Goal: Task Accomplishment & Management: Manage account settings

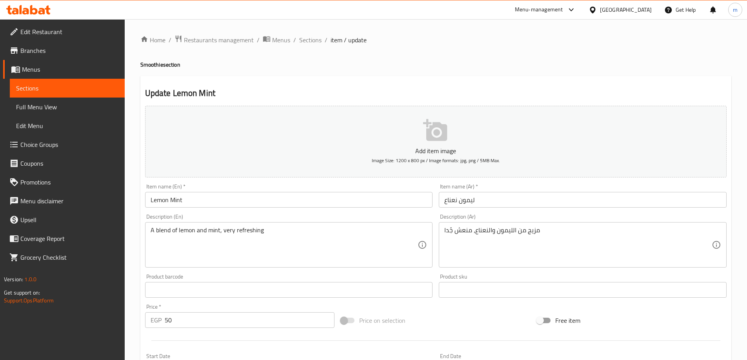
scroll to position [194, 0]
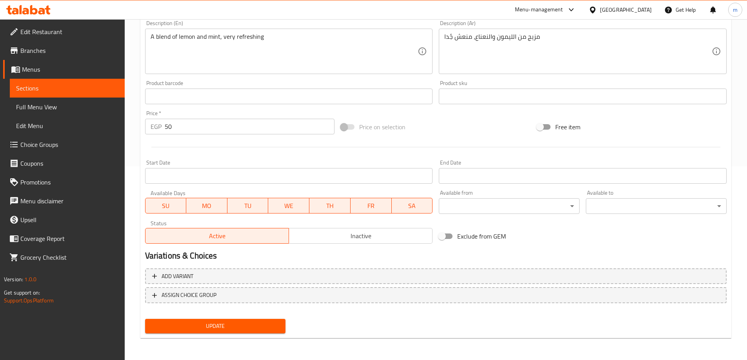
click at [213, 324] on span "Update" at bounding box center [215, 326] width 128 height 10
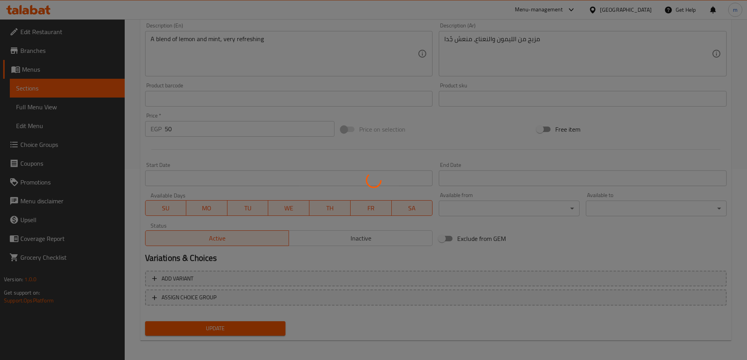
scroll to position [0, 0]
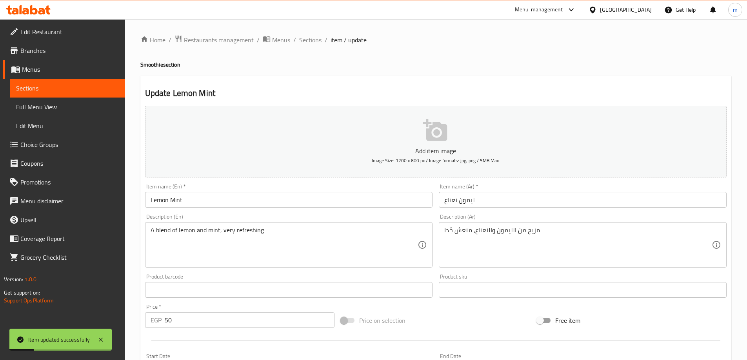
click at [301, 37] on span "Sections" at bounding box center [310, 39] width 22 height 9
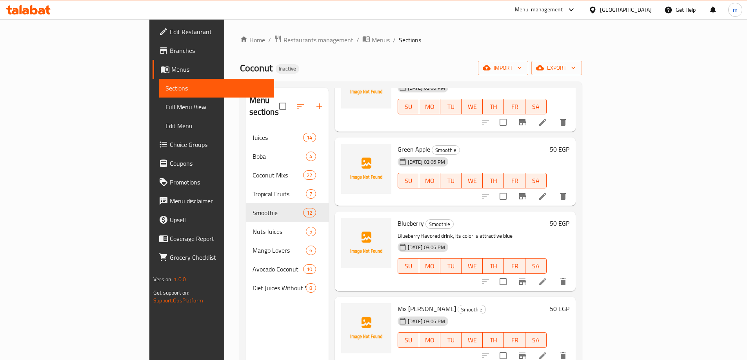
scroll to position [118, 0]
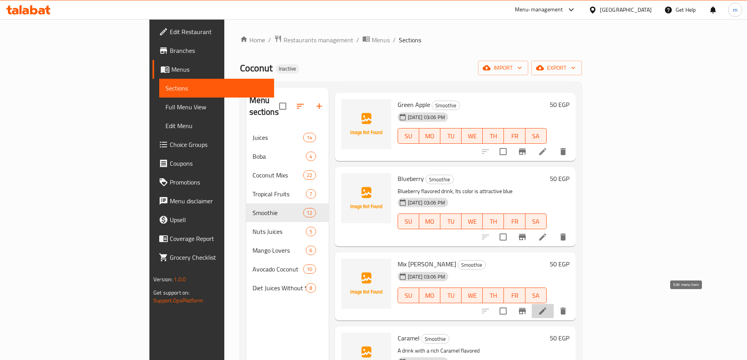
click at [547, 307] on icon at bounding box center [542, 311] width 9 height 9
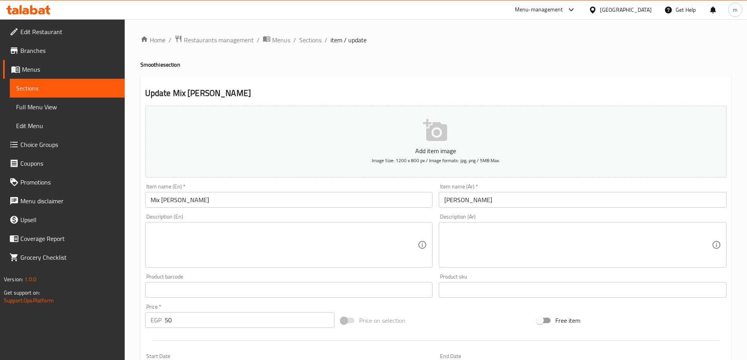
click at [455, 233] on textarea at bounding box center [577, 245] width 267 height 37
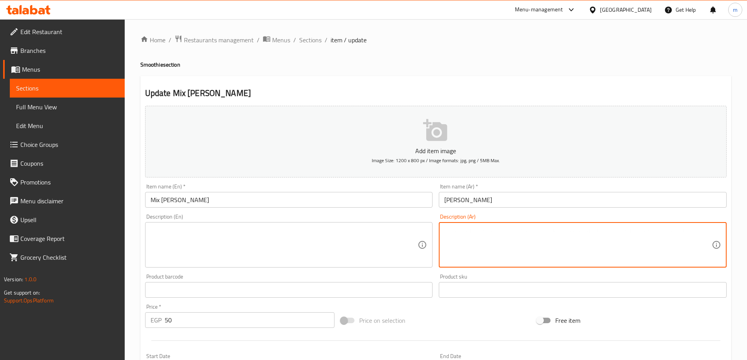
paste textarea "مزيج من عدة أنواع من التوت والفواكه، مشروب لذيذ"
type textarea "مزيج من عدة أنواع من التوت والفواكه، مشروب لذيذ"
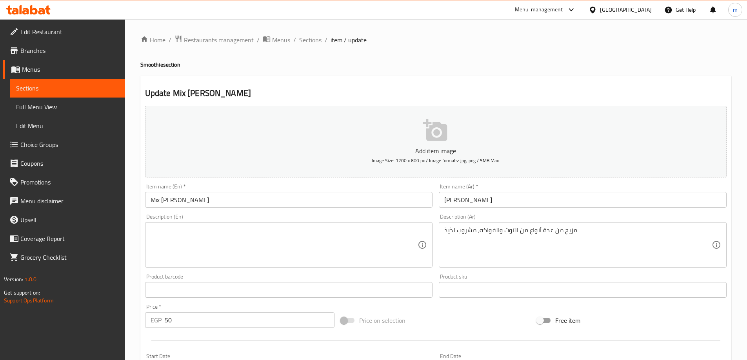
click at [312, 231] on textarea at bounding box center [284, 245] width 267 height 37
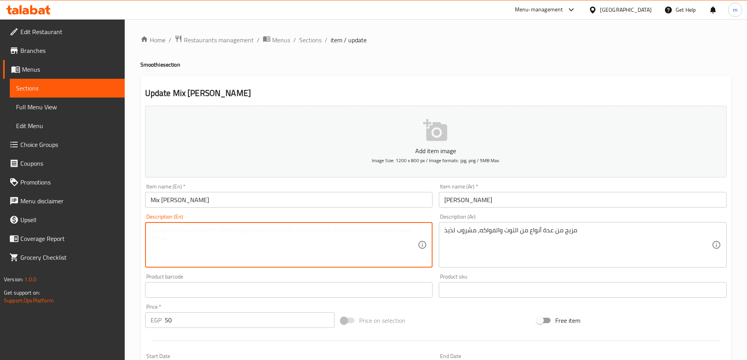
paste textarea "A mixture of several types of berries and fruits, a delicious drink"
click at [164, 234] on textarea "A mixture of several types of berries and fruits, a delicious drink" at bounding box center [284, 245] width 267 height 37
type textarea "A blend of several types of berries and fruits, a delicious drink"
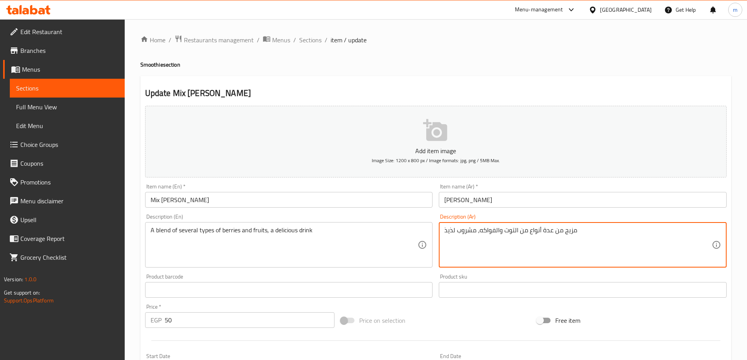
drag, startPoint x: 561, startPoint y: 231, endPoint x: 481, endPoint y: 232, distance: 80.4
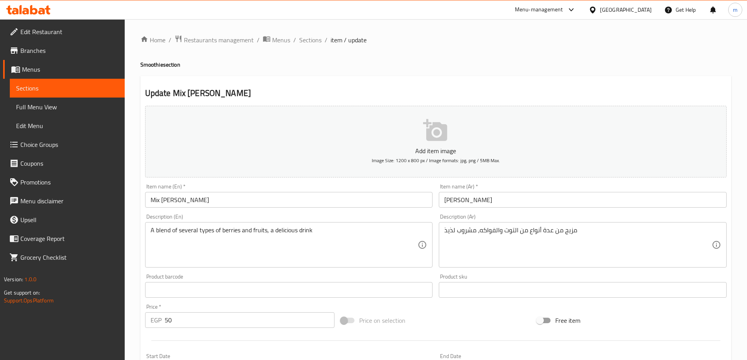
click at [535, 234] on textarea "مزيج من عدة أنواع من التوت والفواكه، مشروب لذيذ" at bounding box center [577, 245] width 267 height 37
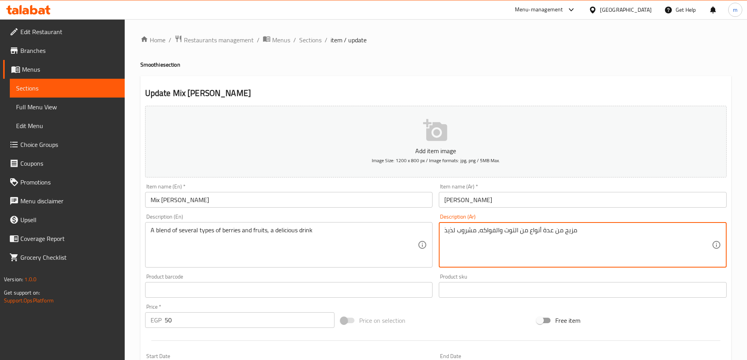
click at [535, 234] on textarea "مزيج من عدة أنواع من التوت والفواكه، مشروب لذيذ" at bounding box center [577, 245] width 267 height 37
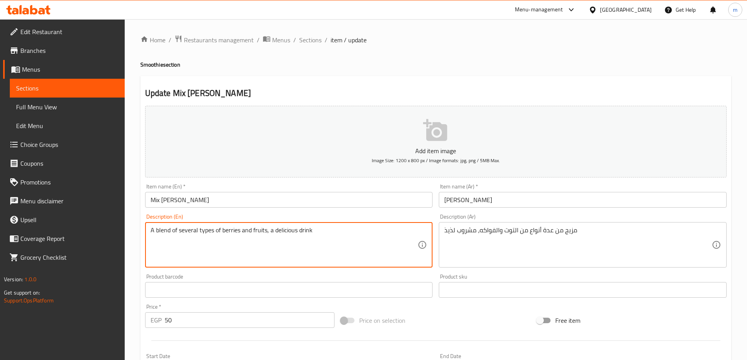
drag, startPoint x: 177, startPoint y: 232, endPoint x: 214, endPoint y: 229, distance: 37.4
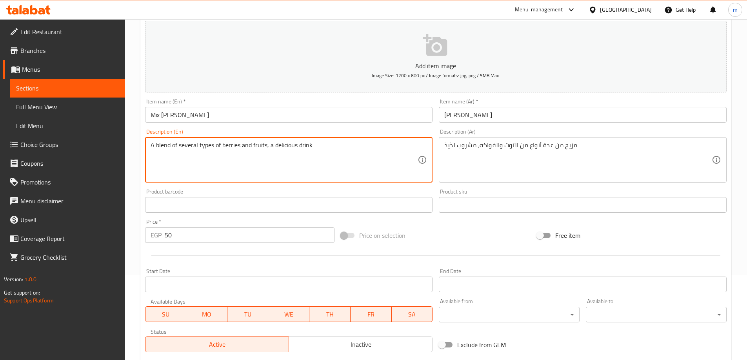
scroll to position [194, 0]
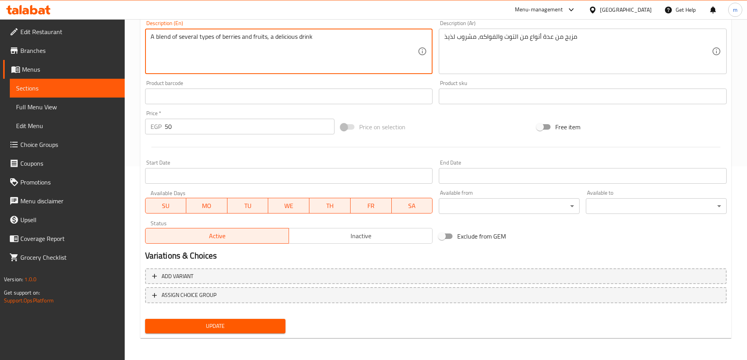
click at [247, 326] on span "Update" at bounding box center [215, 326] width 128 height 10
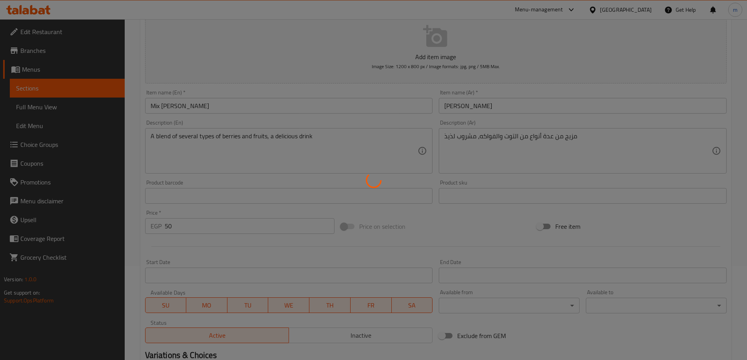
scroll to position [0, 0]
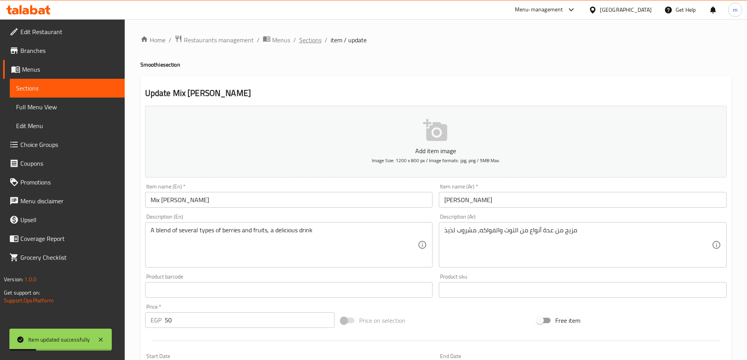
click at [312, 39] on span "Sections" at bounding box center [310, 39] width 22 height 9
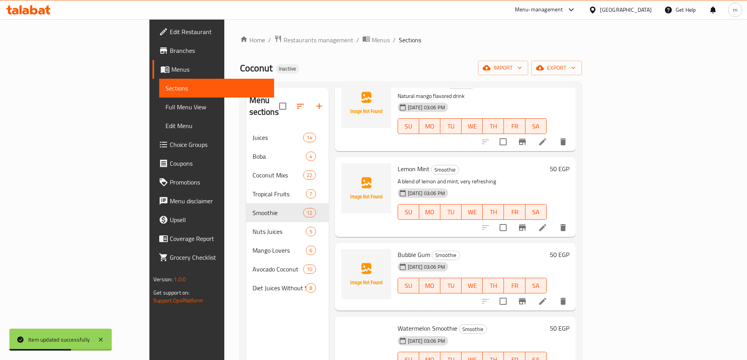
scroll to position [549, 0]
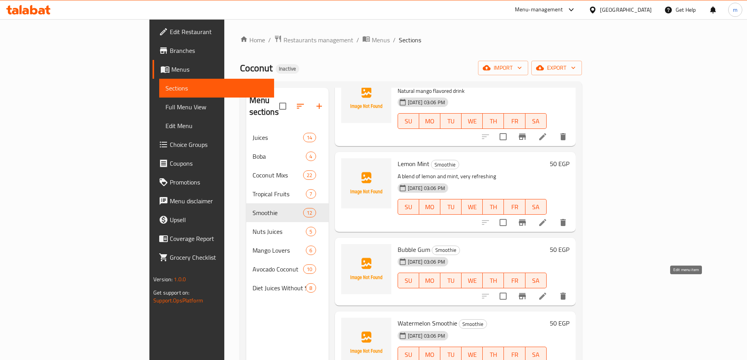
click at [547, 292] on icon at bounding box center [542, 296] width 9 height 9
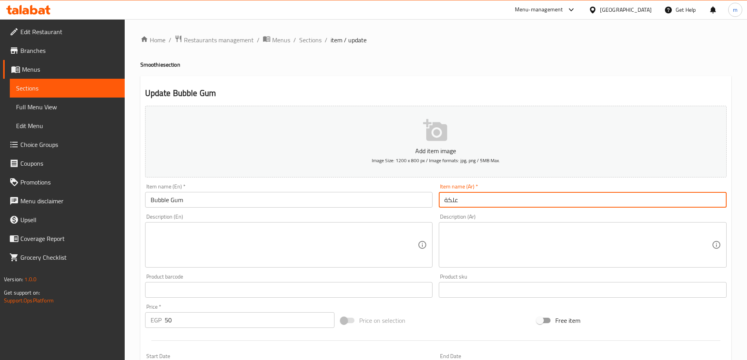
click at [454, 203] on input "علكة" at bounding box center [583, 200] width 288 height 16
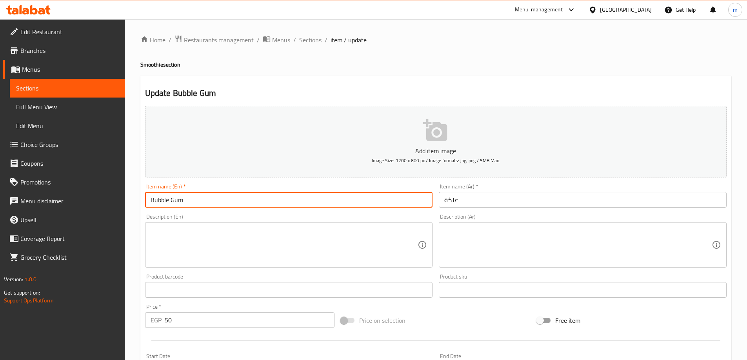
drag, startPoint x: 170, startPoint y: 200, endPoint x: 110, endPoint y: 200, distance: 59.6
click at [110, 200] on div "Edit Restaurant Branches Menus Sections Full Menu View Edit Menu Choice Groups …" at bounding box center [373, 286] width 747 height 535
type input "Gum"
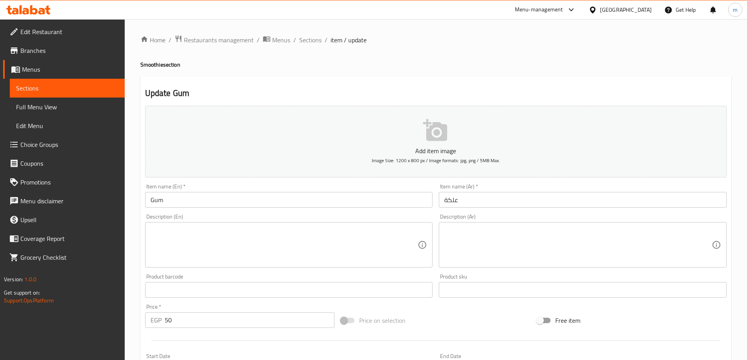
click at [629, 42] on ol "Home / Restaurants management / Menus / Sections / item / update" at bounding box center [435, 40] width 591 height 10
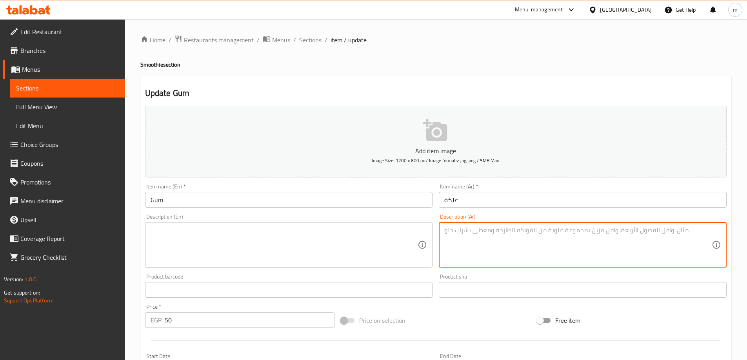
click at [584, 240] on textarea at bounding box center [577, 245] width 267 height 37
paste textarea "مشروب بنكهة العلكة، مميز وفاكهي"
type textarea "مشروب بنكهة العلكة، مميز وفاكهي"
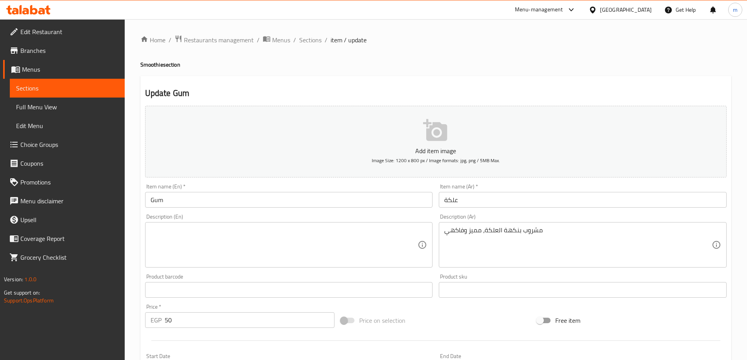
click at [307, 244] on textarea at bounding box center [284, 245] width 267 height 37
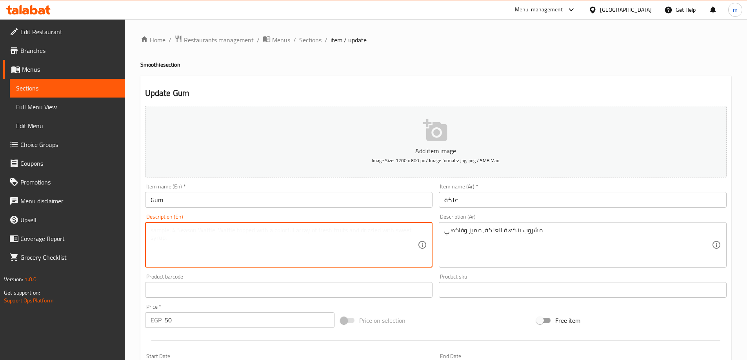
paste textarea "Bubblegum flavored drink, distinctive and fruity"
drag, startPoint x: 169, startPoint y: 232, endPoint x: 116, endPoint y: 229, distance: 53.4
click at [116, 229] on div "Edit Restaurant Branches Menus Sections Full Menu View Edit Menu Choice Groups …" at bounding box center [373, 286] width 747 height 535
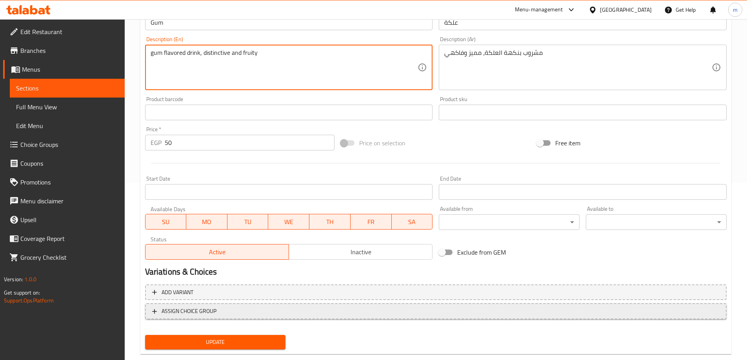
scroll to position [194, 0]
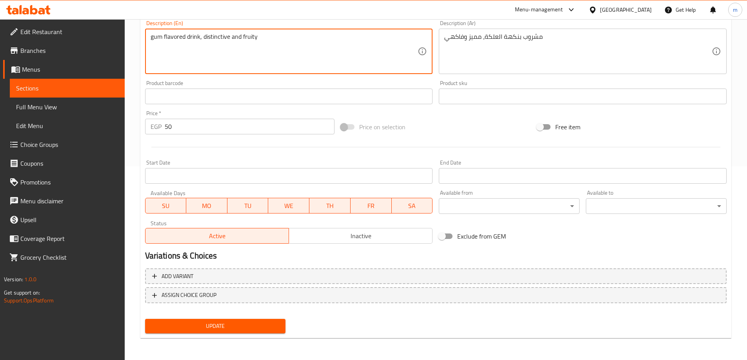
type textarea "gum flavored drink, distinctive and fruity"
click at [227, 321] on button "Update" at bounding box center [215, 326] width 141 height 15
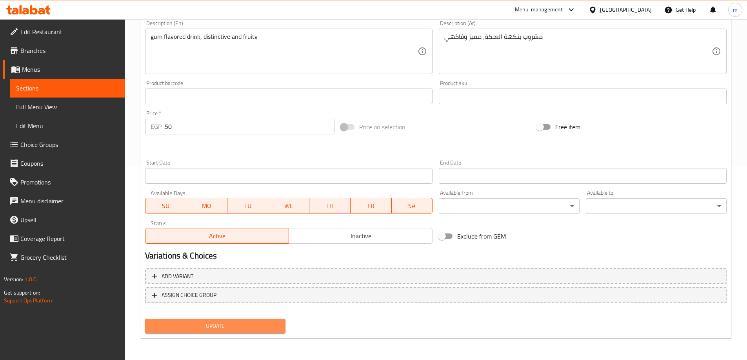
click at [280, 325] on button "Update" at bounding box center [215, 326] width 141 height 15
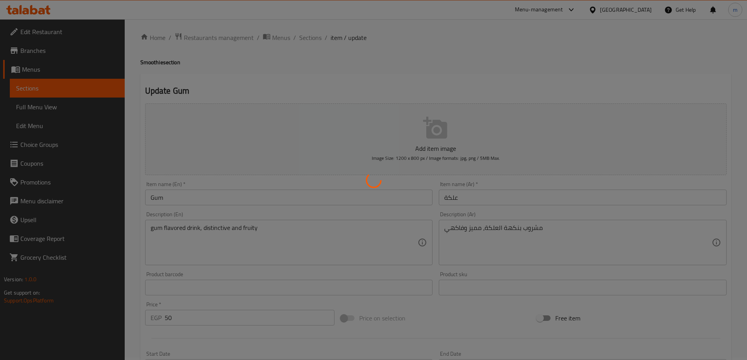
scroll to position [0, 0]
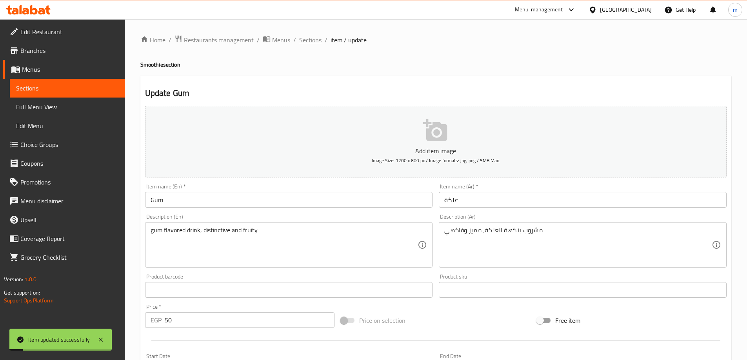
click at [316, 43] on span "Sections" at bounding box center [310, 39] width 22 height 9
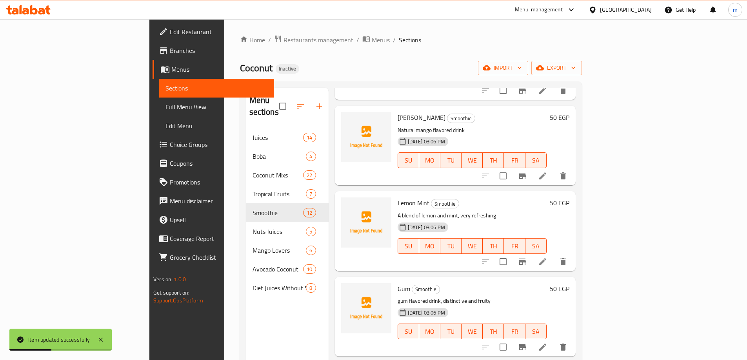
scroll to position [628, 0]
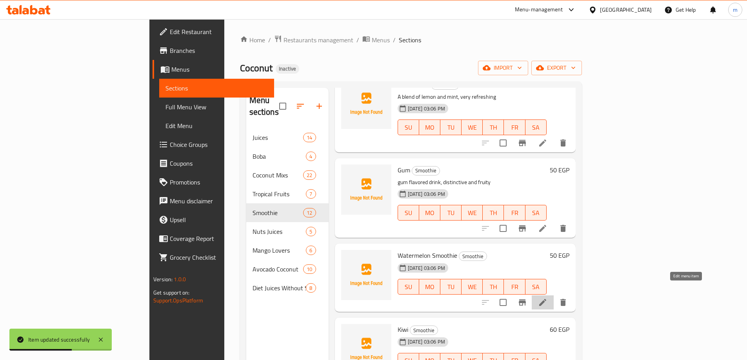
click at [547, 298] on icon at bounding box center [542, 302] width 9 height 9
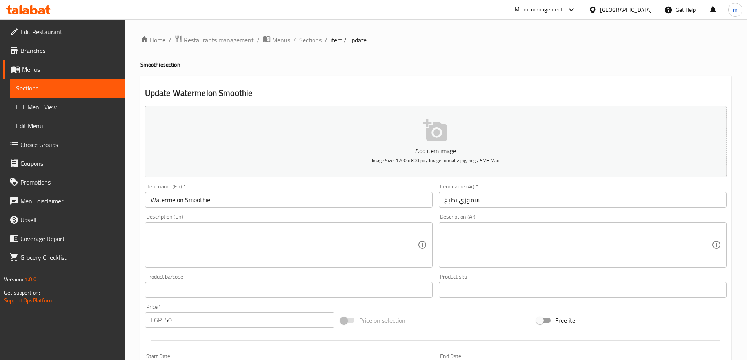
click at [528, 245] on textarea at bounding box center [577, 245] width 267 height 37
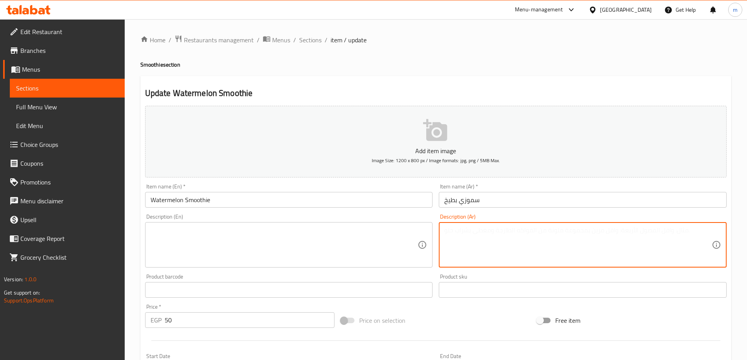
paste textarea "عصير بطيخ منعش ولذيذ"
type textarea "عصير بطيخ منعش ولذيذ"
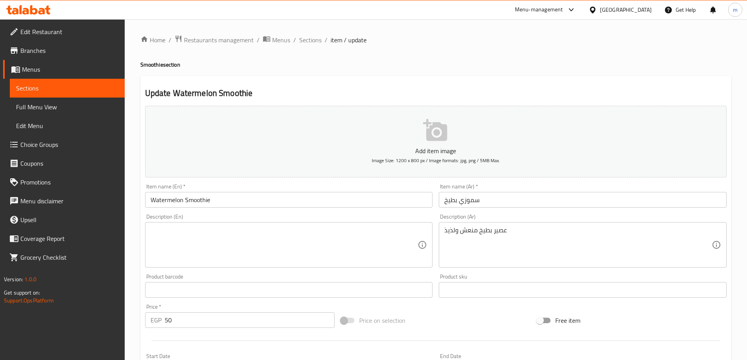
click at [544, 57] on div "Home / Restaurants management / Menus / Sections / item / update Smoothie secti…" at bounding box center [435, 286] width 591 height 503
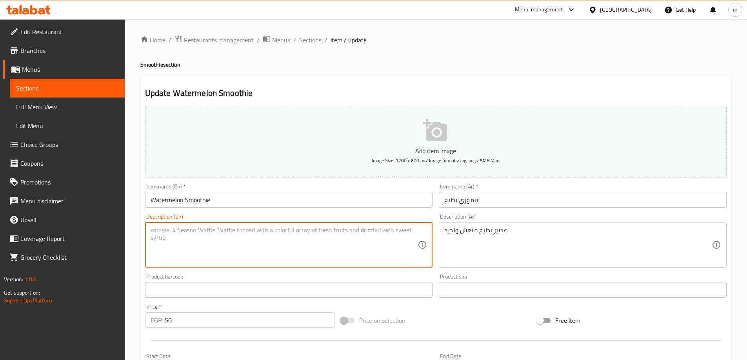
click at [279, 250] on textarea at bounding box center [284, 245] width 267 height 37
paste textarea "Refreshing and delicious watermelon juice"
type textarea "Refreshing and delicious watermelon juice"
click at [334, 245] on textarea "Refreshing and delicious watermelon juice" at bounding box center [284, 245] width 267 height 37
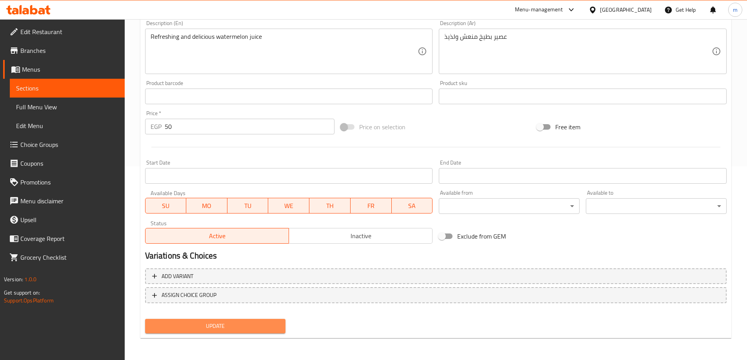
click at [256, 330] on span "Update" at bounding box center [215, 326] width 128 height 10
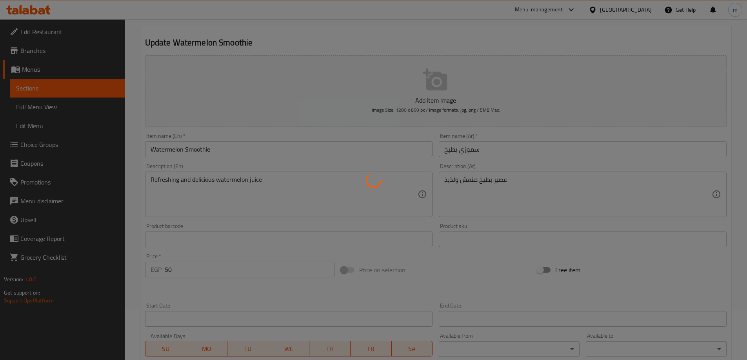
scroll to position [0, 0]
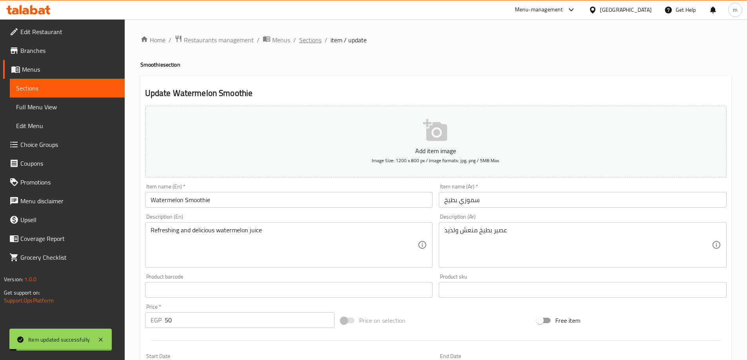
click at [305, 39] on span "Sections" at bounding box center [310, 39] width 22 height 9
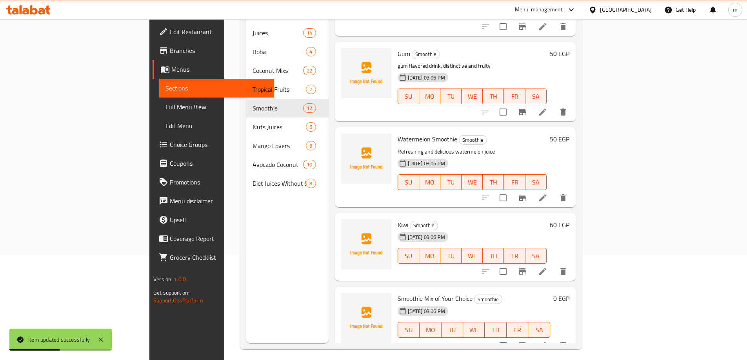
scroll to position [110, 0]
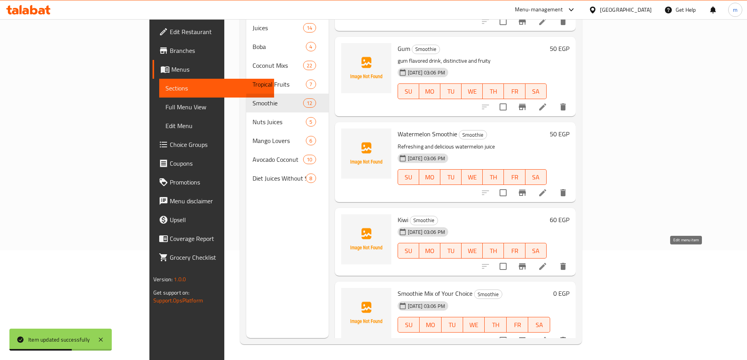
click at [547, 262] on icon at bounding box center [542, 266] width 9 height 9
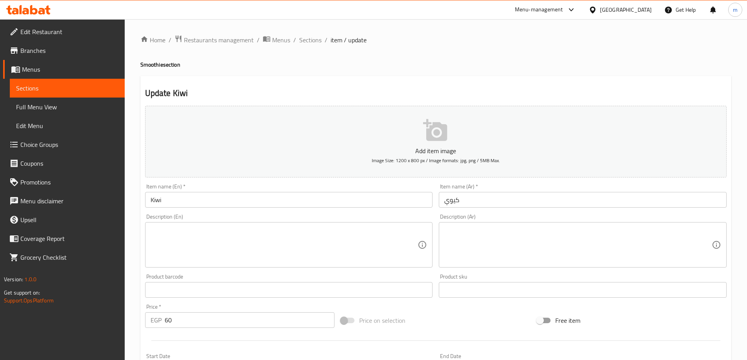
click at [505, 244] on textarea at bounding box center [577, 245] width 267 height 37
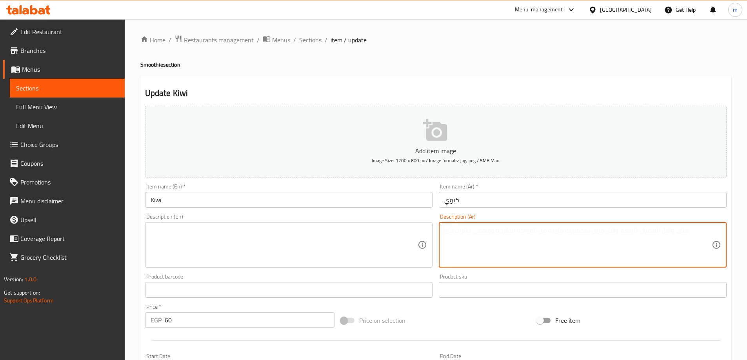
paste textarea "مشروب بنكهة الكيوي الطازجة*"
drag, startPoint x: 524, startPoint y: 229, endPoint x: 532, endPoint y: 230, distance: 7.5
click at [532, 230] on textarea "مشروب بنكهة الكيوي الطازجة*" at bounding box center [577, 245] width 267 height 37
click at [532, 231] on textarea "مشروب بنكهة الكيوي الطازجة" at bounding box center [577, 245] width 267 height 37
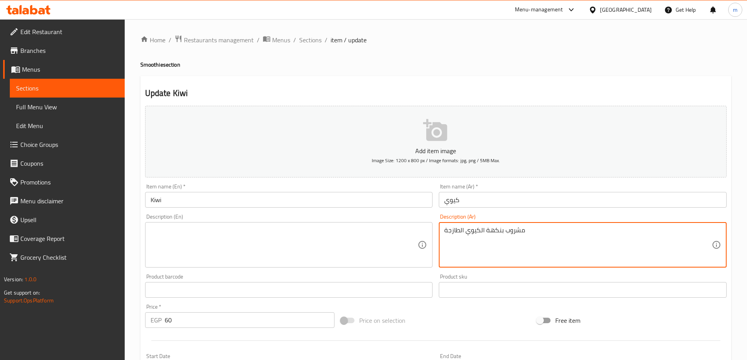
click at [532, 231] on textarea "مشروب بنكهة الكيوي الطازجة" at bounding box center [577, 245] width 267 height 37
type textarea "مشروب بنكهة الكيوي الطازجة"
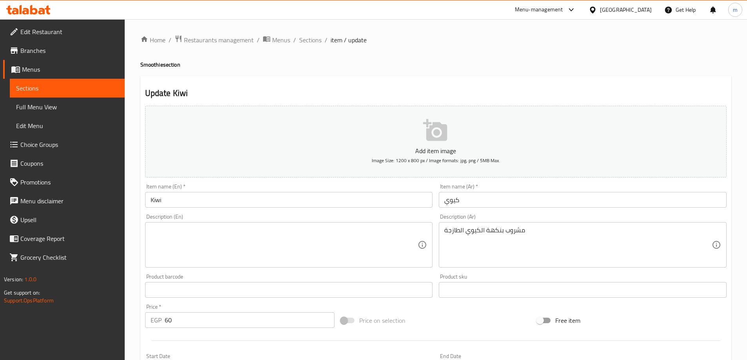
click at [339, 234] on textarea at bounding box center [284, 245] width 267 height 37
paste textarea "Fresh kiwi flavored drink"
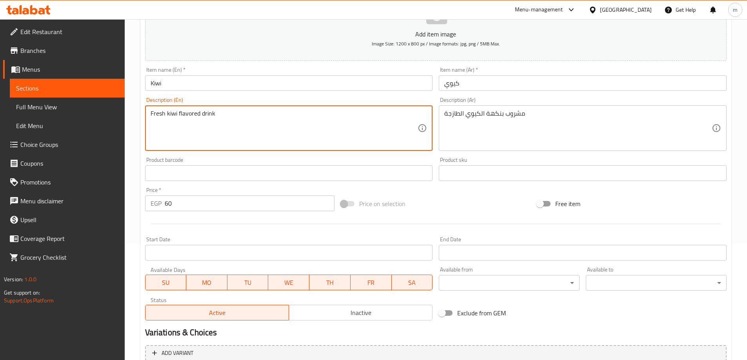
scroll to position [194, 0]
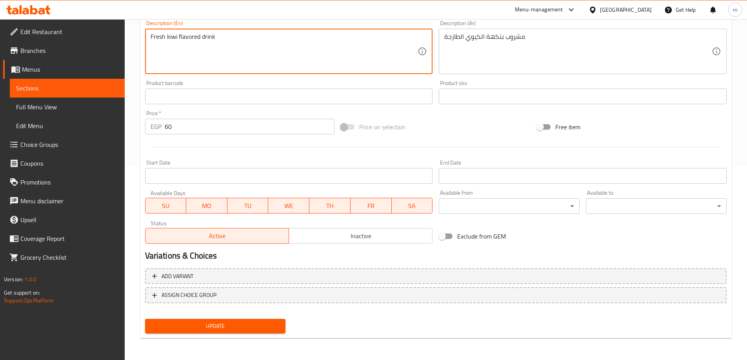
type textarea "Fresh kiwi flavored drink"
click at [225, 321] on button "Update" at bounding box center [215, 326] width 141 height 15
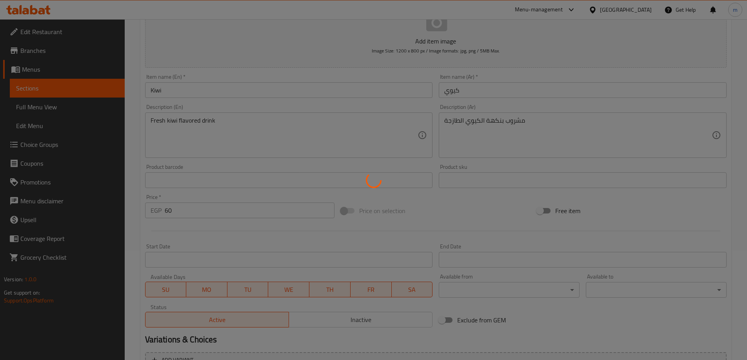
scroll to position [0, 0]
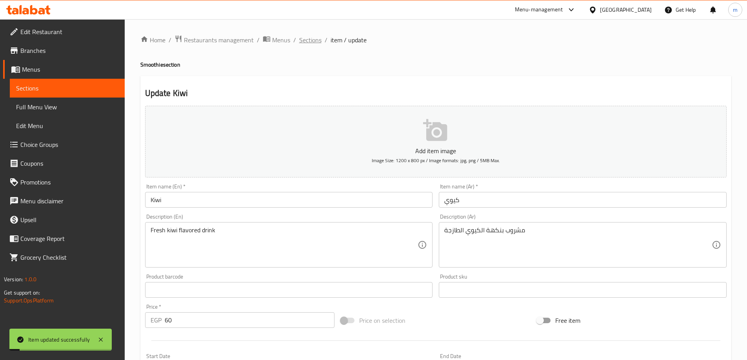
click at [318, 36] on span "Sections" at bounding box center [310, 39] width 22 height 9
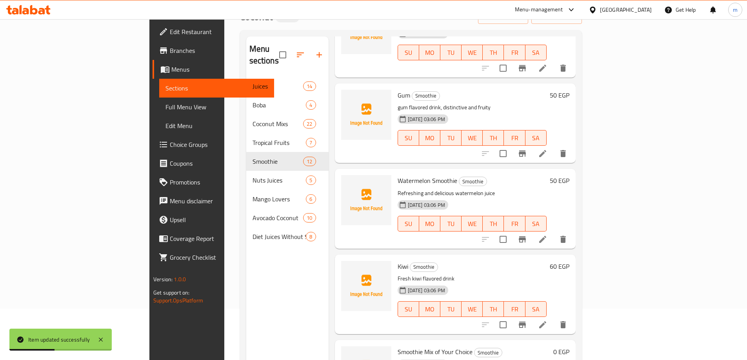
scroll to position [110, 0]
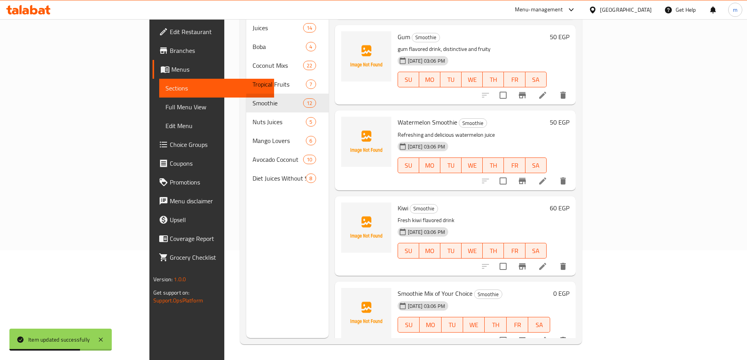
click at [411, 288] on span "Smoothie Mix of Your Choice" at bounding box center [434, 294] width 75 height 12
copy h6 "Smoothie Mix of Your Choice"
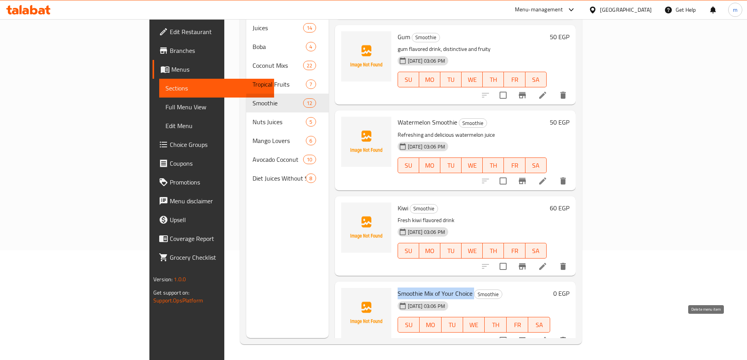
click at [566, 337] on icon "delete" at bounding box center [562, 340] width 5 height 7
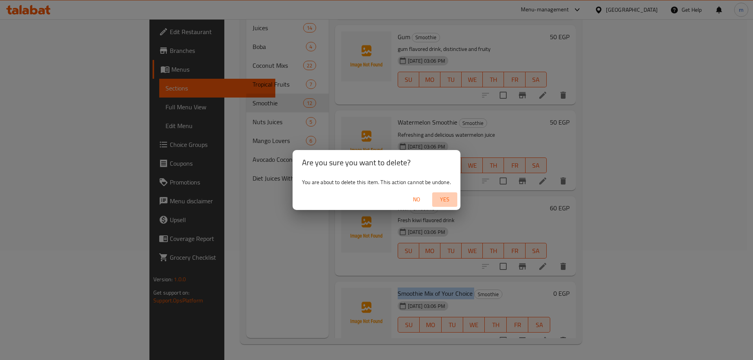
click at [444, 197] on span "Yes" at bounding box center [444, 200] width 19 height 10
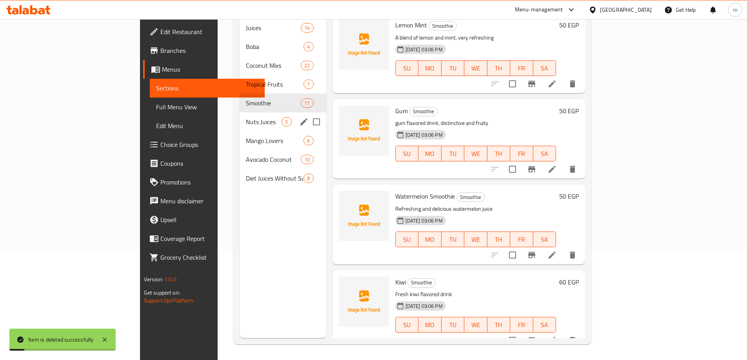
click at [240, 115] on div "Nuts Juices 5" at bounding box center [283, 122] width 86 height 19
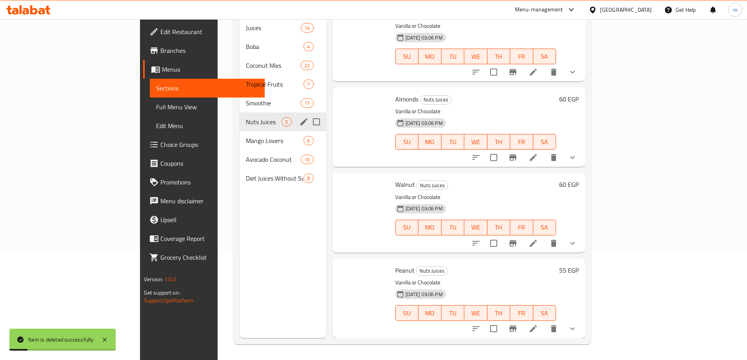
scroll to position [87, 0]
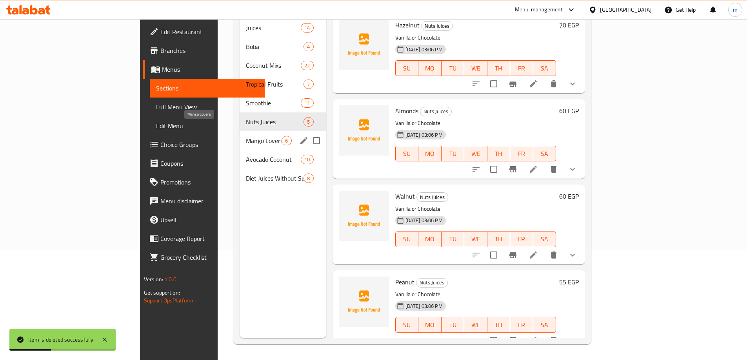
click at [246, 136] on span "Mango Lovers" at bounding box center [264, 140] width 36 height 9
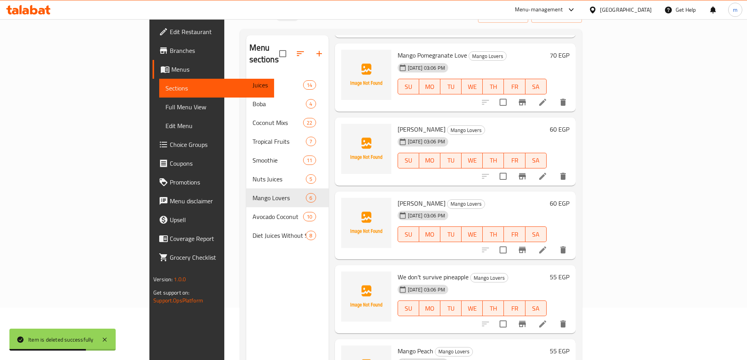
scroll to position [110, 0]
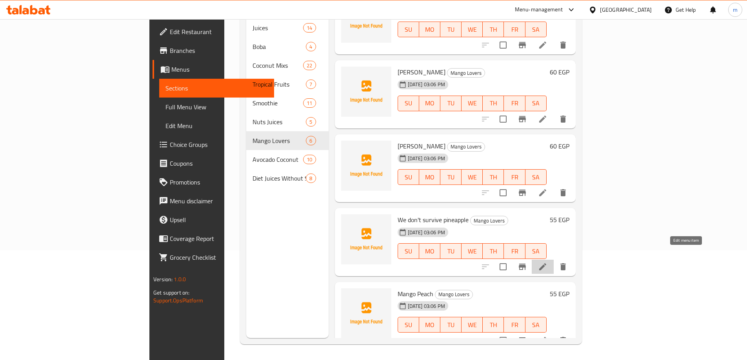
click at [547, 262] on icon at bounding box center [542, 266] width 9 height 9
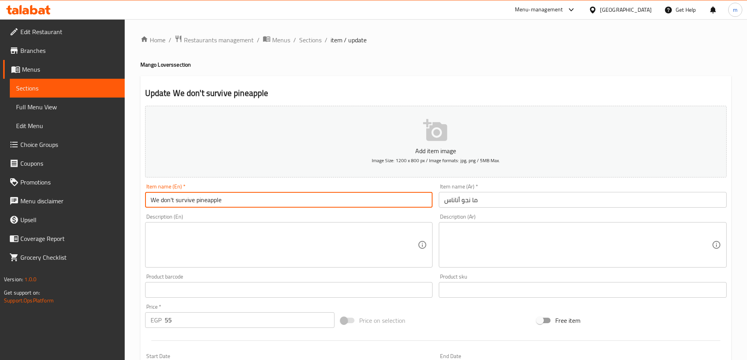
drag, startPoint x: 194, startPoint y: 202, endPoint x: 137, endPoint y: 197, distance: 57.1
click at [137, 197] on div "Home / Restaurants management / Menus / Sections / item / update Mango Lovers s…" at bounding box center [436, 286] width 622 height 535
click at [181, 200] on input "Ma Ngo pineapple" at bounding box center [289, 200] width 288 height 16
click at [215, 198] on input "Ma Ngo Pineapple" at bounding box center [289, 200] width 288 height 16
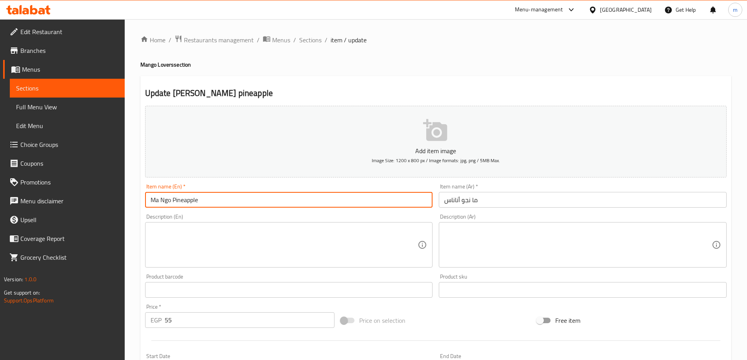
type input "Ma Ngo Pineapple"
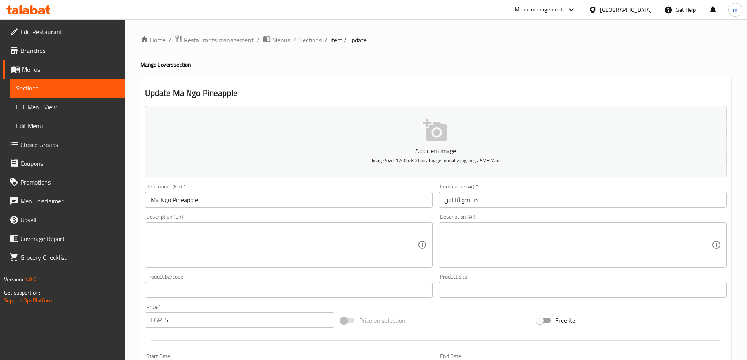
click at [489, 245] on textarea at bounding box center [577, 245] width 267 height 37
paste textarea "مزيج مانجو مع األناناس"
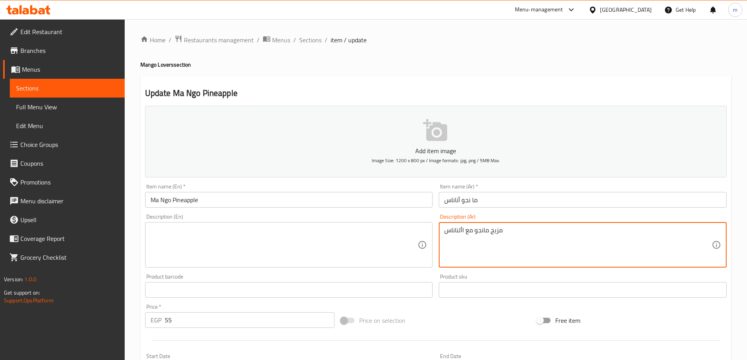
drag, startPoint x: 459, startPoint y: 231, endPoint x: 464, endPoint y: 232, distance: 4.8
click at [464, 232] on textarea "مزيج مانجو مع األناناس" at bounding box center [577, 245] width 267 height 37
click at [501, 233] on textarea "مزيج مانجو مع الأناناس" at bounding box center [577, 245] width 267 height 37
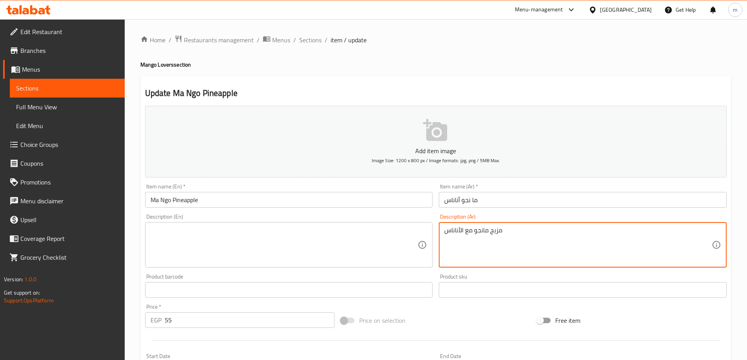
type textarea "مزيج مانجو مع الأناناس"
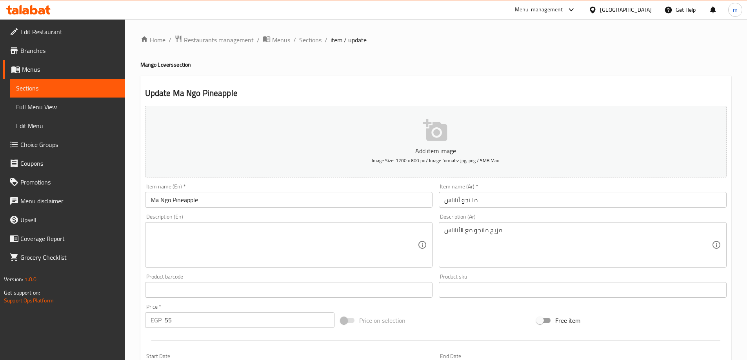
click at [339, 241] on textarea at bounding box center [284, 245] width 267 height 37
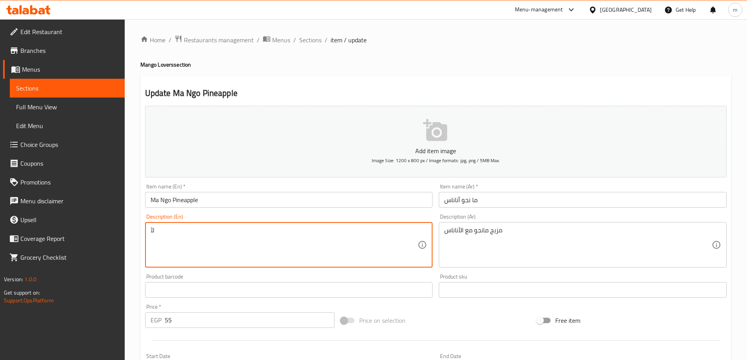
type textarea "ل"
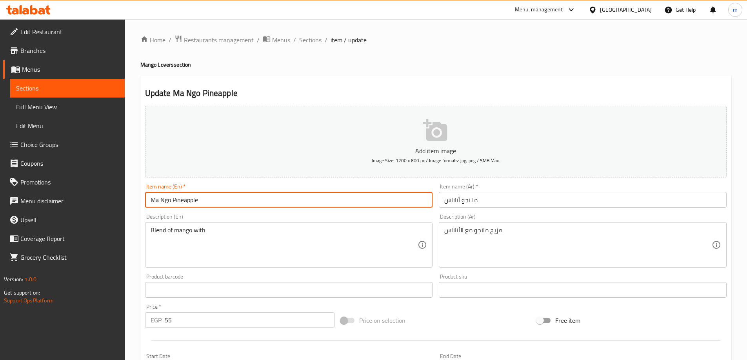
click at [188, 203] on input "Ma Ngo Pineapple" at bounding box center [289, 200] width 288 height 16
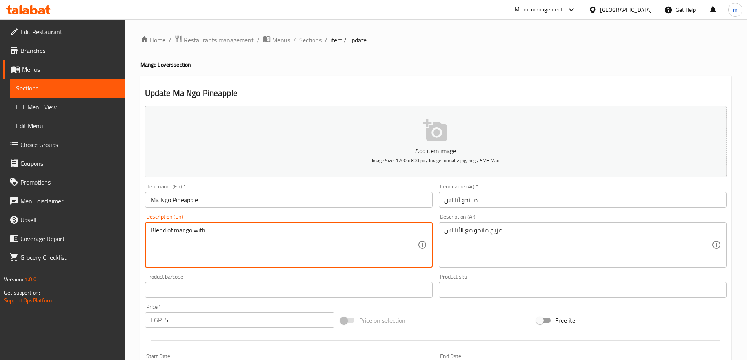
paste textarea "Pineapple"
click at [247, 234] on textarea "Blend of mango with Pineapple" at bounding box center [284, 245] width 267 height 37
type textarea "Blend of mango with Pineapple"
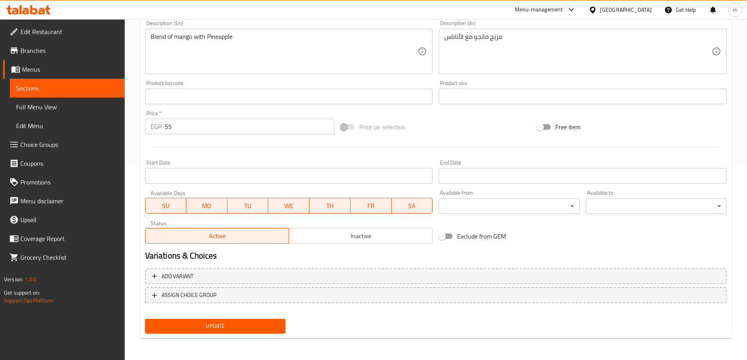
click at [267, 327] on span "Update" at bounding box center [215, 326] width 128 height 10
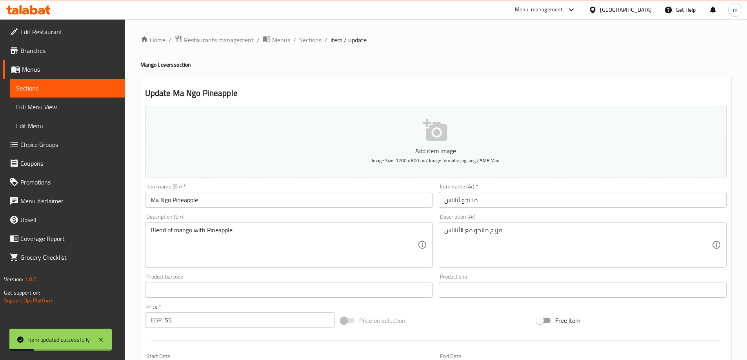
click at [313, 40] on span "Sections" at bounding box center [310, 39] width 22 height 9
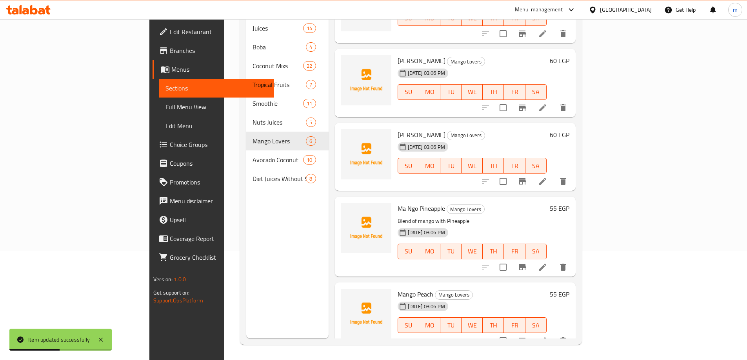
scroll to position [110, 0]
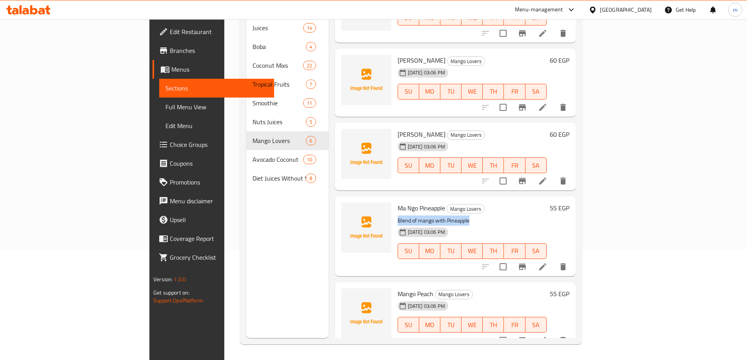
drag, startPoint x: 359, startPoint y: 209, endPoint x: 431, endPoint y: 209, distance: 71.3
click at [431, 209] on div "Ma Ngo Pineapple Mango Lovers Blend of mango with Pineapple 12-08-2025 03:06 PM…" at bounding box center [471, 236] width 155 height 73
copy p "Blend of mango with Pineapple"
click at [554, 174] on li at bounding box center [543, 181] width 22 height 14
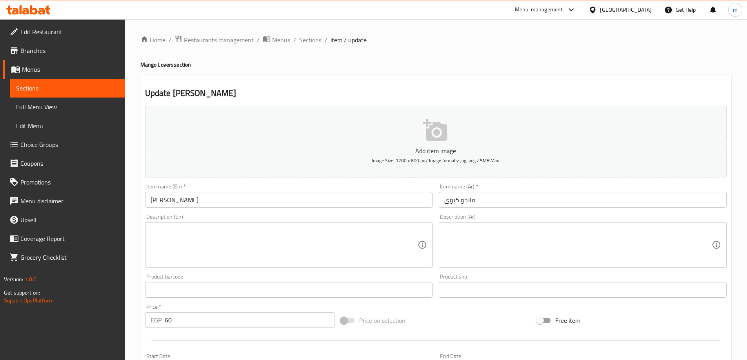
click at [164, 243] on textarea at bounding box center [284, 245] width 267 height 37
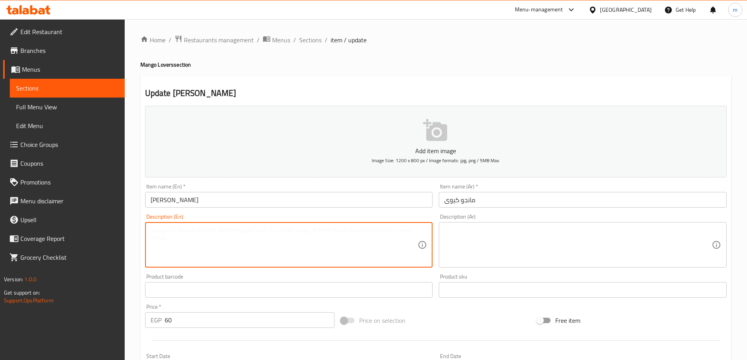
paste textarea "Blend of mango with Pineapple"
drag, startPoint x: 207, startPoint y: 233, endPoint x: 263, endPoint y: 230, distance: 56.5
click at [263, 230] on textarea "Blend of mango with Pineapple" at bounding box center [284, 245] width 267 height 37
click at [263, 230] on textarea "Blend of mango with Kiwi" at bounding box center [284, 245] width 267 height 37
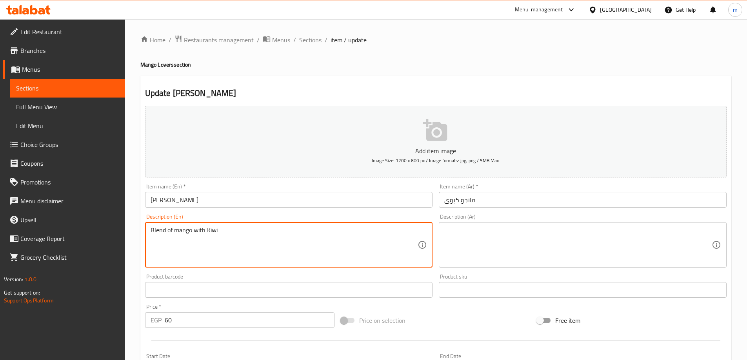
click at [263, 230] on textarea "Blend of mango with Kiwi" at bounding box center [284, 245] width 267 height 37
type textarea "Blend of mango with Kiwi"
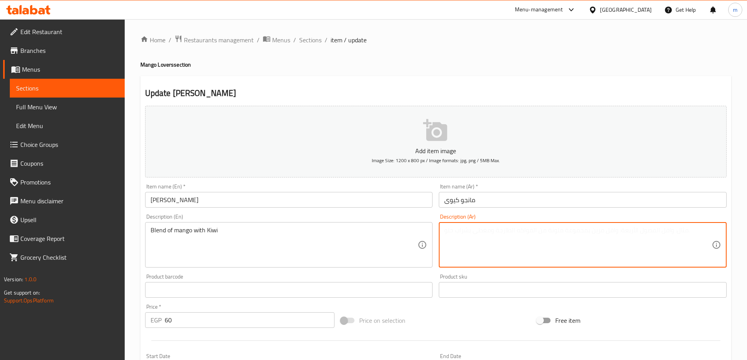
click at [488, 247] on textarea at bounding box center [577, 245] width 267 height 37
paste textarea "مزيج المانجو مع الكيوي"
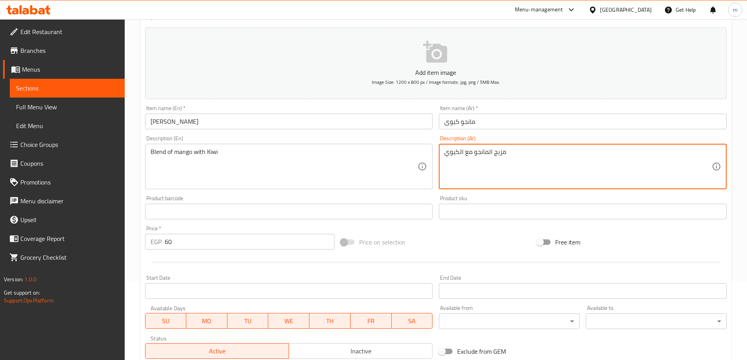
scroll to position [194, 0]
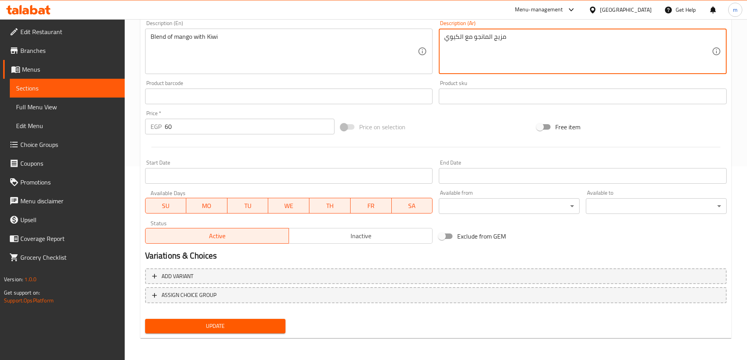
type textarea "مزيج المانجو مع الكيوي"
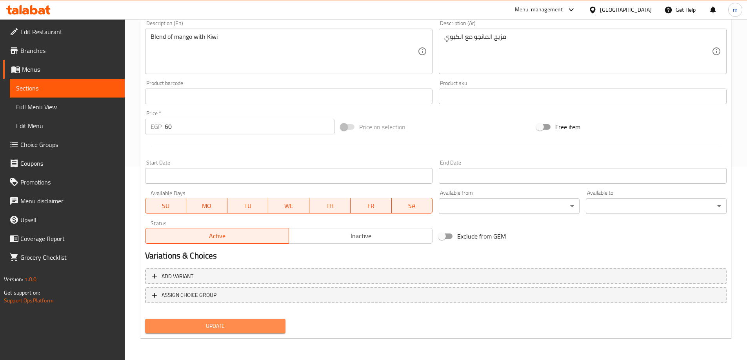
click at [249, 325] on span "Update" at bounding box center [215, 326] width 128 height 10
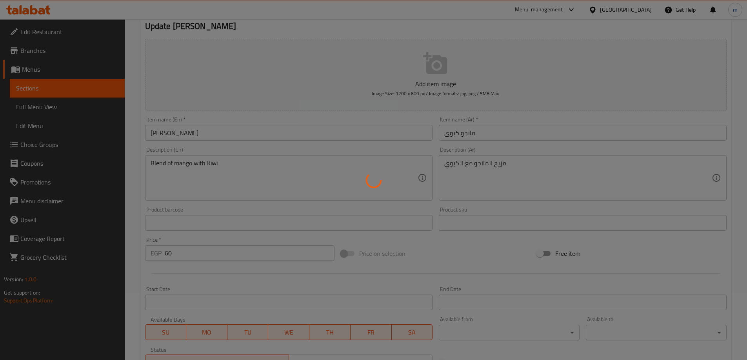
scroll to position [0, 0]
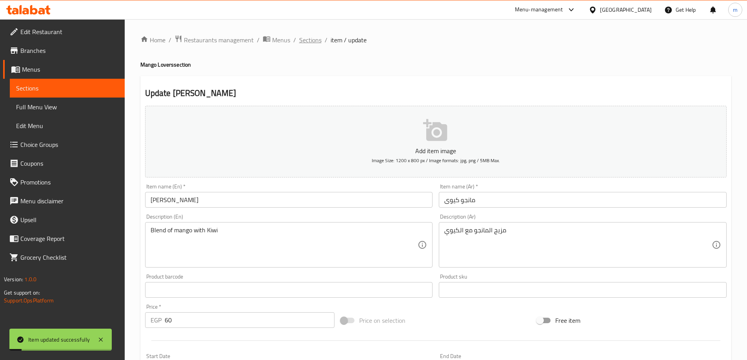
click at [306, 37] on span "Sections" at bounding box center [310, 39] width 22 height 9
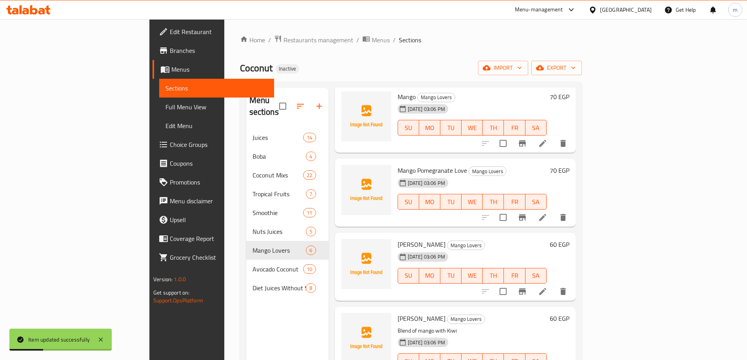
scroll to position [39, 0]
click at [547, 288] on icon at bounding box center [542, 292] width 9 height 9
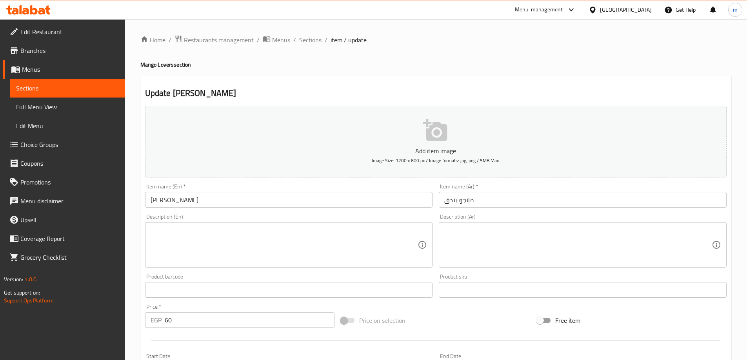
click at [500, 249] on textarea at bounding box center [577, 245] width 267 height 37
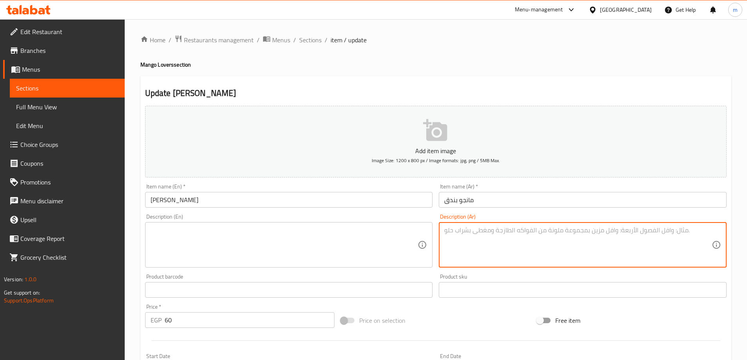
paste textarea "مزيج المانجو مع نكهة البندق"
type textarea "مزيج المانجو مع نكهة البندق"
click at [327, 250] on textarea at bounding box center [284, 245] width 267 height 37
click at [506, 232] on textarea "مزيج المانجو مع نكهة البندق" at bounding box center [577, 245] width 267 height 37
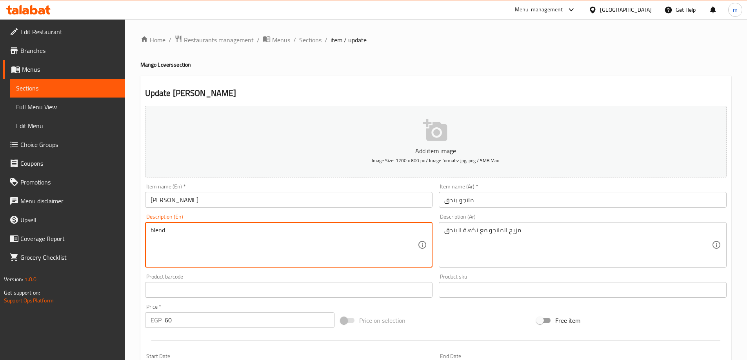
click at [252, 258] on textarea "blend" at bounding box center [284, 245] width 267 height 37
paste textarea "Mango blend with hazelnut flavor"
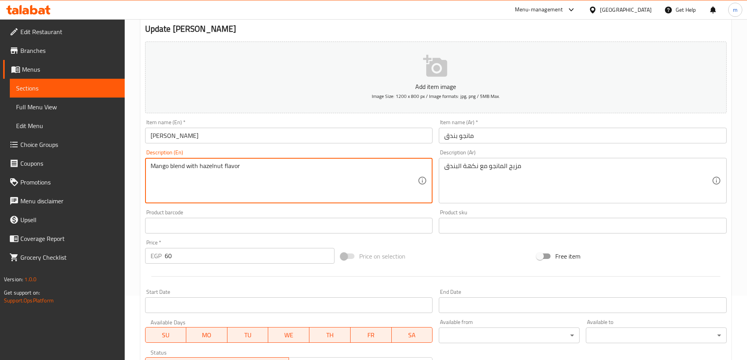
scroll to position [194, 0]
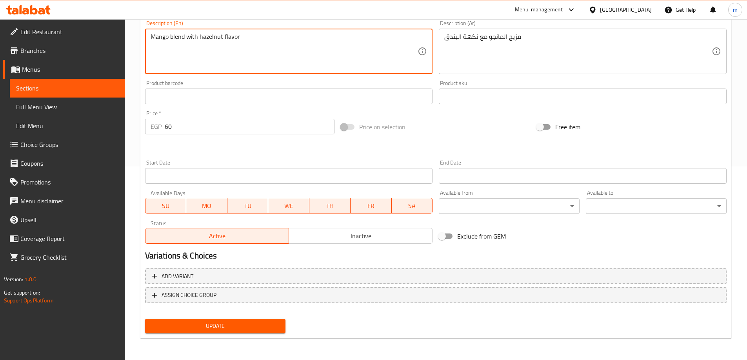
type textarea "Mango blend with hazelnut flavor"
click at [225, 329] on span "Update" at bounding box center [215, 326] width 128 height 10
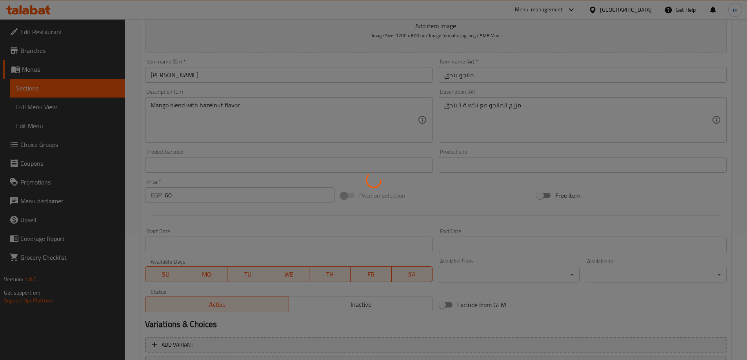
scroll to position [0, 0]
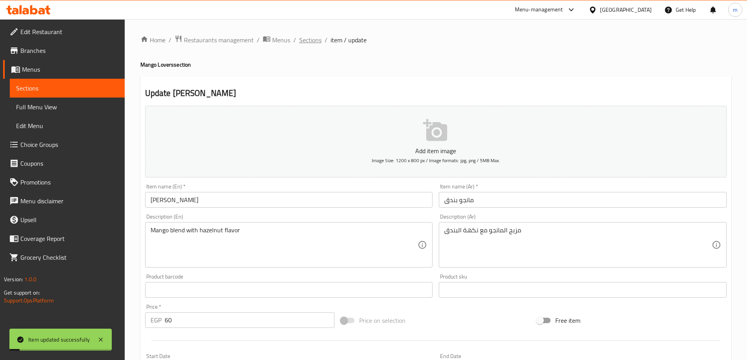
click at [312, 39] on span "Sections" at bounding box center [310, 39] width 22 height 9
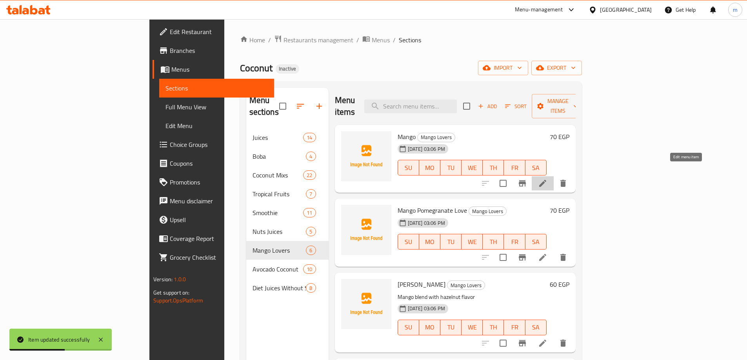
click at [547, 179] on icon at bounding box center [542, 183] width 9 height 9
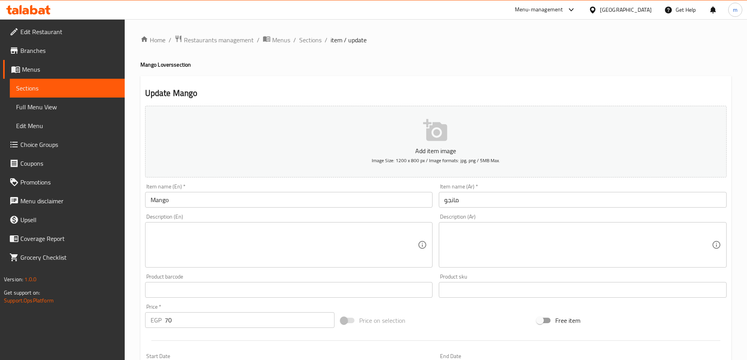
click at [593, 240] on textarea at bounding box center [577, 245] width 267 height 37
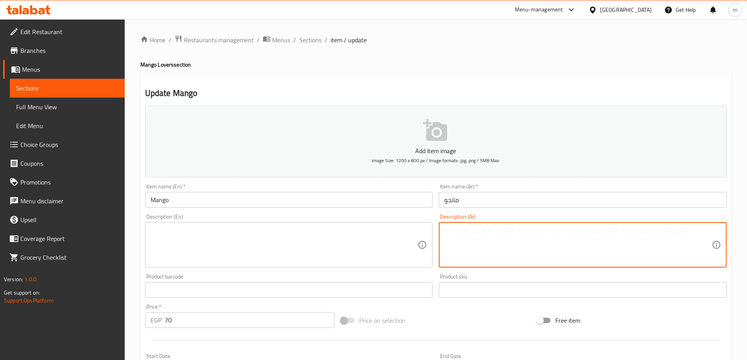
paste textarea "* نسخة أخرى، مركزة من المانجو"
click at [444, 230] on textarea "* نسخة أخرى، مركزة من المانجو" at bounding box center [577, 245] width 267 height 37
click at [459, 237] on textarea "نسخة أخرى، مركزة من المانجو" at bounding box center [577, 245] width 267 height 37
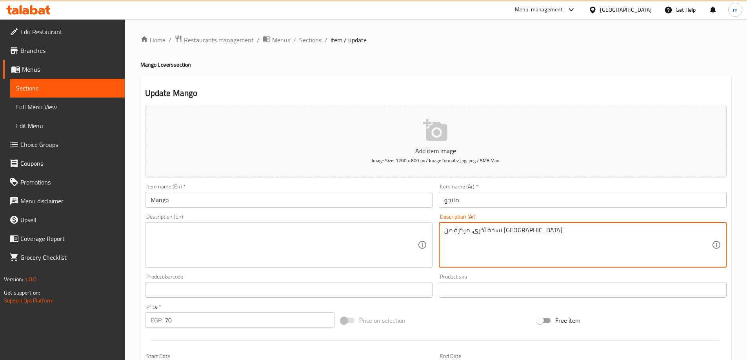
type textarea "نسخة أخرى، مركزة من المانجو"
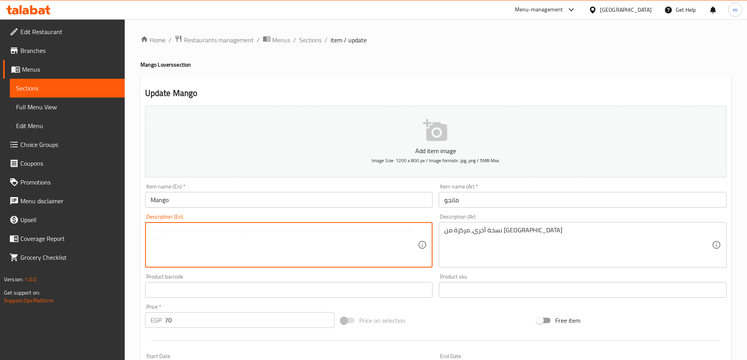
click at [325, 247] on textarea at bounding box center [284, 245] width 267 height 37
paste textarea "Another, concentrated version of mango."
click at [253, 248] on textarea "Another, concentrated version of mango." at bounding box center [284, 245] width 267 height 37
click at [254, 239] on textarea "Another, concentrated version of mango." at bounding box center [284, 245] width 267 height 37
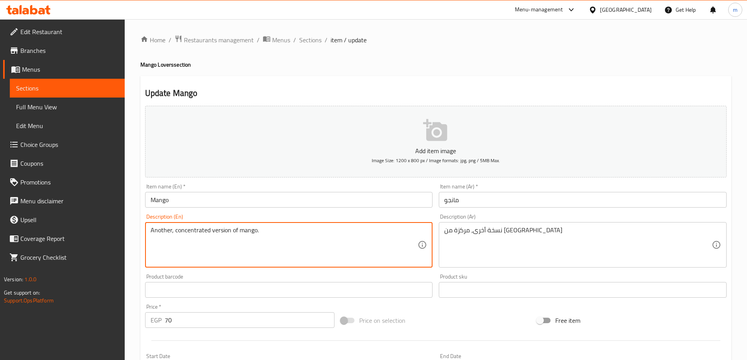
click at [254, 239] on textarea "Another, concentrated version of mango." at bounding box center [284, 245] width 267 height 37
type textarea "Another, concentrated version of mango."
click at [280, 240] on textarea "Another, concentrated version of mango." at bounding box center [284, 245] width 267 height 37
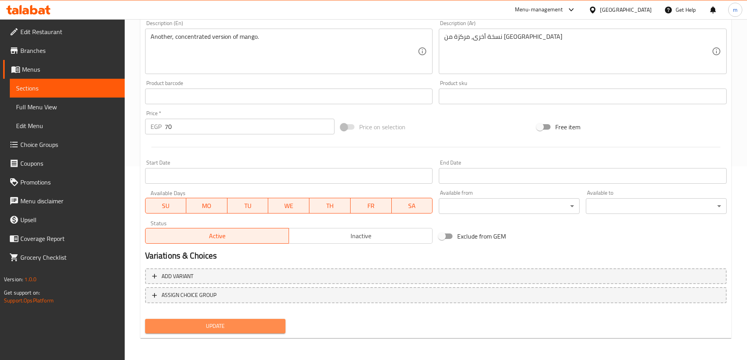
click at [279, 320] on button "Update" at bounding box center [215, 326] width 141 height 15
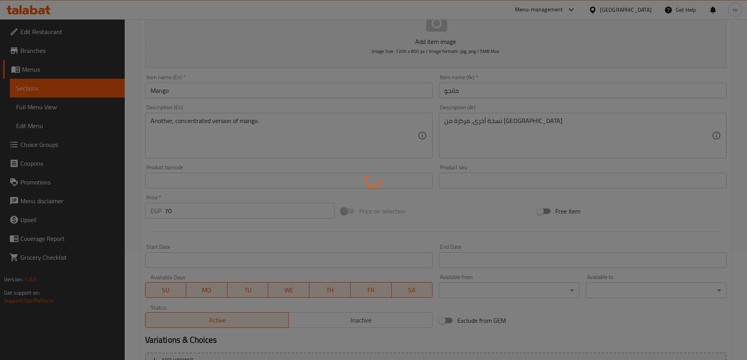
scroll to position [0, 0]
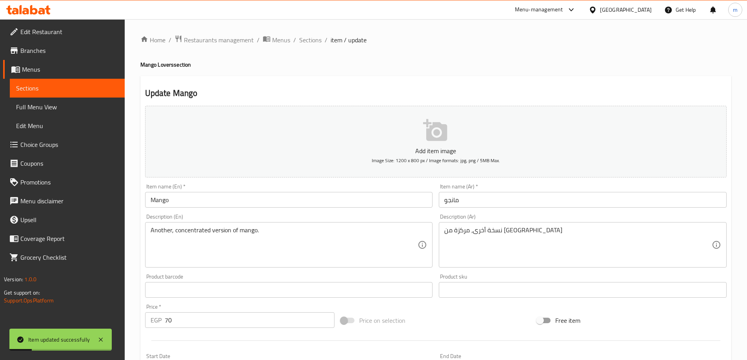
click at [310, 40] on span "Sections" at bounding box center [310, 39] width 22 height 9
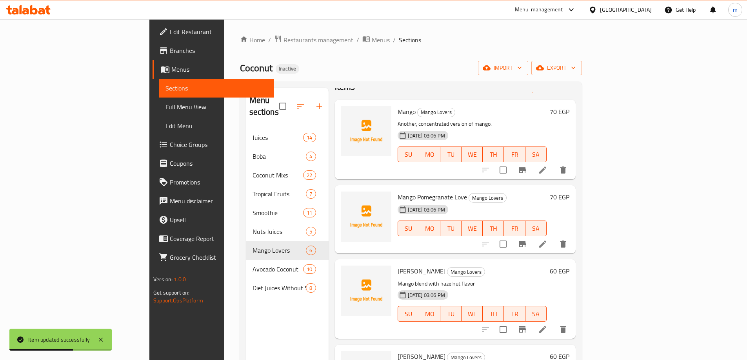
scroll to position [39, 0]
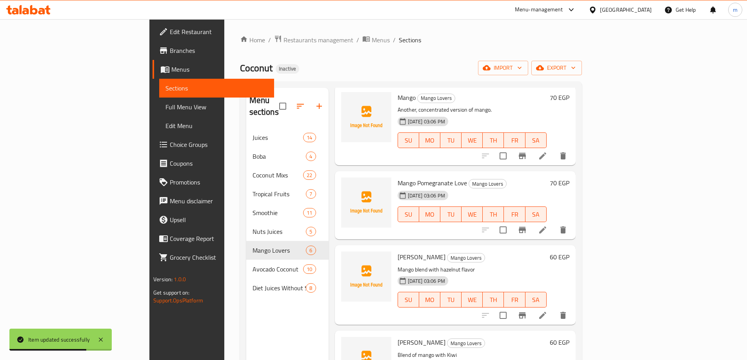
click at [554, 223] on li at bounding box center [543, 230] width 22 height 14
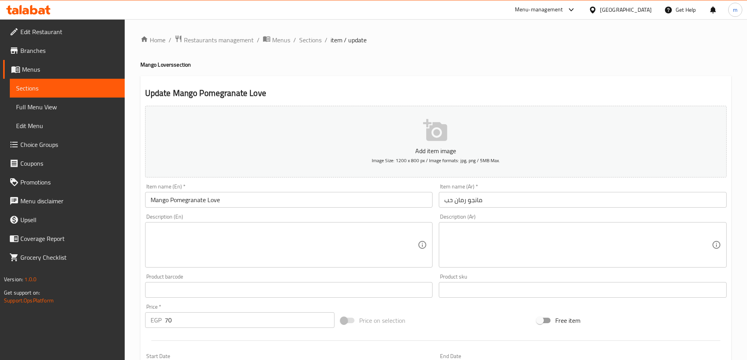
click at [611, 252] on textarea at bounding box center [577, 245] width 267 height 37
paste textarea "مزيج مانجو مع رمان، نكهة فريدة"
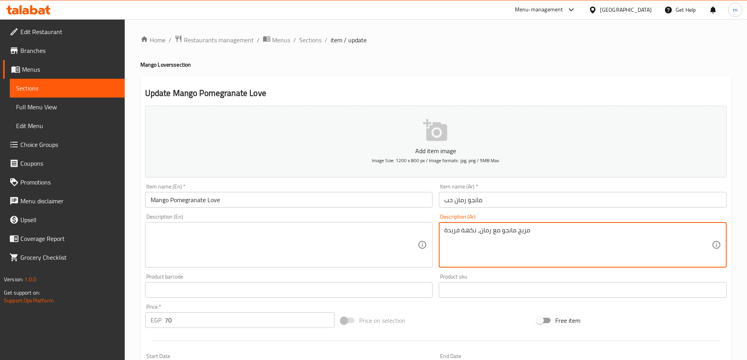
type textarea "مزيج مانجو مع رمان، نكهة فريدة"
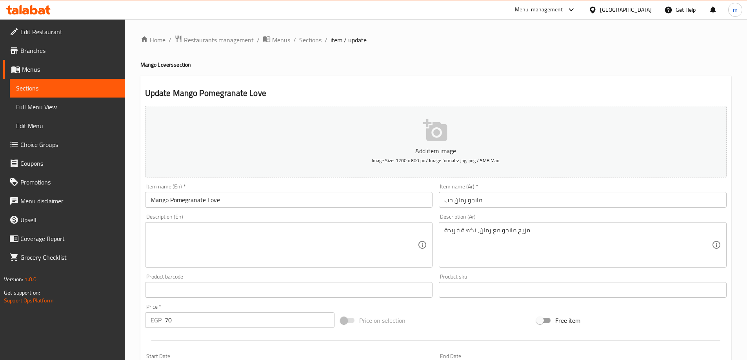
click at [498, 76] on div "Update Mango Pomegranate Love Add item image Image Size: 1200 x 800 px / Image …" at bounding box center [435, 304] width 591 height 456
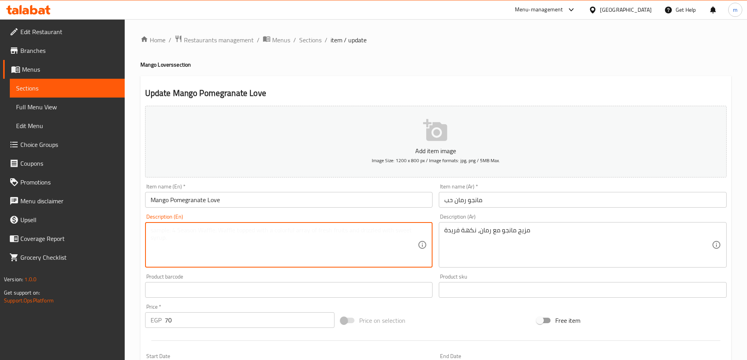
click at [217, 241] on textarea at bounding box center [284, 245] width 267 height 37
paste textarea "Mango and pomegranate blend, unique flavor"
type textarea "Mango and pomegranate blend, unique flavor"
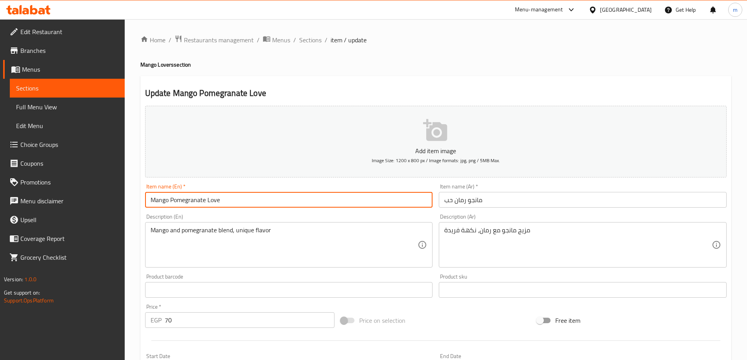
drag, startPoint x: 221, startPoint y: 201, endPoint x: 209, endPoint y: 202, distance: 12.2
click at [209, 202] on input "Mango Pomegranate Love" at bounding box center [289, 200] width 288 height 16
click at [282, 203] on input "Mango Pomegranate Seeds" at bounding box center [289, 200] width 288 height 16
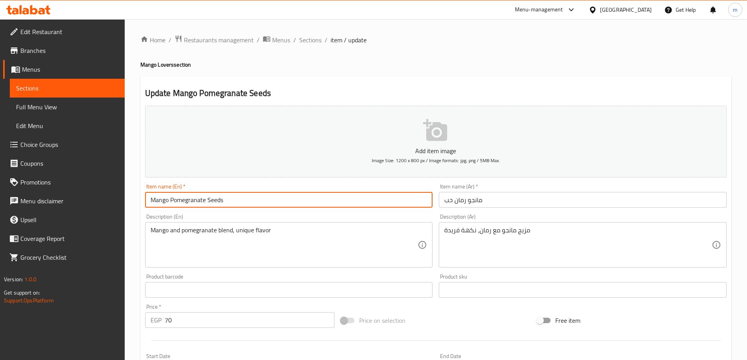
type input "Mango Pomegranate Seeds"
click at [244, 206] on input "Mango Pomegranate Seeds" at bounding box center [289, 200] width 288 height 16
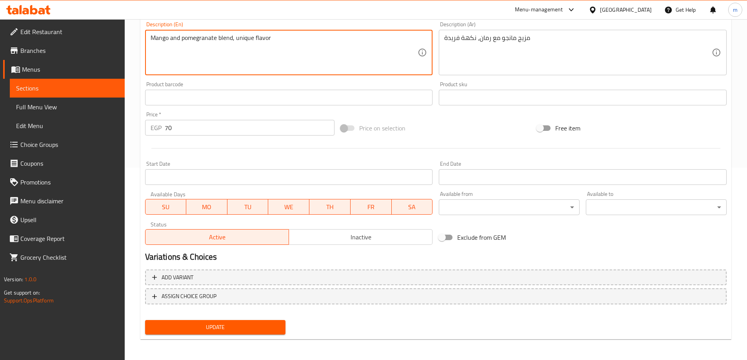
scroll to position [194, 0]
click at [263, 329] on span "Update" at bounding box center [215, 326] width 128 height 10
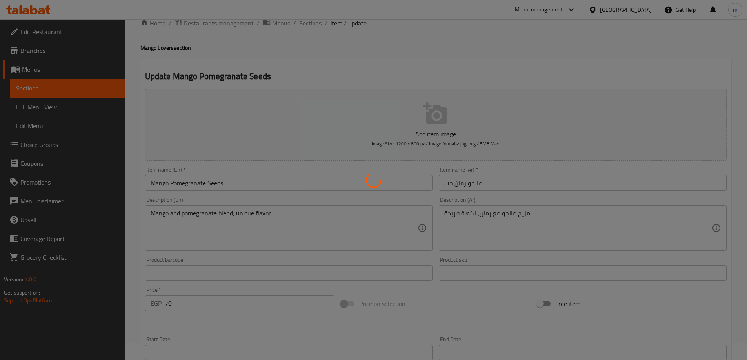
scroll to position [0, 0]
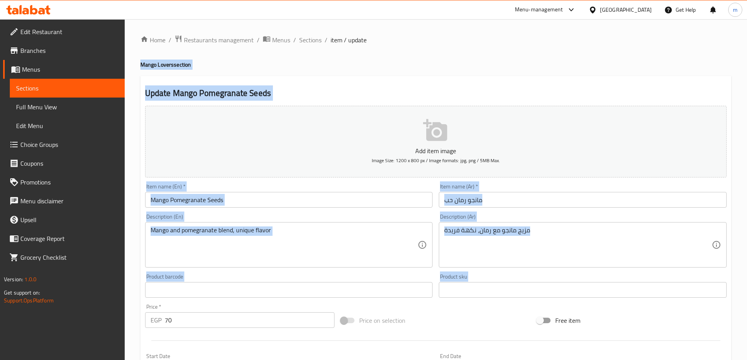
drag, startPoint x: 755, startPoint y: 125, endPoint x: 1505, endPoint y: -47, distance: 769.0
click at [746, 0] on html "​ Menu-management Egypt Get Help m Edit Restaurant Branches Menus Sections Full…" at bounding box center [373, 180] width 747 height 360
click at [414, 72] on div "Home / Restaurants management / Menus / Sections / item / update Mango Lovers s…" at bounding box center [435, 286] width 591 height 503
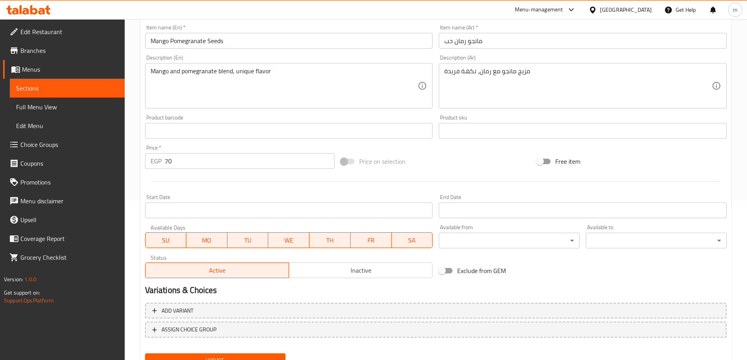
scroll to position [194, 0]
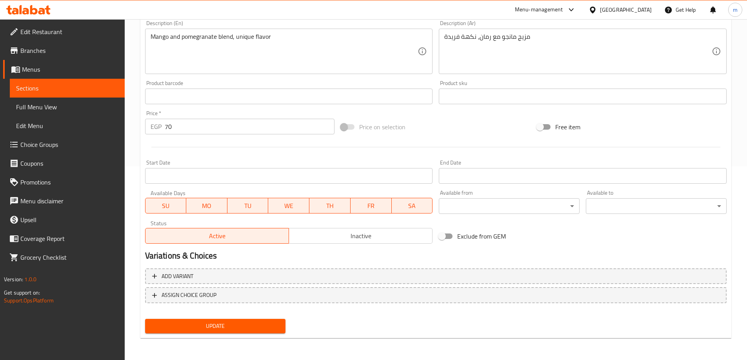
click at [254, 318] on div "Update" at bounding box center [215, 326] width 147 height 21
click at [251, 327] on span "Update" at bounding box center [215, 326] width 128 height 10
click at [255, 327] on span "Update" at bounding box center [215, 326] width 128 height 10
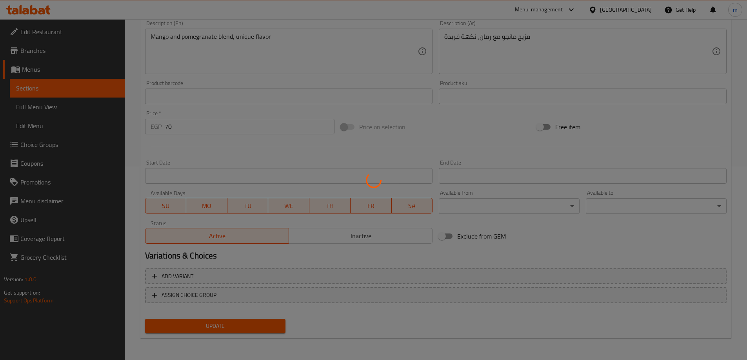
scroll to position [0, 0]
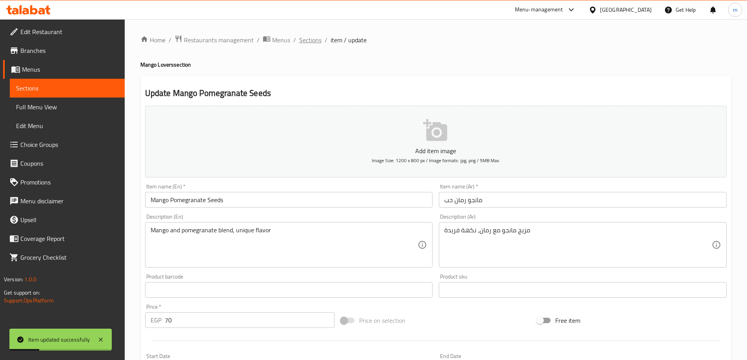
click at [310, 41] on span "Sections" at bounding box center [310, 39] width 22 height 9
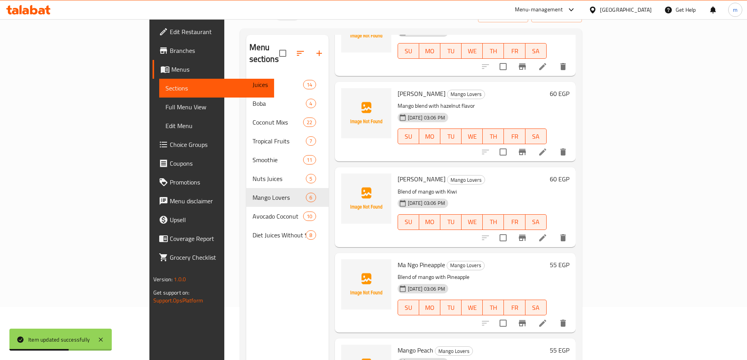
scroll to position [110, 0]
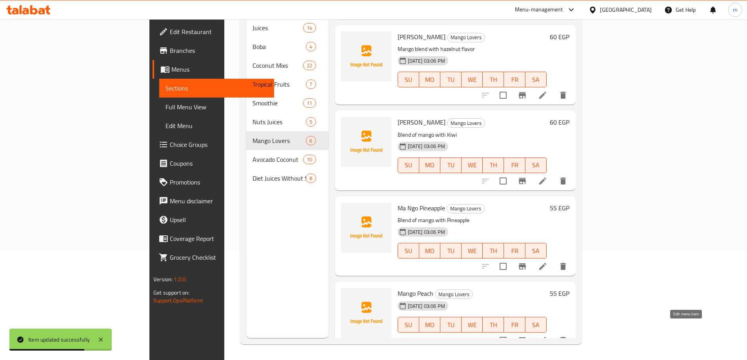
click at [547, 336] on icon at bounding box center [542, 340] width 9 height 9
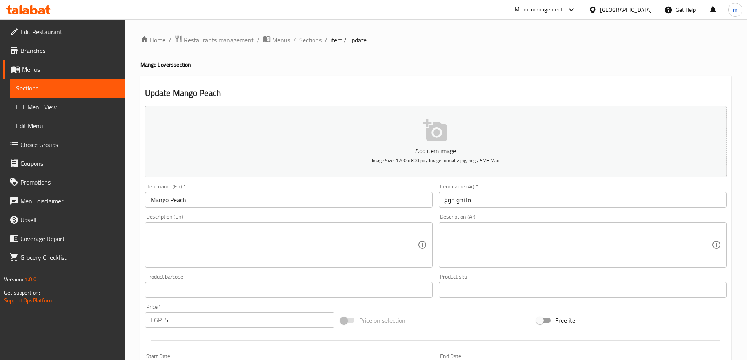
click at [580, 239] on textarea at bounding box center [577, 245] width 267 height 37
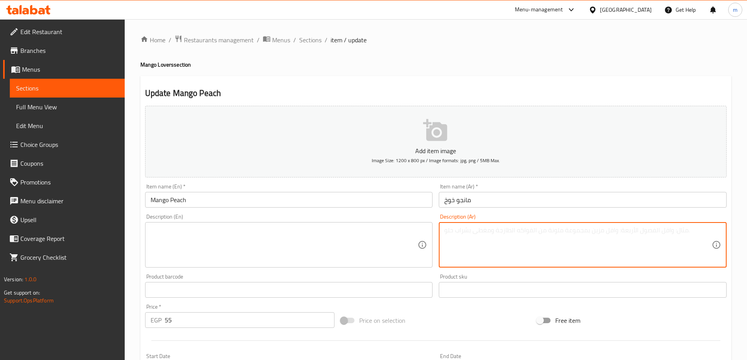
paste textarea "مزيج مانجو مع الخوخ"
type textarea "مزيج مانجو مع الخوخ"
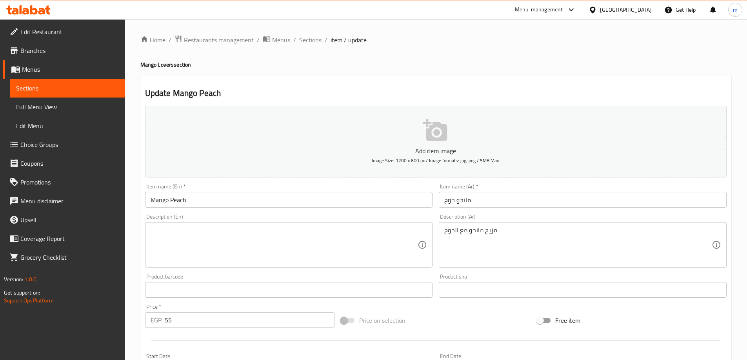
click at [294, 240] on textarea at bounding box center [284, 245] width 267 height 37
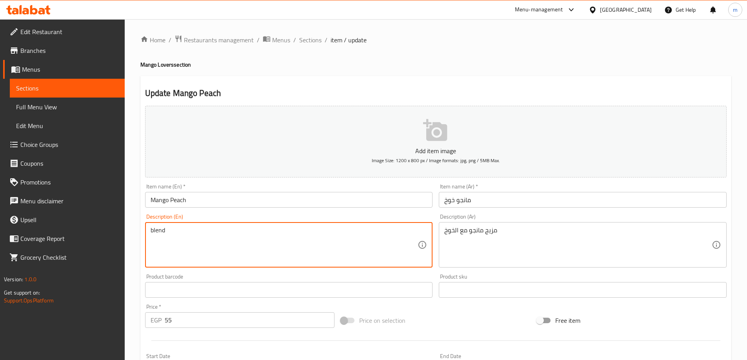
paste textarea "Mango and peach mix"
click at [216, 232] on textarea "blend Mango and peach mix" at bounding box center [284, 245] width 267 height 37
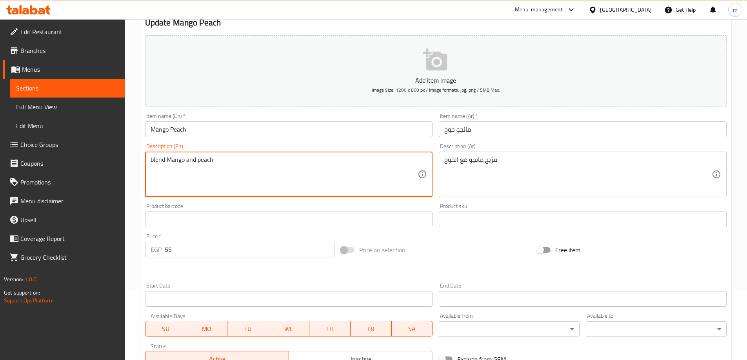
scroll to position [194, 0]
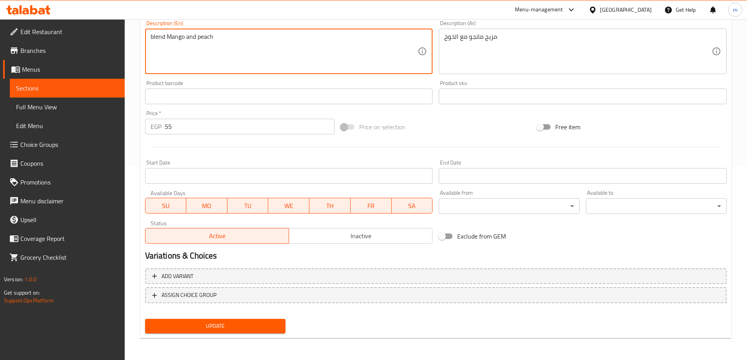
type textarea "blend Mango and peach"
click at [234, 329] on span "Update" at bounding box center [215, 326] width 128 height 10
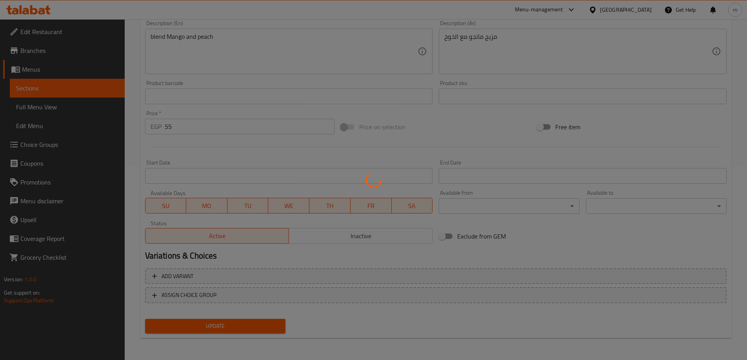
scroll to position [0, 0]
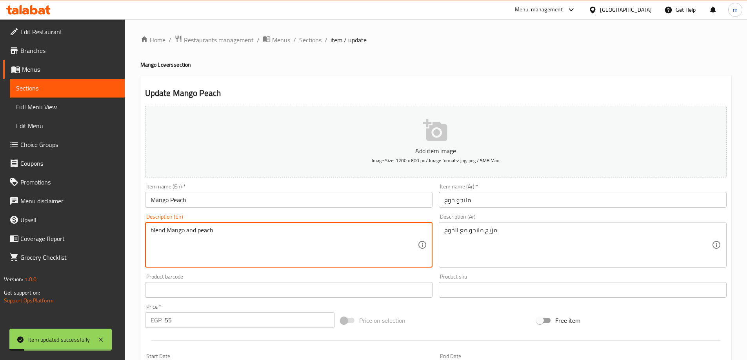
click at [177, 234] on textarea "blend Mango and peach" at bounding box center [284, 245] width 267 height 37
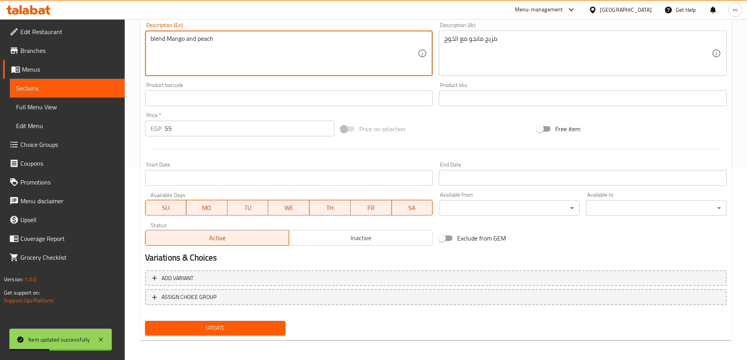
scroll to position [194, 0]
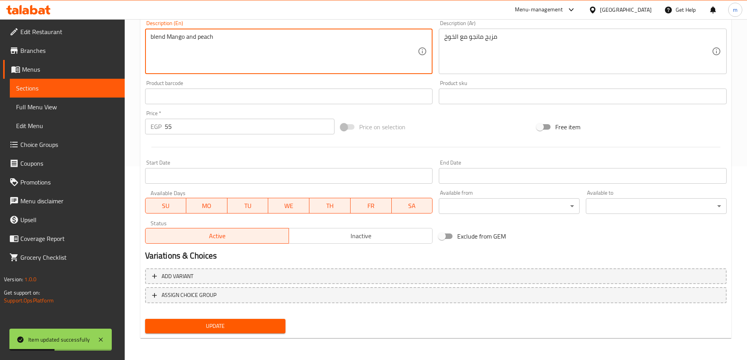
click at [224, 331] on span "Update" at bounding box center [215, 326] width 128 height 10
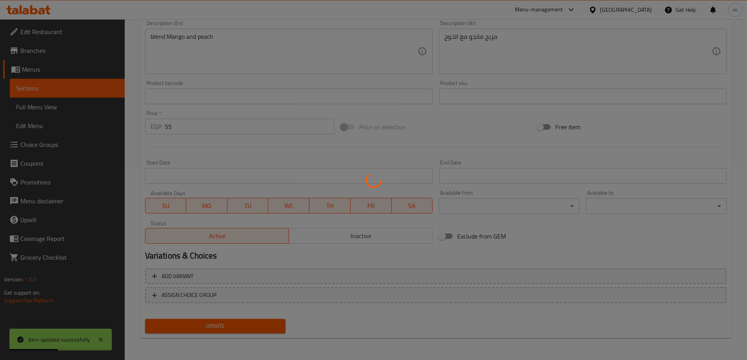
click at [224, 331] on div at bounding box center [373, 180] width 747 height 360
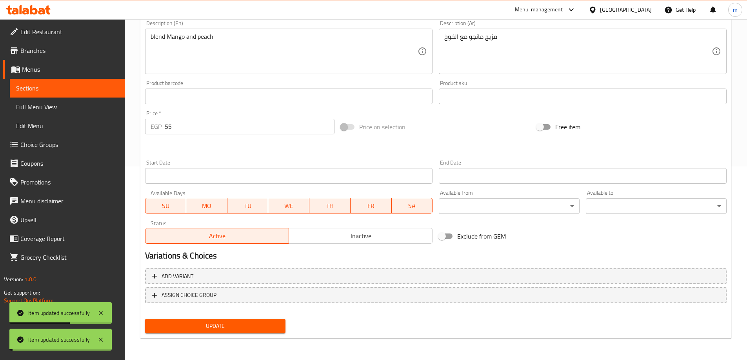
click at [226, 327] on span "Update" at bounding box center [215, 326] width 128 height 10
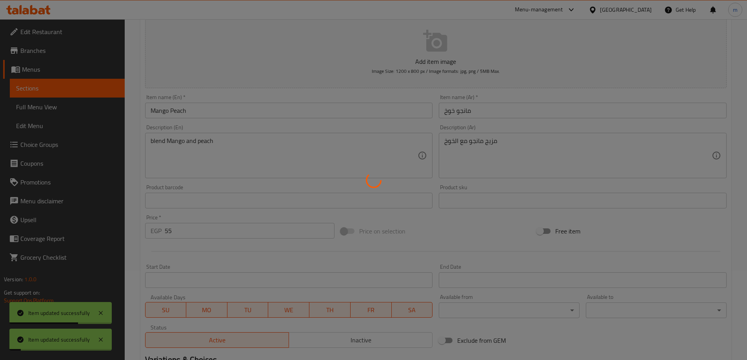
scroll to position [0, 0]
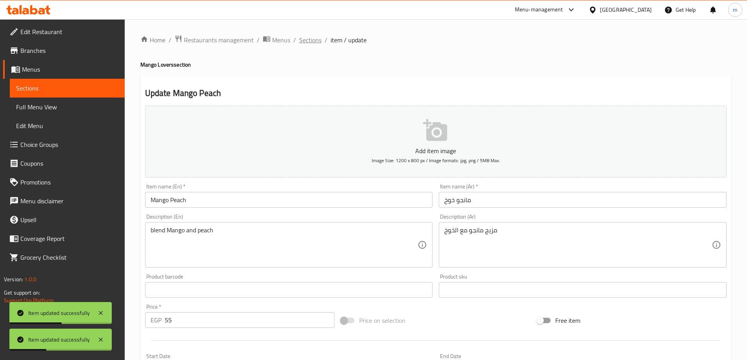
click at [317, 36] on span "Sections" at bounding box center [310, 39] width 22 height 9
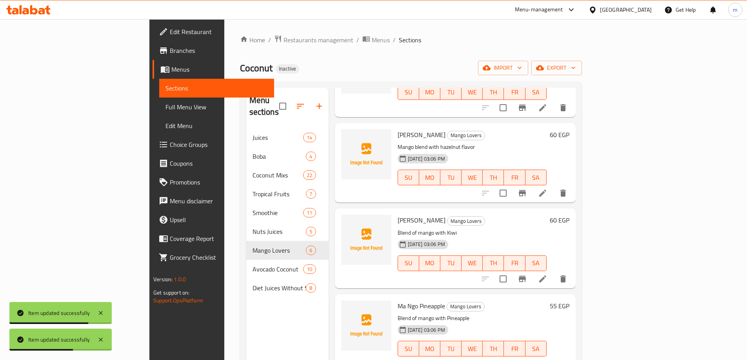
scroll to position [110, 0]
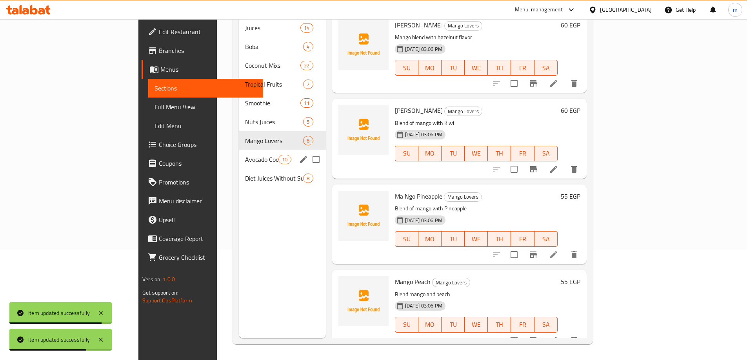
click at [239, 150] on div "Avocado Coconut 10" at bounding box center [282, 159] width 87 height 19
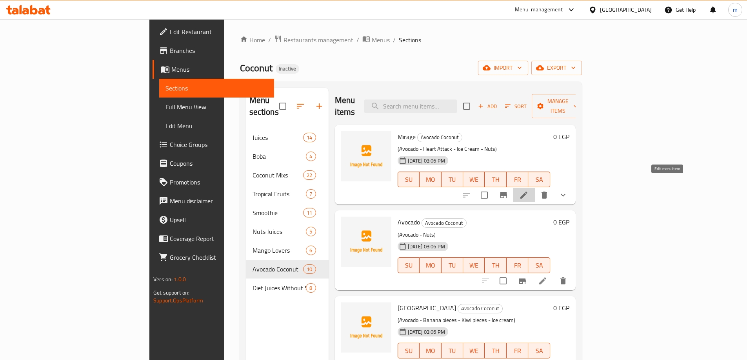
click at [528, 191] on icon at bounding box center [523, 195] width 9 height 9
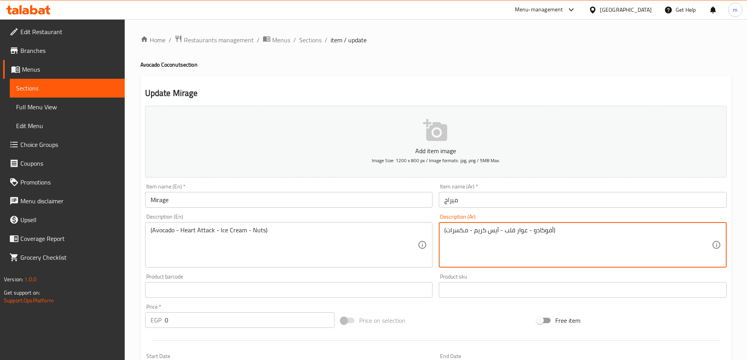
drag, startPoint x: 526, startPoint y: 231, endPoint x: 504, endPoint y: 233, distance: 22.0
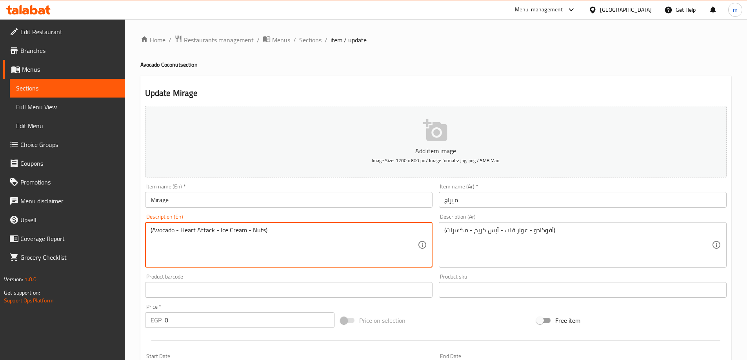
drag, startPoint x: 181, startPoint y: 230, endPoint x: 212, endPoint y: 233, distance: 31.1
paste textarea "Awar Qalb"
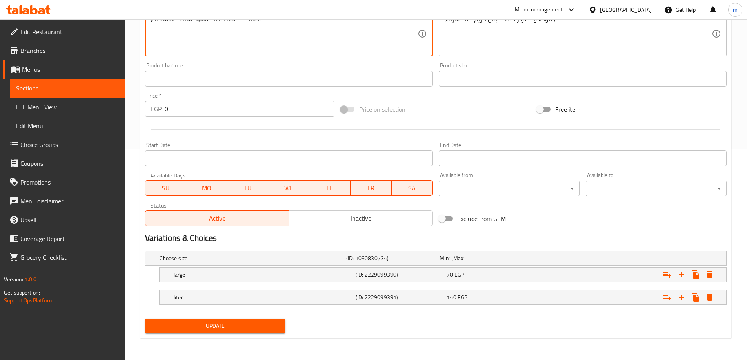
type textarea "(Avocado - Awar Qalb - Ice Cream - Nuts)"
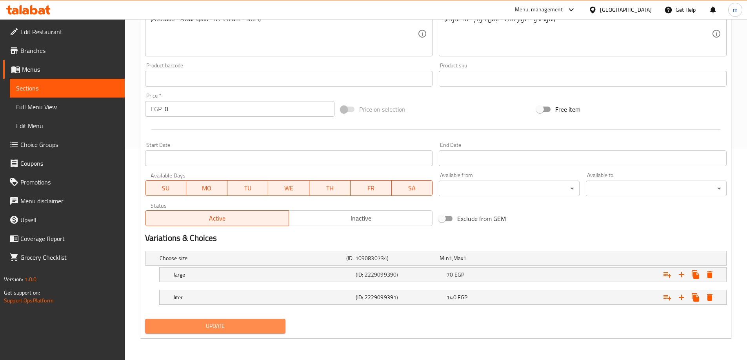
click at [223, 321] on span "Update" at bounding box center [215, 326] width 128 height 10
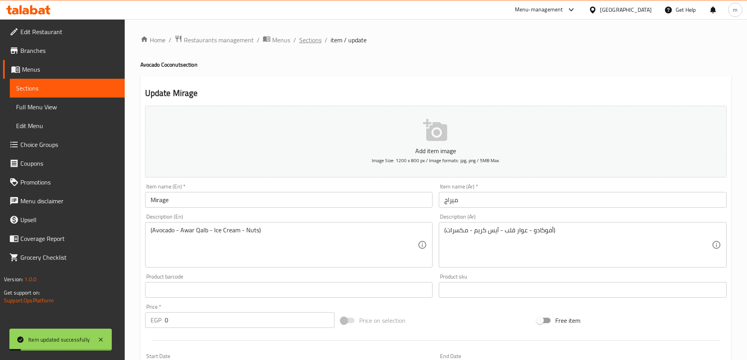
click at [317, 43] on span "Sections" at bounding box center [310, 39] width 22 height 9
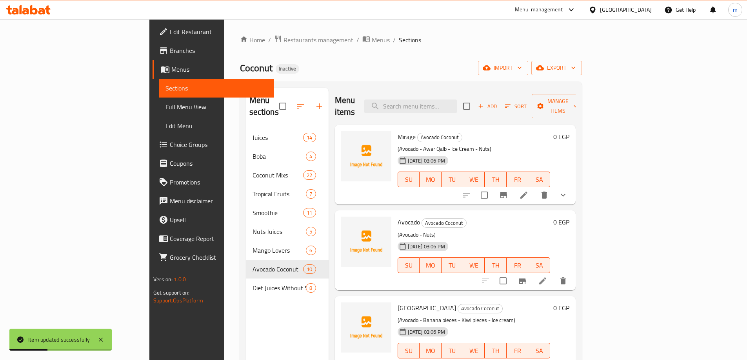
click at [554, 274] on li at bounding box center [543, 281] width 22 height 14
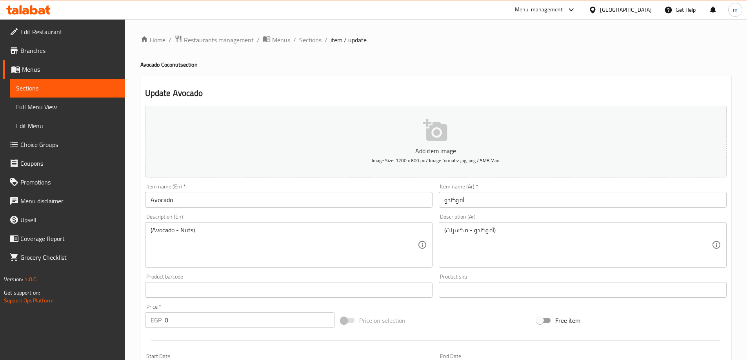
click at [310, 44] on span "Sections" at bounding box center [310, 39] width 22 height 9
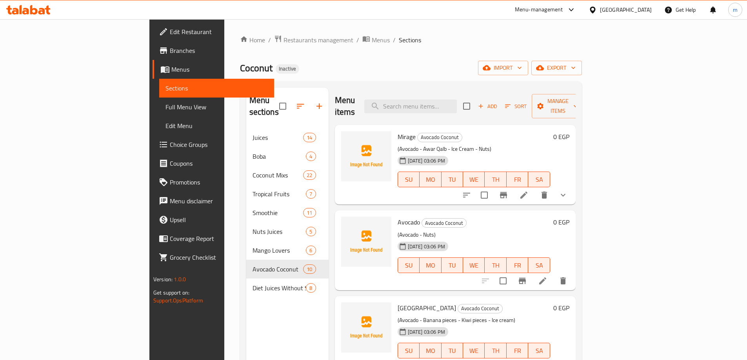
scroll to position [39, 0]
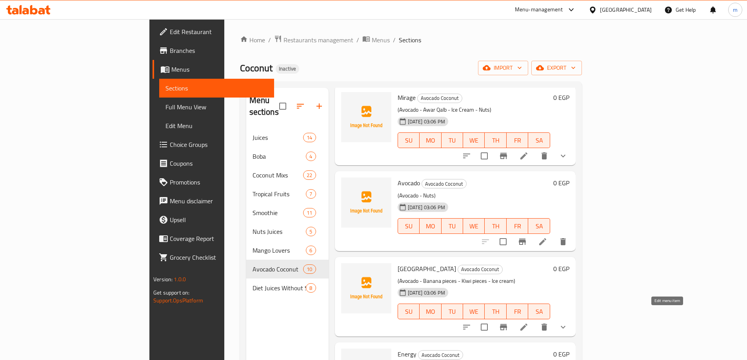
click at [528, 323] on icon at bounding box center [523, 327] width 9 height 9
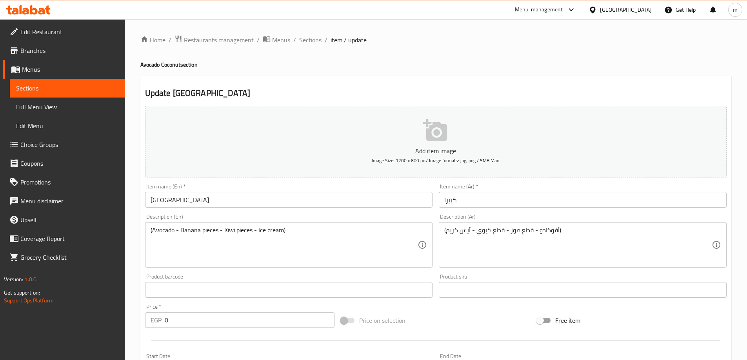
click at [466, 201] on input "كبيرا" at bounding box center [583, 200] width 288 height 16
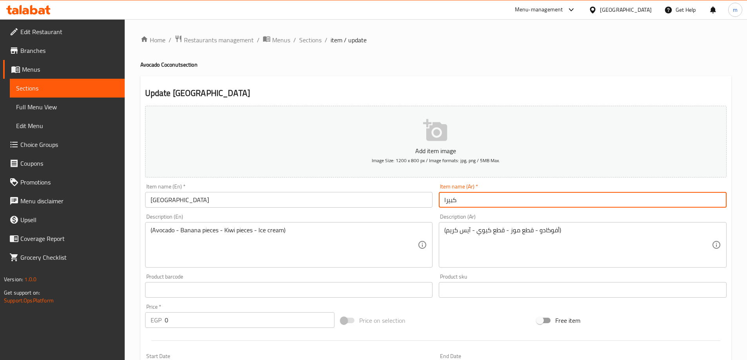
click at [466, 201] on input "كبيرا" at bounding box center [583, 200] width 288 height 16
type input "كوبا"
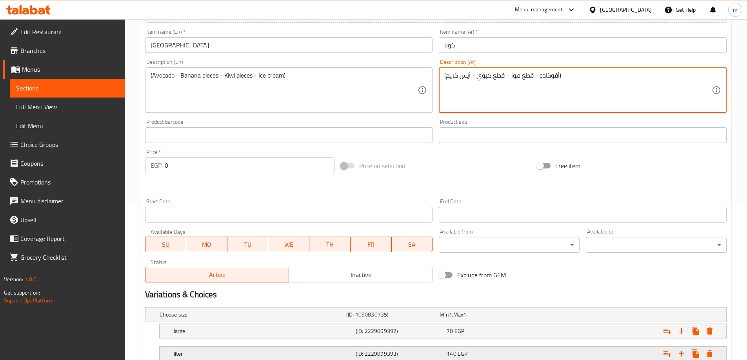
scroll to position [211, 0]
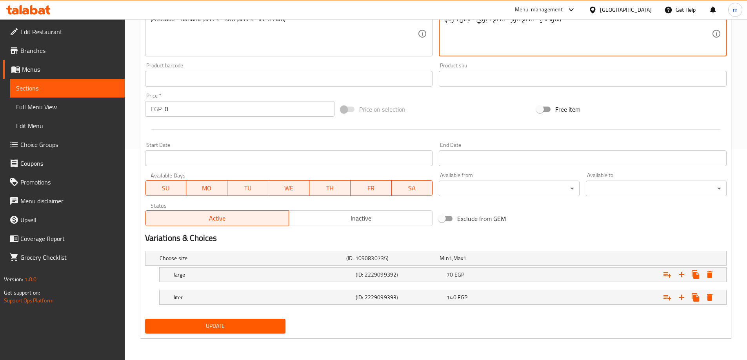
click at [265, 328] on span "Update" at bounding box center [215, 326] width 128 height 10
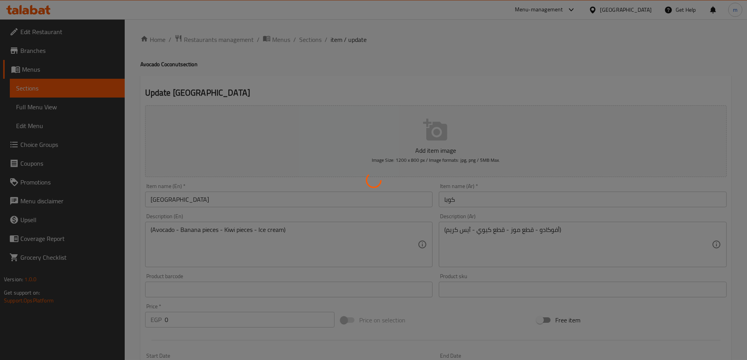
scroll to position [0, 0]
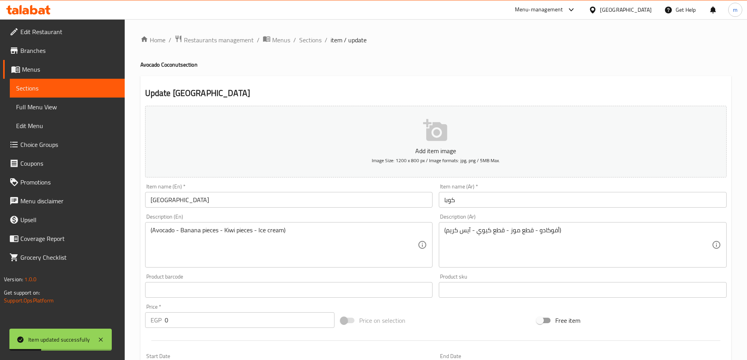
click at [474, 201] on input "كوبا" at bounding box center [583, 200] width 288 height 16
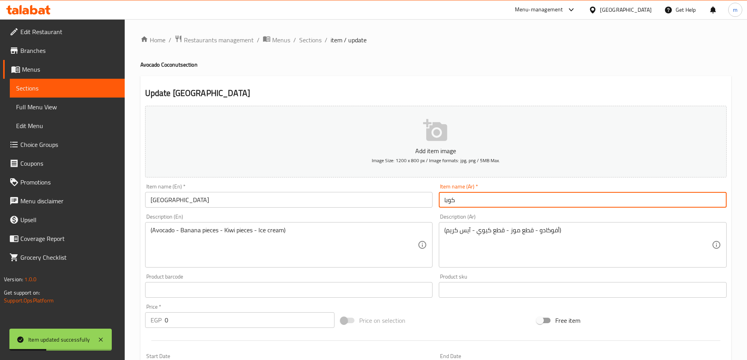
click at [474, 201] on input "كوبا" at bounding box center [583, 200] width 288 height 16
click at [310, 45] on span "Sections" at bounding box center [310, 39] width 22 height 9
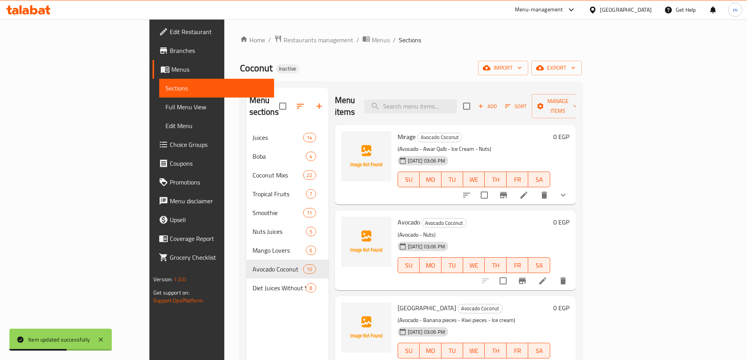
scroll to position [196, 0]
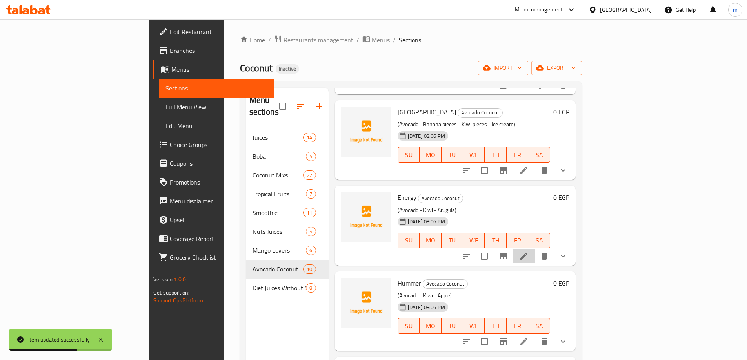
click at [535, 249] on li at bounding box center [524, 256] width 22 height 14
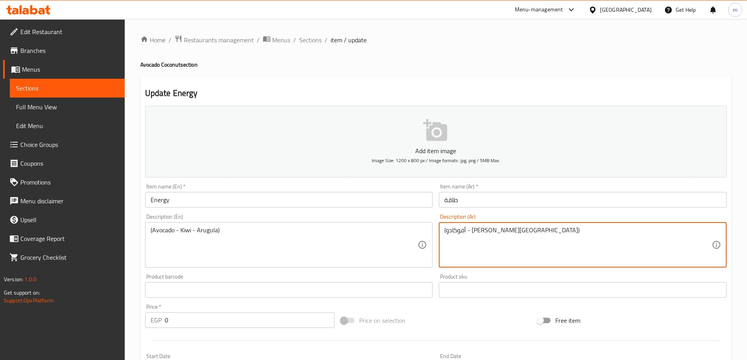
drag, startPoint x: 460, startPoint y: 231, endPoint x: 447, endPoint y: 231, distance: 12.9
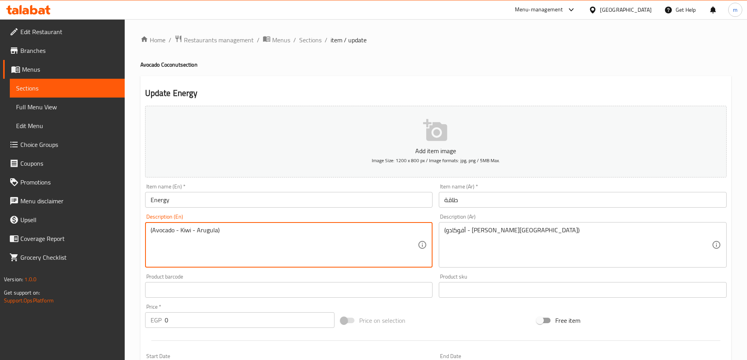
click at [206, 233] on textarea "(Avocado - Kiwi - Arugula)" at bounding box center [284, 245] width 267 height 37
paste textarea "Rocca"
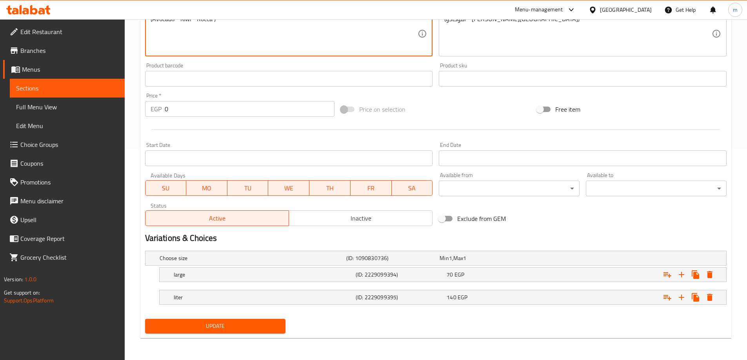
type textarea "(Avocado - Kiwi - Rocca )"
click at [232, 332] on button "Update" at bounding box center [215, 326] width 141 height 15
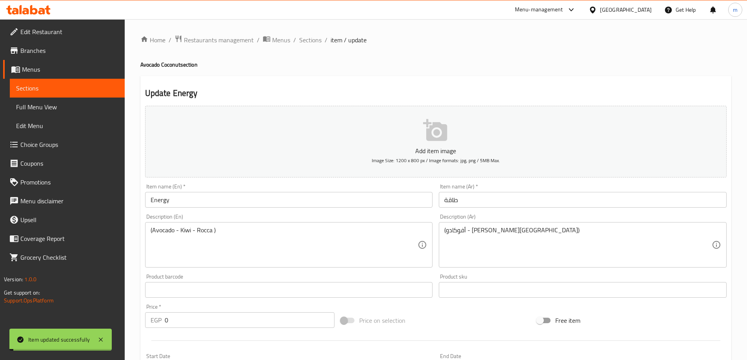
click at [311, 42] on span "Sections" at bounding box center [310, 39] width 22 height 9
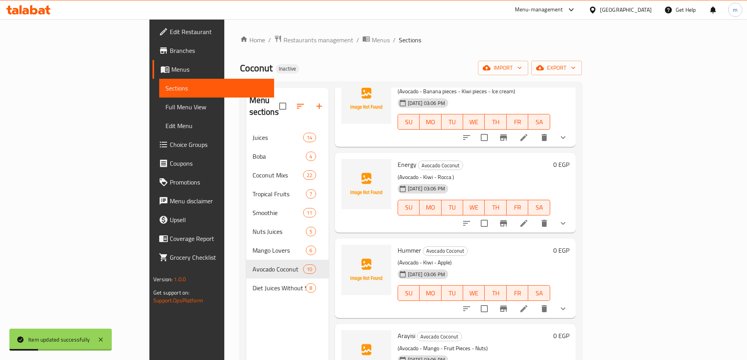
scroll to position [274, 0]
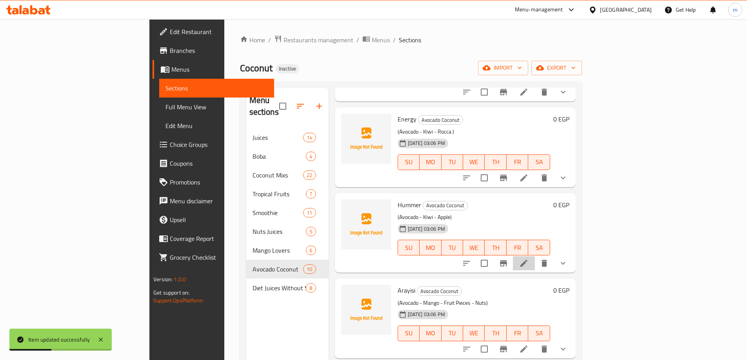
click at [535, 256] on li at bounding box center [524, 263] width 22 height 14
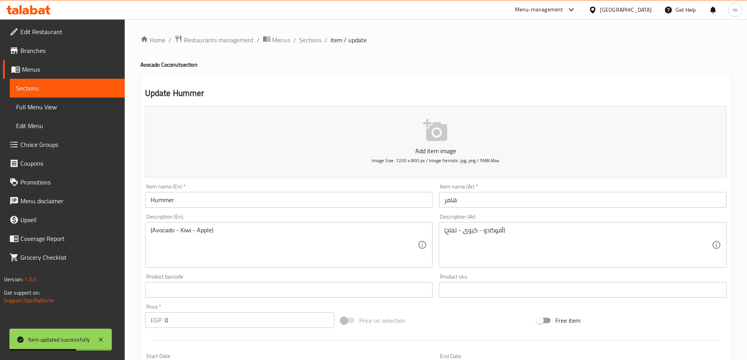
click at [228, 203] on input "Hummer" at bounding box center [289, 200] width 288 height 16
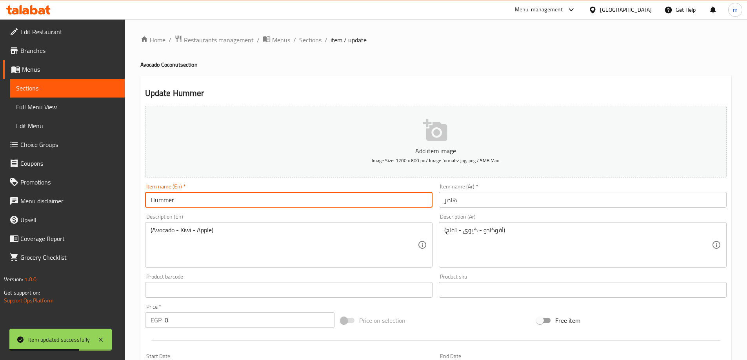
click at [228, 203] on input "Hummer" at bounding box center [289, 200] width 288 height 16
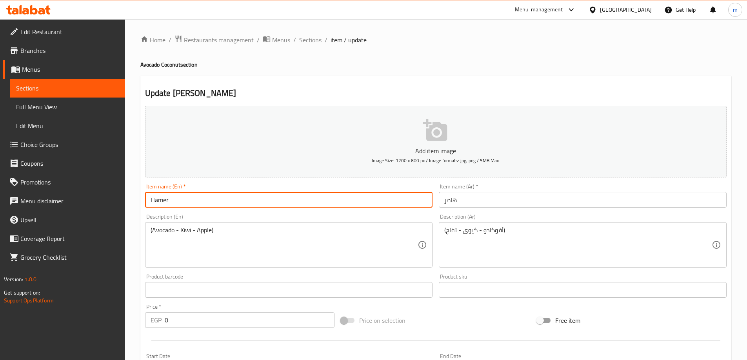
click at [237, 204] on input "Hamer" at bounding box center [289, 200] width 288 height 16
type input "Hamer"
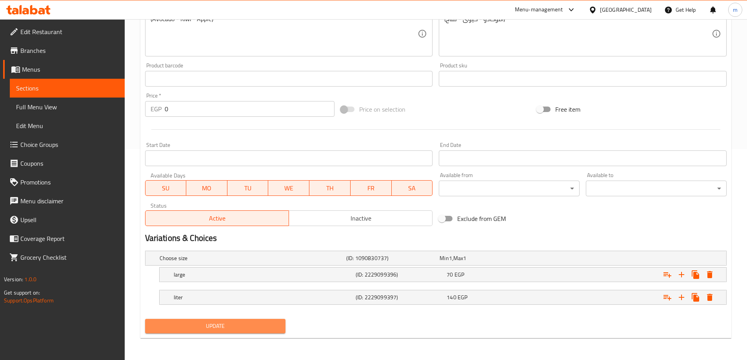
click at [249, 330] on span "Update" at bounding box center [215, 326] width 128 height 10
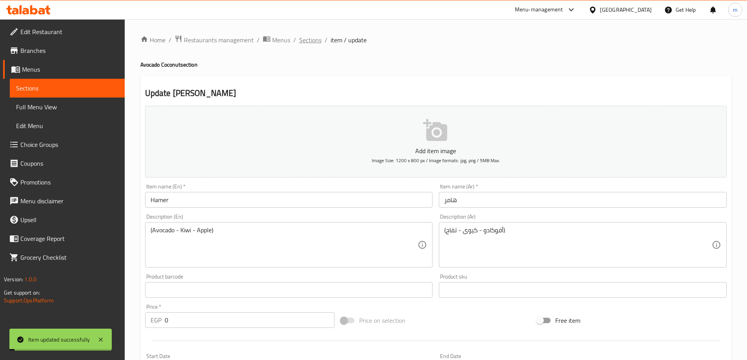
click at [309, 43] on span "Sections" at bounding box center [310, 39] width 22 height 9
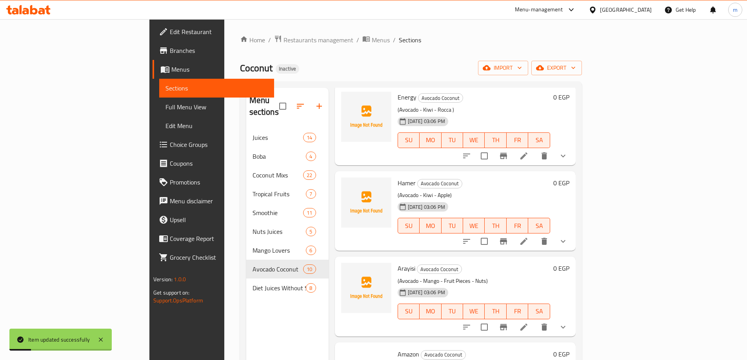
scroll to position [314, 0]
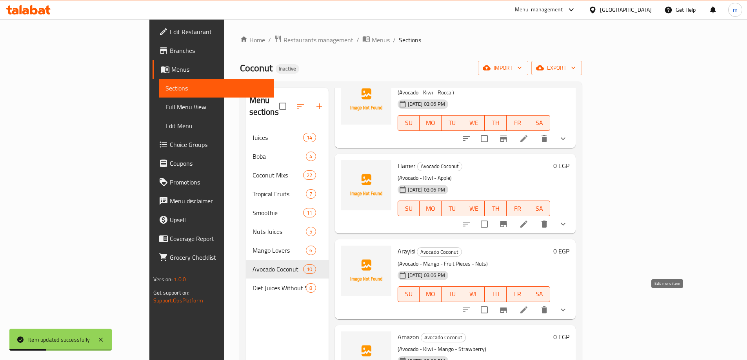
click at [527, 307] on icon at bounding box center [523, 310] width 7 height 7
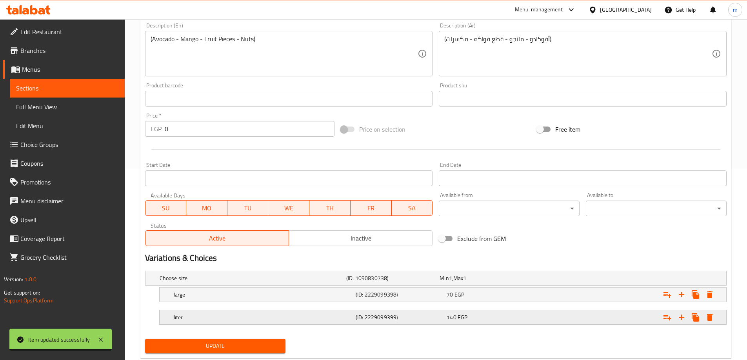
scroll to position [211, 0]
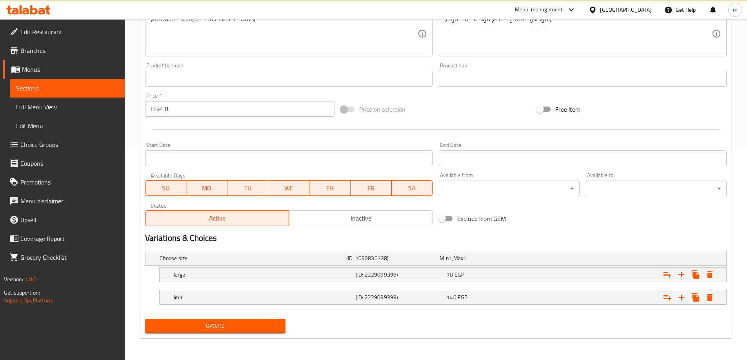
click at [238, 325] on span "Update" at bounding box center [215, 326] width 128 height 10
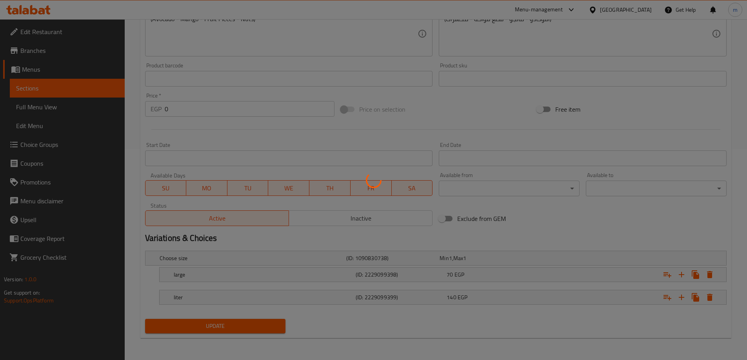
scroll to position [0, 0]
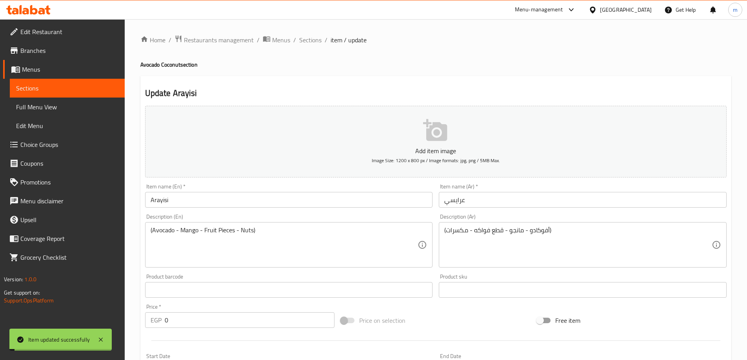
click at [315, 40] on span "Sections" at bounding box center [310, 39] width 22 height 9
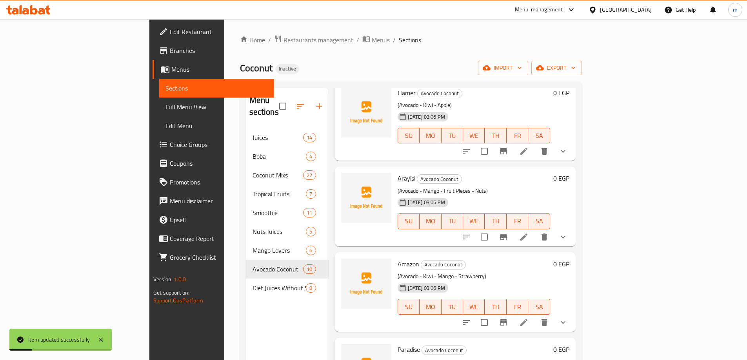
scroll to position [470, 0]
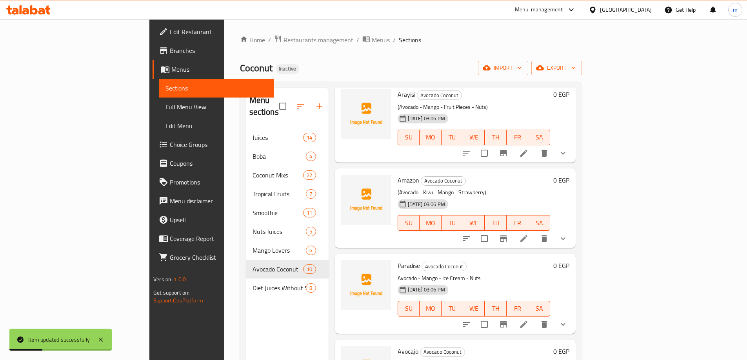
click at [528, 234] on icon at bounding box center [523, 238] width 9 height 9
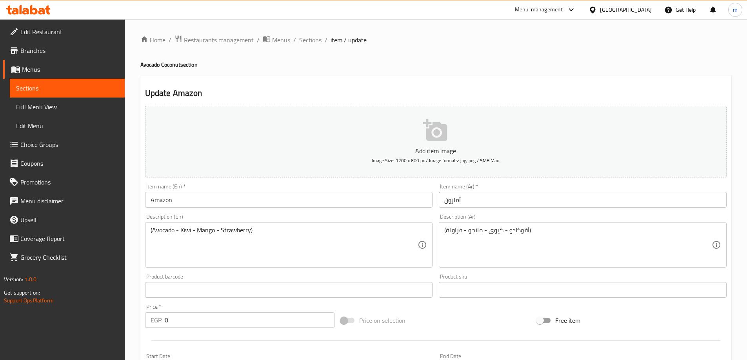
drag, startPoint x: 315, startPoint y: 45, endPoint x: 316, endPoint y: 56, distance: 11.1
click at [315, 45] on span "Sections" at bounding box center [310, 39] width 22 height 9
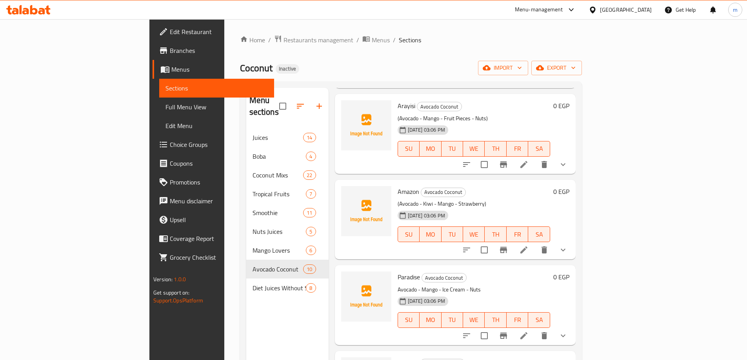
scroll to position [470, 0]
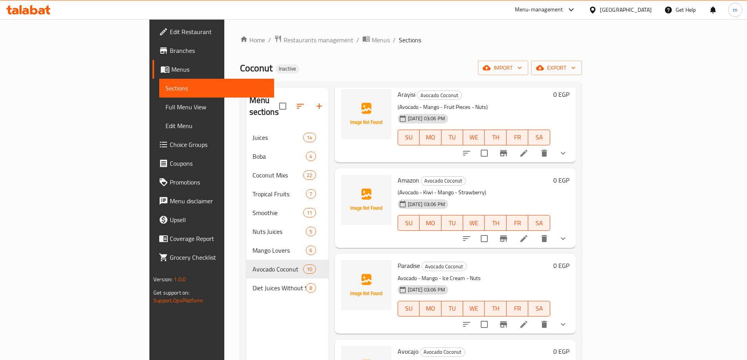
click at [535, 318] on li at bounding box center [524, 325] width 22 height 14
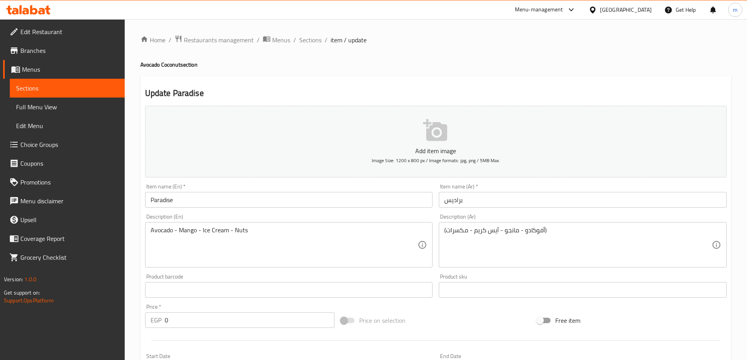
click at [149, 230] on div "Avocado - Mango - Ice Cream - Nuts Description (En)" at bounding box center [289, 244] width 288 height 45
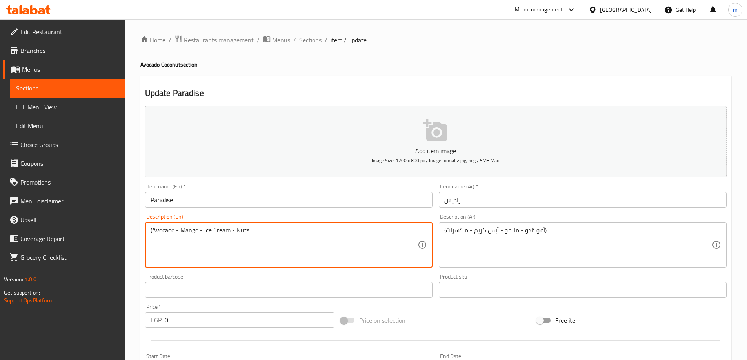
click at [299, 231] on textarea "(Avocado - Mango - Ice Cream - Nuts" at bounding box center [284, 245] width 267 height 37
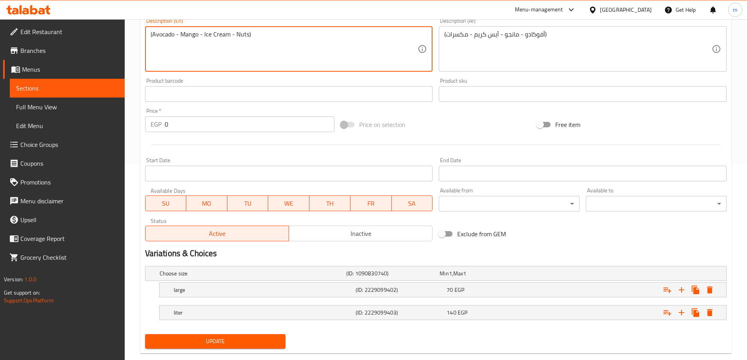
type textarea "(Avocado - Mango - Ice Cream - Nuts)"
click at [230, 342] on span "Update" at bounding box center [215, 342] width 128 height 10
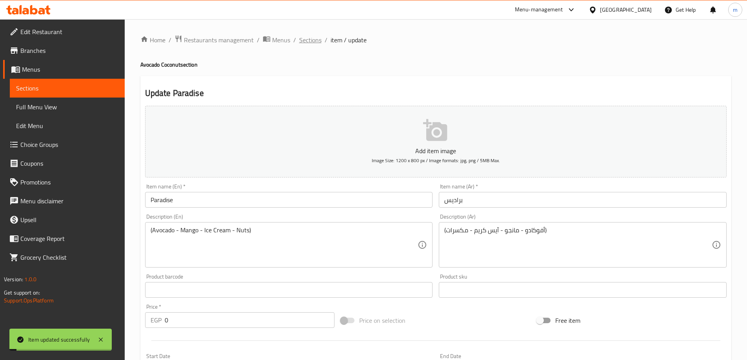
click at [316, 43] on span "Sections" at bounding box center [310, 39] width 22 height 9
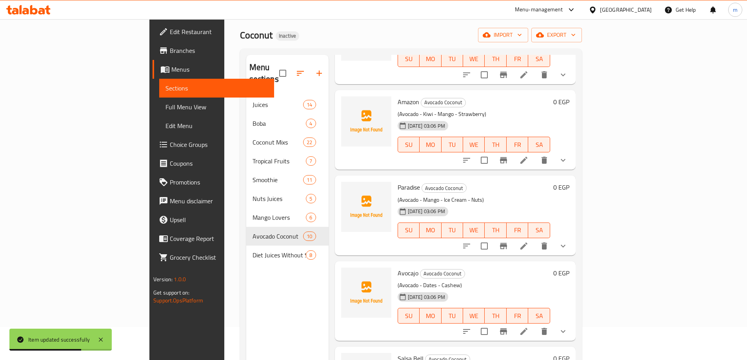
scroll to position [78, 0]
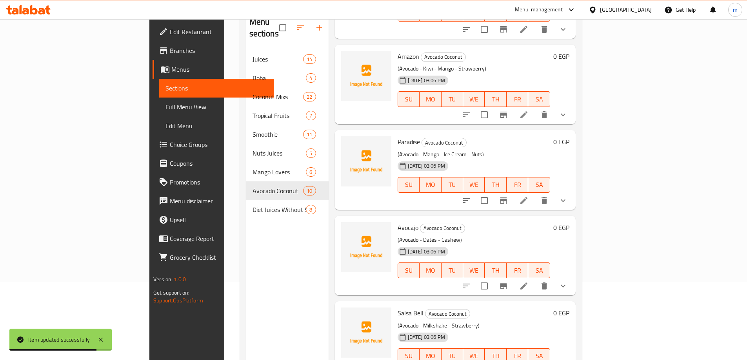
click at [535, 279] on li at bounding box center [524, 286] width 22 height 14
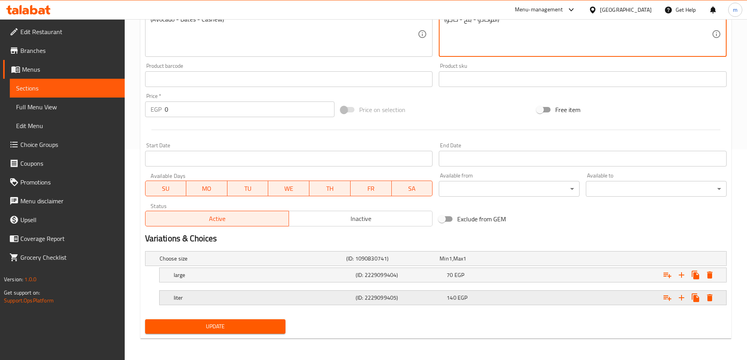
scroll to position [211, 0]
type textarea "(أفوكادو - بلح - كاجو)"
click at [241, 322] on span "Update" at bounding box center [215, 326] width 128 height 10
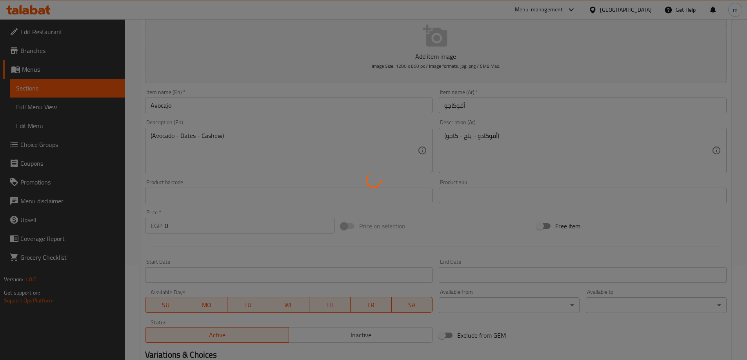
scroll to position [0, 0]
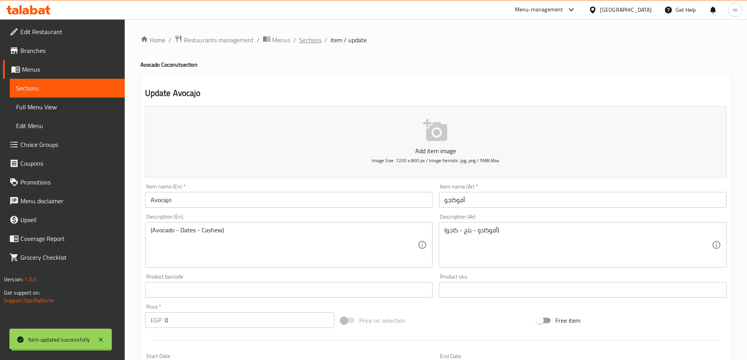
click at [308, 43] on span "Sections" at bounding box center [310, 39] width 22 height 9
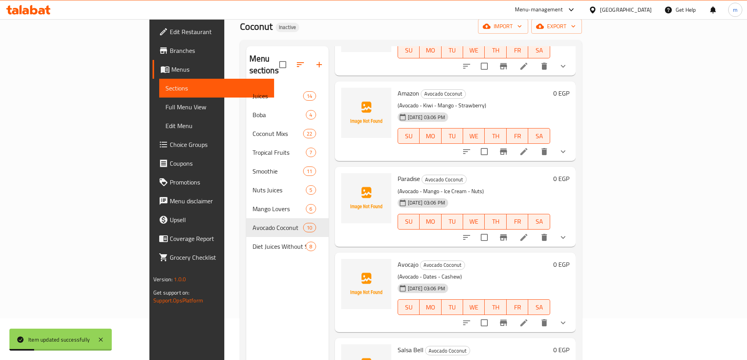
scroll to position [110, 0]
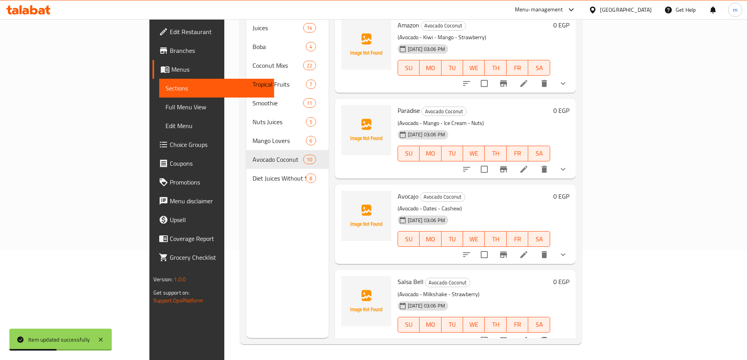
click at [535, 334] on li at bounding box center [524, 341] width 22 height 14
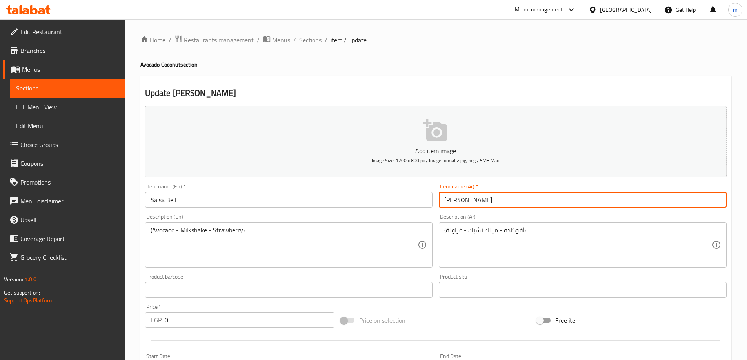
click at [455, 204] on input "سلس بيل" at bounding box center [583, 200] width 288 height 16
type input "سلسبيل"
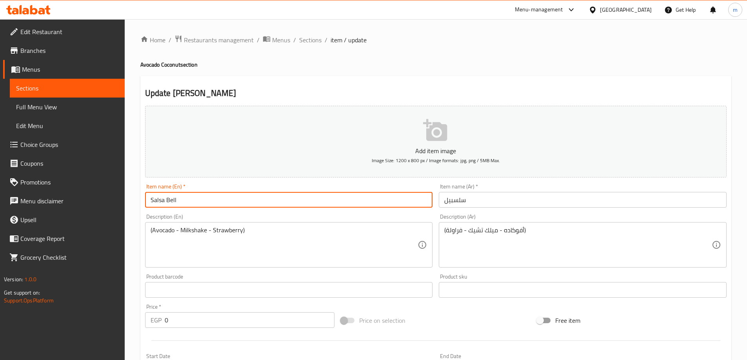
click at [165, 201] on input "Salsa Bell" at bounding box center [289, 200] width 288 height 16
click at [182, 200] on input "SalsaBell" at bounding box center [289, 200] width 288 height 16
click at [197, 206] on input "SalsaBell" at bounding box center [289, 200] width 288 height 16
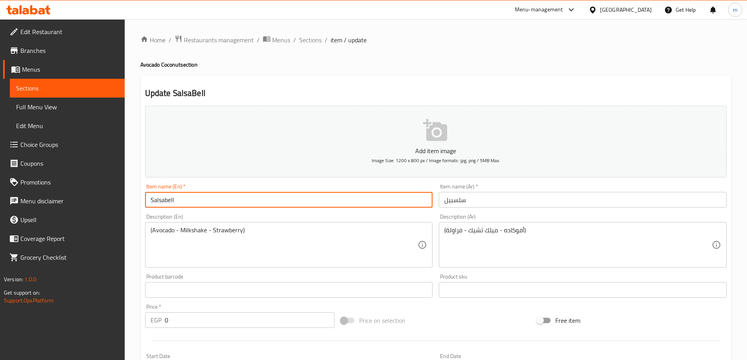
click at [468, 205] on input "سلسبيل" at bounding box center [583, 200] width 288 height 16
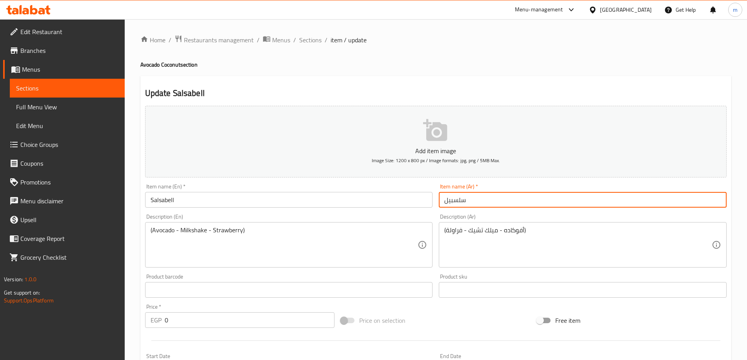
click at [468, 205] on input "سلسبيل" at bounding box center [583, 200] width 288 height 16
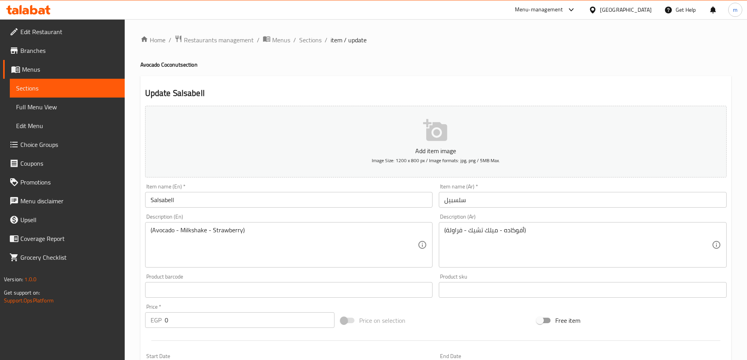
click at [194, 203] on input "Salsabell" at bounding box center [289, 200] width 288 height 16
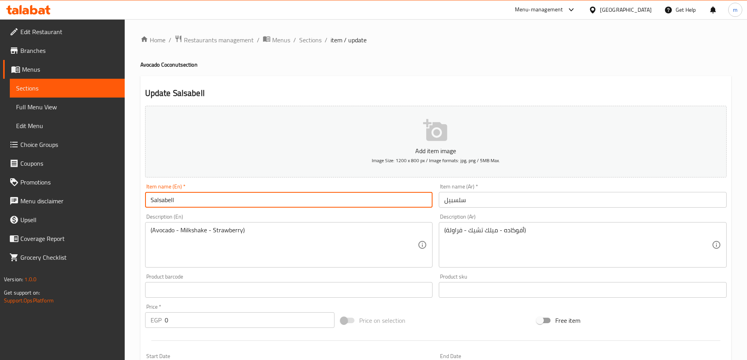
click at [194, 203] on input "Salsabell" at bounding box center [289, 200] width 288 height 16
paste input "i"
type input "Salsabil"
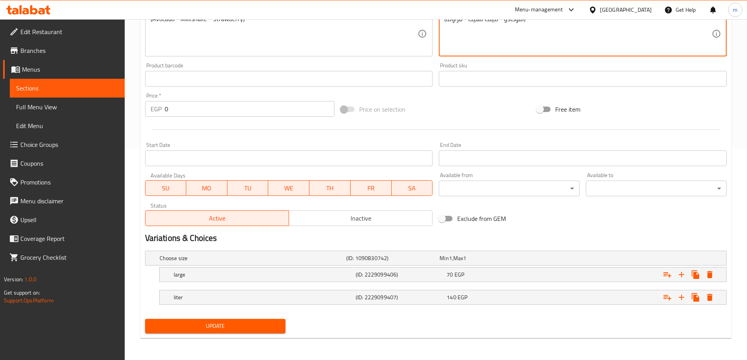
type textarea "(أفوكادو - ميلك تشيك - فراولة)"
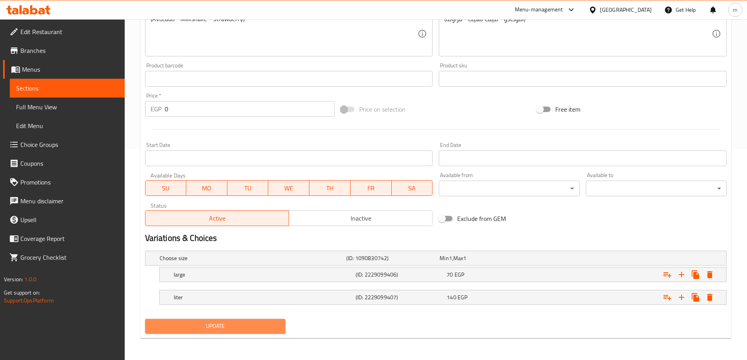
click at [230, 328] on span "Update" at bounding box center [215, 326] width 128 height 10
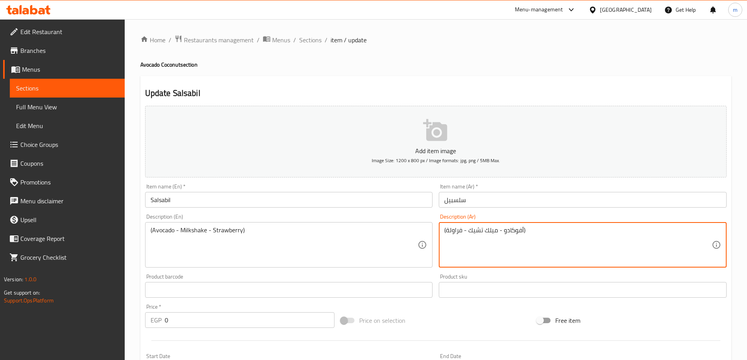
click at [510, 230] on textarea "(أفوكادو - ميلك تشيك - فراولة)" at bounding box center [577, 245] width 267 height 37
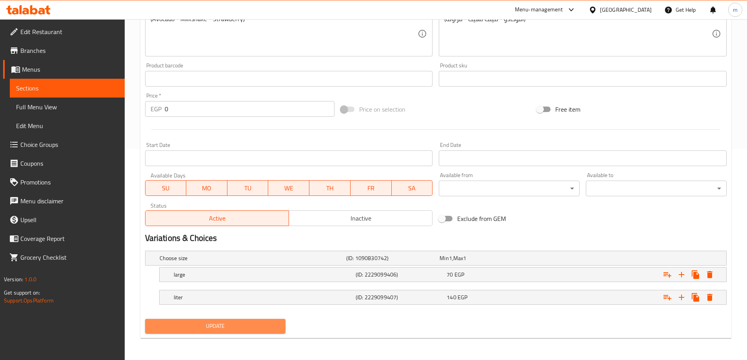
click at [231, 327] on span "Update" at bounding box center [215, 326] width 128 height 10
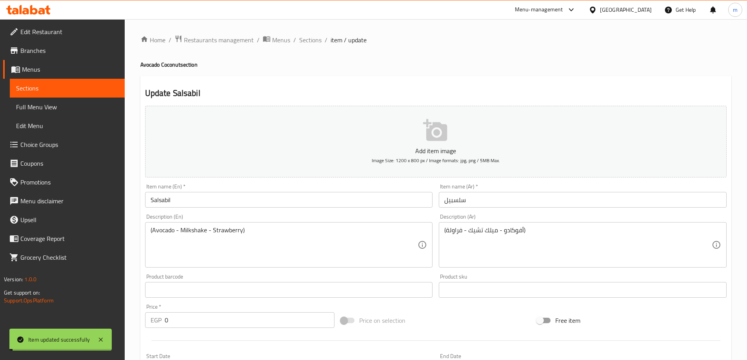
click at [311, 40] on span "Sections" at bounding box center [310, 39] width 22 height 9
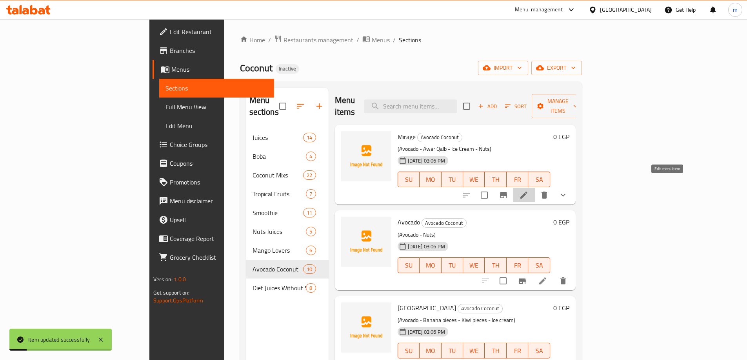
click at [528, 191] on icon at bounding box center [523, 195] width 9 height 9
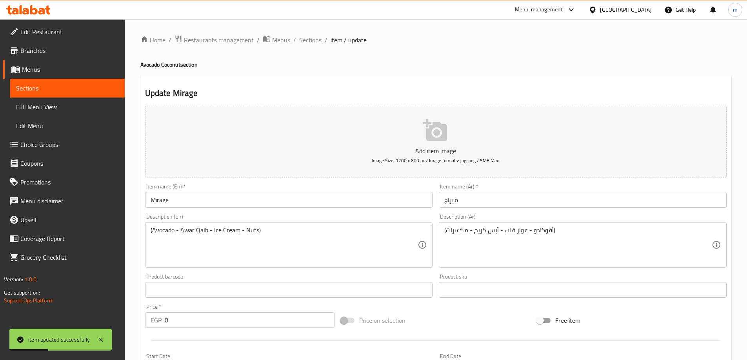
click at [305, 39] on span "Sections" at bounding box center [310, 39] width 22 height 9
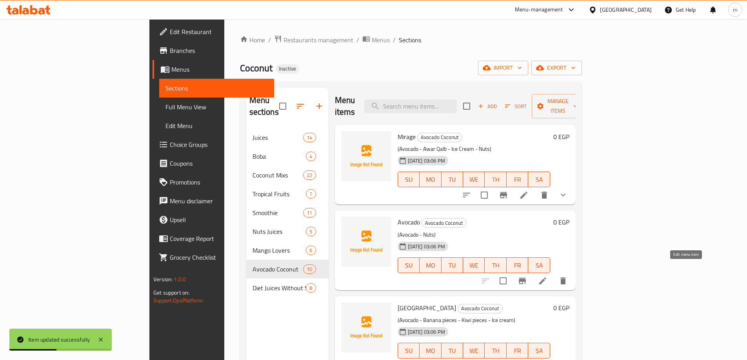
click at [546, 278] on icon at bounding box center [542, 281] width 7 height 7
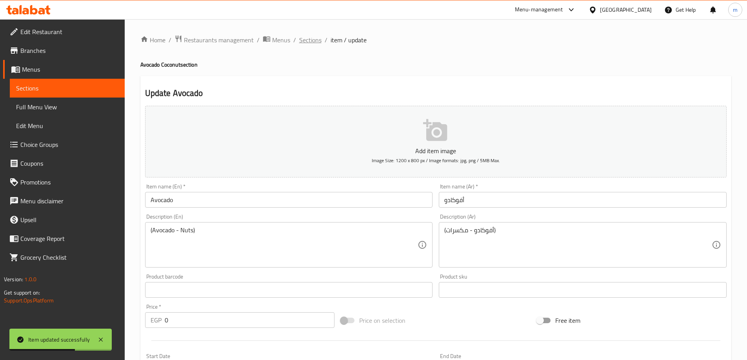
click at [317, 43] on span "Sections" at bounding box center [310, 39] width 22 height 9
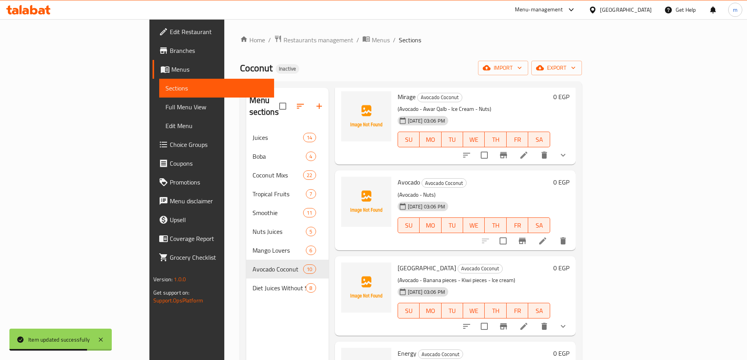
scroll to position [78, 0]
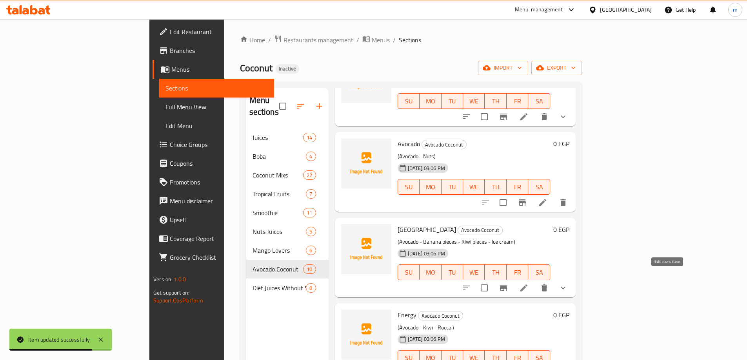
click at [527, 285] on icon at bounding box center [523, 288] width 7 height 7
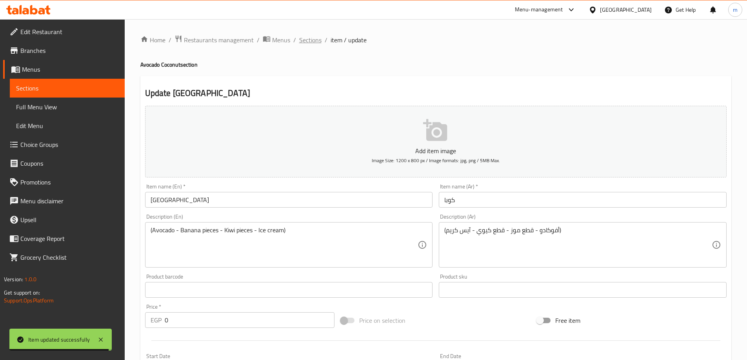
click at [303, 40] on span "Sections" at bounding box center [310, 39] width 22 height 9
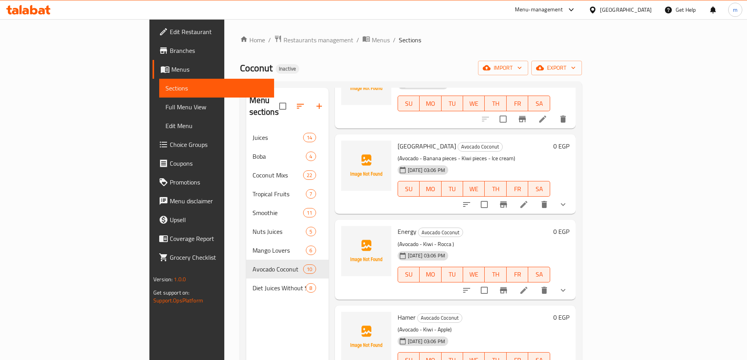
scroll to position [196, 0]
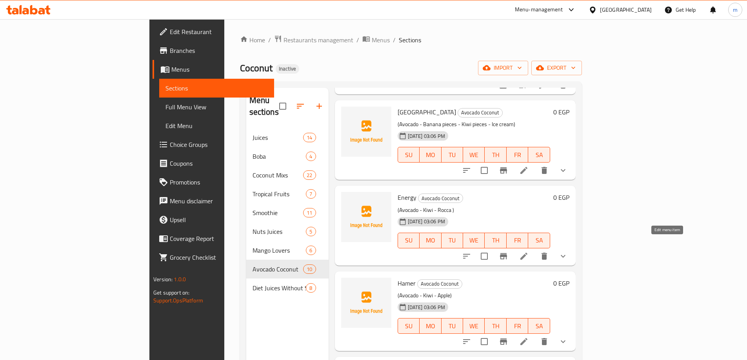
click at [528, 252] on icon at bounding box center [523, 256] width 9 height 9
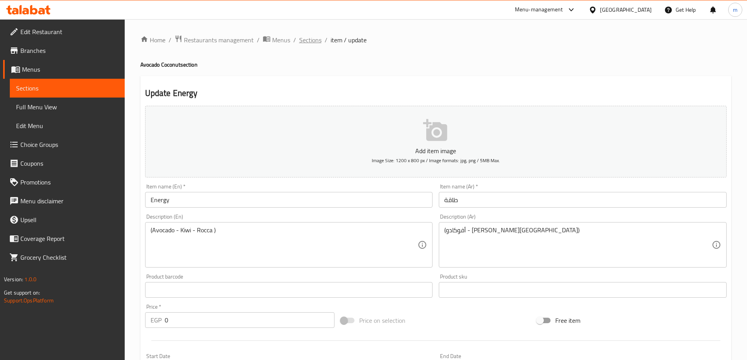
click at [317, 42] on span "Sections" at bounding box center [310, 39] width 22 height 9
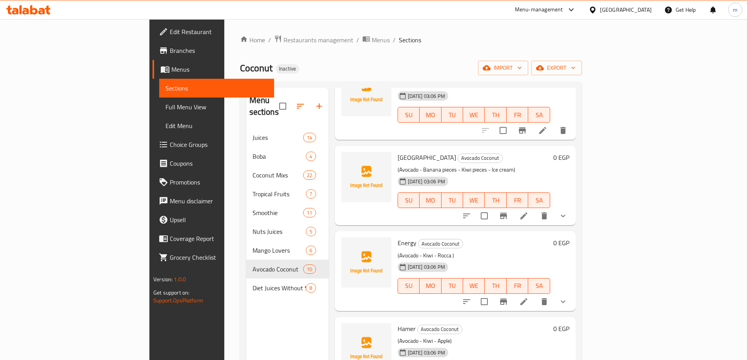
scroll to position [157, 0]
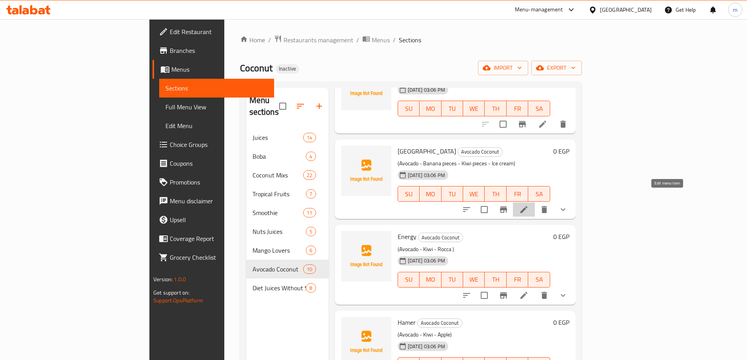
click at [528, 205] on icon at bounding box center [523, 209] width 9 height 9
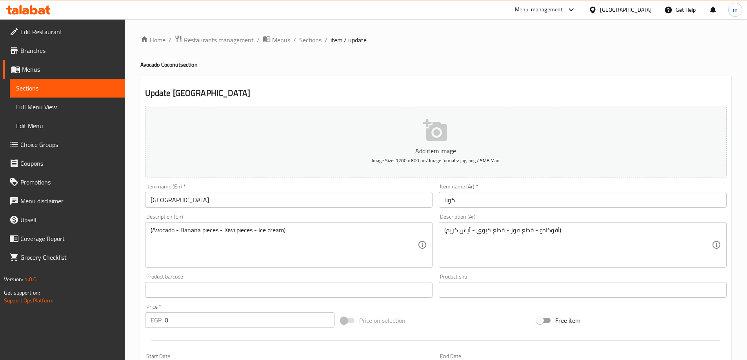
click at [310, 42] on span "Sections" at bounding box center [310, 39] width 22 height 9
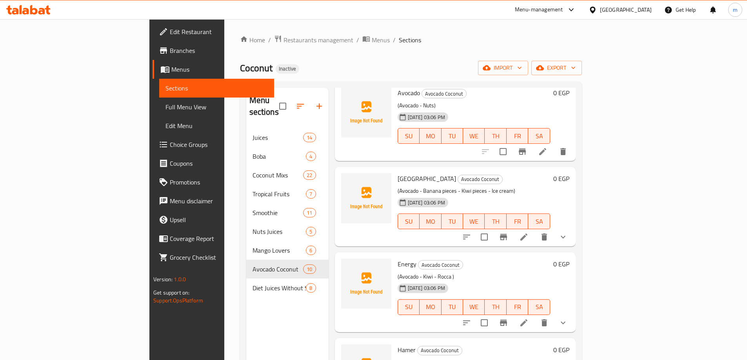
scroll to position [157, 0]
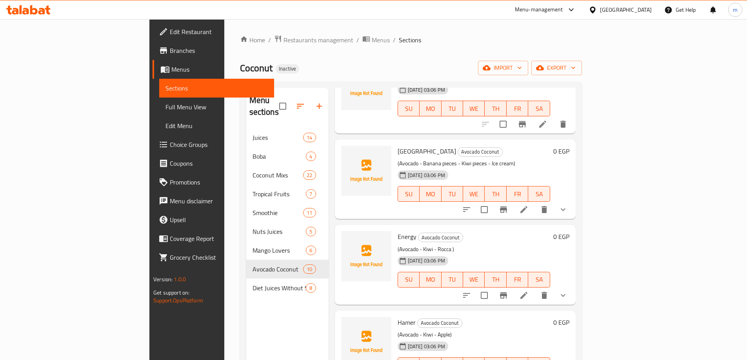
click at [535, 289] on li at bounding box center [524, 296] width 22 height 14
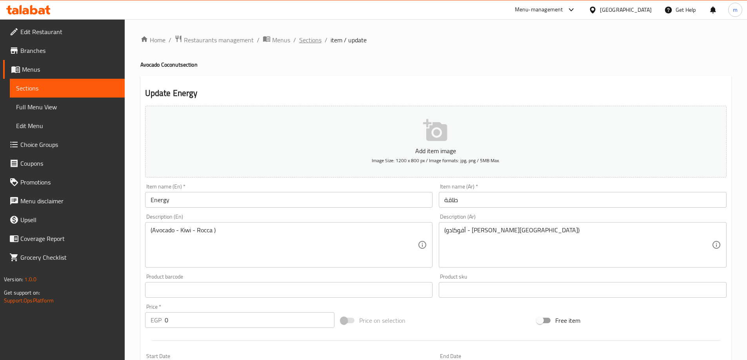
click at [314, 41] on span "Sections" at bounding box center [310, 39] width 22 height 9
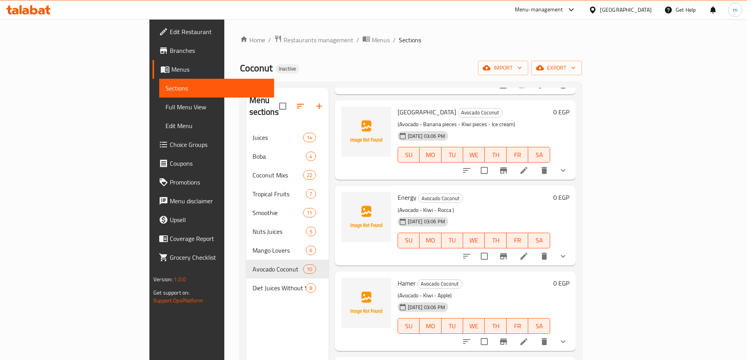
scroll to position [235, 0]
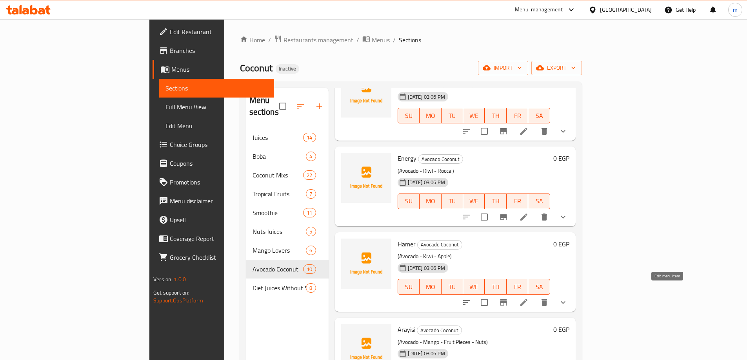
click at [527, 299] on icon at bounding box center [523, 302] width 7 height 7
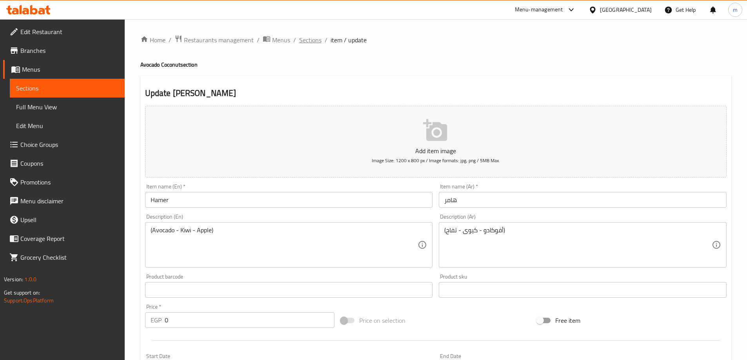
click at [316, 40] on span "Sections" at bounding box center [310, 39] width 22 height 9
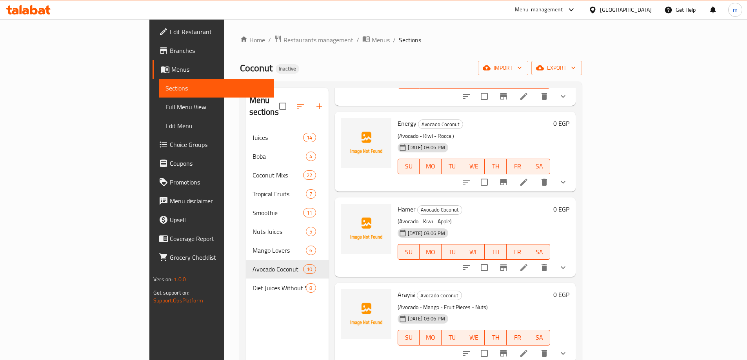
scroll to position [314, 0]
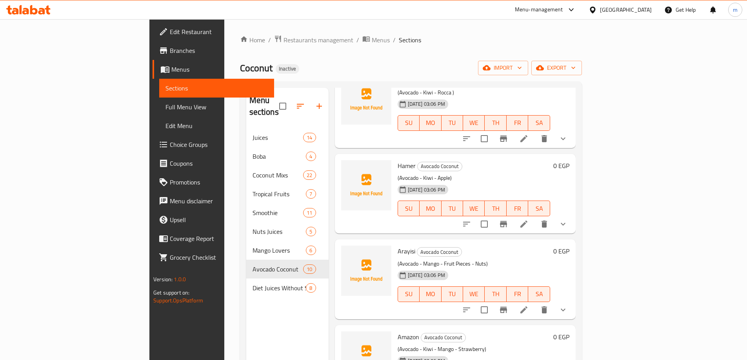
click at [535, 303] on li at bounding box center [524, 310] width 22 height 14
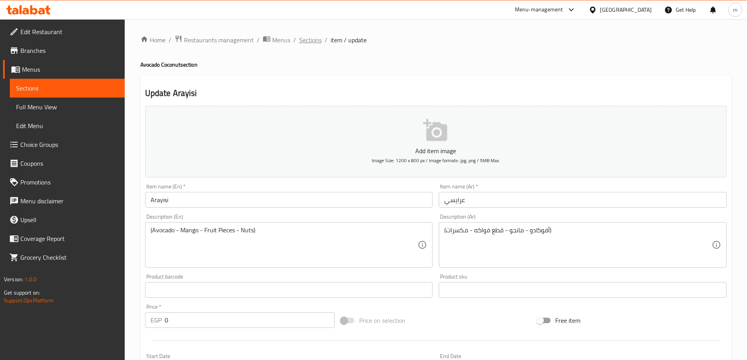
click at [307, 41] on span "Sections" at bounding box center [310, 39] width 22 height 9
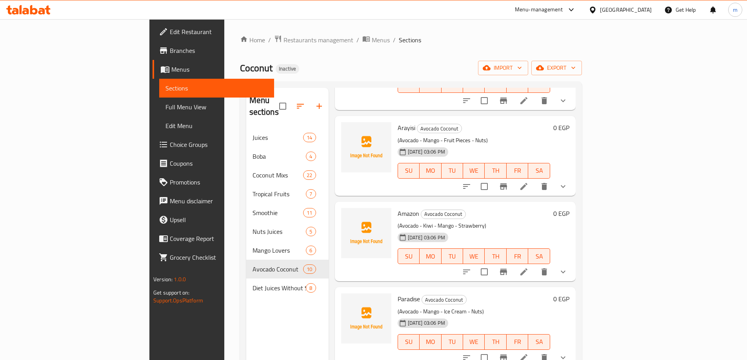
scroll to position [437, 0]
click at [528, 267] on icon at bounding box center [523, 271] width 9 height 9
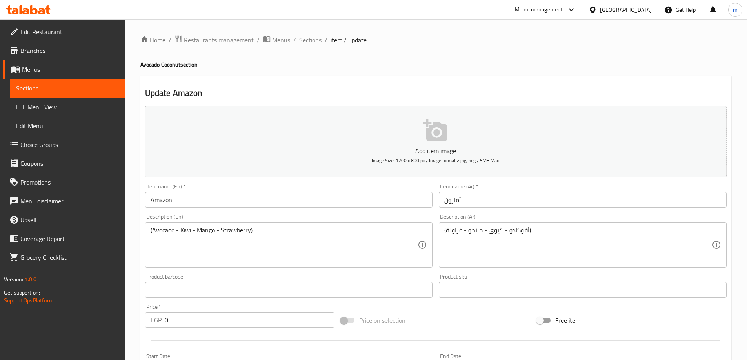
click at [316, 40] on span "Sections" at bounding box center [310, 39] width 22 height 9
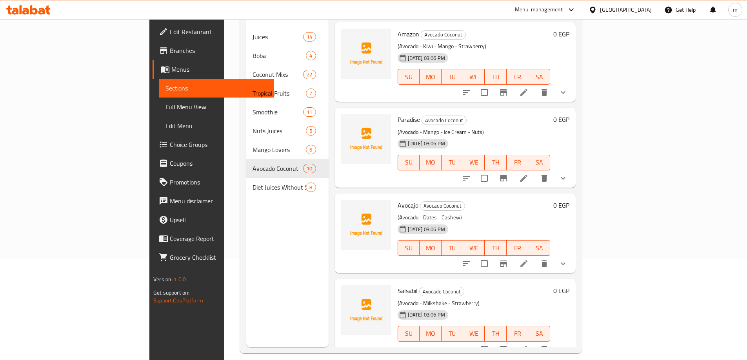
scroll to position [110, 0]
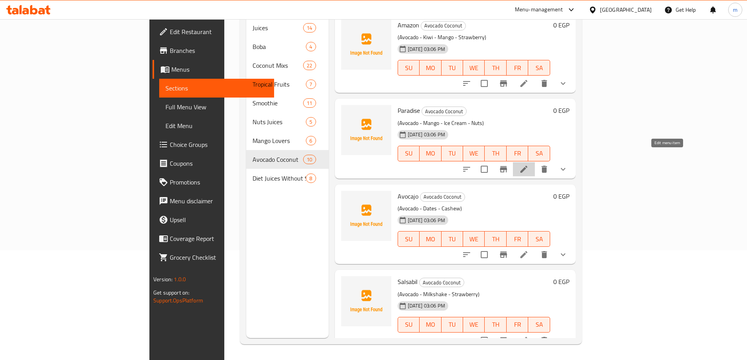
click at [528, 165] on icon at bounding box center [523, 169] width 9 height 9
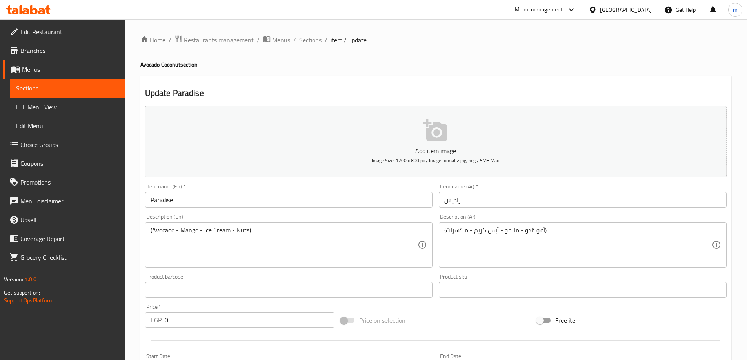
click at [313, 39] on span "Sections" at bounding box center [310, 39] width 22 height 9
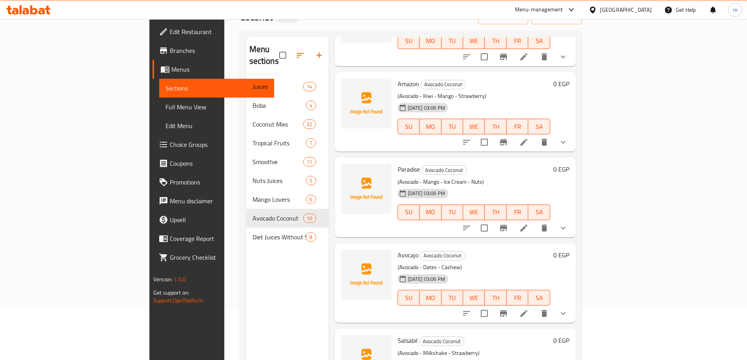
scroll to position [110, 0]
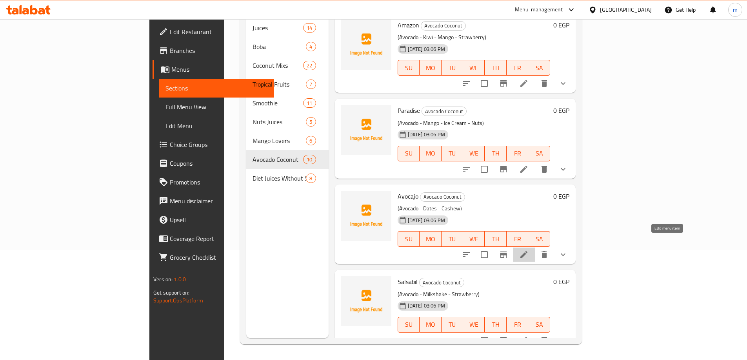
click at [528, 250] on icon at bounding box center [523, 254] width 9 height 9
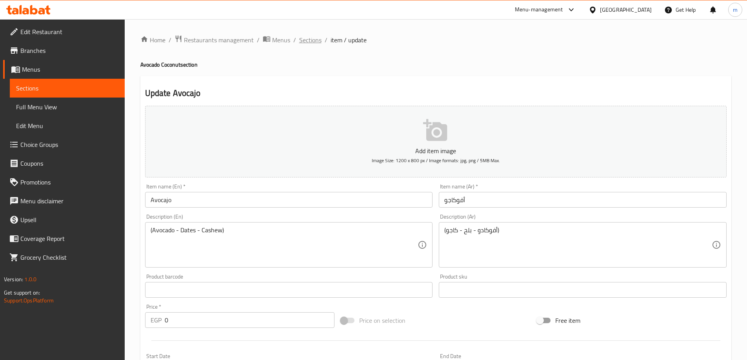
click at [299, 39] on span "Sections" at bounding box center [310, 39] width 22 height 9
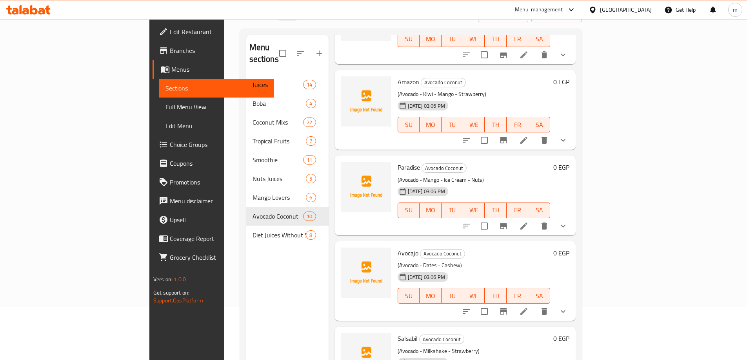
scroll to position [110, 0]
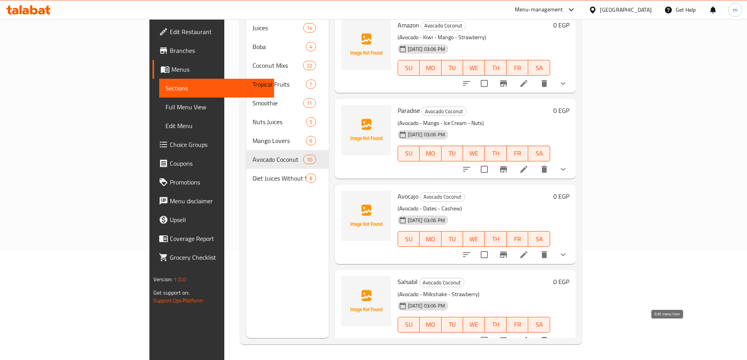
click at [527, 337] on icon at bounding box center [523, 340] width 7 height 7
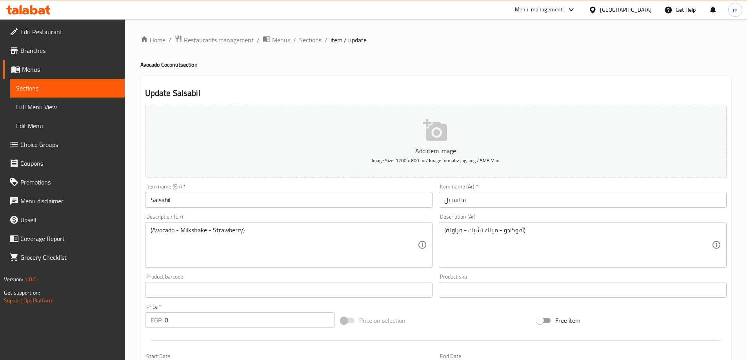
click at [316, 42] on span "Sections" at bounding box center [310, 39] width 22 height 9
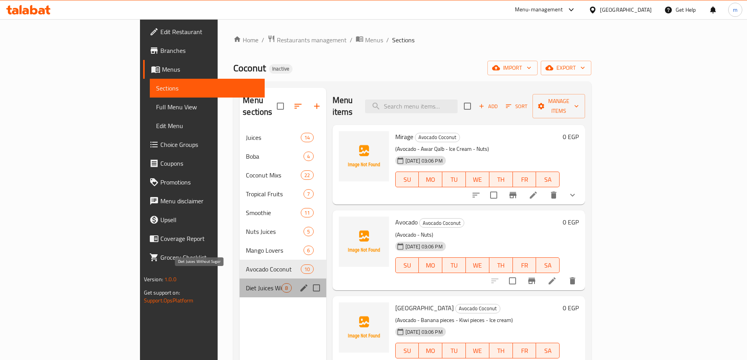
click at [246, 283] on span "Diet Juices Without Sugar" at bounding box center [264, 287] width 36 height 9
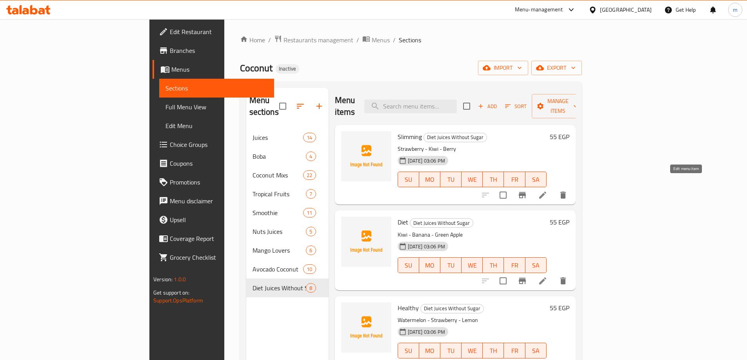
click at [546, 192] on icon at bounding box center [542, 195] width 7 height 7
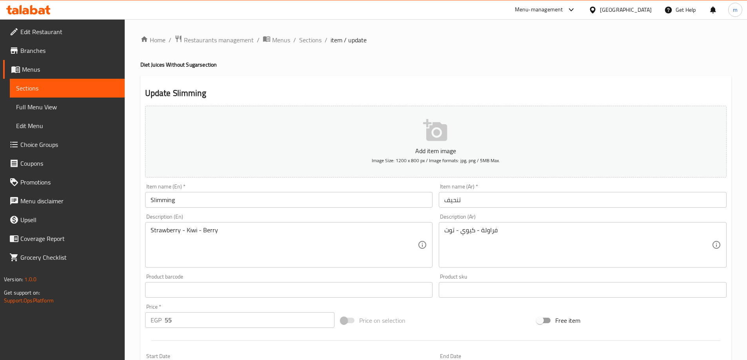
click at [220, 203] on input "Slimming" at bounding box center [289, 200] width 288 height 16
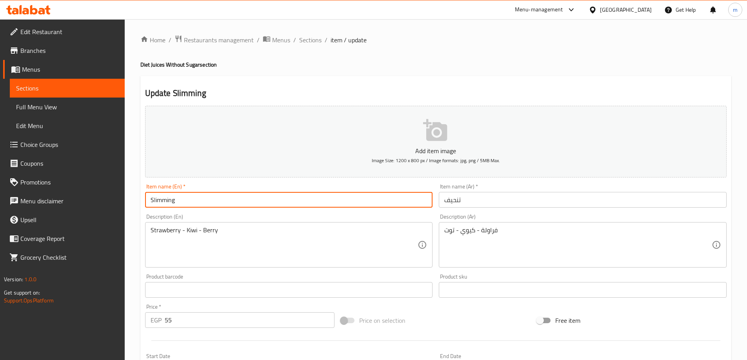
click at [220, 203] on input "Slimming" at bounding box center [289, 200] width 288 height 16
type input "Tanhef"
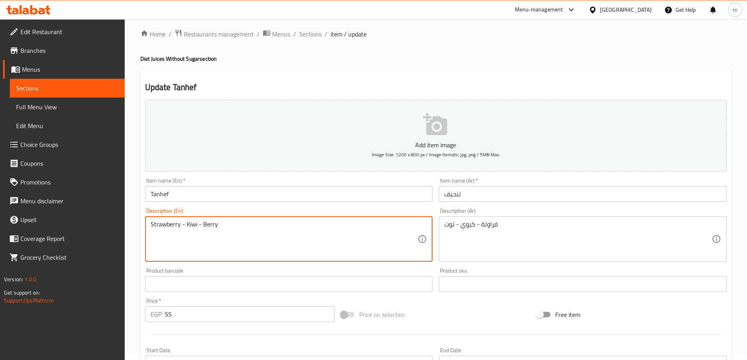
scroll to position [194, 0]
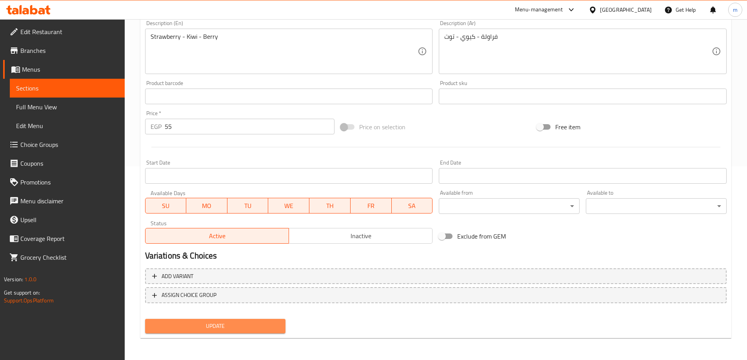
click at [236, 325] on span "Update" at bounding box center [215, 326] width 128 height 10
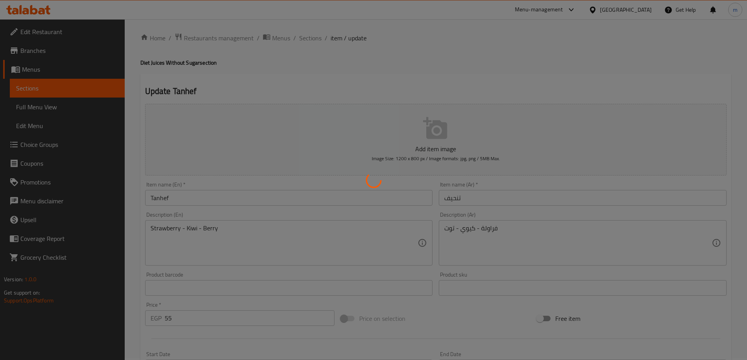
scroll to position [0, 0]
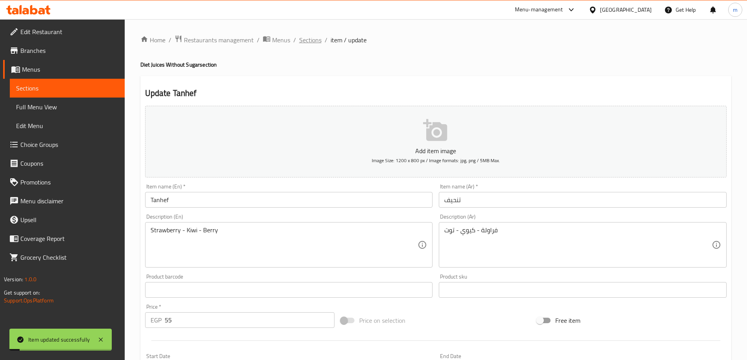
click at [318, 42] on span "Sections" at bounding box center [310, 39] width 22 height 9
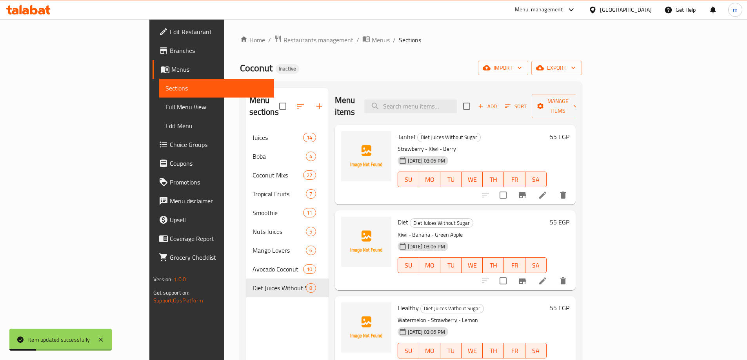
click at [547, 276] on icon at bounding box center [542, 280] width 9 height 9
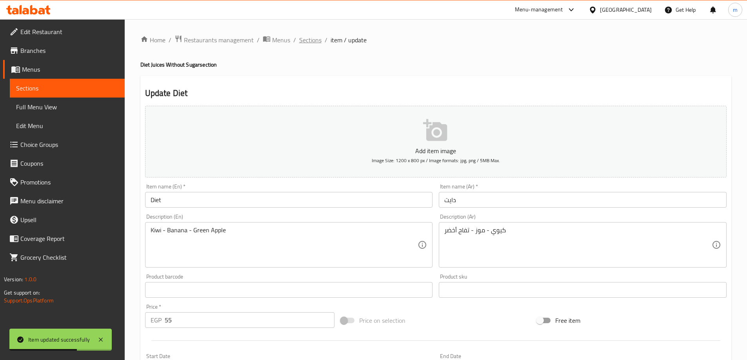
click at [311, 42] on span "Sections" at bounding box center [310, 39] width 22 height 9
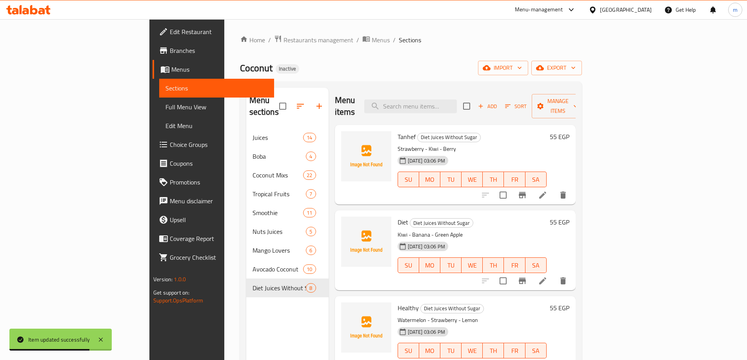
scroll to position [78, 0]
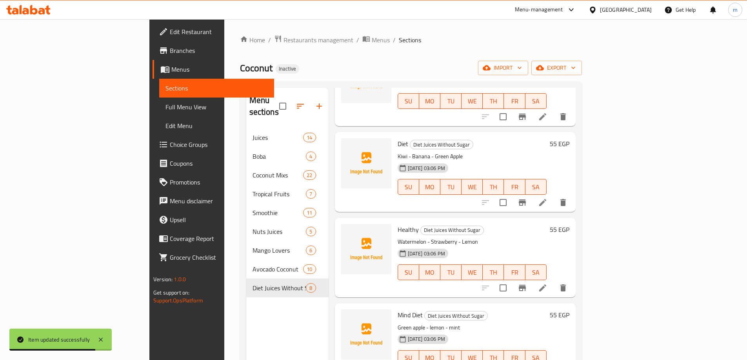
click at [547, 283] on icon at bounding box center [542, 287] width 9 height 9
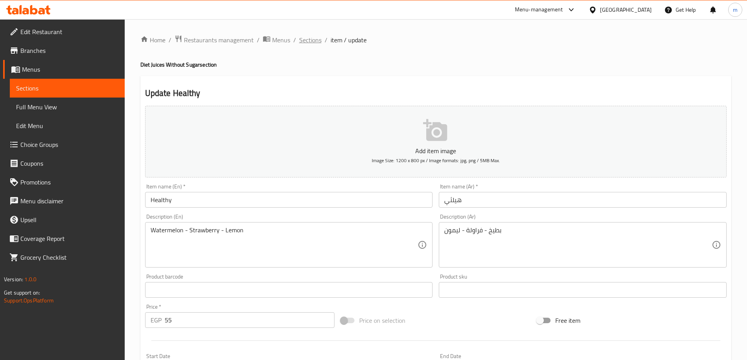
click at [306, 41] on span "Sections" at bounding box center [310, 39] width 22 height 9
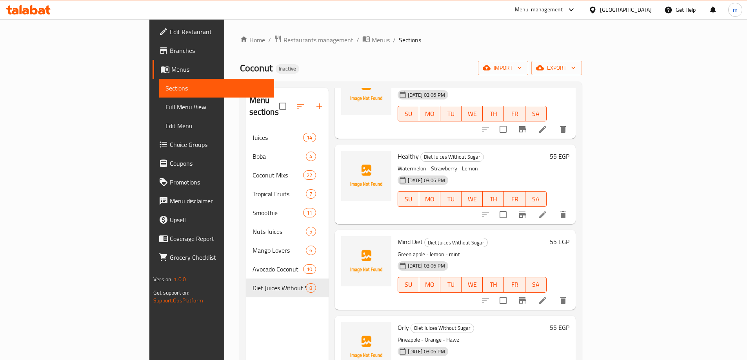
scroll to position [196, 0]
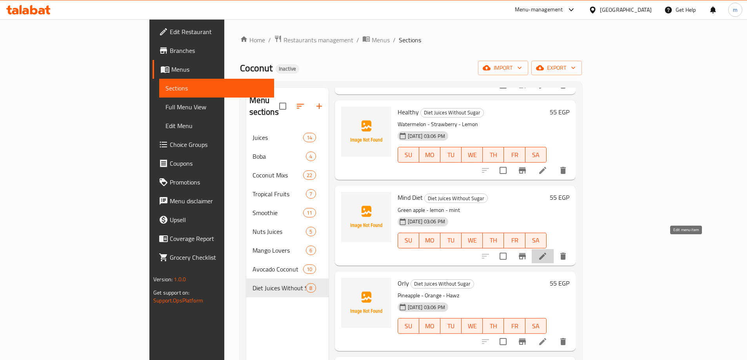
click at [547, 252] on icon at bounding box center [542, 256] width 9 height 9
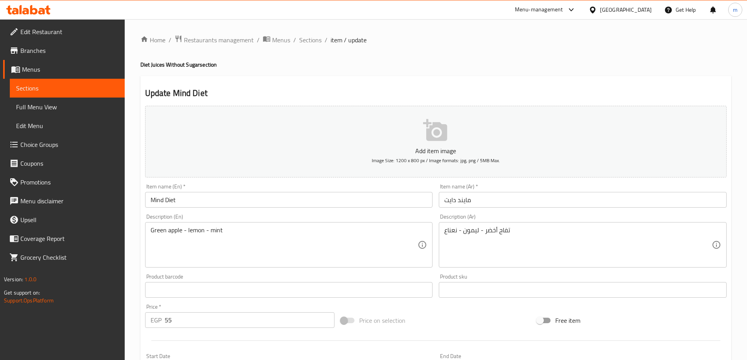
click at [486, 198] on input "مايند دايت" at bounding box center [583, 200] width 288 height 16
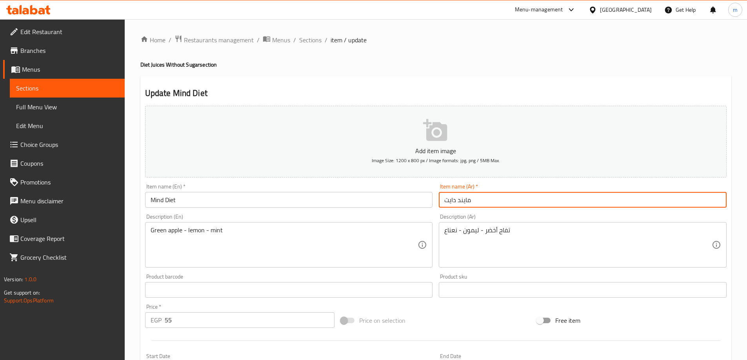
click at [486, 198] on input "مايند دايت" at bounding box center [583, 200] width 288 height 16
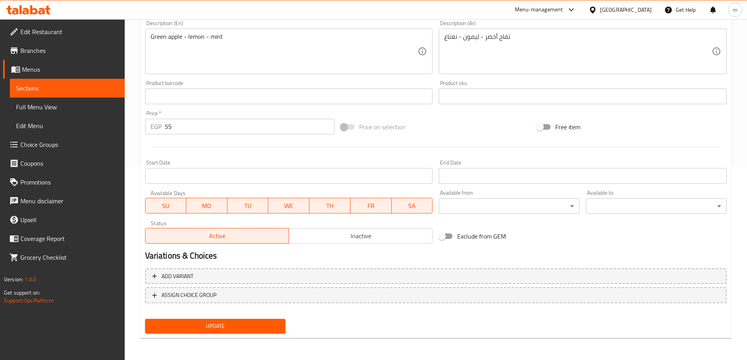
click at [213, 328] on span "Update" at bounding box center [215, 326] width 128 height 10
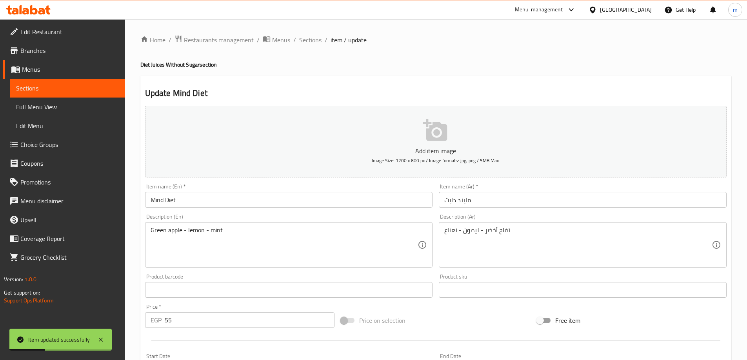
click at [312, 40] on span "Sections" at bounding box center [310, 39] width 22 height 9
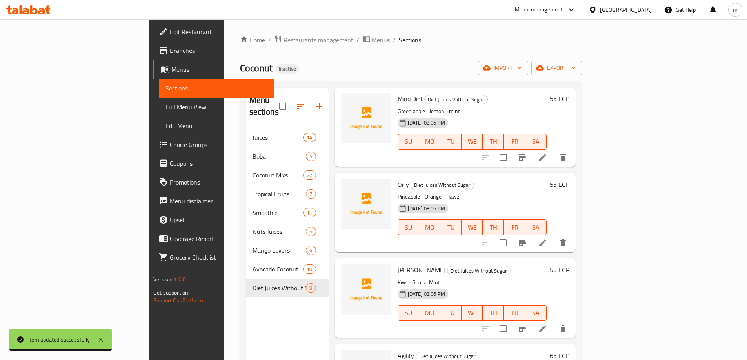
scroll to position [266, 0]
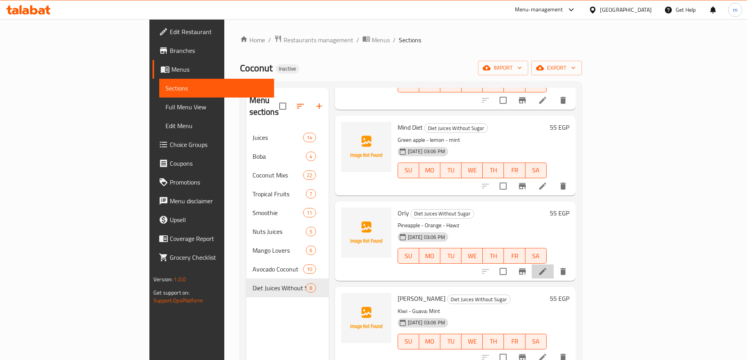
click at [554, 265] on li at bounding box center [543, 272] width 22 height 14
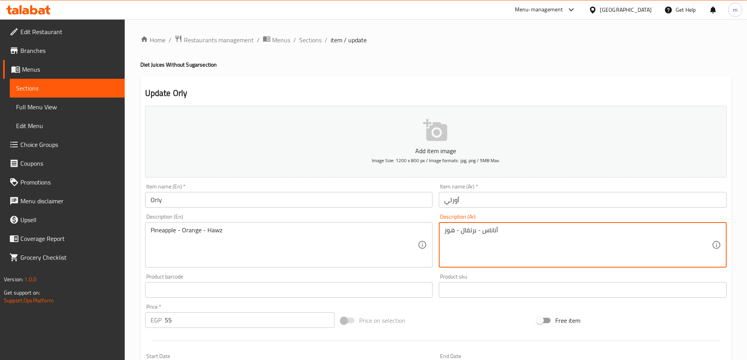
drag, startPoint x: 455, startPoint y: 231, endPoint x: 445, endPoint y: 230, distance: 9.8
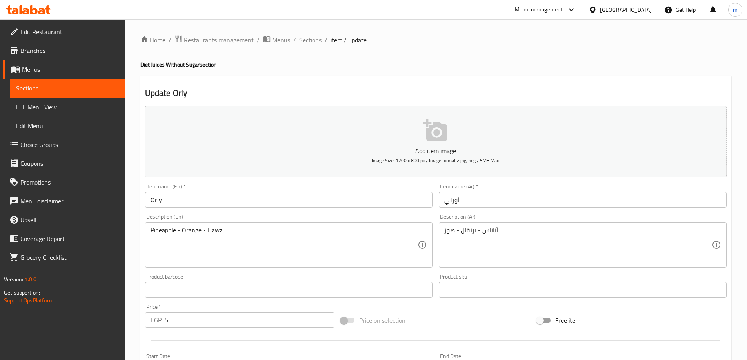
click at [452, 234] on textarea "أناناس - برتقال - هوز" at bounding box center [577, 245] width 267 height 37
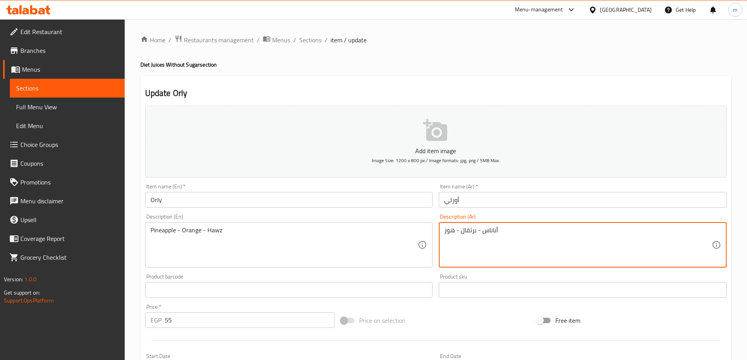
click at [452, 234] on textarea "أناناس - برتقال - هوز" at bounding box center [577, 245] width 267 height 37
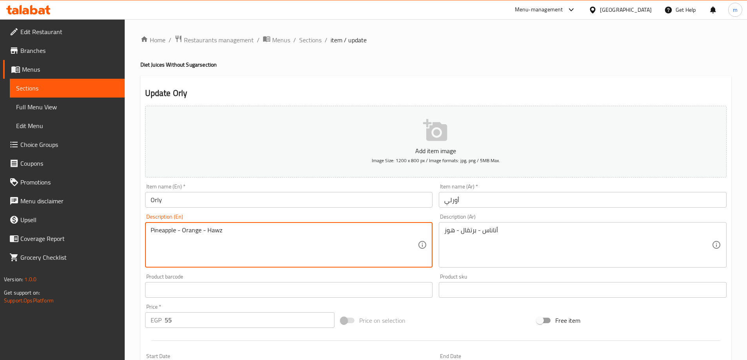
drag, startPoint x: 207, startPoint y: 233, endPoint x: 232, endPoint y: 233, distance: 25.1
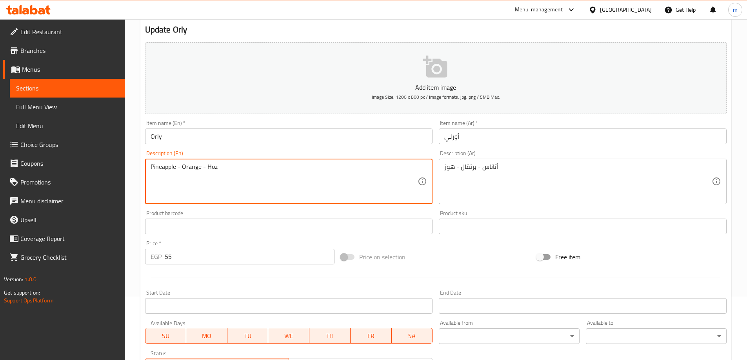
scroll to position [194, 0]
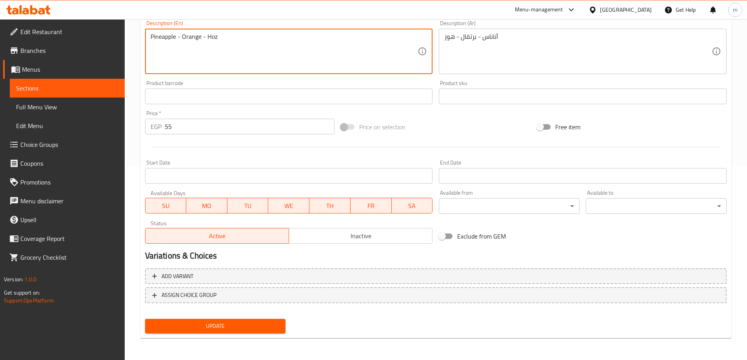
type textarea "Pineapple - Orange - Hoz"
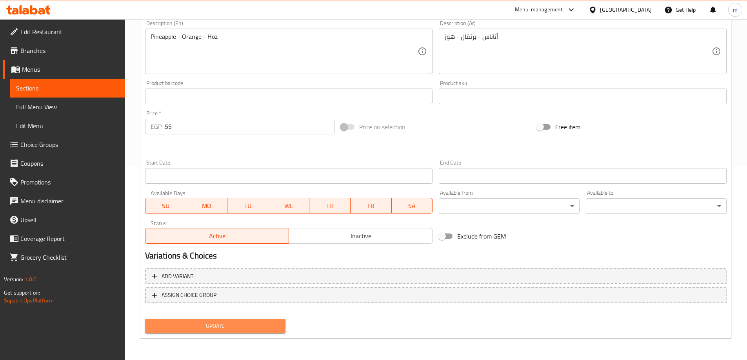
click at [242, 333] on button "Update" at bounding box center [215, 326] width 141 height 15
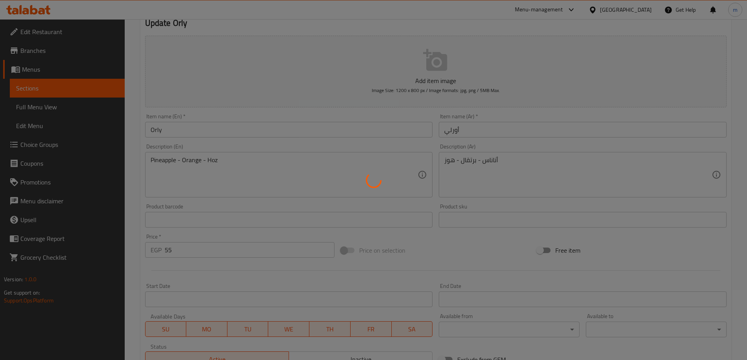
scroll to position [0, 0]
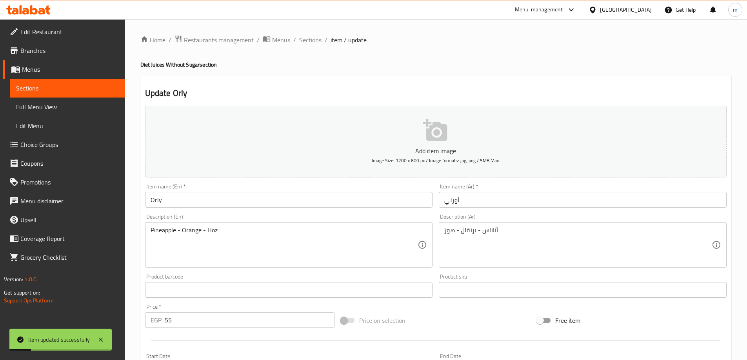
click at [309, 42] on span "Sections" at bounding box center [310, 39] width 22 height 9
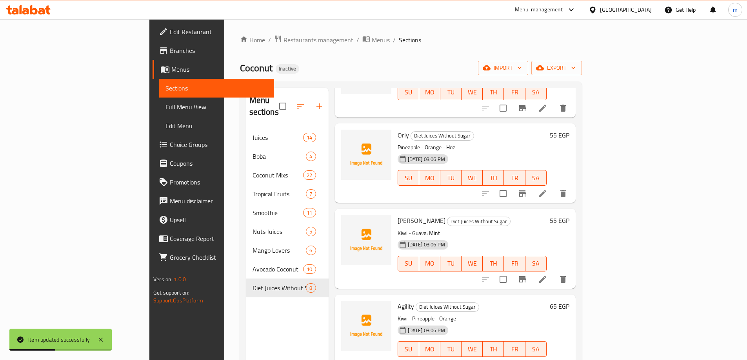
scroll to position [345, 0]
click at [546, 276] on icon at bounding box center [542, 279] width 7 height 7
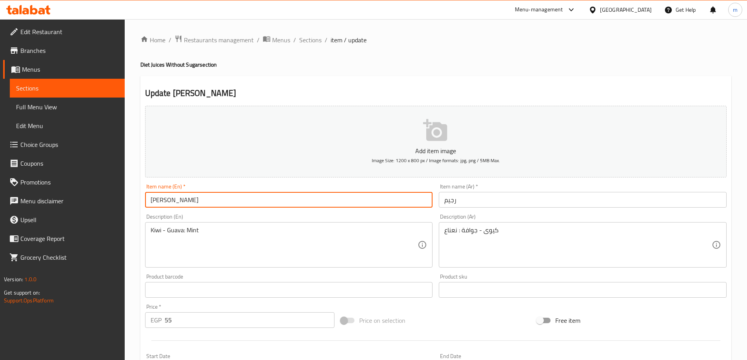
click at [156, 204] on input "Rajeem" at bounding box center [289, 200] width 288 height 16
click at [161, 205] on input "Rjeem" at bounding box center [289, 200] width 288 height 16
type input "Rjeem"
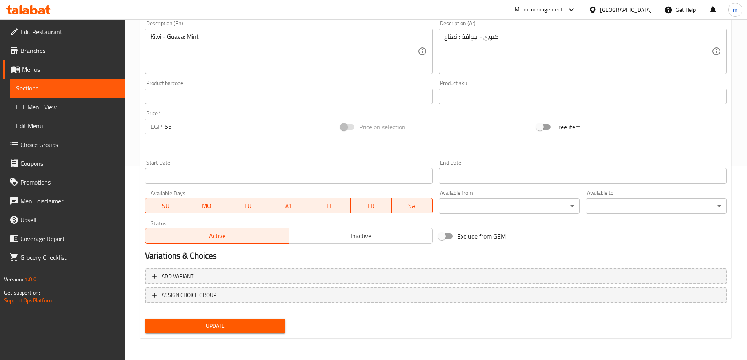
click at [216, 330] on span "Update" at bounding box center [215, 326] width 128 height 10
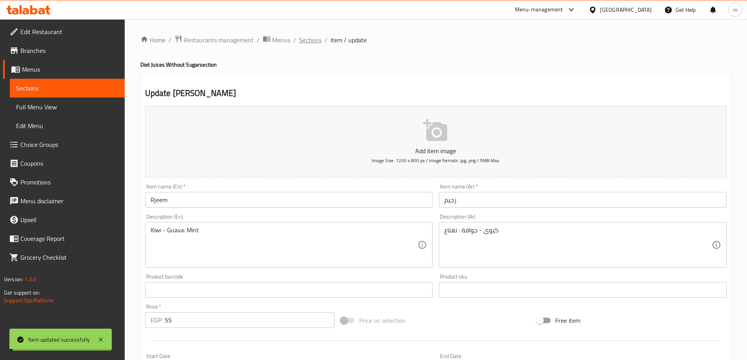
click at [311, 40] on span "Sections" at bounding box center [310, 39] width 22 height 9
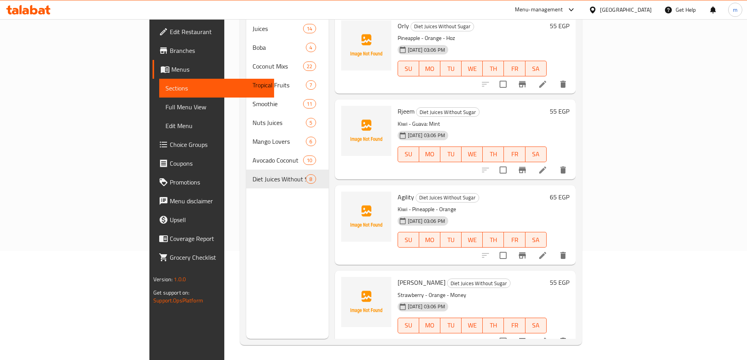
scroll to position [110, 0]
click at [547, 250] on icon at bounding box center [542, 254] width 9 height 9
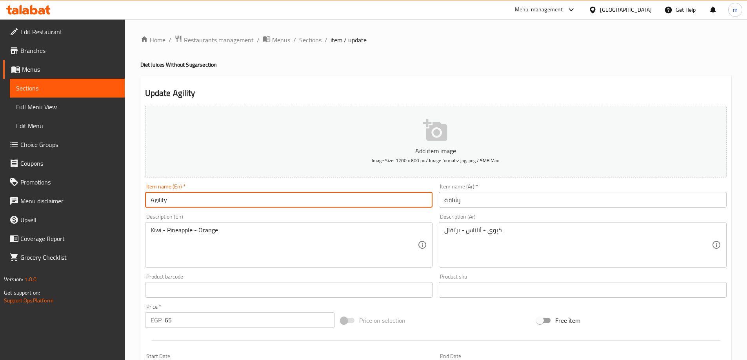
click at [180, 202] on input "Agility" at bounding box center [289, 200] width 288 height 16
click at [180, 202] on input "Rashaka" at bounding box center [289, 200] width 288 height 16
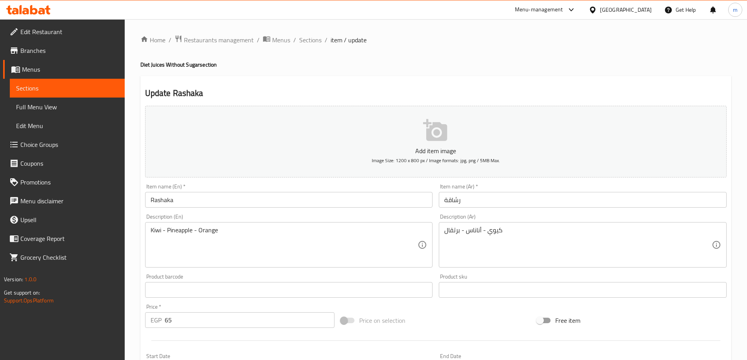
click at [238, 205] on input "Rashaka" at bounding box center [289, 200] width 288 height 16
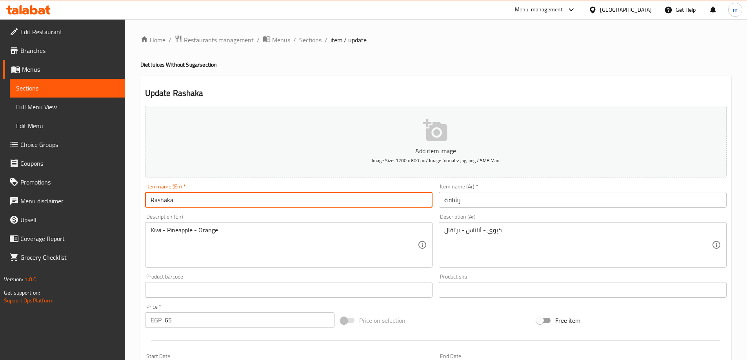
click at [238, 205] on input "Rashaka" at bounding box center [289, 200] width 288 height 16
paste input "q"
type input "[DEMOGRAPHIC_DATA]"
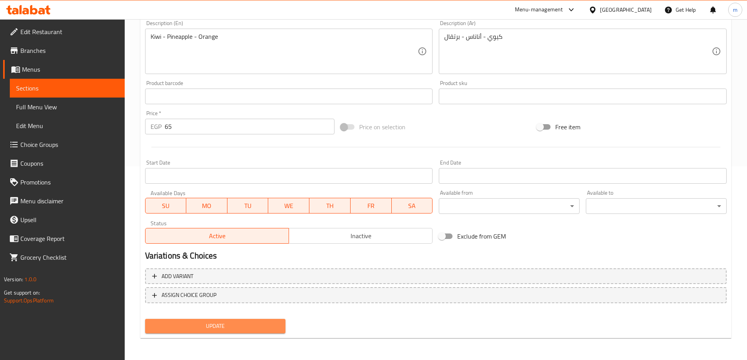
click at [229, 319] on button "Update" at bounding box center [215, 326] width 141 height 15
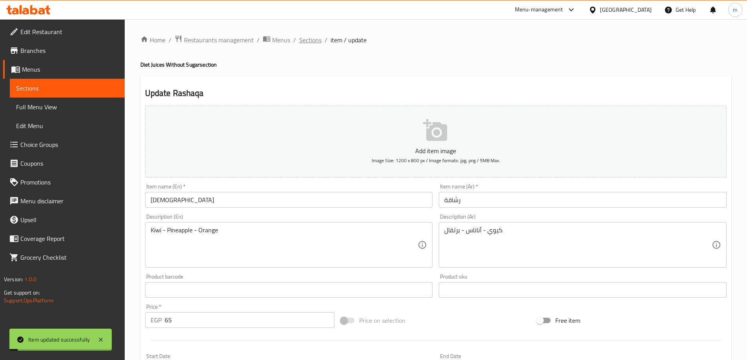
click at [312, 38] on span "Sections" at bounding box center [310, 39] width 22 height 9
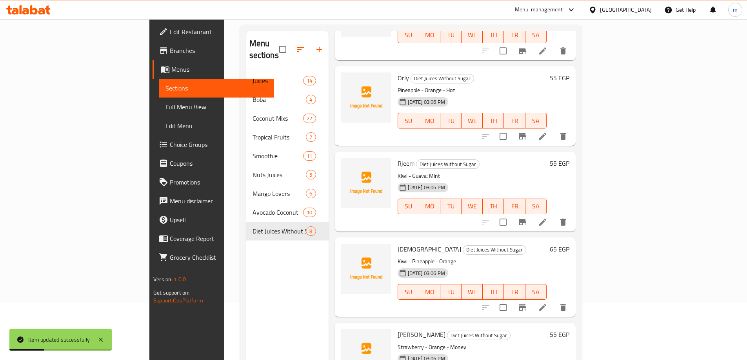
scroll to position [110, 0]
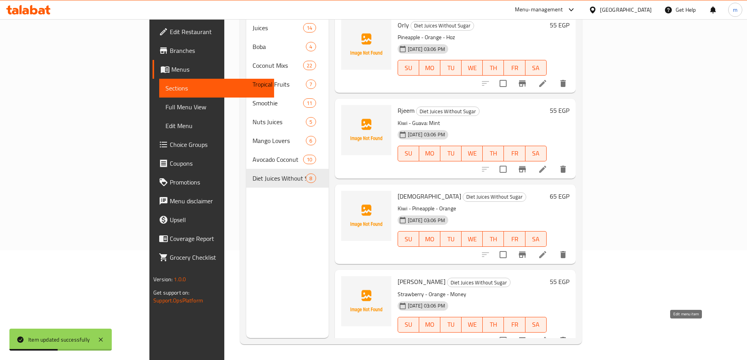
click at [547, 336] on icon at bounding box center [542, 340] width 9 height 9
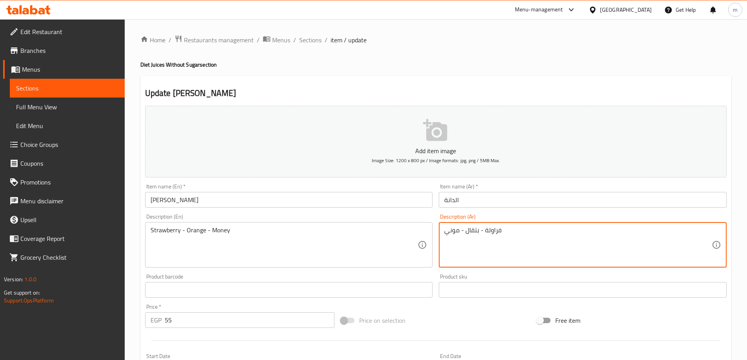
click at [477, 231] on textarea "فراولة - بتقال - موني" at bounding box center [577, 245] width 267 height 37
click at [476, 231] on textarea "فراولة - بتقال - موني" at bounding box center [577, 245] width 267 height 37
click at [456, 233] on textarea "فراولة - برتقال - موني" at bounding box center [577, 245] width 267 height 37
type textarea "فراولة - برتقال - موني"
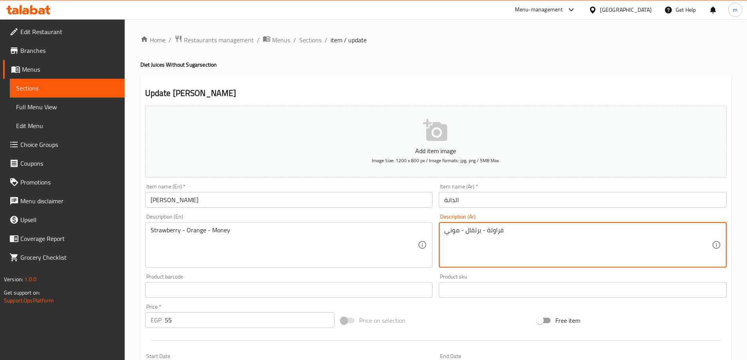
click at [481, 229] on textarea "فراولة - برتقال - موني" at bounding box center [577, 245] width 267 height 37
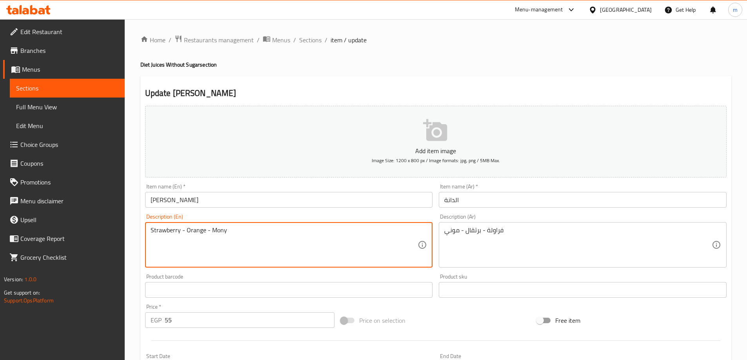
click at [239, 236] on textarea "Strawberry - Orange - Mony" at bounding box center [284, 245] width 267 height 37
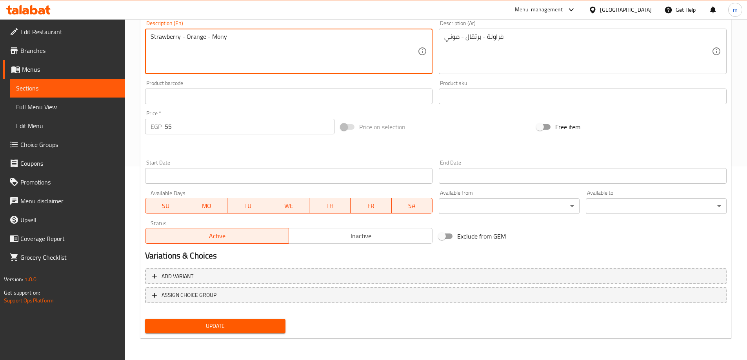
type textarea "Strawberry - Orange - Mony"
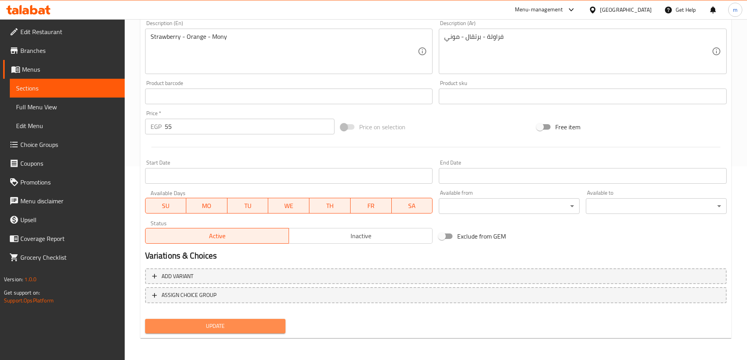
click at [240, 322] on span "Update" at bounding box center [215, 326] width 128 height 10
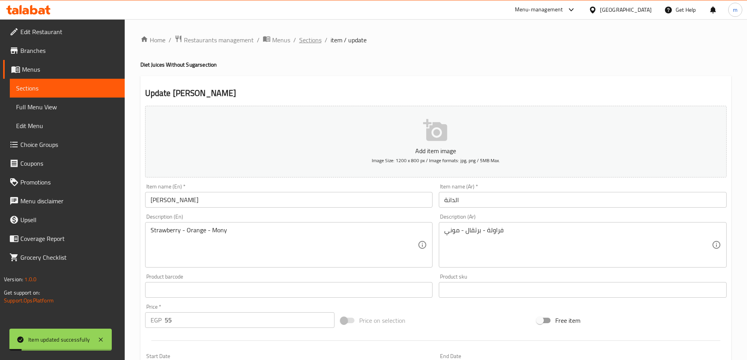
click at [310, 41] on span "Sections" at bounding box center [310, 39] width 22 height 9
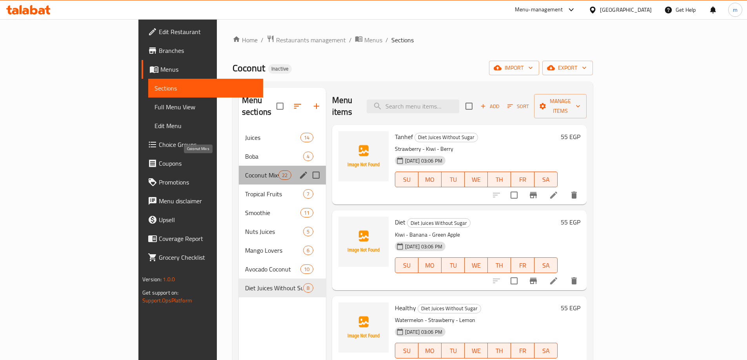
click at [245, 171] on span "Coconut Mixs" at bounding box center [261, 175] width 33 height 9
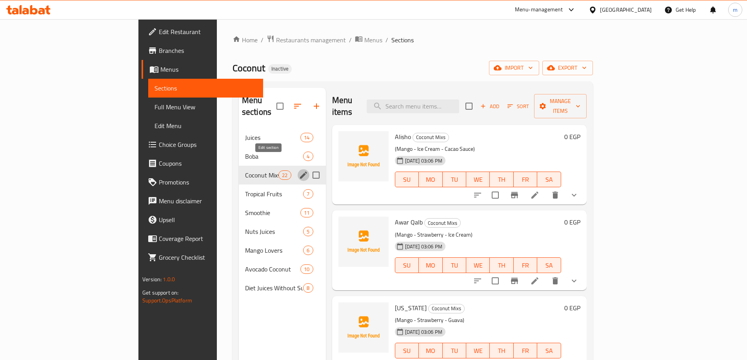
click at [299, 171] on icon "edit" at bounding box center [303, 175] width 9 height 9
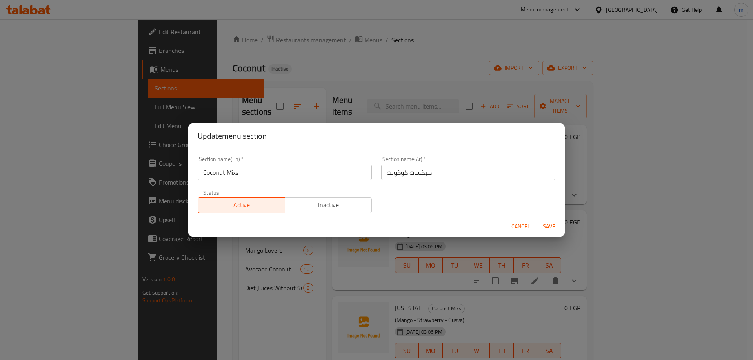
click at [261, 303] on div "Update menu section Section name(En)   * Coconut Mixs Section name(En) * Sectio…" at bounding box center [376, 180] width 753 height 360
click at [520, 228] on span "Cancel" at bounding box center [520, 227] width 19 height 10
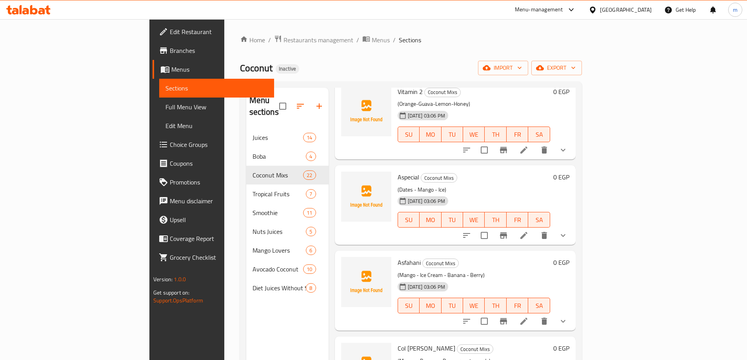
scroll to position [941, 0]
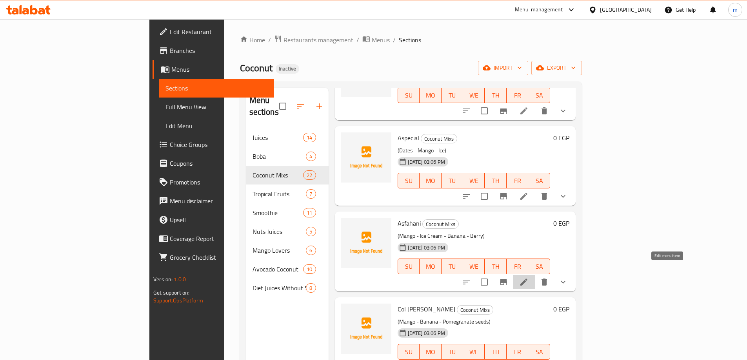
click at [528, 278] on icon at bounding box center [523, 282] width 9 height 9
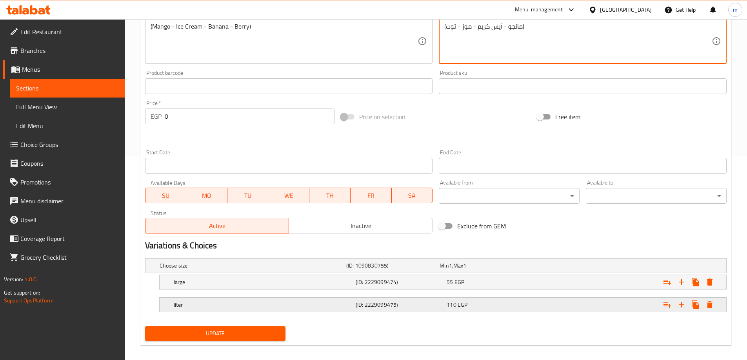
scroll to position [211, 0]
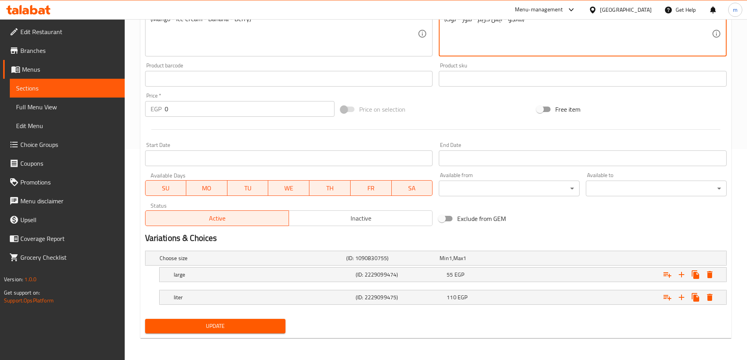
type textarea "(مانجو - آيس كريم - موز - توت)"
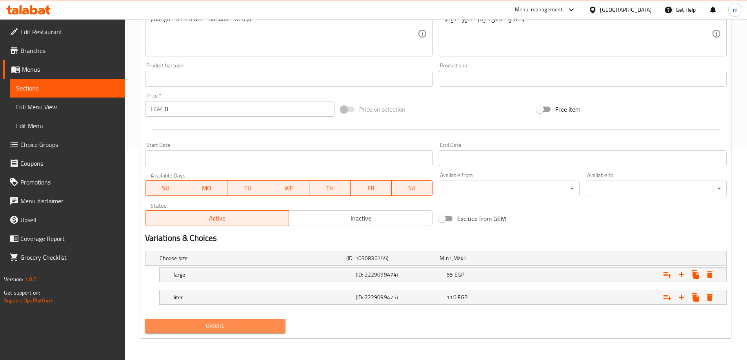
click at [248, 324] on span "Update" at bounding box center [215, 326] width 128 height 10
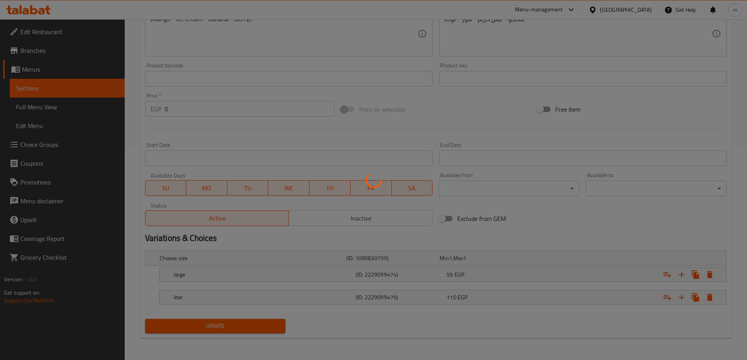
scroll to position [0, 0]
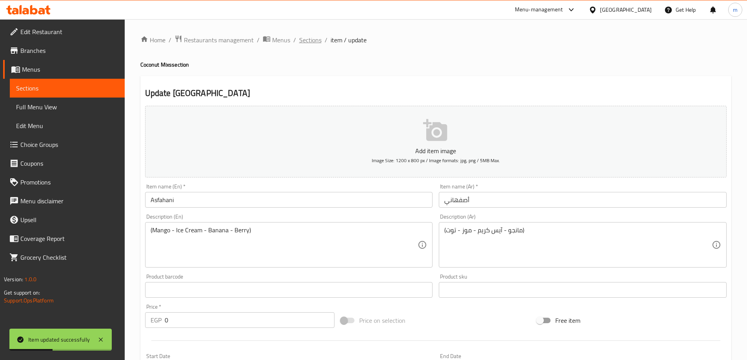
click at [309, 43] on span "Sections" at bounding box center [310, 39] width 22 height 9
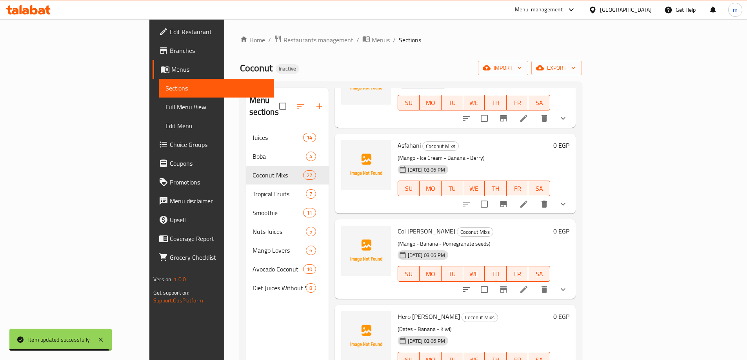
scroll to position [1019, 0]
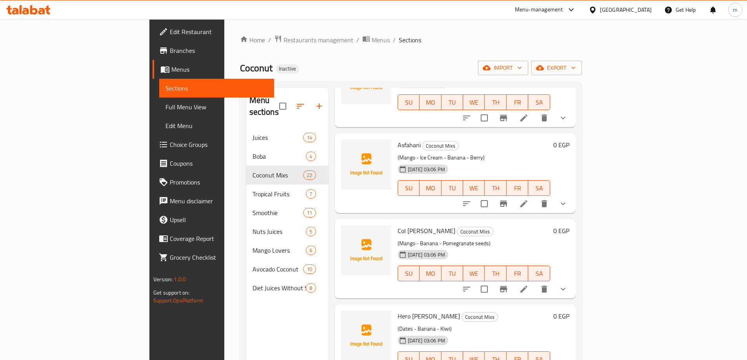
click at [535, 282] on li at bounding box center [524, 289] width 22 height 14
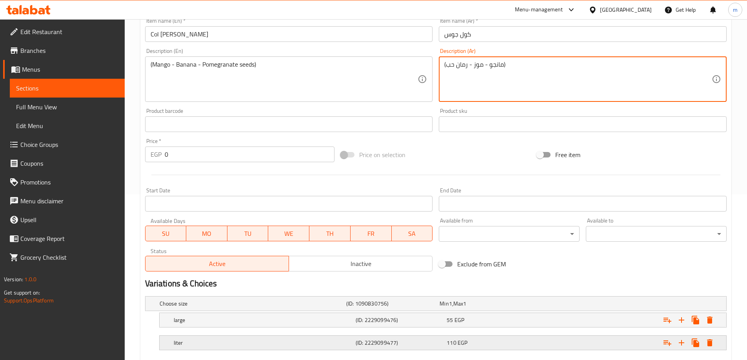
scroll to position [211, 0]
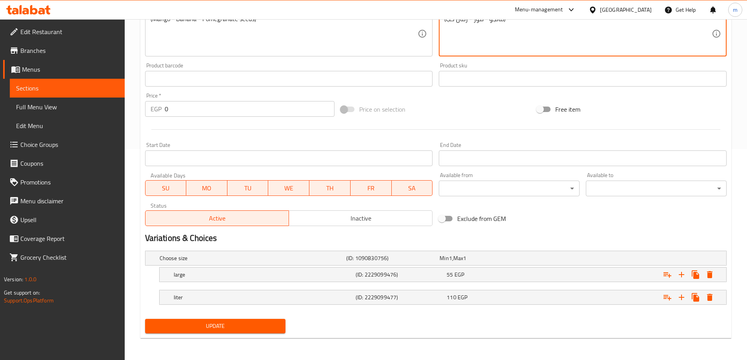
type textarea "(مانجو - موز - رمان حب)"
click at [269, 319] on button "Update" at bounding box center [215, 326] width 141 height 15
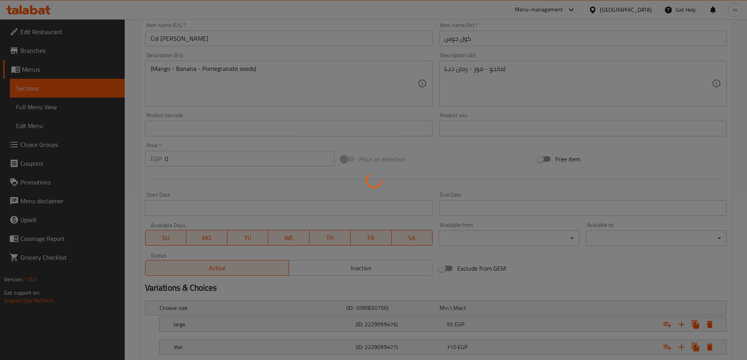
scroll to position [15, 0]
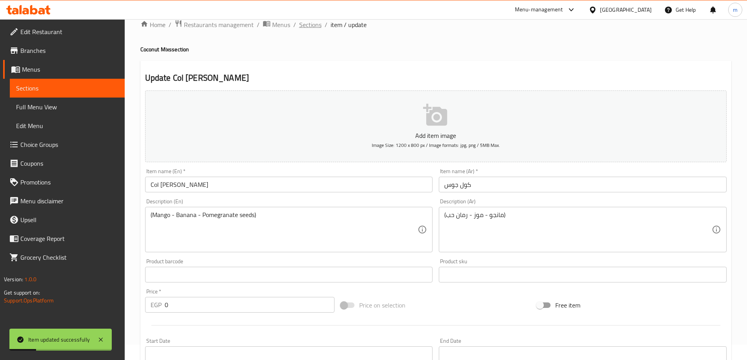
click at [316, 29] on span "Sections" at bounding box center [310, 24] width 22 height 9
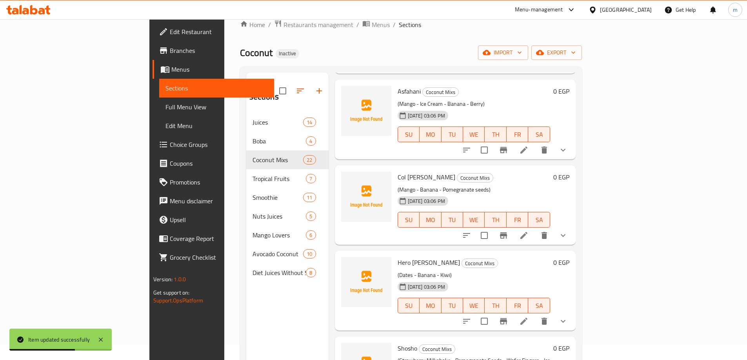
scroll to position [1058, 0]
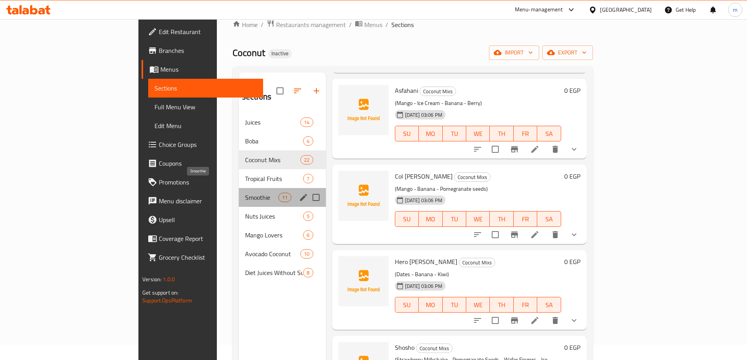
click at [245, 193] on span "Smoothie" at bounding box center [261, 197] width 33 height 9
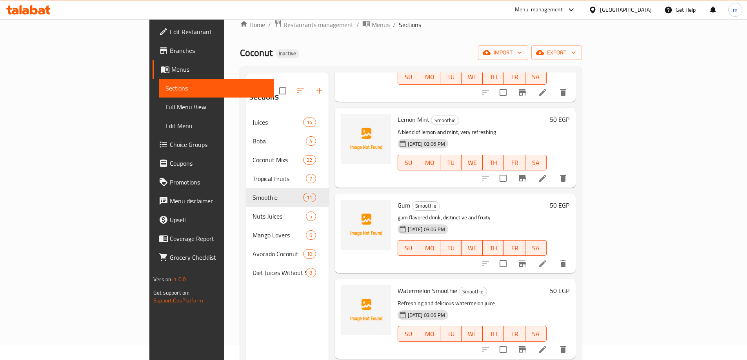
scroll to position [110, 0]
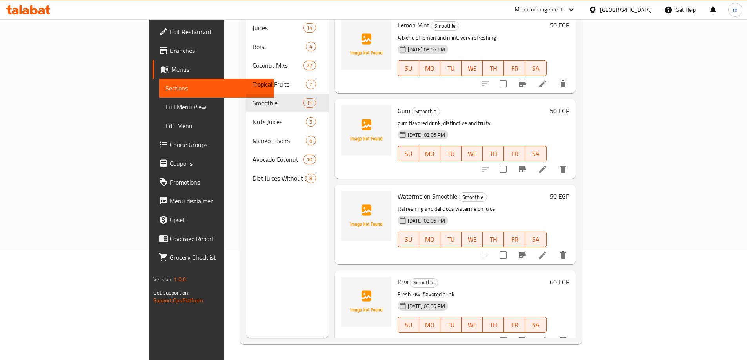
click at [407, 191] on span "Watermelon Smoothie" at bounding box center [427, 197] width 60 height 12
copy h6 "Smoothie"
click at [547, 336] on icon at bounding box center [542, 340] width 9 height 9
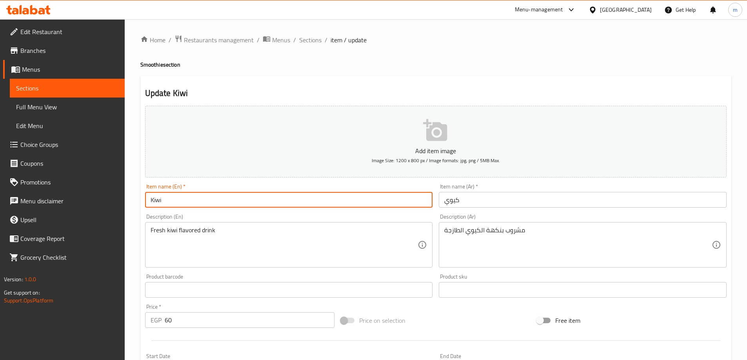
click at [215, 202] on input "Kiwi" at bounding box center [289, 200] width 288 height 16
paste input "Smoothie"
type input "[PERSON_NAME]"
click at [486, 207] on input "كيوي" at bounding box center [583, 200] width 288 height 16
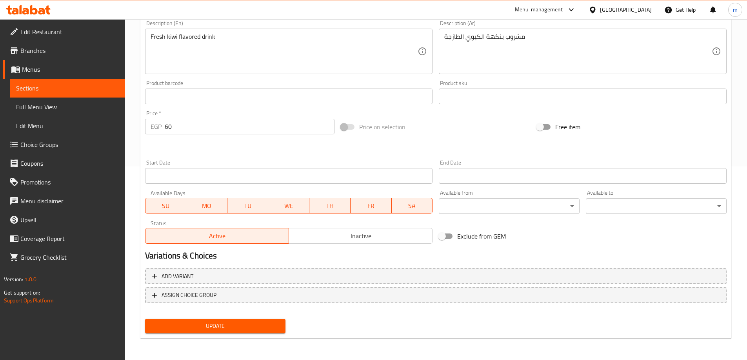
type input "سموزي كيوي"
click at [243, 323] on span "Update" at bounding box center [215, 326] width 128 height 10
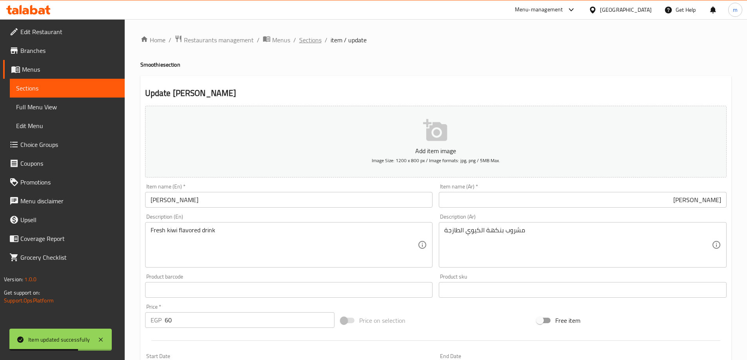
click at [313, 40] on span "Sections" at bounding box center [310, 39] width 22 height 9
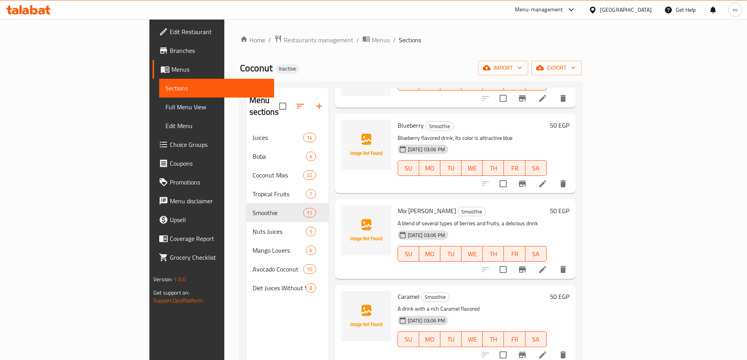
scroll to position [157, 0]
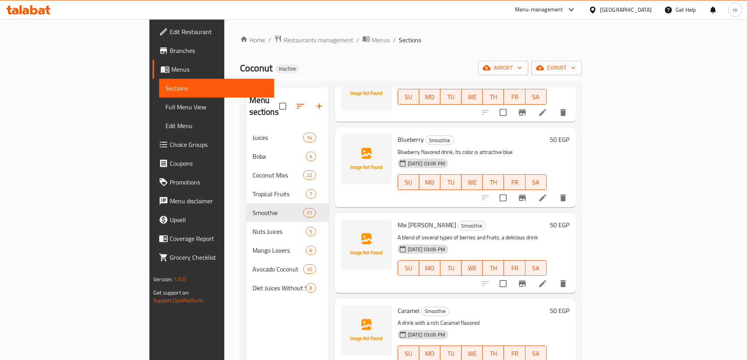
click at [397, 134] on span "Blueberry" at bounding box center [410, 140] width 26 height 12
copy h6 "Blueberry"
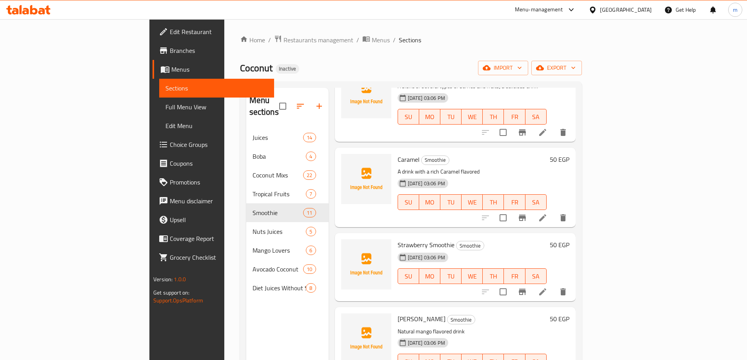
scroll to position [314, 0]
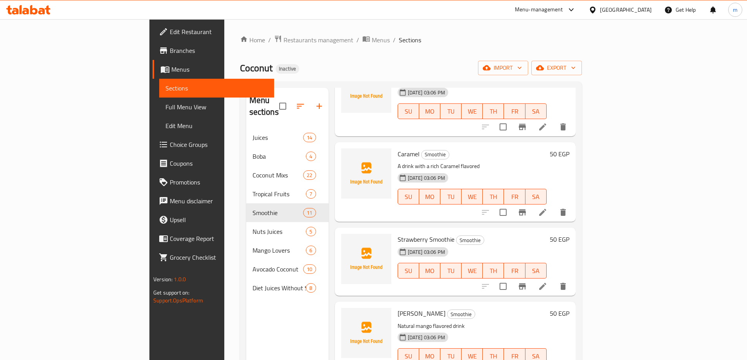
click at [397, 234] on span "Strawberry Smoothie" at bounding box center [425, 240] width 57 height 12
copy h6 "Strawberry Smoothie"
click at [397, 308] on span "[PERSON_NAME]" at bounding box center [421, 314] width 48 height 12
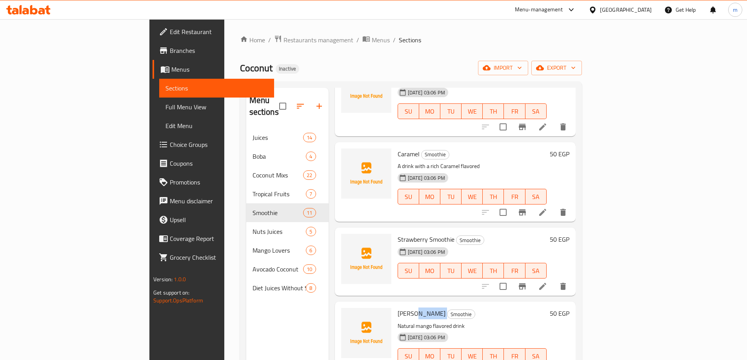
click at [397, 308] on span "[PERSON_NAME]" at bounding box center [421, 314] width 48 height 12
copy h6 "[PERSON_NAME]"
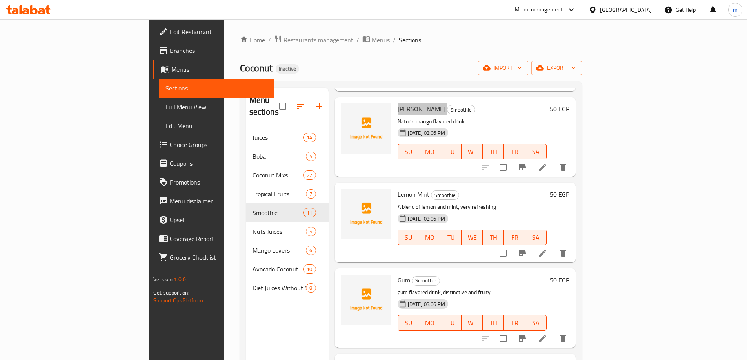
scroll to position [578, 0]
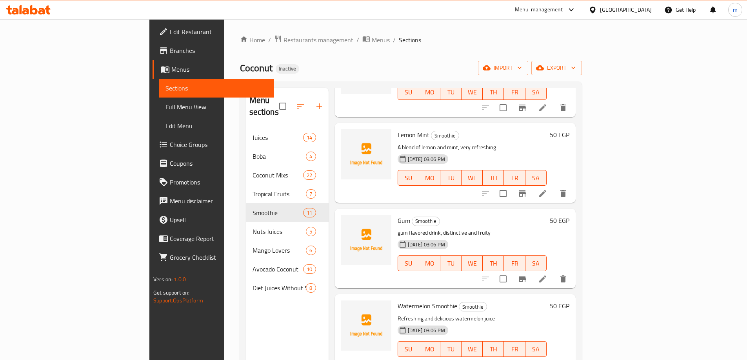
click at [397, 300] on span "Watermelon Smoothie" at bounding box center [427, 306] width 60 height 12
copy h6 "Watermelon Smoothie"
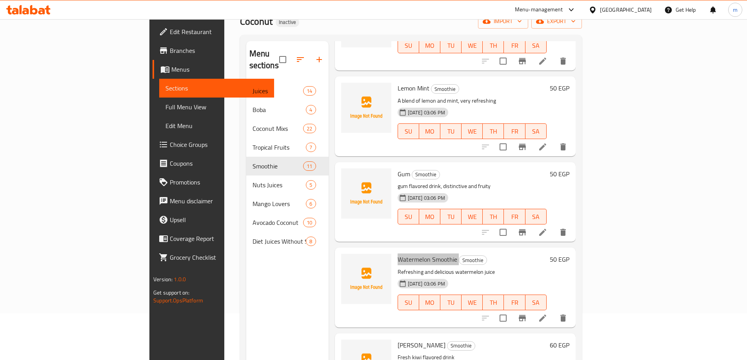
scroll to position [110, 0]
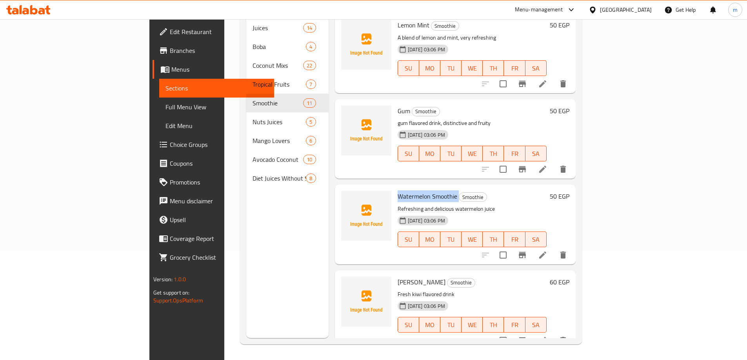
click at [397, 276] on span "[PERSON_NAME]" at bounding box center [421, 282] width 48 height 12
copy h6 "[PERSON_NAME]"
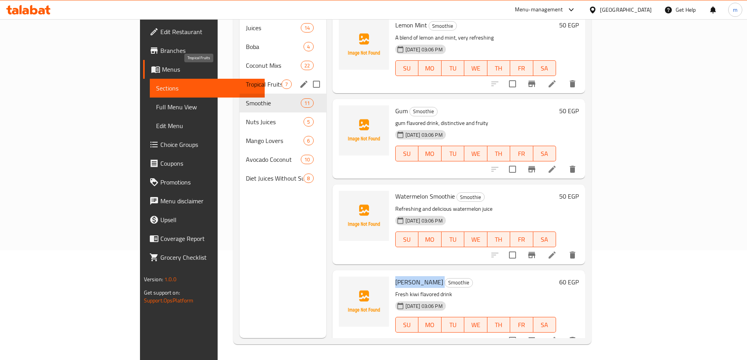
click at [246, 80] on span "Tropical Fruits" at bounding box center [264, 84] width 36 height 9
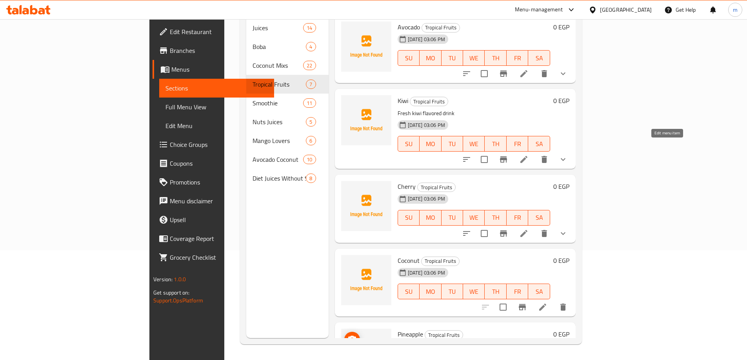
click at [528, 155] on icon at bounding box center [523, 159] width 9 height 9
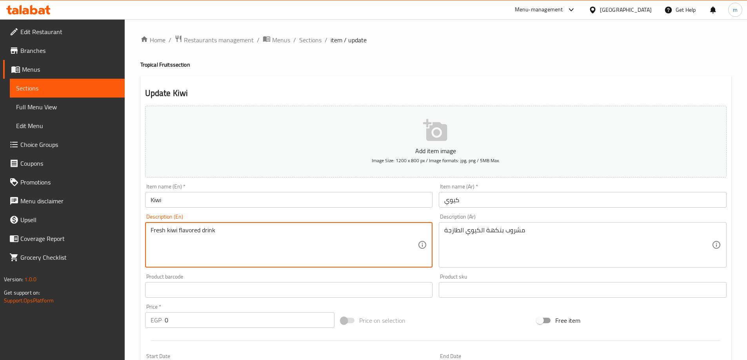
click at [221, 232] on textarea "Fresh kiwi flavored drink" at bounding box center [284, 245] width 267 height 37
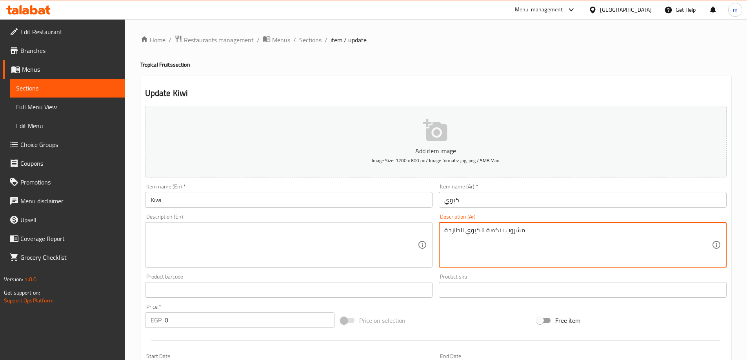
click at [468, 240] on textarea "مشروب بنكهة الكيوي الطازجة" at bounding box center [577, 245] width 267 height 37
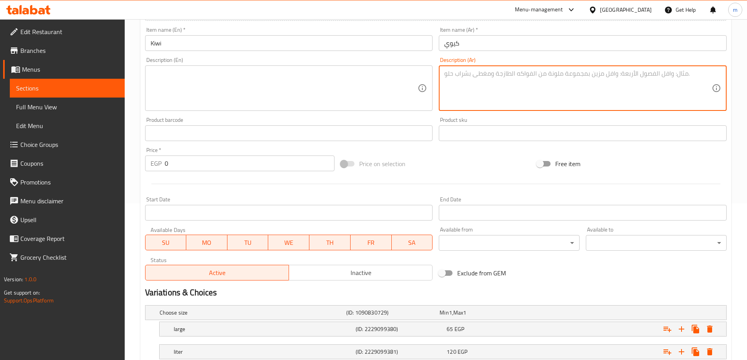
scroll to position [211, 0]
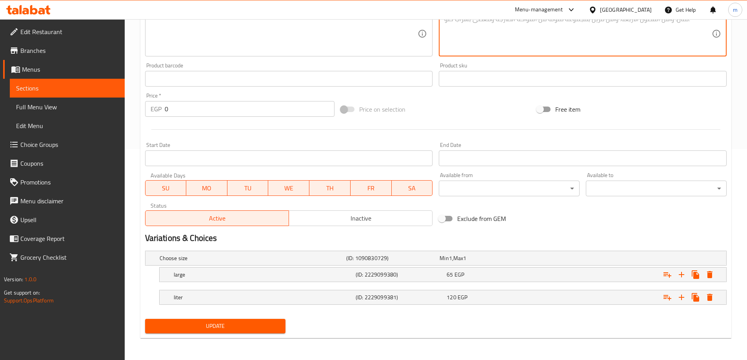
click at [213, 330] on span "Update" at bounding box center [215, 326] width 128 height 10
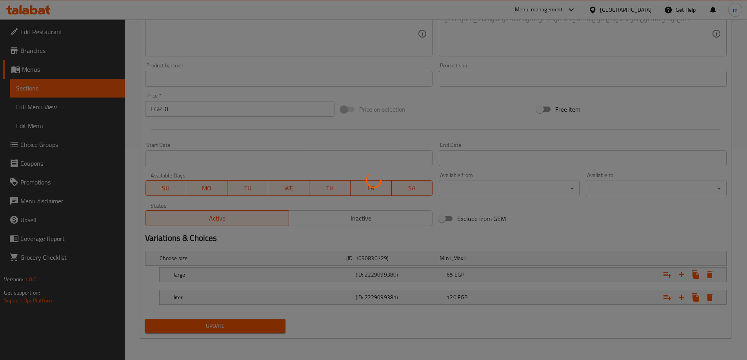
scroll to position [0, 0]
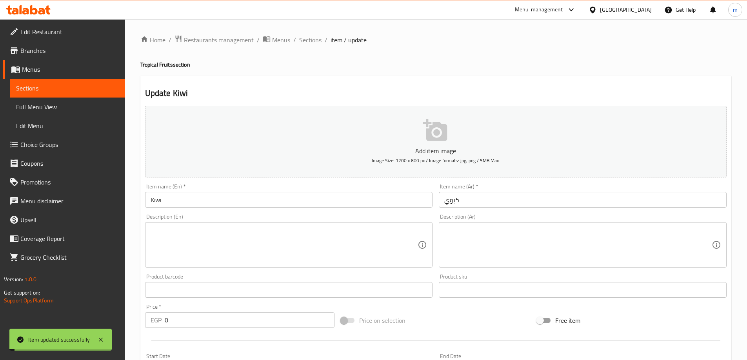
click at [309, 42] on span "Sections" at bounding box center [310, 39] width 22 height 9
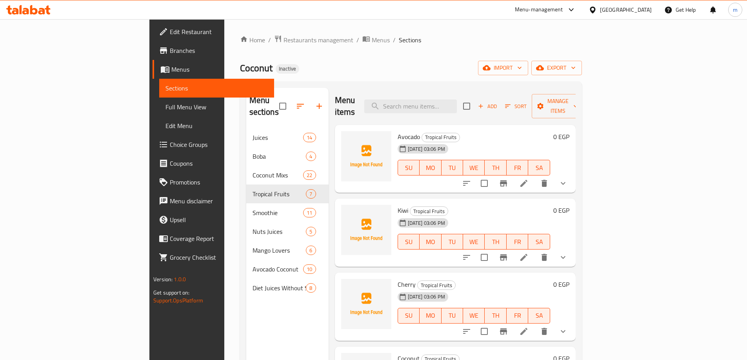
click at [434, 141] on div "[DATE] 03:06 PM" at bounding box center [414, 149] width 40 height 16
click at [246, 293] on div "Menu sections Juices 14 Boba 4 Coconut Mixs 22 Tropical Fruits 7 Smoothie 11 Nu…" at bounding box center [287, 268] width 82 height 360
click at [247, 305] on div "Menu sections Juices 14 Boba 4 Coconut Mixs 22 Tropical Fruits 7 Smoothie 11 Nu…" at bounding box center [287, 268] width 82 height 360
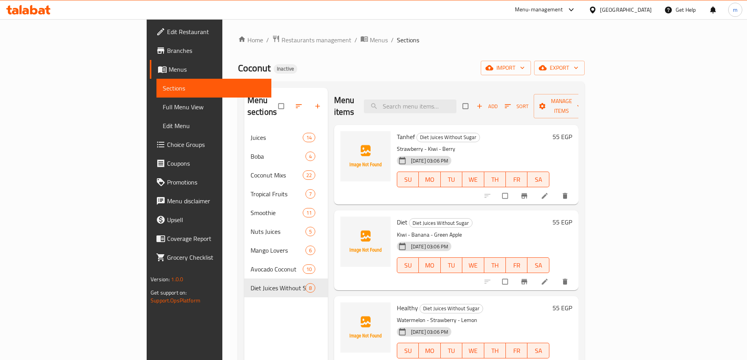
click at [163, 107] on span "Full Menu View" at bounding box center [214, 106] width 102 height 9
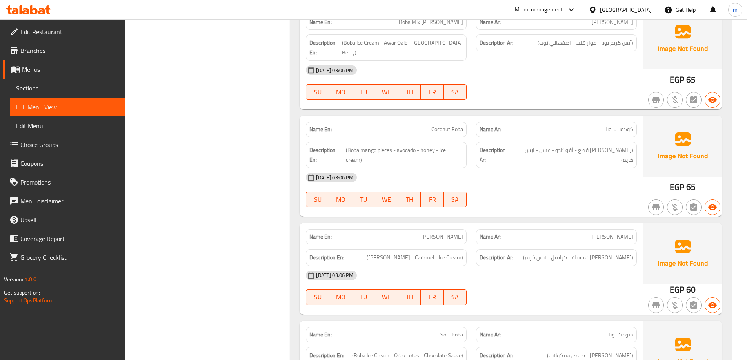
scroll to position [2117, 0]
drag, startPoint x: 562, startPoint y: 263, endPoint x: 562, endPoint y: 224, distance: 39.6
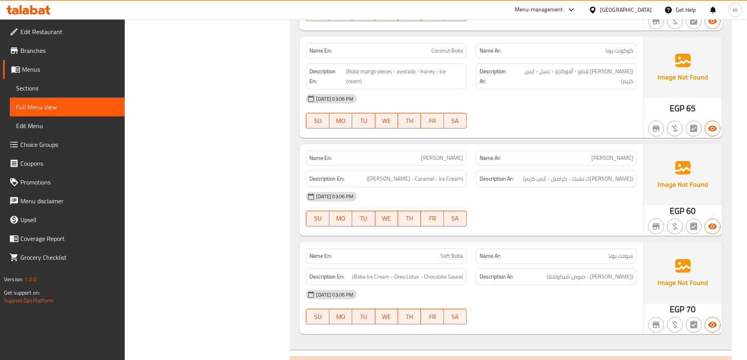
scroll to position [2195, 0]
drag, startPoint x: 375, startPoint y: 160, endPoint x: 411, endPoint y: 163, distance: 36.2
click at [411, 174] on span "([PERSON_NAME] - Caramel - Ice Cream)" at bounding box center [415, 179] width 96 height 10
copy span "Boba Milkshake"
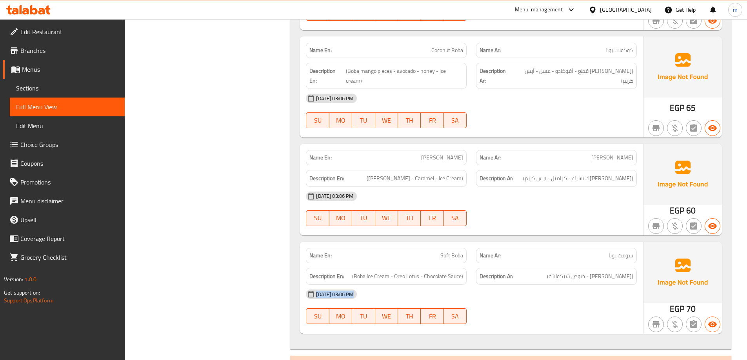
drag, startPoint x: 564, startPoint y: 310, endPoint x: 564, endPoint y: 250, distance: 60.0
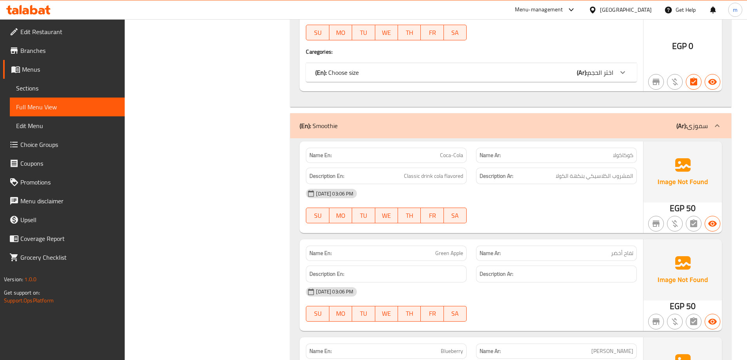
scroll to position [6586, 0]
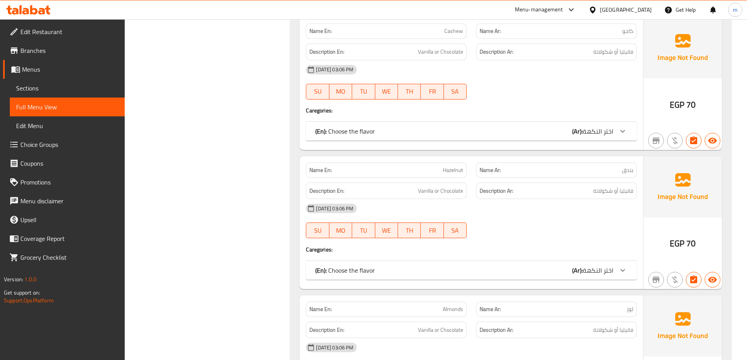
scroll to position [7879, 0]
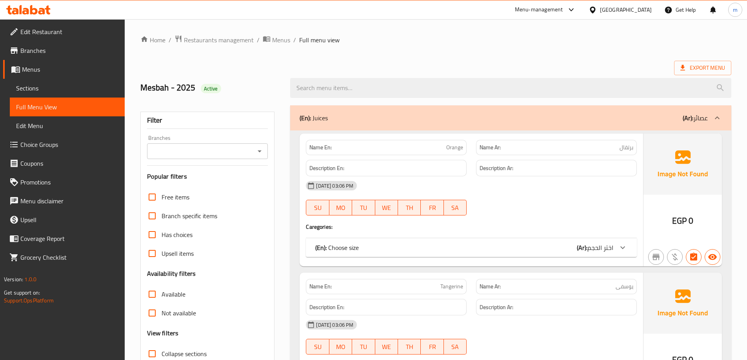
click at [547, 244] on div "(En): Choose size (Ar): اختر الحجم" at bounding box center [464, 247] width 298 height 9
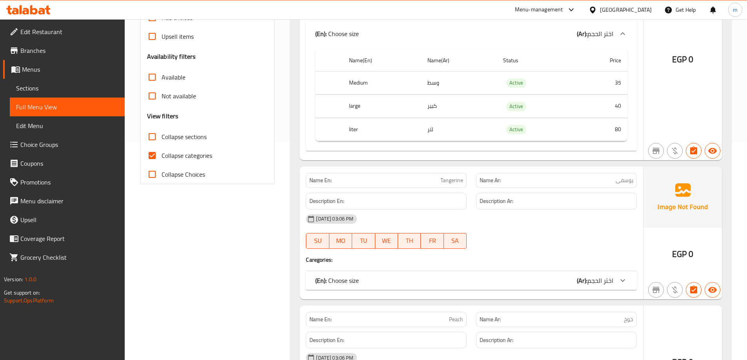
scroll to position [235, 0]
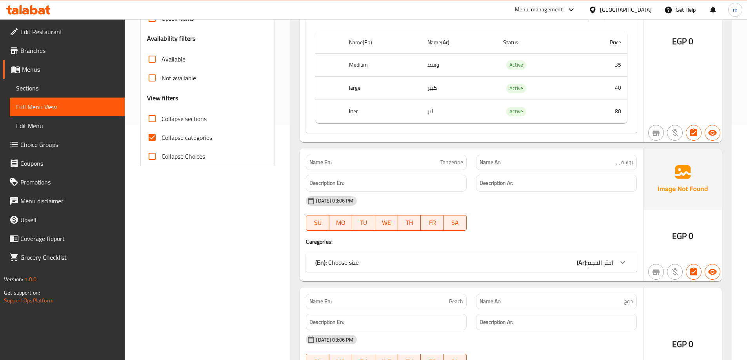
click at [580, 22] on b "(Ar):" at bounding box center [582, 16] width 11 height 12
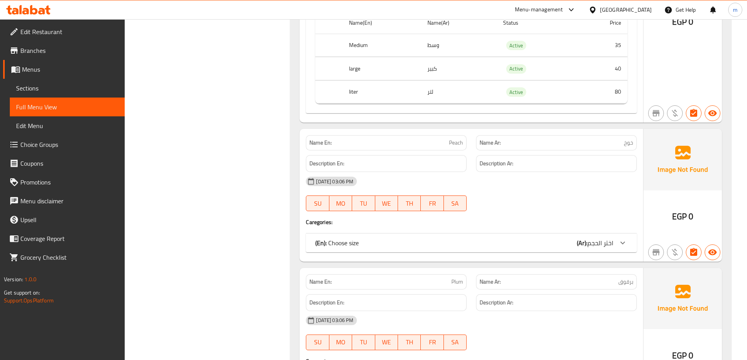
scroll to position [510, 0]
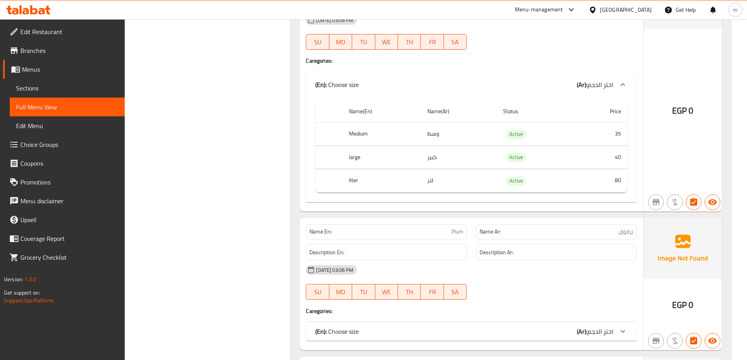
scroll to position [784, 0]
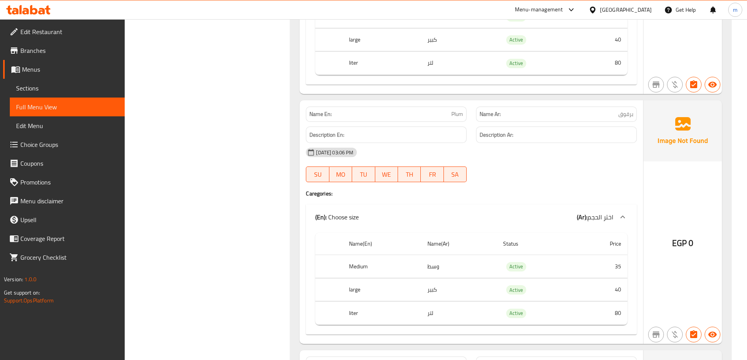
scroll to position [941, 0]
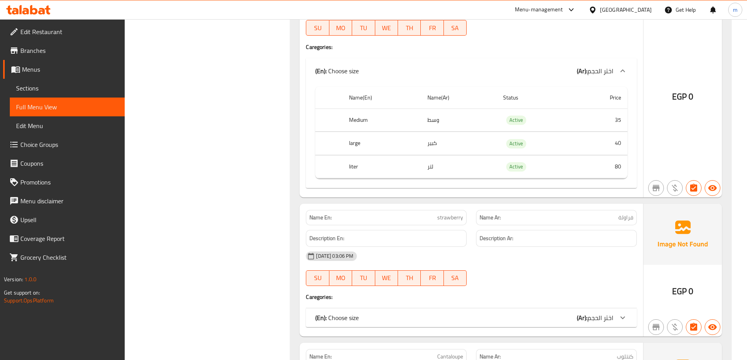
scroll to position [1254, 0]
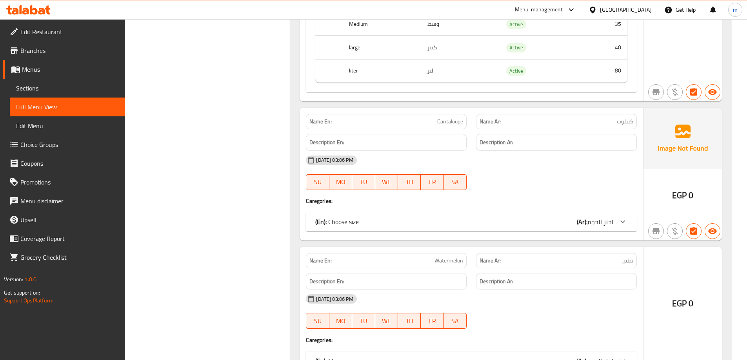
scroll to position [1529, 0]
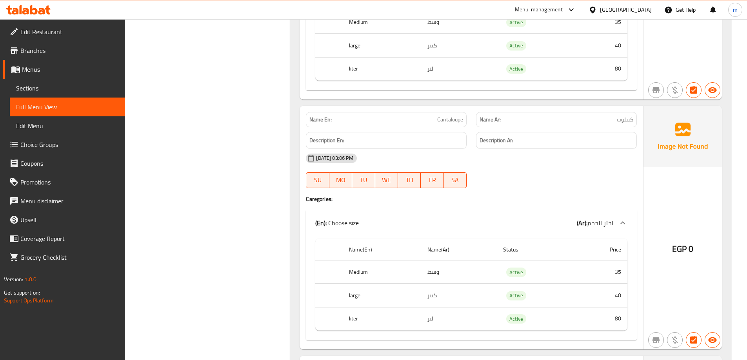
scroll to position [1686, 0]
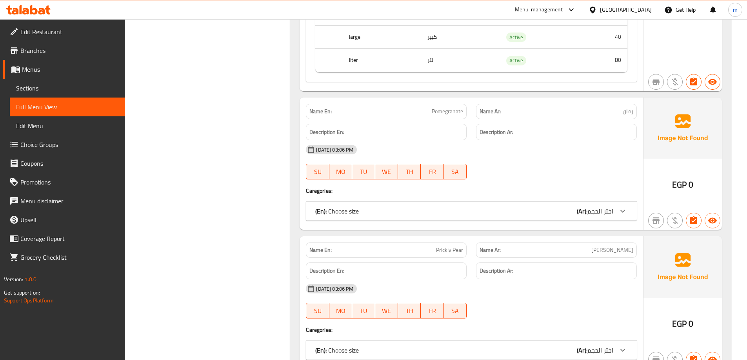
scroll to position [2038, 0]
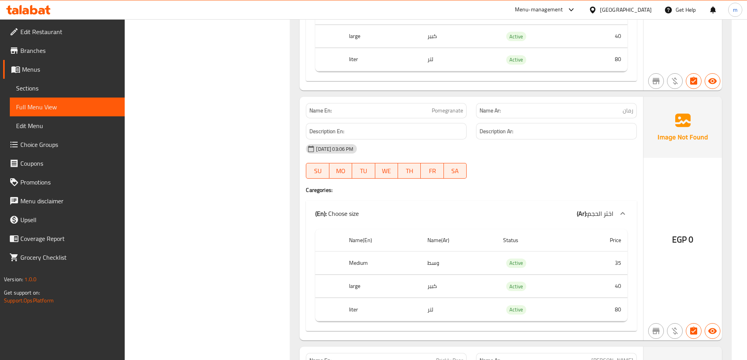
scroll to position [2195, 0]
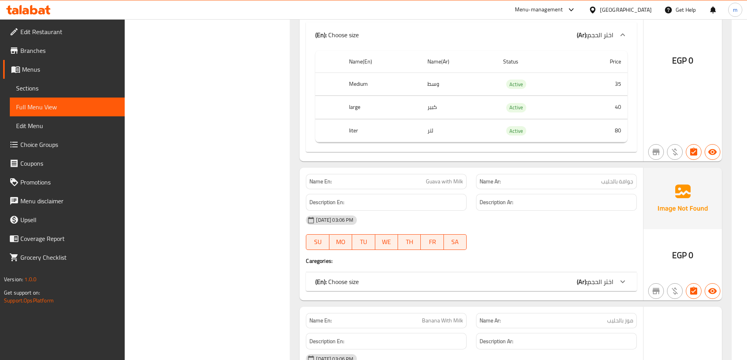
scroll to position [2470, 0]
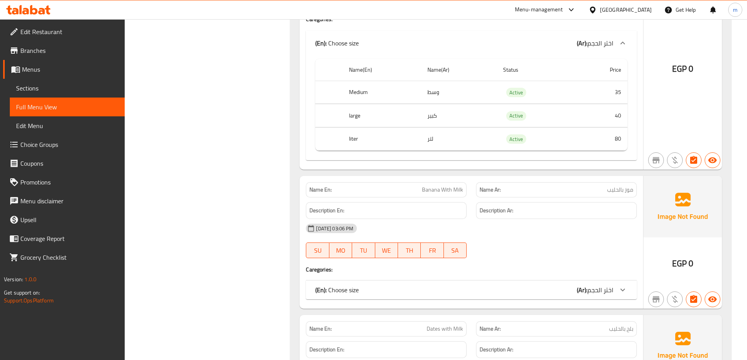
scroll to position [2744, 0]
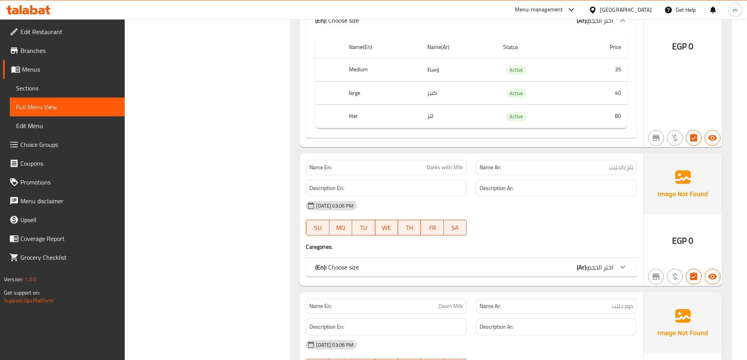
scroll to position [3058, 0]
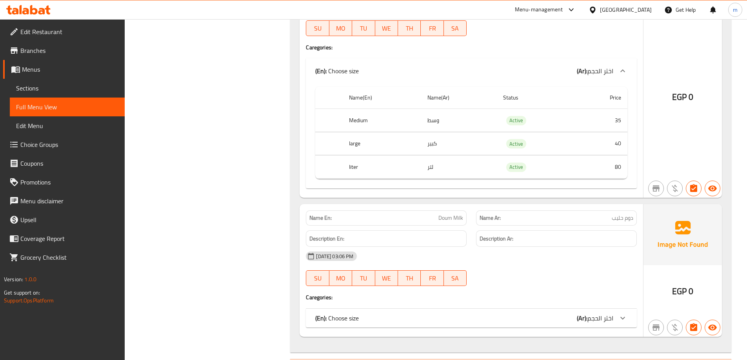
scroll to position [3254, 0]
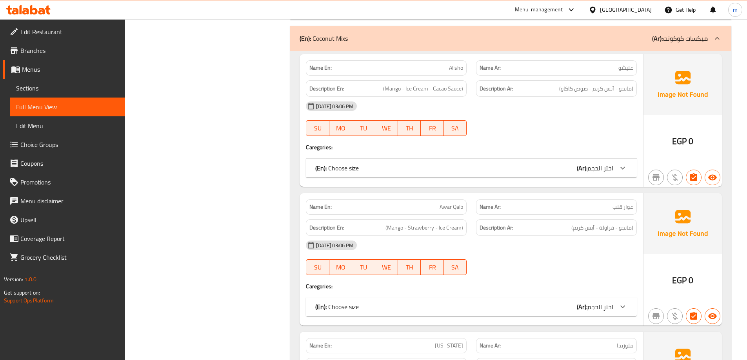
scroll to position [4116, 0]
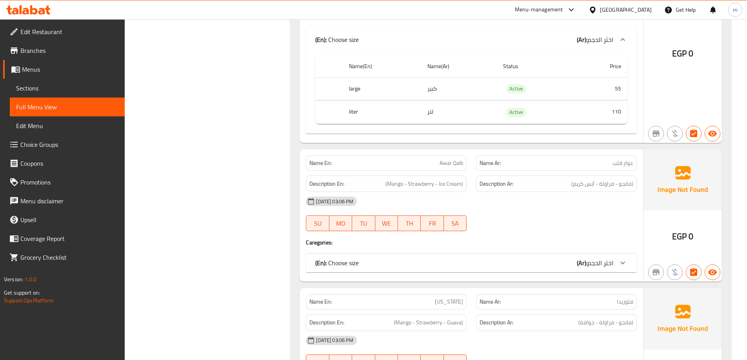
scroll to position [4234, 0]
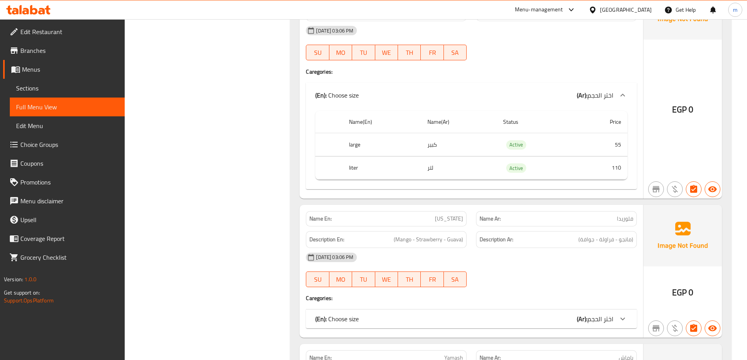
scroll to position [4390, 0]
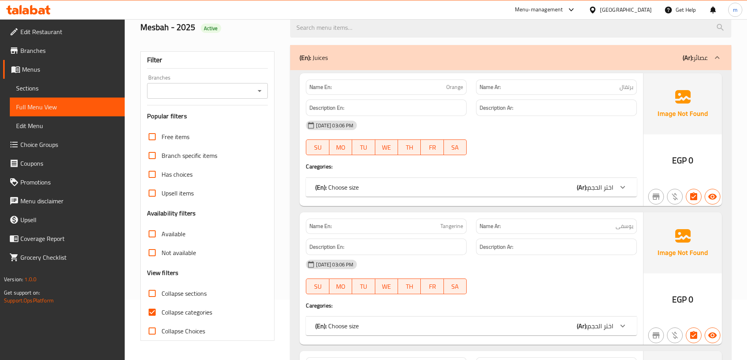
scroll to position [118, 0]
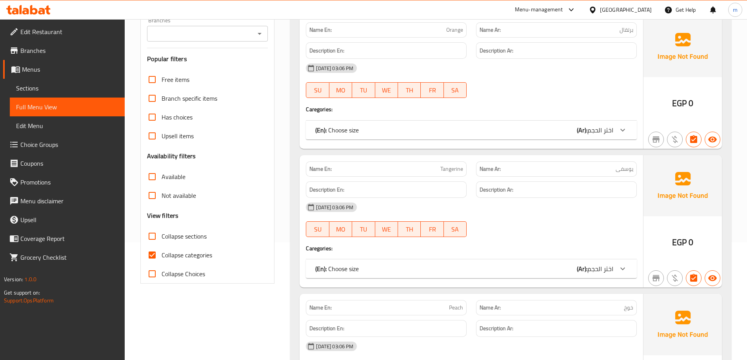
click at [177, 256] on span "Collapse categories" at bounding box center [187, 254] width 51 height 9
click at [162, 256] on input "Collapse categories" at bounding box center [152, 255] width 19 height 19
checkbox input "false"
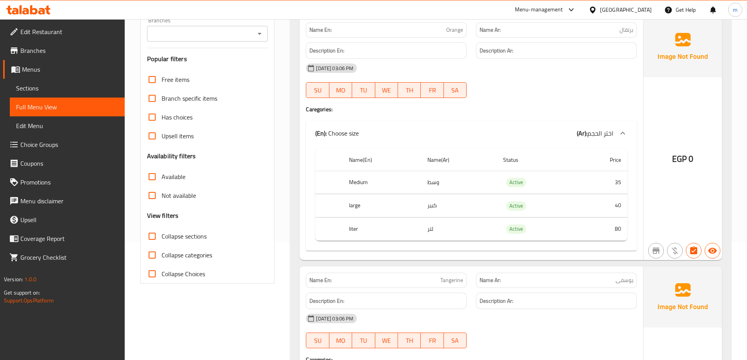
click at [153, 232] on input "Collapse sections" at bounding box center [152, 236] width 19 height 19
checkbox input "true"
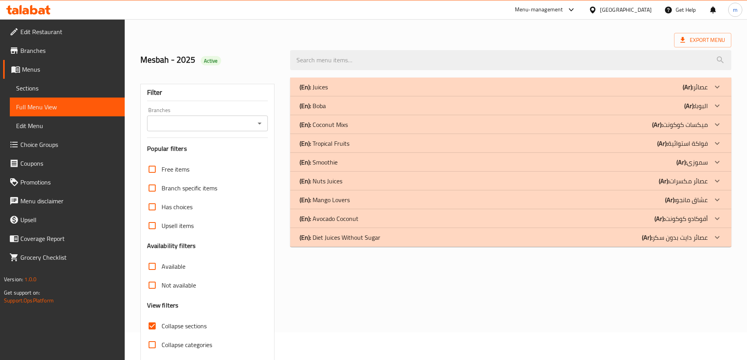
scroll to position [0, 0]
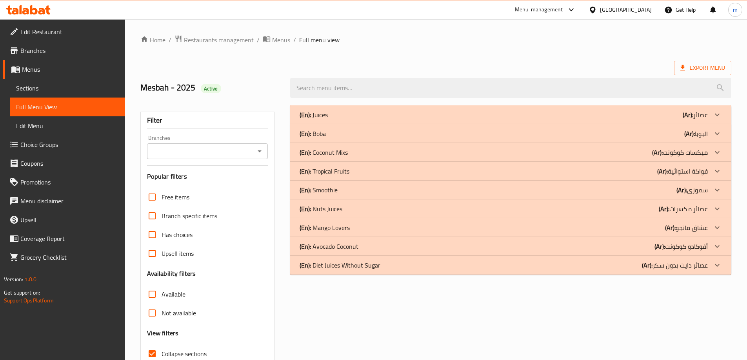
click at [565, 120] on div "(En): Juices (Ar): عصائر" at bounding box center [510, 114] width 441 height 19
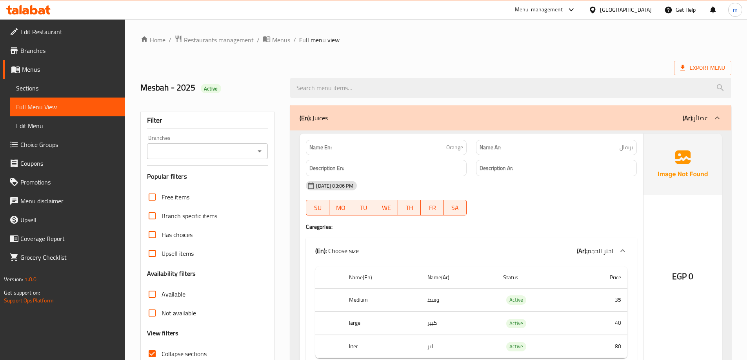
drag, startPoint x: 714, startPoint y: 118, endPoint x: 643, endPoint y: 178, distance: 92.6
click at [714, 118] on icon at bounding box center [716, 117] width 9 height 9
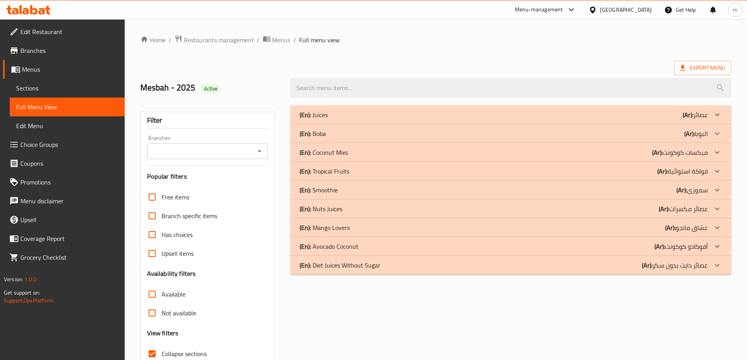
click at [711, 124] on div at bounding box center [717, 114] width 19 height 19
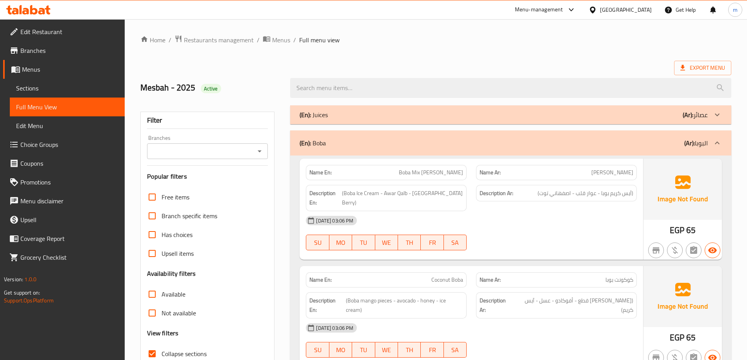
drag, startPoint x: 603, startPoint y: 307, endPoint x: 604, endPoint y: 203, distance: 103.9
click at [604, 203] on div "Name En: Boba Mix Berry Name Ar: بوبا مكس بيرى Description En: (Boba Ice Cream …" at bounding box center [510, 367] width 441 height 423
click at [584, 224] on div "12-08-2025 03:06 PM SU MO TU WE TH FR SA" at bounding box center [471, 233] width 340 height 44
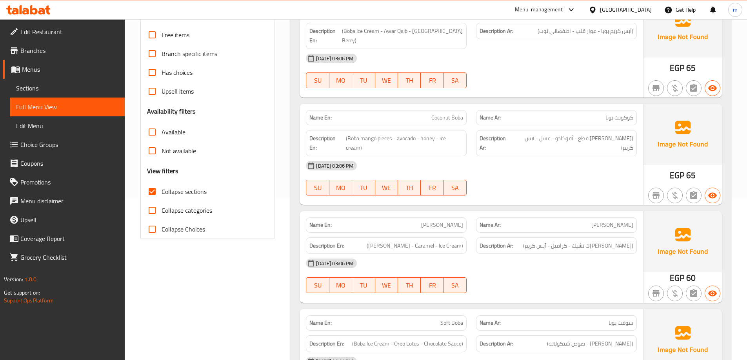
scroll to position [118, 0]
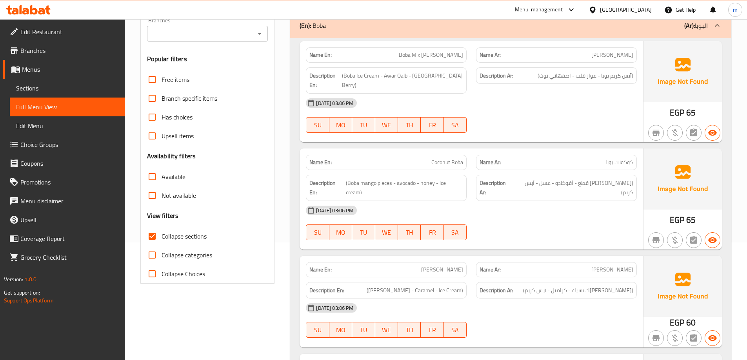
click at [695, 28] on p "(Ar): البوبا" at bounding box center [696, 25] width 24 height 9
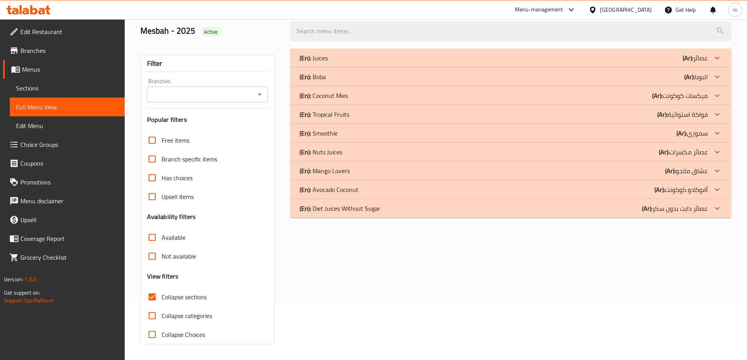
scroll to position [57, 0]
click at [682, 63] on p "(Ar): ميكسات كوكونت" at bounding box center [694, 57] width 25 height 9
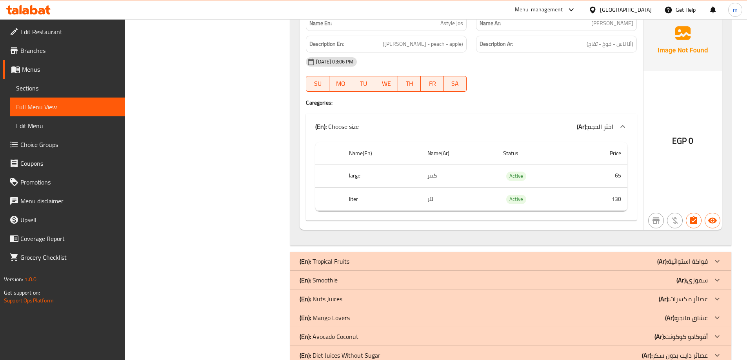
scroll to position [4962, 0]
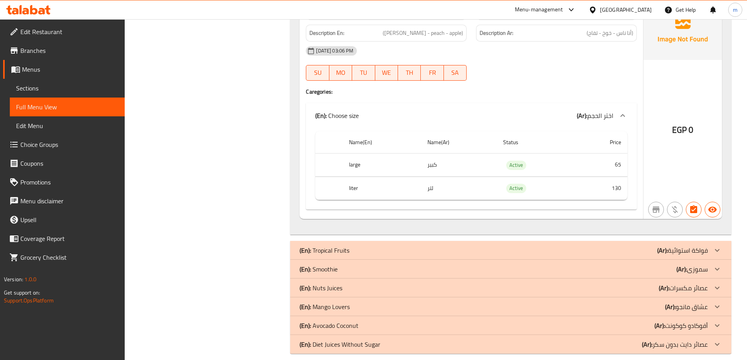
drag, startPoint x: 714, startPoint y: 236, endPoint x: 618, endPoint y: 217, distance: 97.9
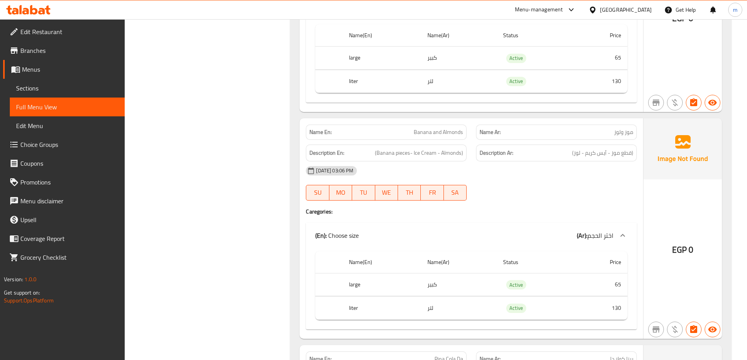
scroll to position [3675, 0]
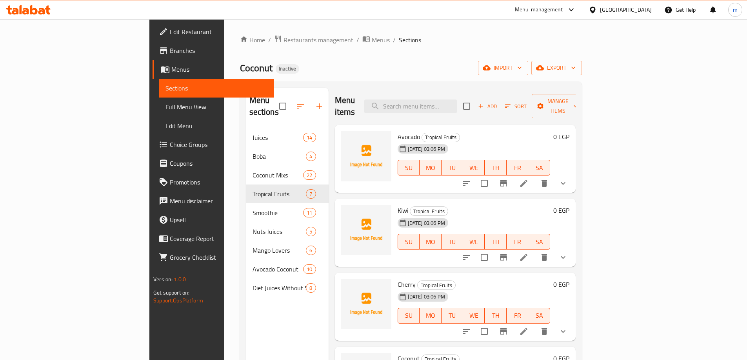
click at [170, 149] on span "Choice Groups" at bounding box center [219, 144] width 98 height 9
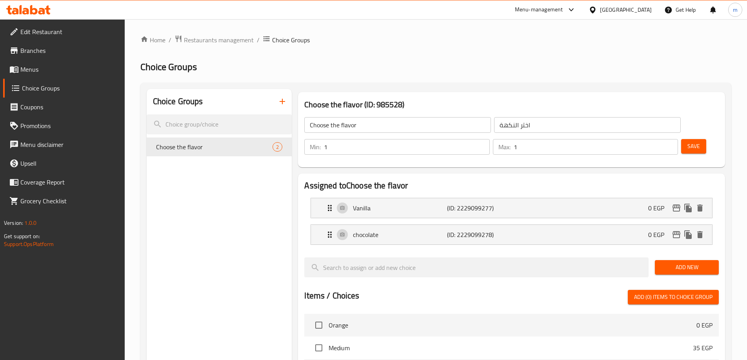
click at [43, 74] on link "Menus" at bounding box center [64, 69] width 122 height 19
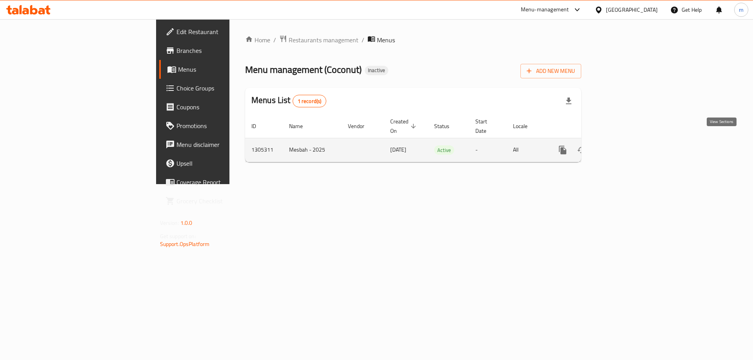
click at [624, 145] on icon "enhanced table" at bounding box center [618, 149] width 9 height 9
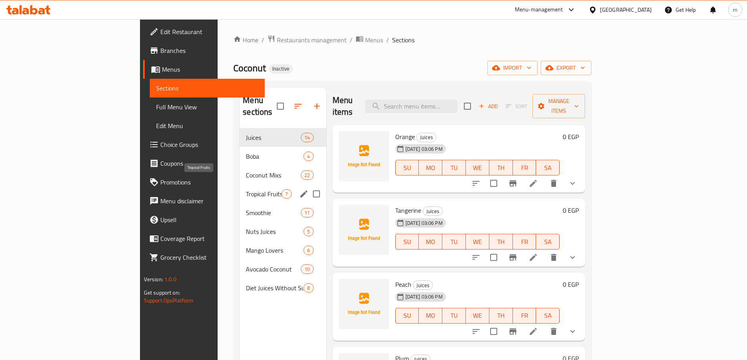
click at [246, 189] on span "Tropical Fruits" at bounding box center [264, 193] width 36 height 9
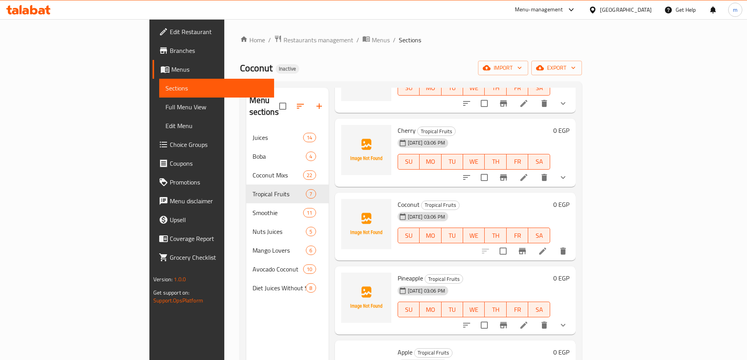
scroll to position [157, 0]
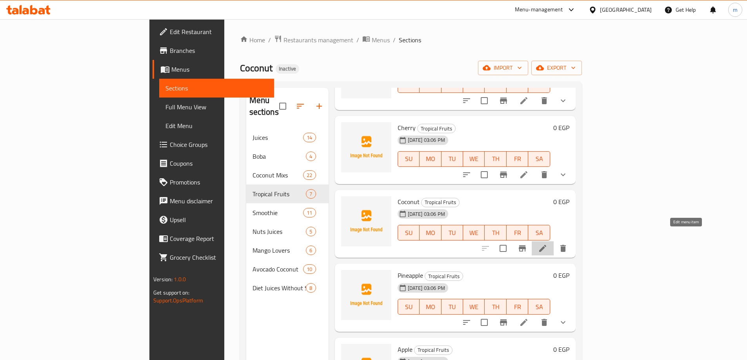
click at [547, 244] on icon at bounding box center [542, 248] width 9 height 9
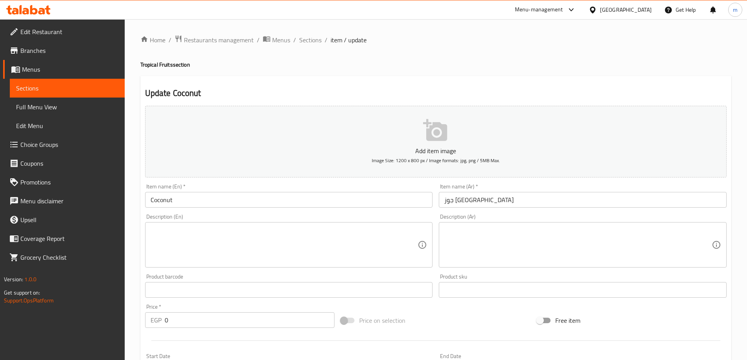
scroll to position [194, 0]
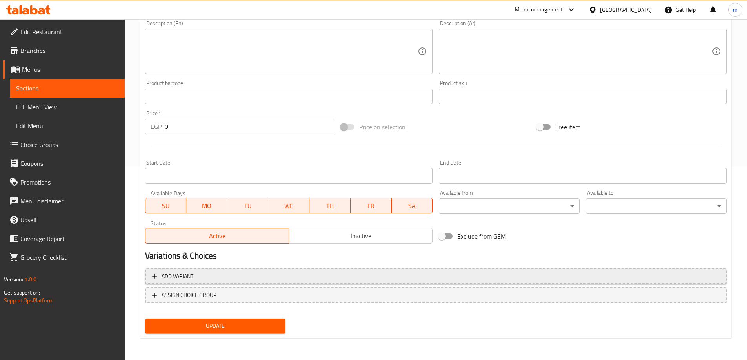
click at [265, 274] on span "Add variant" at bounding box center [435, 277] width 567 height 10
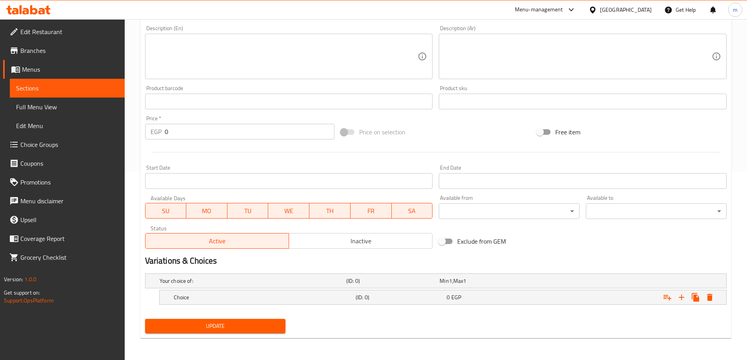
scroll to position [189, 0]
click at [684, 298] on icon "Expand" at bounding box center [681, 297] width 9 height 9
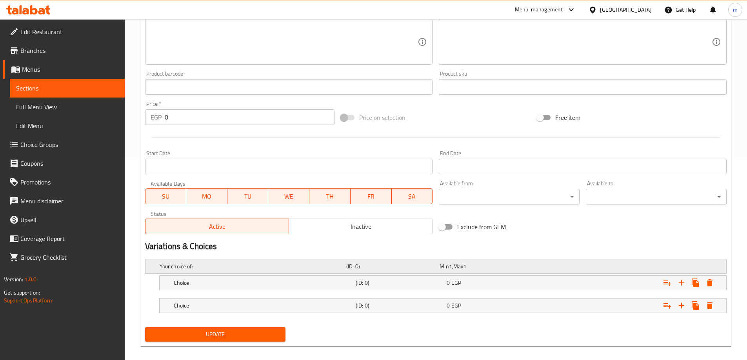
scroll to position [211, 0]
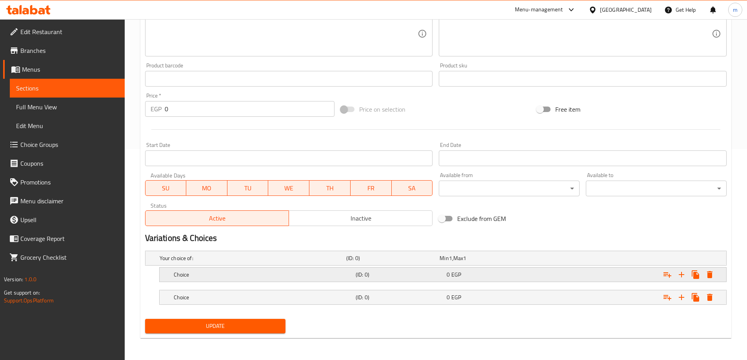
click at [438, 264] on div "(ID: 0)" at bounding box center [391, 258] width 93 height 11
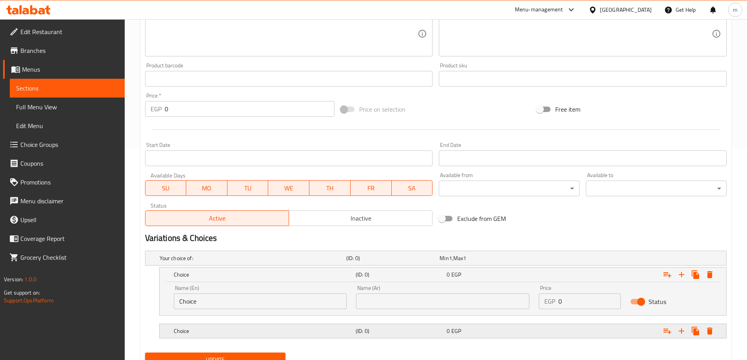
click at [438, 264] on div "(ID: 0)" at bounding box center [391, 258] width 93 height 11
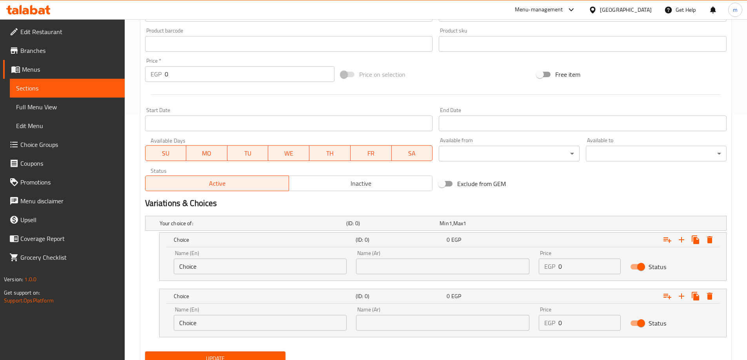
scroll to position [279, 0]
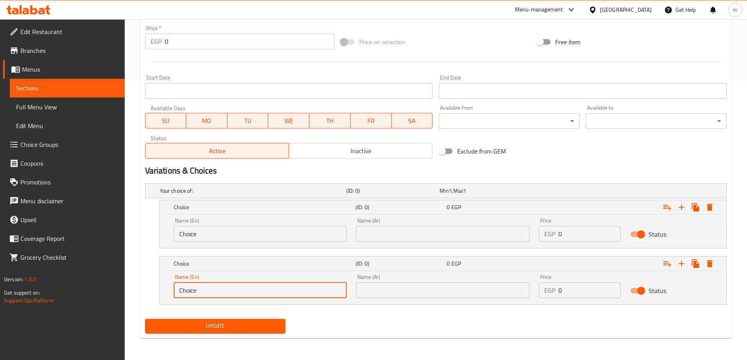
drag, startPoint x: 201, startPoint y: 296, endPoint x: 127, endPoint y: 290, distance: 74.7
click at [127, 290] on div "Home / Restaurants management / Menus / Sections / item / update Tropical Fruit…" at bounding box center [436, 50] width 622 height 620
type input "liter"
click at [237, 232] on input "Choice" at bounding box center [260, 234] width 173 height 16
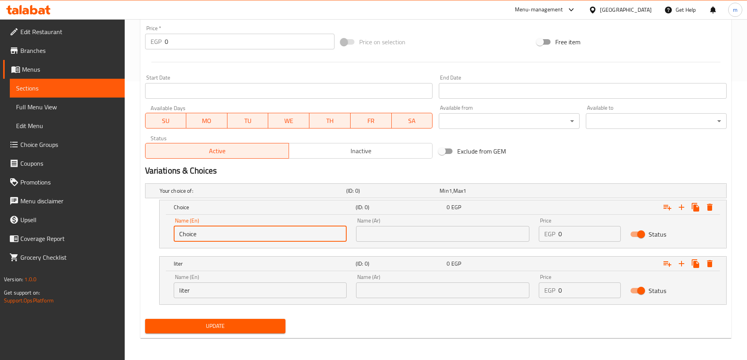
click at [237, 232] on input "Choice" at bounding box center [260, 234] width 173 height 16
type input "Large"
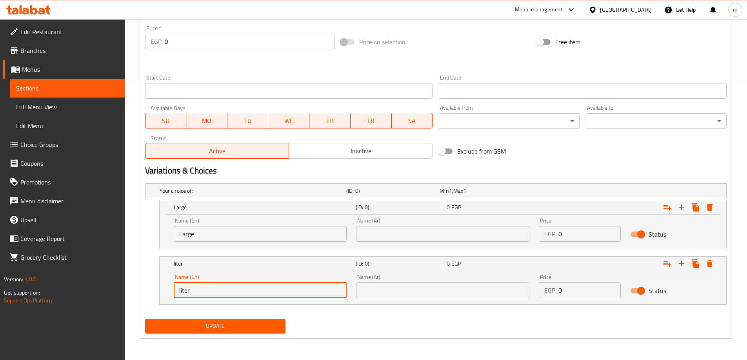
click at [196, 294] on input "liter" at bounding box center [260, 291] width 173 height 16
type input "Liter"
click at [394, 236] on input "text" at bounding box center [442, 234] width 173 height 16
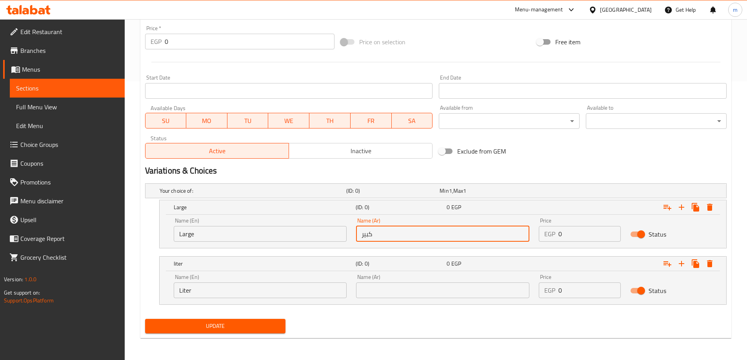
type input "كبير"
click at [431, 289] on input "text" at bounding box center [442, 291] width 173 height 16
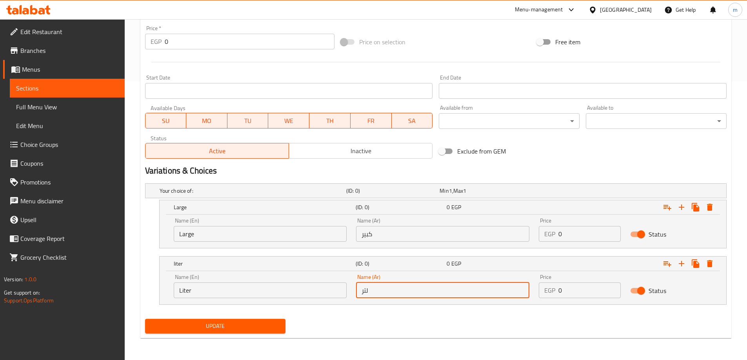
type input "لتر"
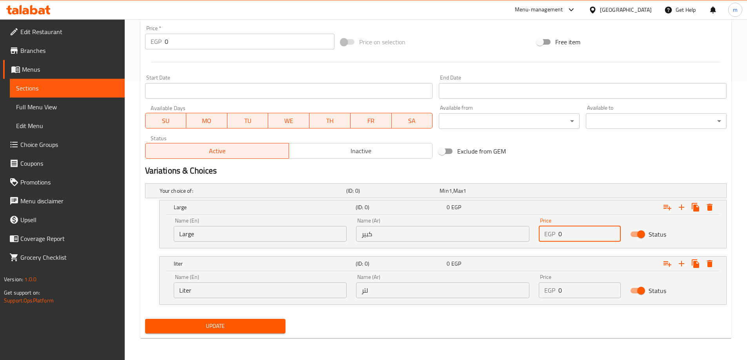
drag, startPoint x: 566, startPoint y: 232, endPoint x: 550, endPoint y: 236, distance: 16.3
click at [550, 236] on div "EGP 0 Price" at bounding box center [580, 234] width 82 height 16
type input "65"
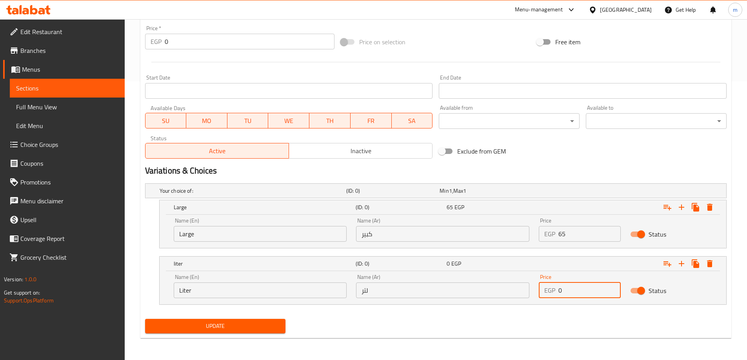
drag, startPoint x: 557, startPoint y: 296, endPoint x: 553, endPoint y: 296, distance: 4.0
click at [553, 296] on div "EGP 0 Price" at bounding box center [580, 291] width 82 height 16
type input "120"
click at [240, 329] on span "Update" at bounding box center [215, 326] width 128 height 10
click at [263, 330] on span "Update" at bounding box center [215, 326] width 128 height 10
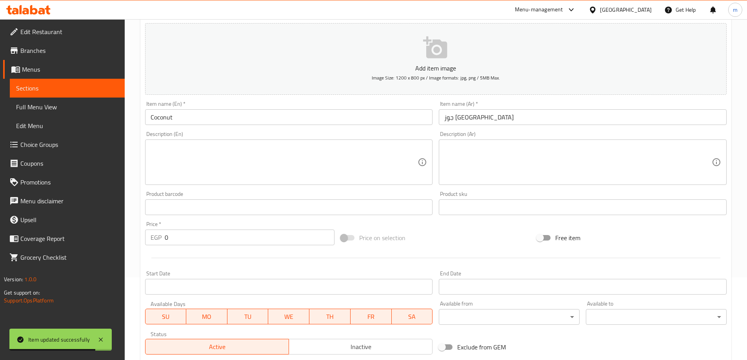
scroll to position [0, 0]
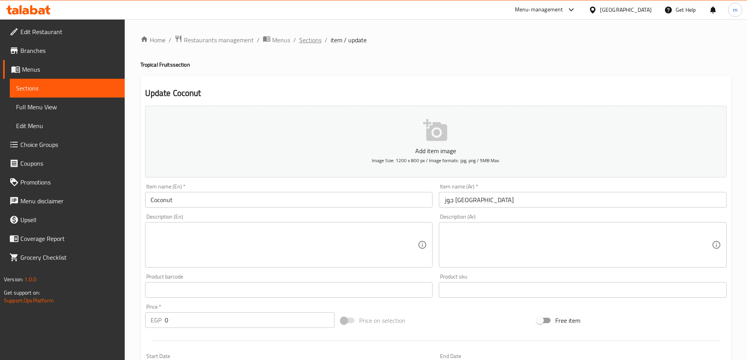
click at [310, 38] on span "Sections" at bounding box center [310, 39] width 22 height 9
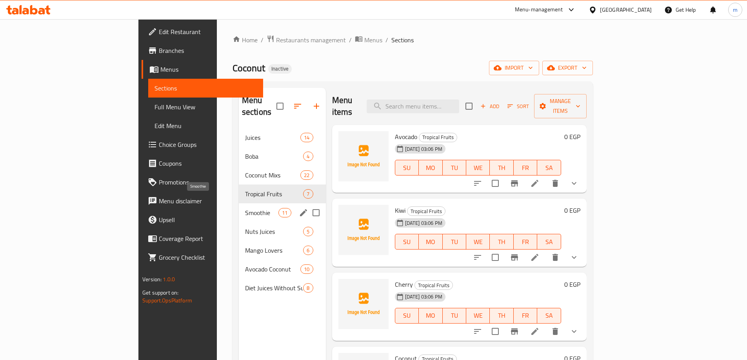
click at [245, 208] on span "Smoothie" at bounding box center [261, 212] width 33 height 9
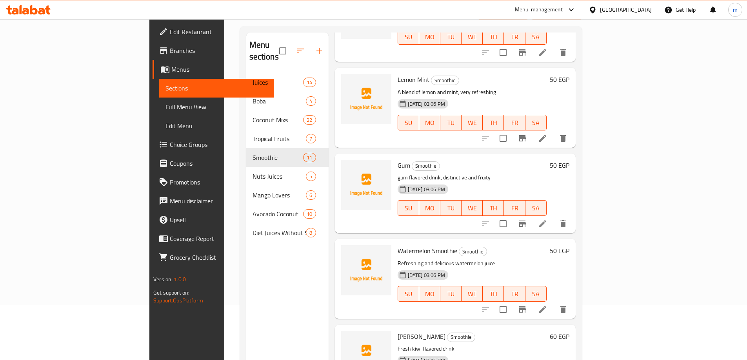
scroll to position [110, 0]
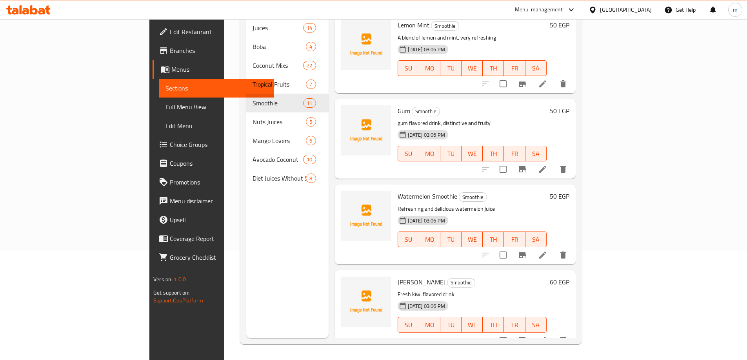
click at [554, 334] on li at bounding box center [543, 341] width 22 height 14
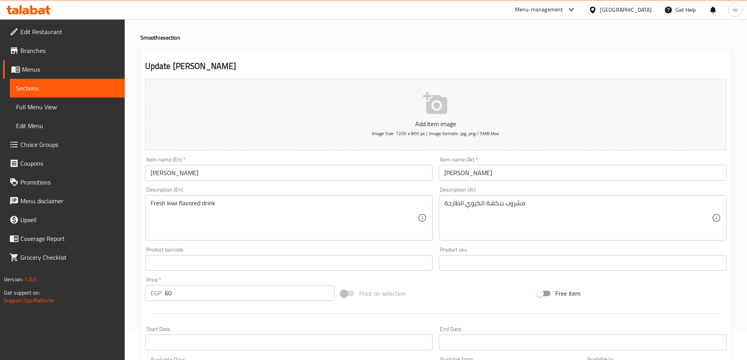
scroll to position [78, 0]
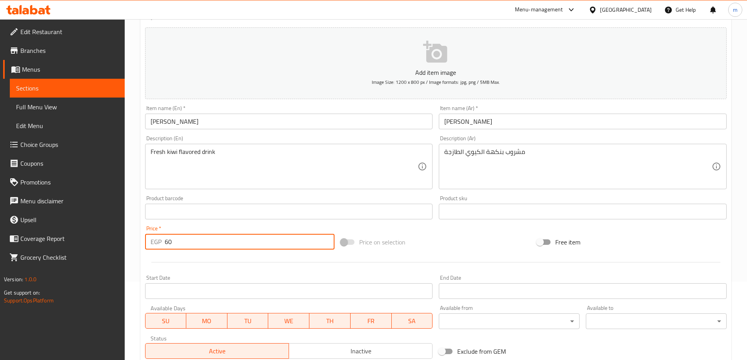
drag, startPoint x: 187, startPoint y: 241, endPoint x: 127, endPoint y: 241, distance: 59.2
click at [127, 241] on div "Home / Restaurants management / Menus / Sections / item / update Smoothie secti…" at bounding box center [436, 208] width 622 height 535
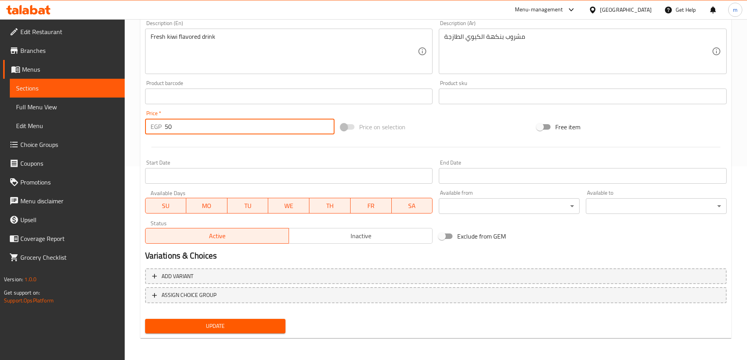
type input "50"
click at [189, 328] on span "Update" at bounding box center [215, 326] width 128 height 10
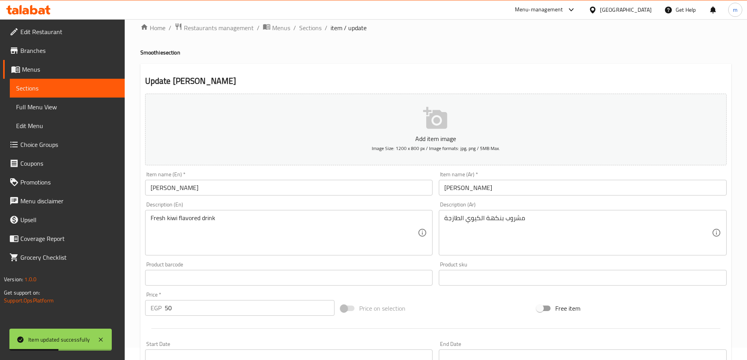
scroll to position [0, 0]
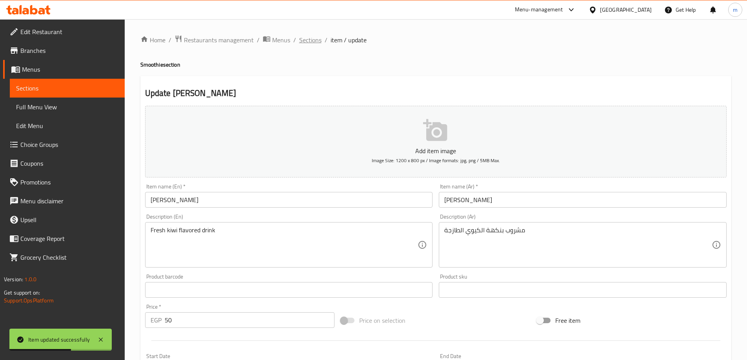
click at [307, 38] on span "Sections" at bounding box center [310, 39] width 22 height 9
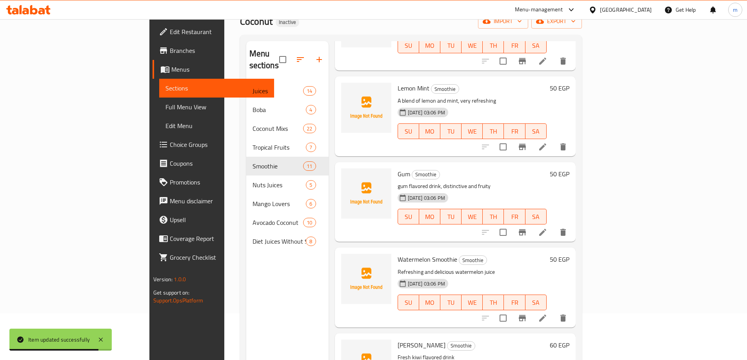
scroll to position [110, 0]
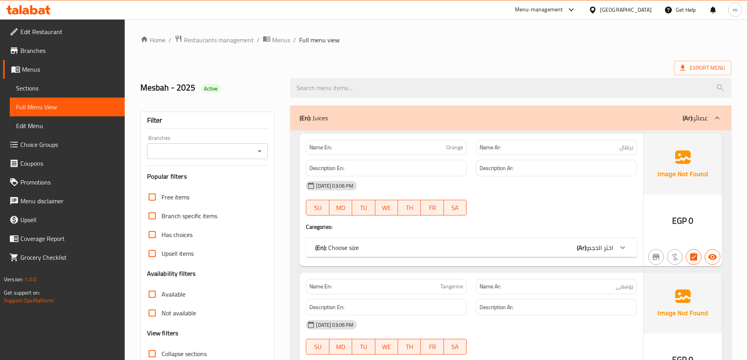
scroll to position [157, 0]
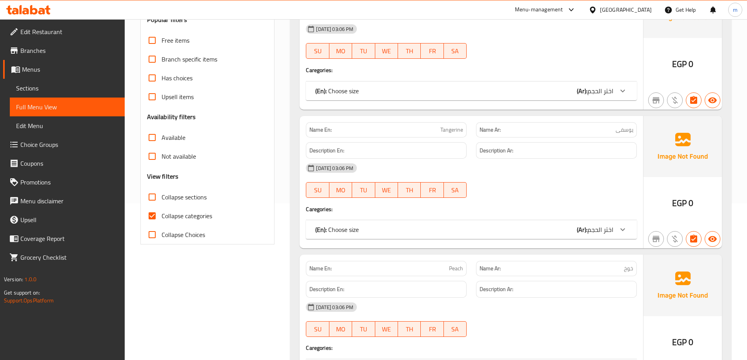
click at [181, 213] on span "Collapse categories" at bounding box center [187, 215] width 51 height 9
click at [162, 213] on input "Collapse categories" at bounding box center [152, 216] width 19 height 19
checkbox input "false"
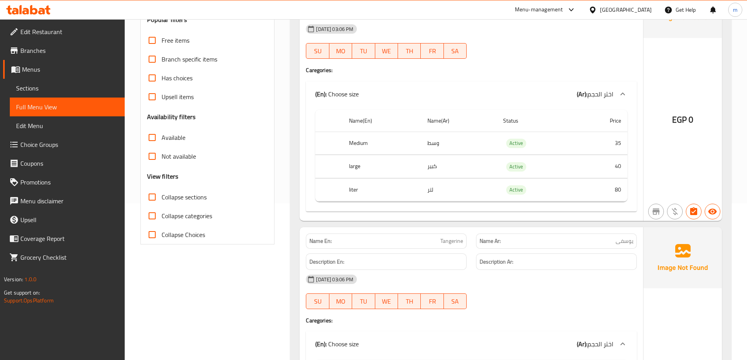
click at [173, 199] on span "Collapse sections" at bounding box center [184, 196] width 45 height 9
click at [162, 199] on input "Collapse sections" at bounding box center [152, 197] width 19 height 19
checkbox input "true"
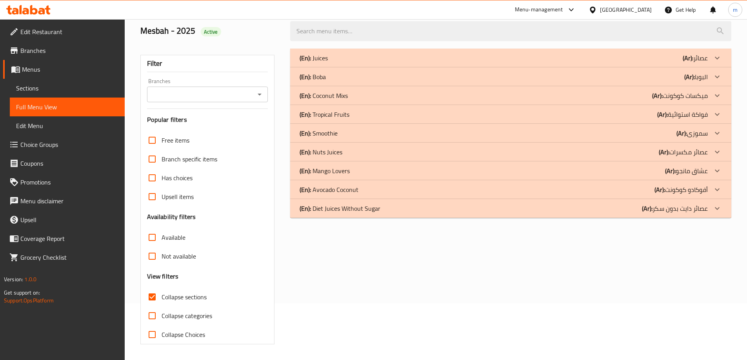
scroll to position [57, 0]
click at [720, 57] on icon at bounding box center [716, 57] width 9 height 9
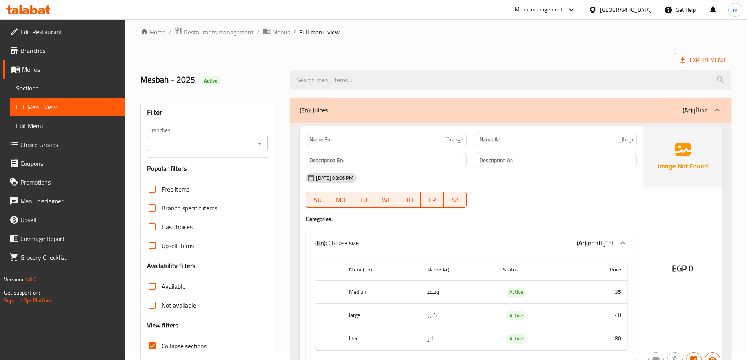
scroll to position [0, 0]
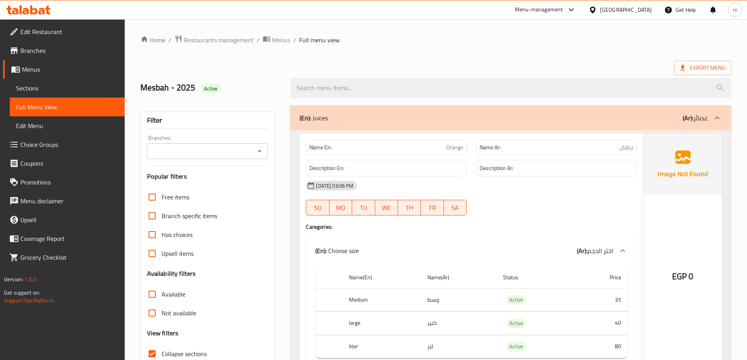
click at [708, 111] on div "(En): Juices (Ar): عصائر" at bounding box center [510, 117] width 441 height 25
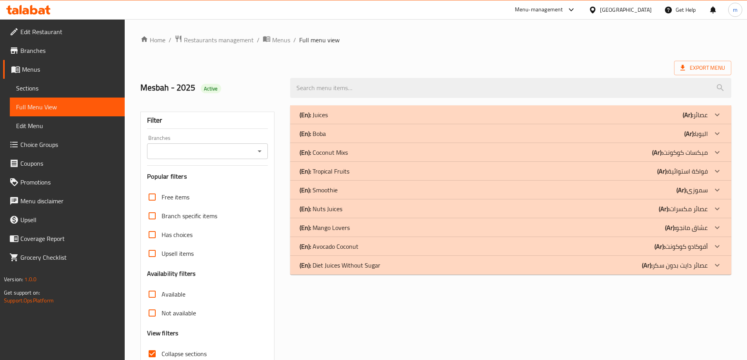
click at [700, 120] on p "(Ar): البوبا" at bounding box center [694, 114] width 25 height 9
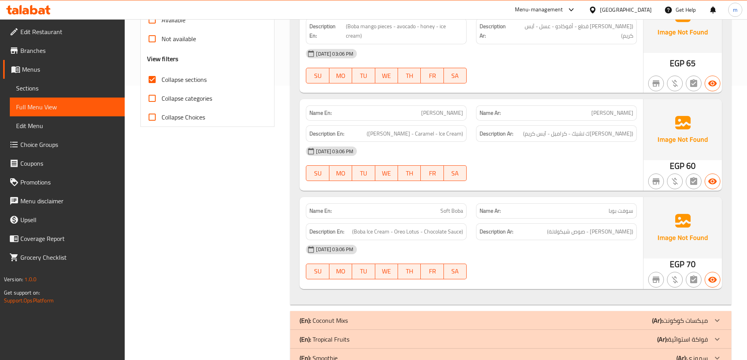
scroll to position [78, 0]
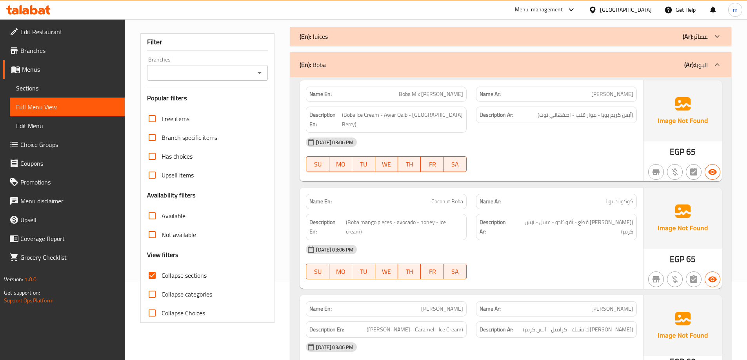
click at [714, 67] on icon at bounding box center [716, 64] width 9 height 9
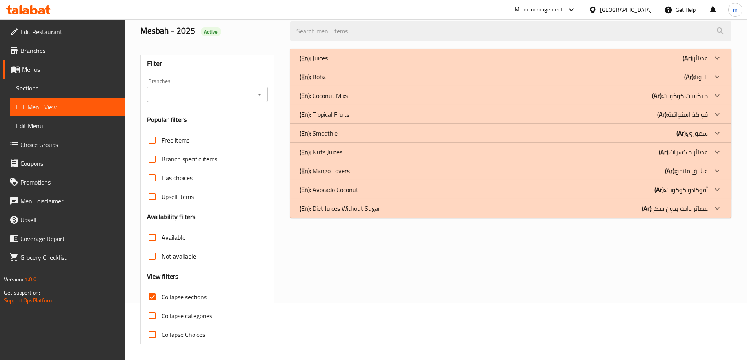
scroll to position [57, 0]
click at [713, 63] on icon at bounding box center [716, 57] width 9 height 9
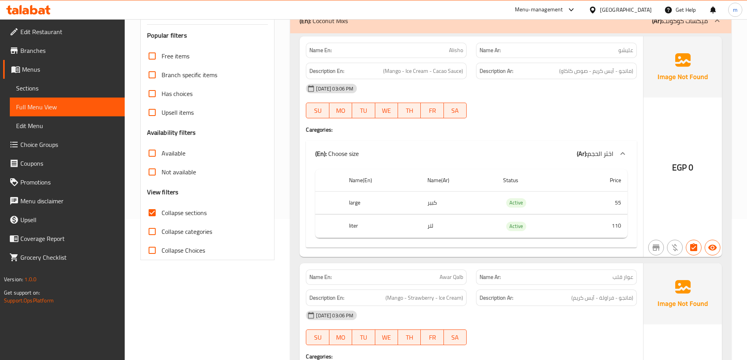
scroll to position [0, 0]
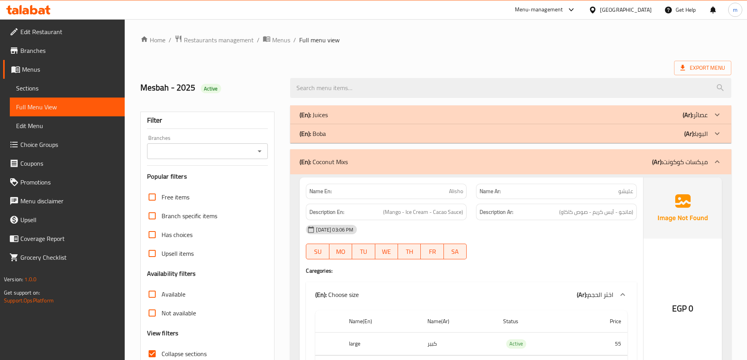
click at [717, 162] on icon at bounding box center [716, 161] width 9 height 9
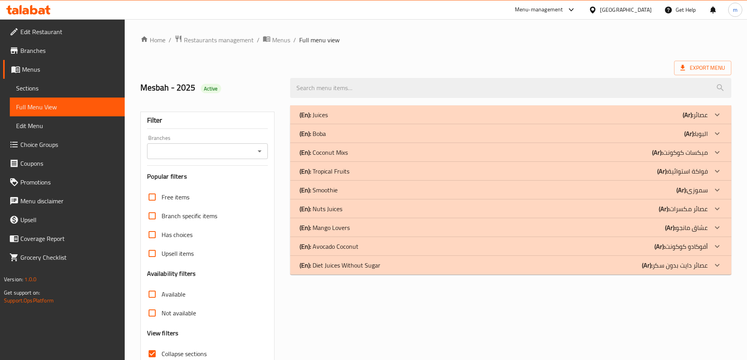
click at [712, 120] on icon at bounding box center [716, 114] width 9 height 9
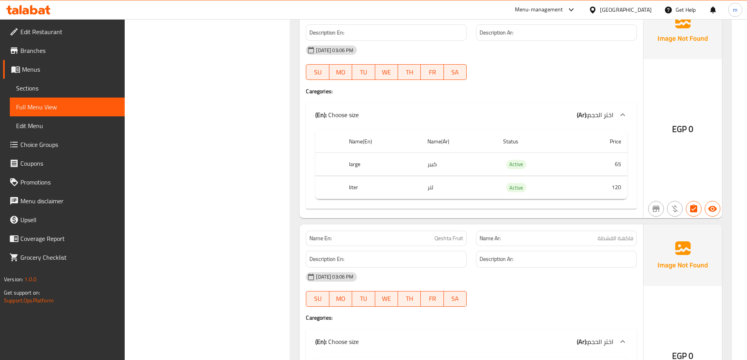
scroll to position [1550, 0]
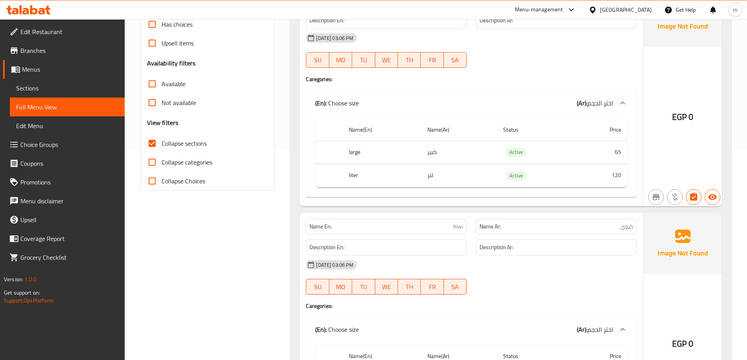
scroll to position [99, 0]
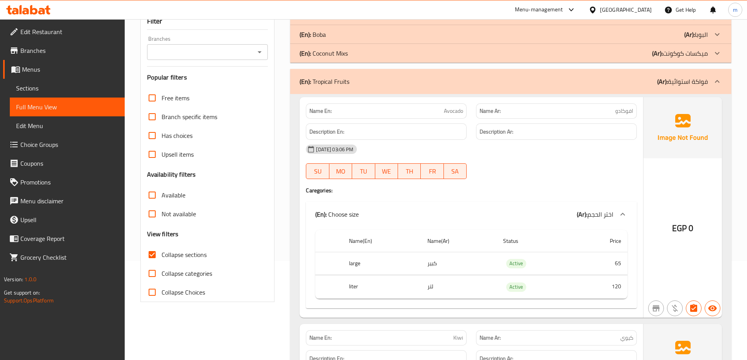
click at [700, 83] on p "(Ar): فواكة استوائية" at bounding box center [682, 81] width 51 height 9
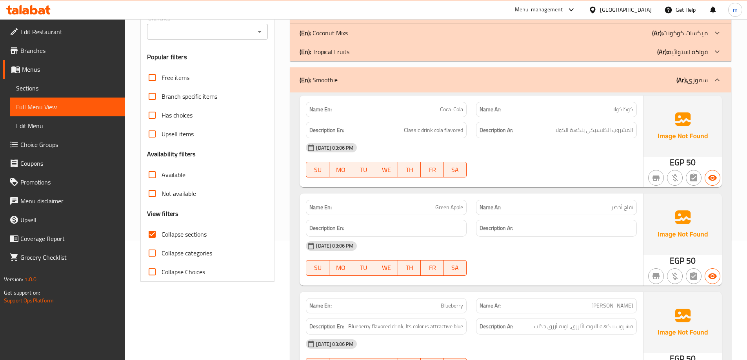
scroll to position [70, 0]
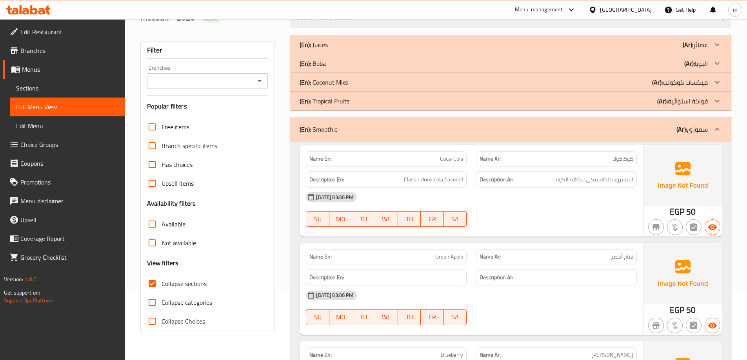
click at [695, 132] on p "(Ar): سموزى" at bounding box center [691, 129] width 31 height 9
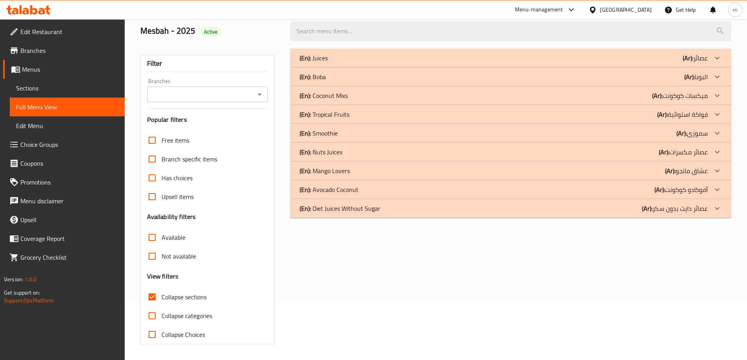
scroll to position [57, 0]
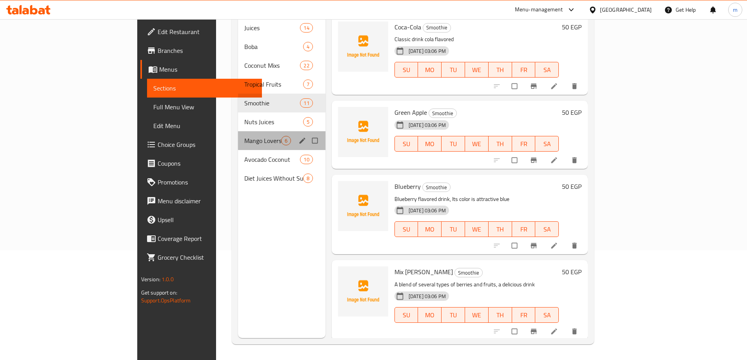
click at [238, 131] on div "Mango Lovers 6" at bounding box center [281, 140] width 87 height 19
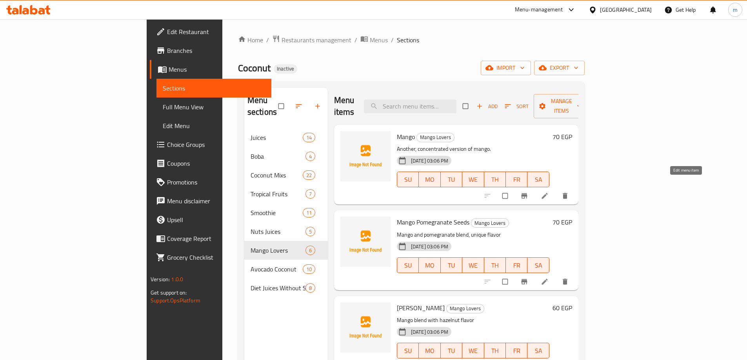
click at [547, 193] on icon at bounding box center [544, 196] width 6 height 6
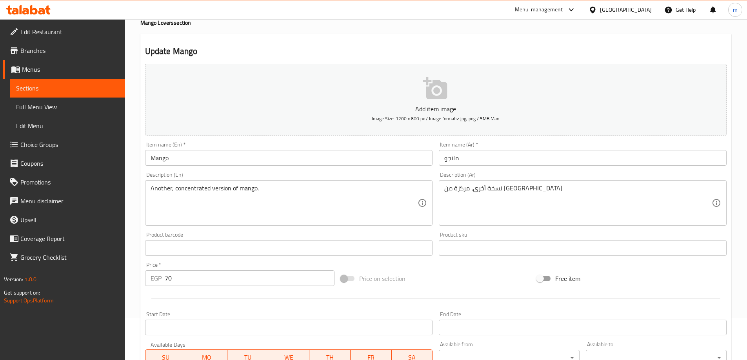
scroll to position [194, 0]
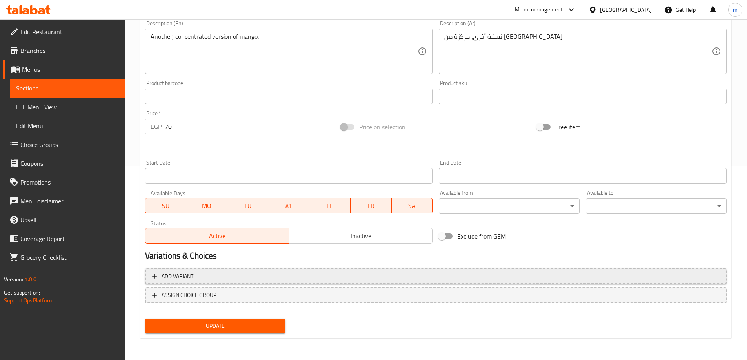
click at [248, 280] on span "Add variant" at bounding box center [435, 277] width 567 height 10
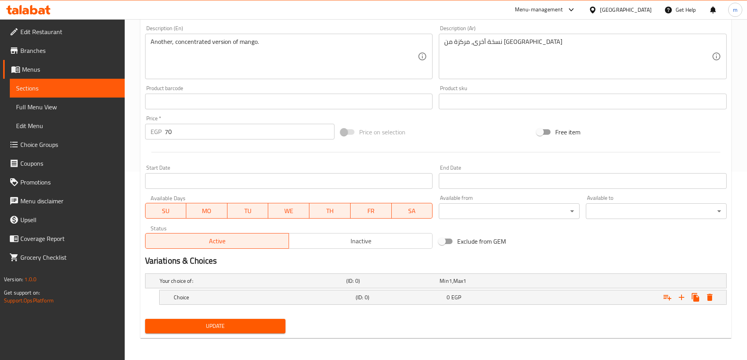
scroll to position [189, 0]
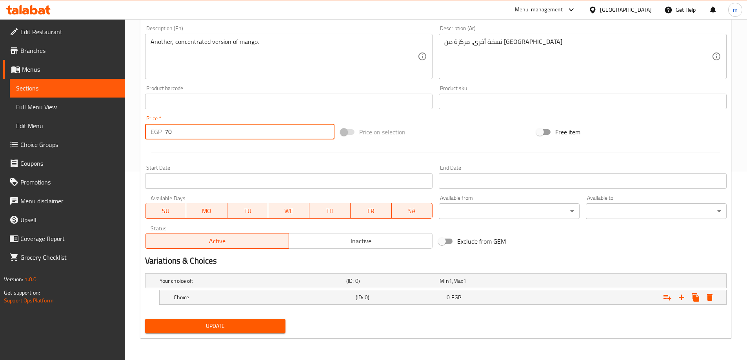
drag, startPoint x: 160, startPoint y: 135, endPoint x: 147, endPoint y: 134, distance: 13.0
click at [147, 134] on div "EGP 70 Price *" at bounding box center [240, 132] width 190 height 16
type input "0"
click at [681, 296] on icon "Expand" at bounding box center [681, 297] width 5 height 5
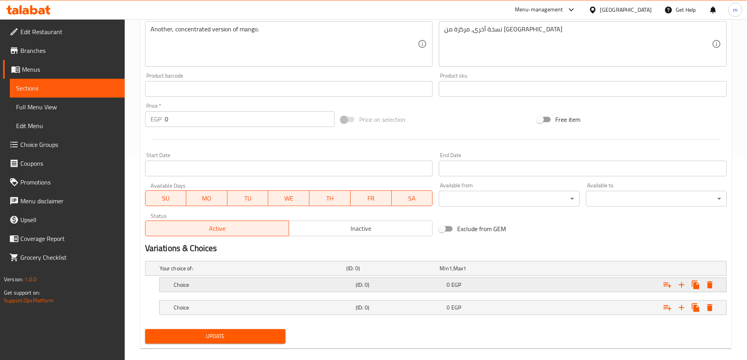
scroll to position [211, 0]
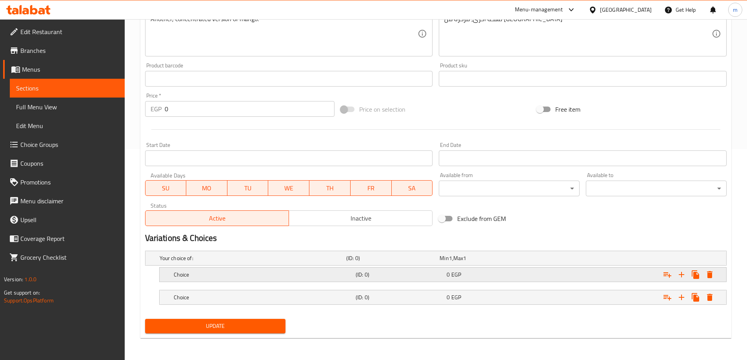
click at [461, 267] on div "Choice (ID: 0) 0 EGP" at bounding box center [438, 258] width 560 height 17
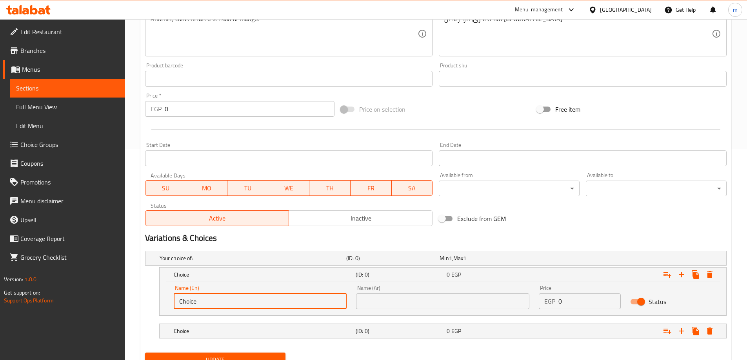
drag, startPoint x: 298, startPoint y: 299, endPoint x: 78, endPoint y: 305, distance: 220.0
click at [78, 305] on div "Edit Restaurant Branches Menus Sections Full Menu View Edit Menu Choice Groups …" at bounding box center [373, 101] width 747 height 586
type input "/"
click at [410, 303] on input "text" at bounding box center [442, 302] width 173 height 16
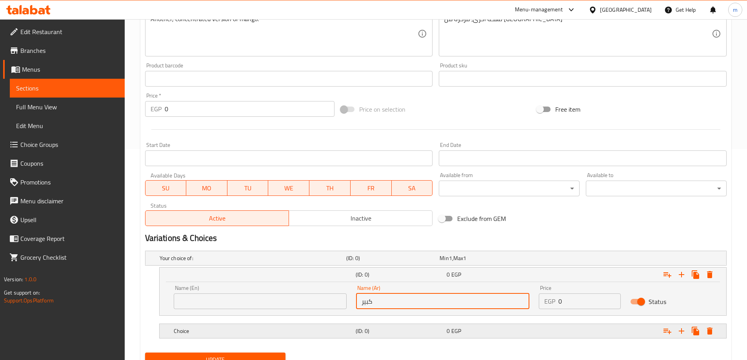
type input "كبير"
click at [451, 263] on span "EGP" at bounding box center [450, 258] width 3 height 10
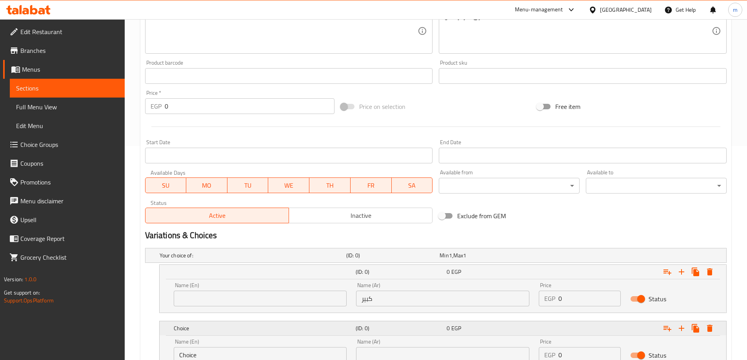
scroll to position [279, 0]
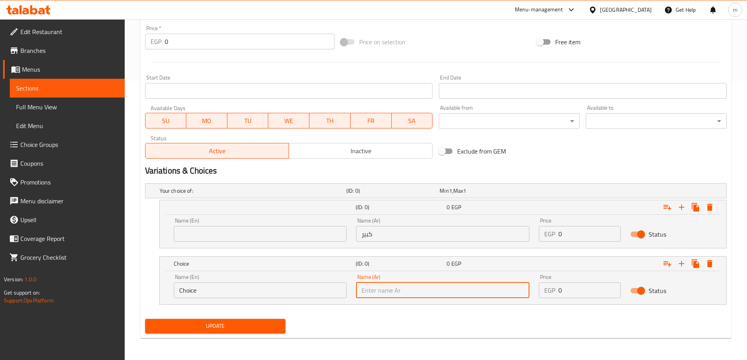
click at [421, 293] on input "text" at bounding box center [442, 291] width 173 height 16
type input "لتر"
click at [238, 231] on input "text" at bounding box center [260, 234] width 173 height 16
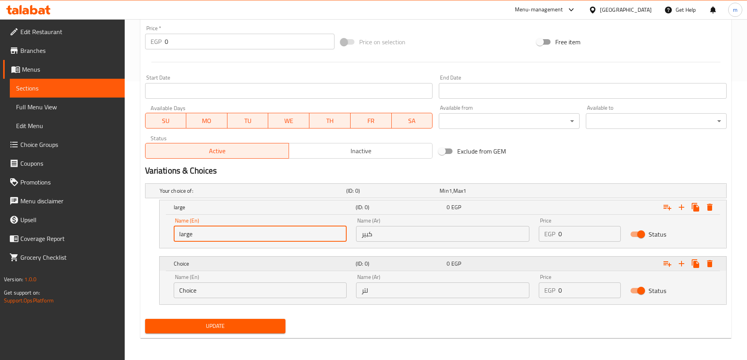
type input "Large"
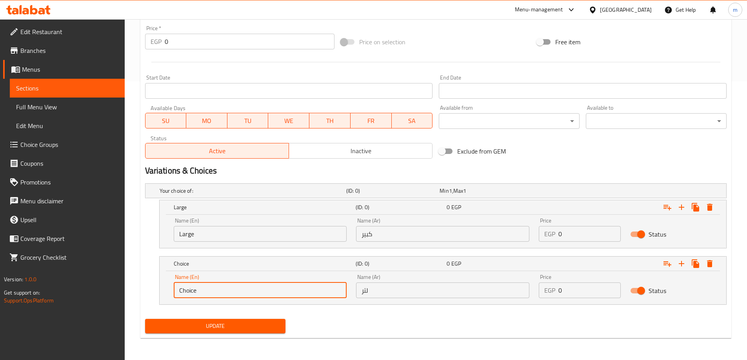
drag, startPoint x: 202, startPoint y: 293, endPoint x: 155, endPoint y: 298, distance: 47.3
click at [155, 298] on div "Choice (ID: 0) 0 EGP Name (En) Choice Name (En) Name (Ar) لتر Name (Ar) Price E…" at bounding box center [435, 280] width 581 height 49
type input "Liter"
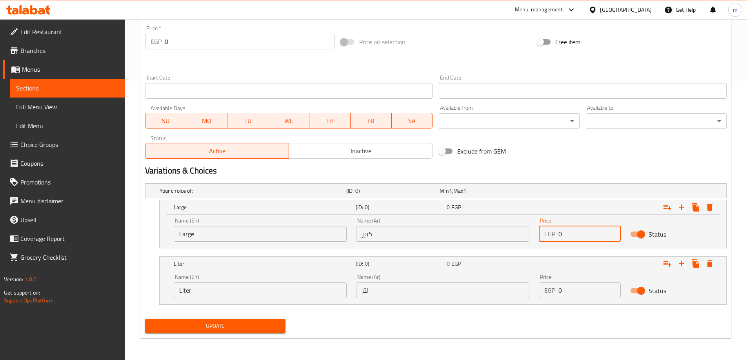
drag, startPoint x: 579, startPoint y: 235, endPoint x: 554, endPoint y: 235, distance: 25.5
click at [554, 235] on div "EGP 0 Price" at bounding box center [580, 234] width 82 height 16
type input "40"
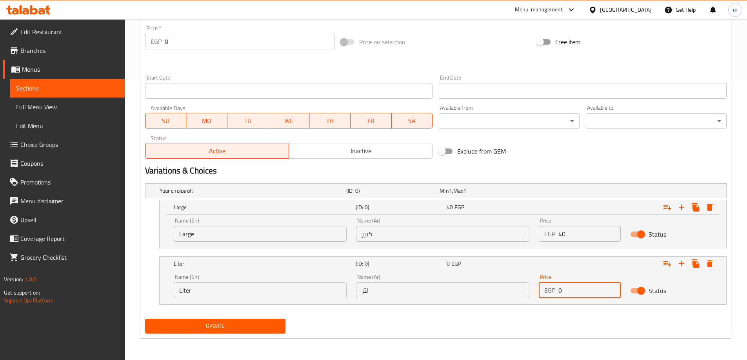
drag, startPoint x: 564, startPoint y: 291, endPoint x: 551, endPoint y: 294, distance: 14.2
click at [551, 294] on div "EGP 0 Price" at bounding box center [580, 291] width 82 height 16
type input "80"
click at [249, 332] on button "Update" at bounding box center [215, 326] width 141 height 15
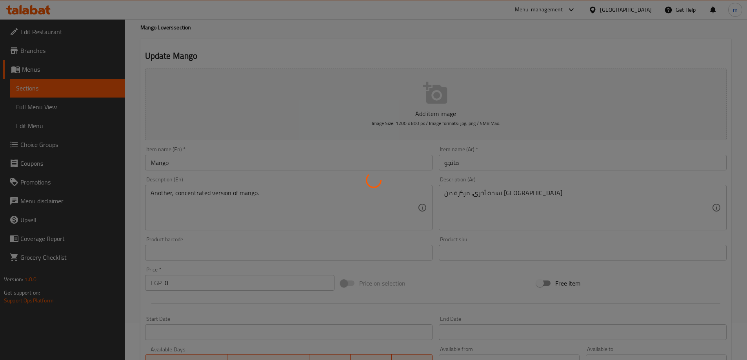
scroll to position [0, 0]
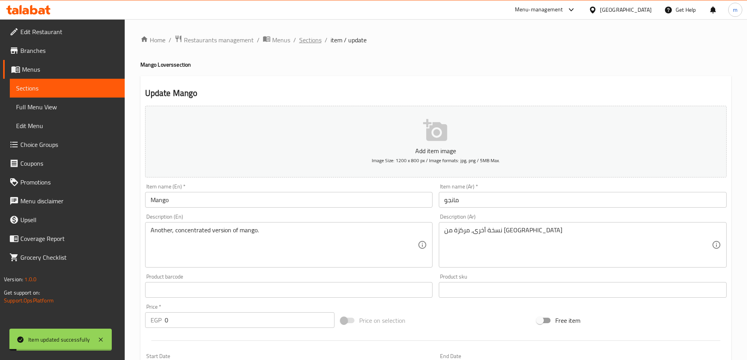
click at [315, 42] on span "Sections" at bounding box center [310, 39] width 22 height 9
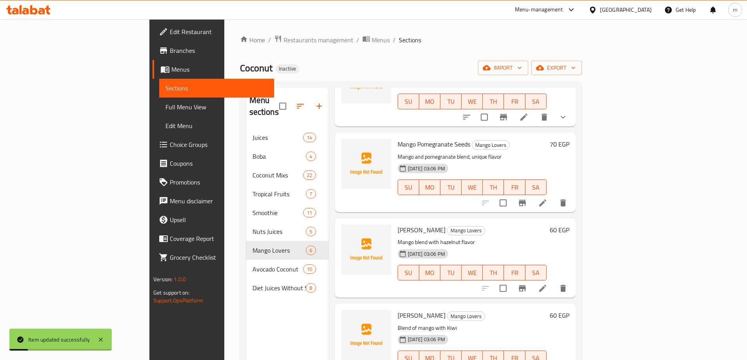
scroll to position [78, 0]
click at [547, 198] on icon at bounding box center [542, 202] width 9 height 9
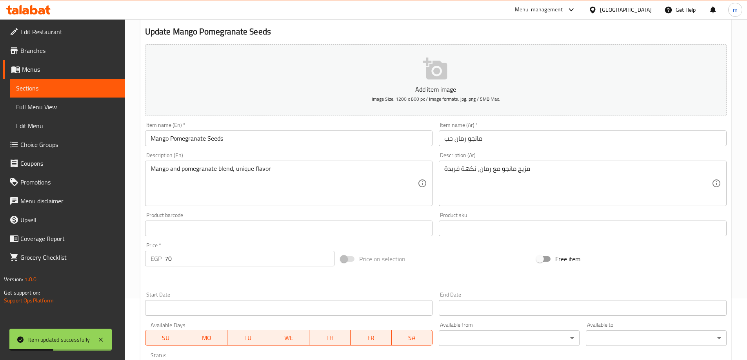
scroll to position [194, 0]
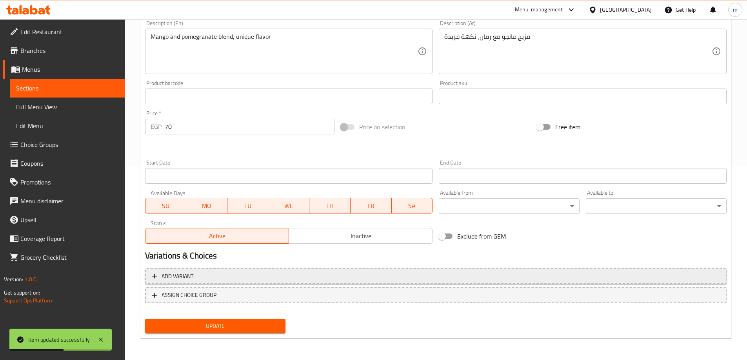
click at [300, 275] on span "Add variant" at bounding box center [435, 277] width 567 height 10
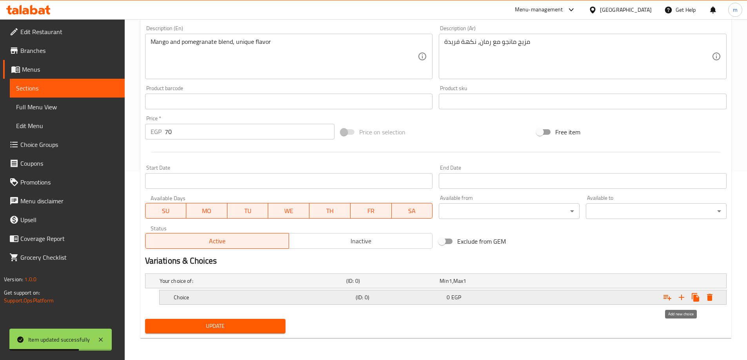
click at [681, 295] on icon "Expand" at bounding box center [681, 297] width 5 height 5
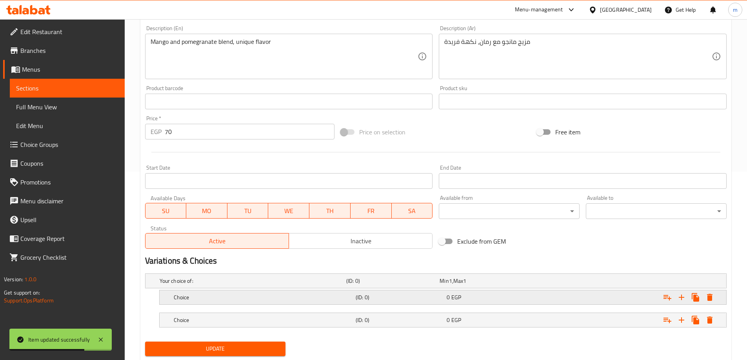
click at [263, 285] on h5 "Choice" at bounding box center [251, 281] width 183 height 8
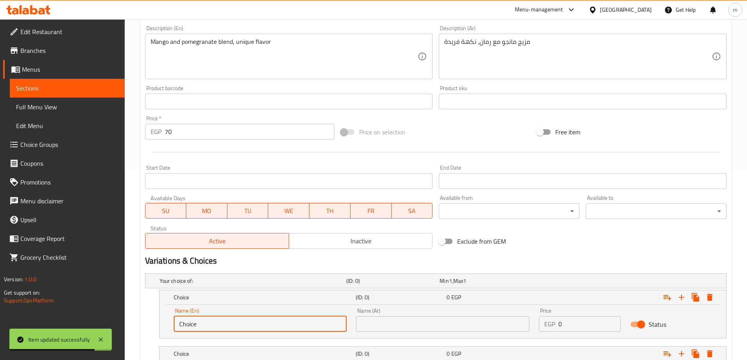
drag, startPoint x: 165, startPoint y: 325, endPoint x: 123, endPoint y: 325, distance: 41.9
click at [123, 325] on div "Edit Restaurant Branches Menus Sections Full Menu View Edit Menu Choice Groups …" at bounding box center [373, 124] width 747 height 586
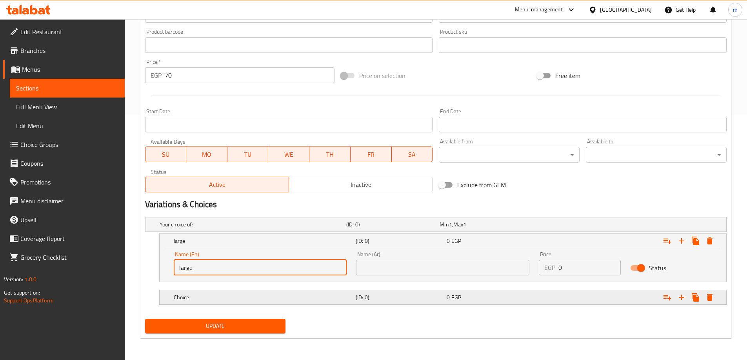
type input "large"
click at [203, 229] on h5 "Choice" at bounding box center [251, 225] width 183 height 8
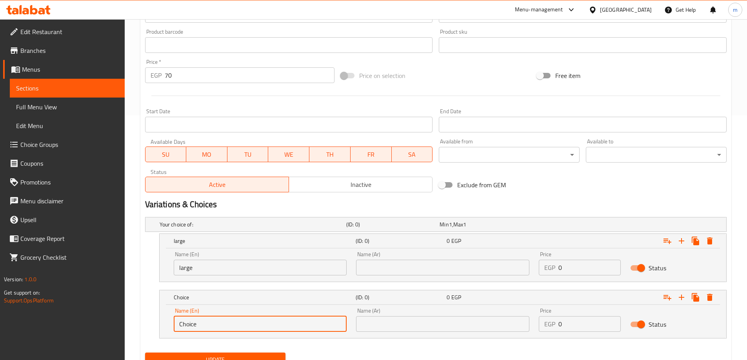
drag, startPoint x: 216, startPoint y: 324, endPoint x: 115, endPoint y: 332, distance: 101.0
click at [115, 332] on div "Edit Restaurant Branches Menus Sections Full Menu View Edit Menu Choice Groups …" at bounding box center [373, 84] width 747 height 620
type input "liter"
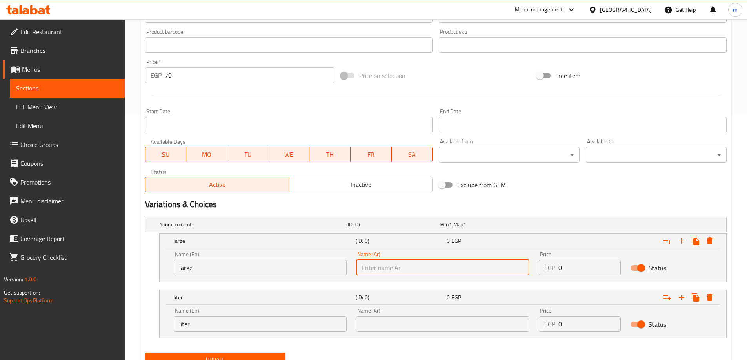
click at [463, 270] on input "text" at bounding box center [442, 268] width 173 height 16
type input "كبير"
click at [468, 325] on input "text" at bounding box center [442, 324] width 173 height 16
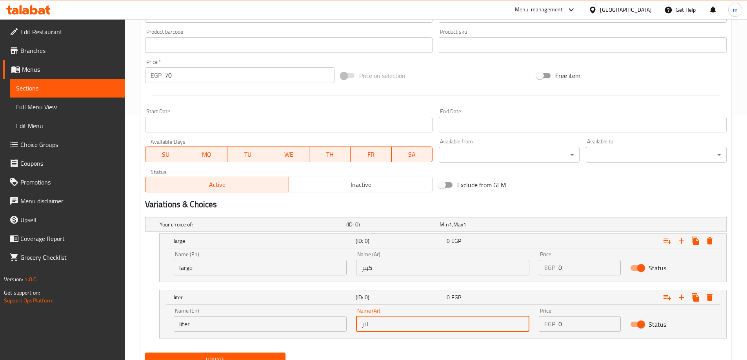
type input "لنر"
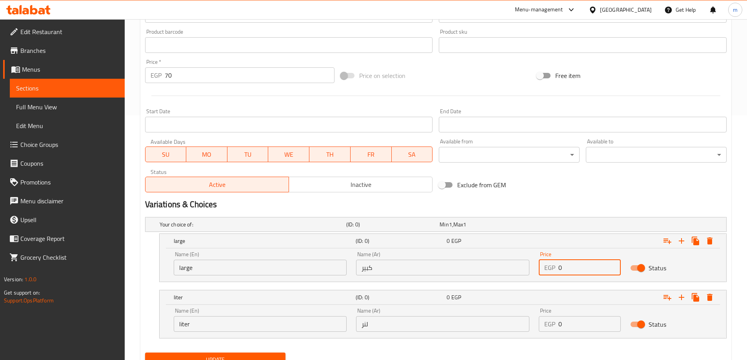
drag, startPoint x: 563, startPoint y: 270, endPoint x: 526, endPoint y: 270, distance: 36.8
click at [526, 270] on div "Name (En) large Name (En) Name (Ar) كبير Name (Ar) Price EGP 0 Price Status" at bounding box center [443, 263] width 548 height 33
type input "65"
drag, startPoint x: 568, startPoint y: 325, endPoint x: 512, endPoint y: 332, distance: 56.2
click at [512, 332] on div "Name (En) liter Name (En) Name (Ar) لنر Name (Ar) Price EGP 0 Price Status" at bounding box center [443, 319] width 548 height 33
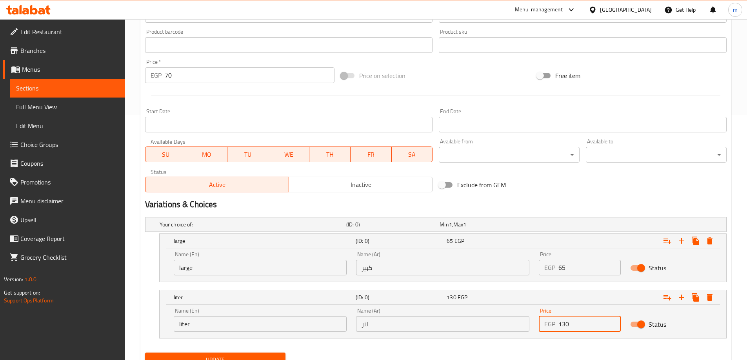
type input "130"
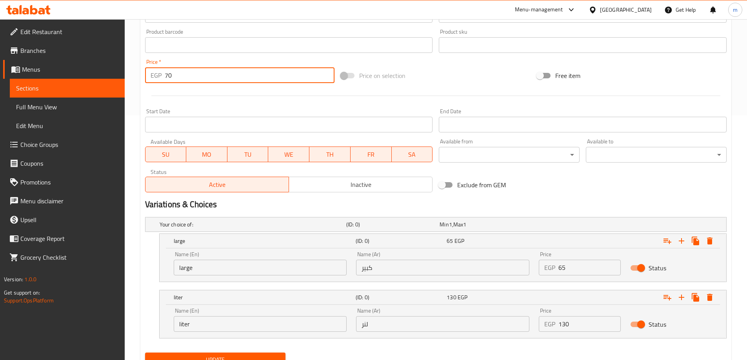
drag, startPoint x: 181, startPoint y: 73, endPoint x: 149, endPoint y: 76, distance: 31.9
click at [149, 76] on div "EGP 70 Price *" at bounding box center [240, 75] width 190 height 16
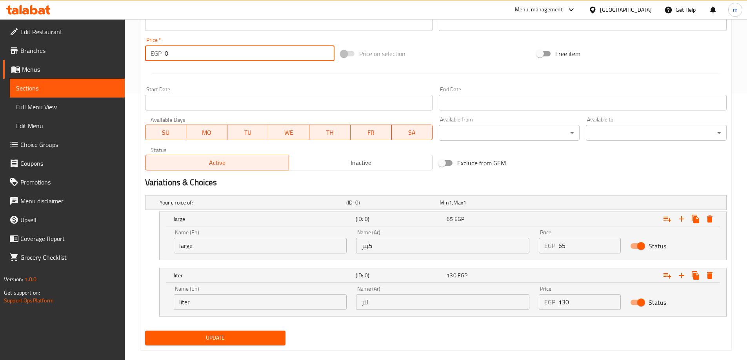
scroll to position [279, 0]
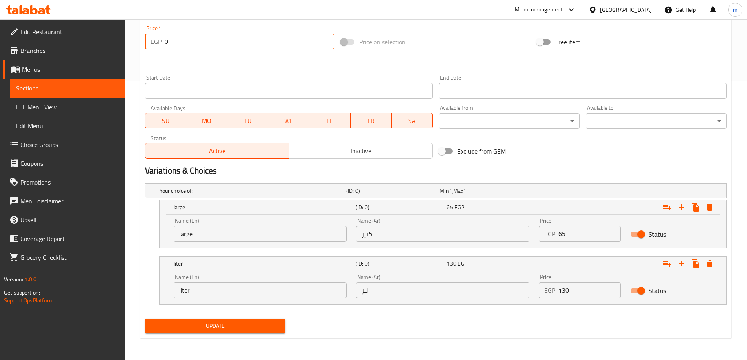
type input "0"
click at [234, 328] on span "Update" at bounding box center [215, 326] width 128 height 10
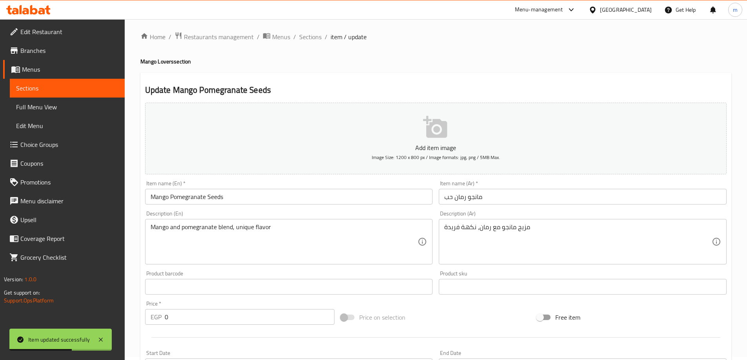
scroll to position [0, 0]
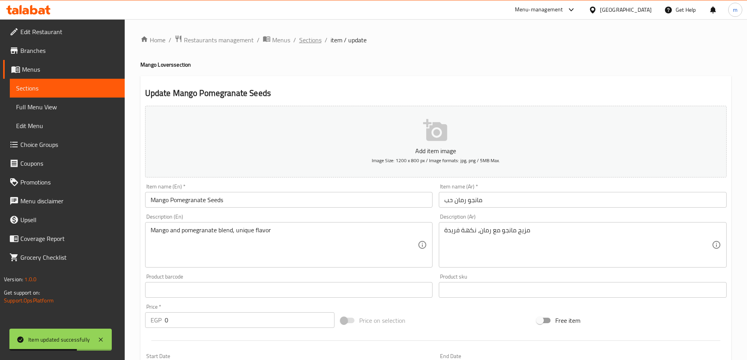
click at [310, 42] on span "Sections" at bounding box center [310, 39] width 22 height 9
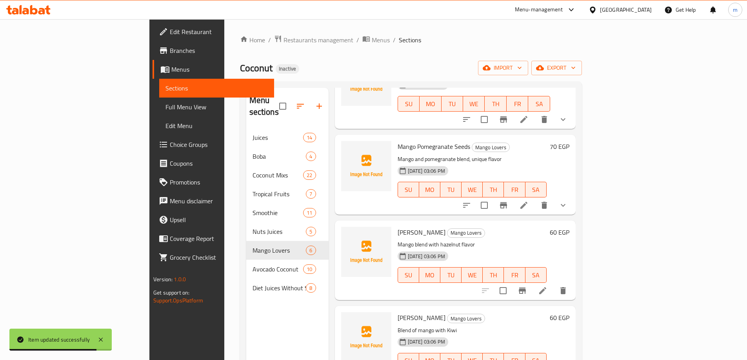
scroll to position [118, 0]
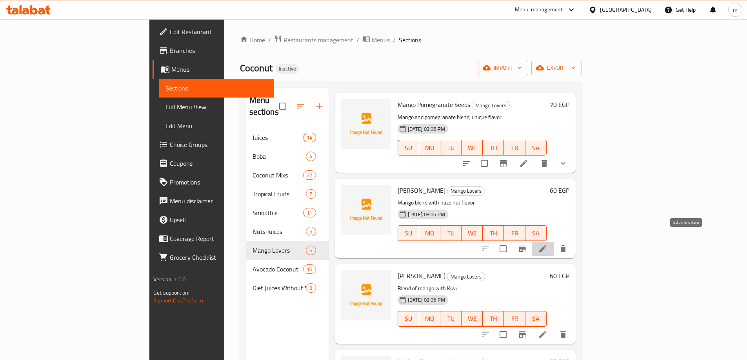
click at [547, 244] on icon at bounding box center [542, 248] width 9 height 9
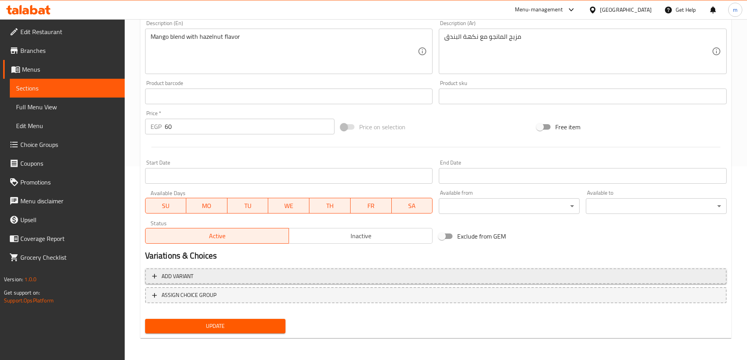
click at [339, 273] on span "Add variant" at bounding box center [435, 277] width 567 height 10
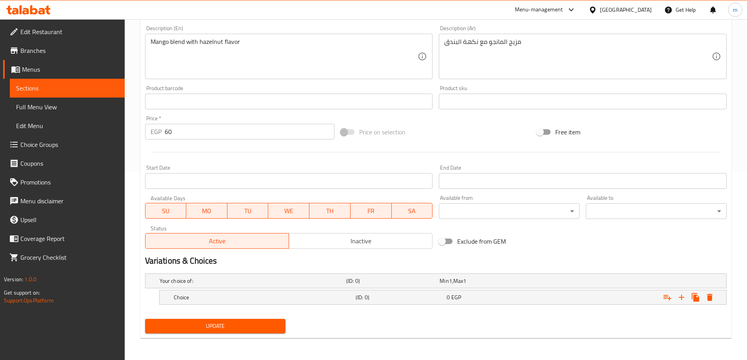
scroll to position [189, 0]
click at [358, 285] on h5 "(ID: 0)" at bounding box center [391, 281] width 90 height 8
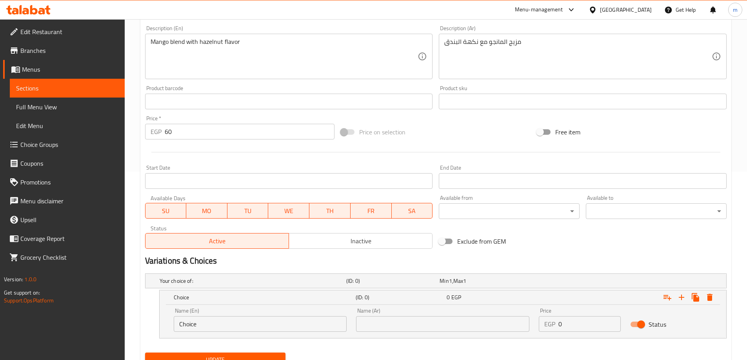
click at [456, 327] on input "text" at bounding box center [442, 324] width 173 height 16
type input "كبير"
click at [685, 297] on icon "Expand" at bounding box center [681, 297] width 9 height 9
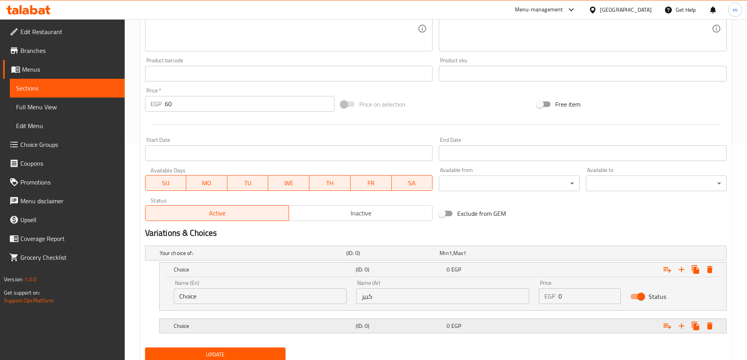
scroll to position [245, 0]
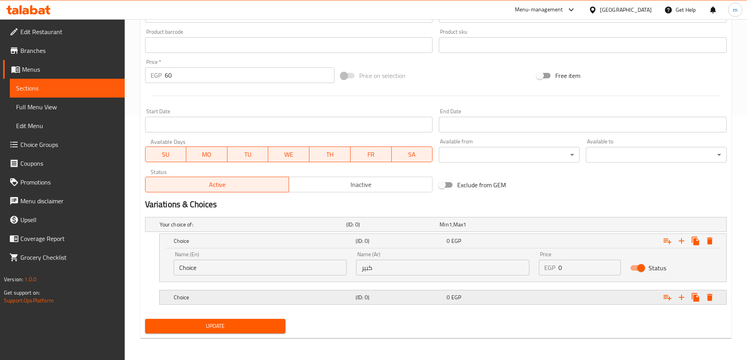
click at [428, 230] on div "(ID: 0)" at bounding box center [391, 224] width 93 height 11
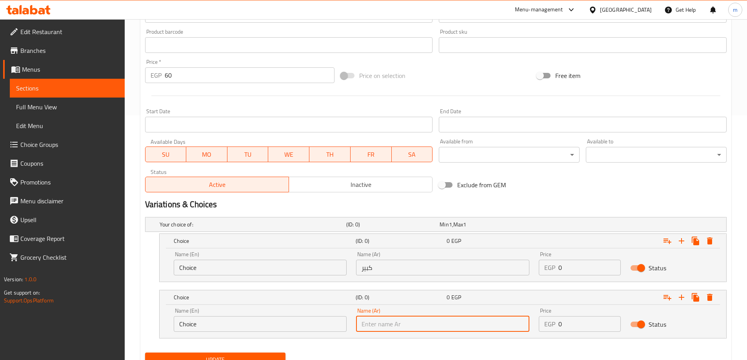
click at [434, 328] on input "text" at bounding box center [442, 324] width 173 height 16
type input "ب"
type input "لتر"
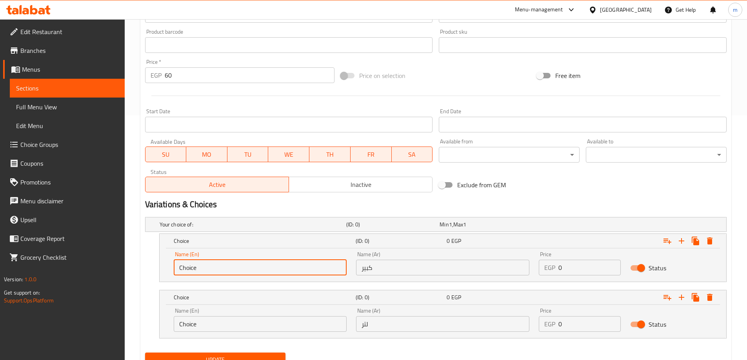
drag, startPoint x: 264, startPoint y: 265, endPoint x: 122, endPoint y: 269, distance: 142.4
click at [122, 269] on div "Edit Restaurant Branches Menus Sections Full Menu View Edit Menu Choice Groups …" at bounding box center [373, 84] width 747 height 620
type input "large"
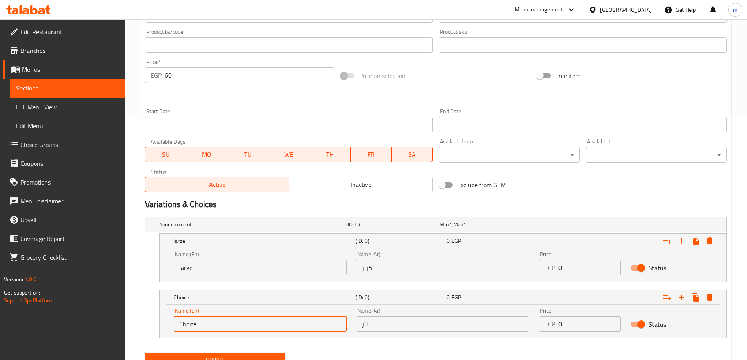
drag, startPoint x: 216, startPoint y: 322, endPoint x: 148, endPoint y: 324, distance: 67.5
click at [148, 324] on div "Choice (ID: 0) 0 EGP Name (En) Choice Name (En) Name (Ar) لتر Name (Ar) Price E…" at bounding box center [435, 314] width 581 height 49
type input "liter"
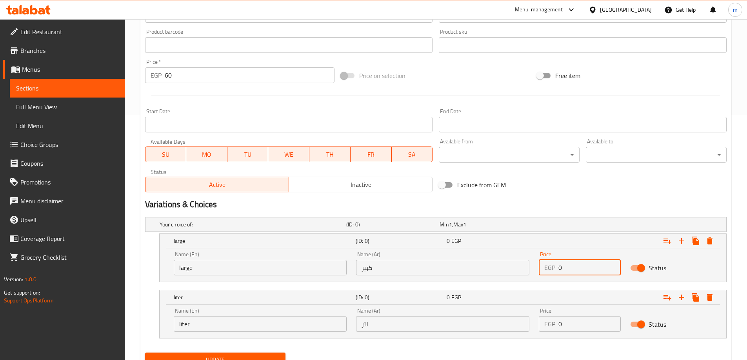
drag, startPoint x: 566, startPoint y: 265, endPoint x: 544, endPoint y: 269, distance: 22.4
click at [544, 269] on div "EGP 0 Price" at bounding box center [580, 268] width 82 height 16
type input "65"
drag, startPoint x: 578, startPoint y: 323, endPoint x: 535, endPoint y: 326, distance: 42.8
click at [535, 326] on div "Price EGP 0 Price" at bounding box center [579, 319] width 91 height 33
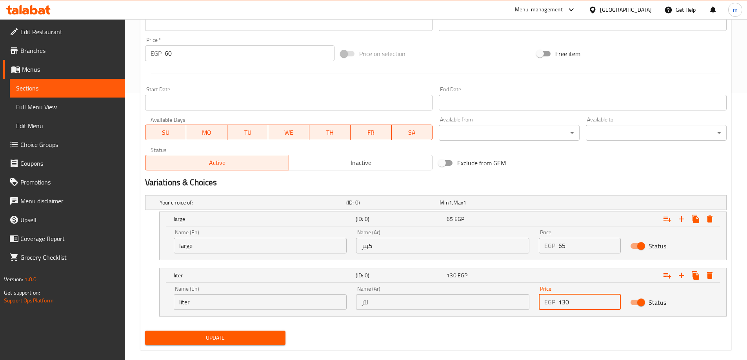
scroll to position [279, 0]
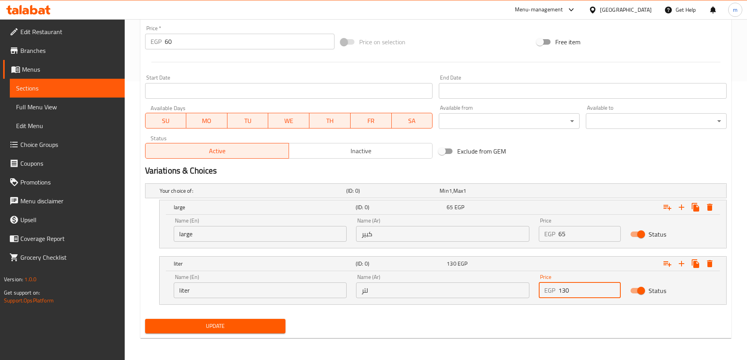
type input "130"
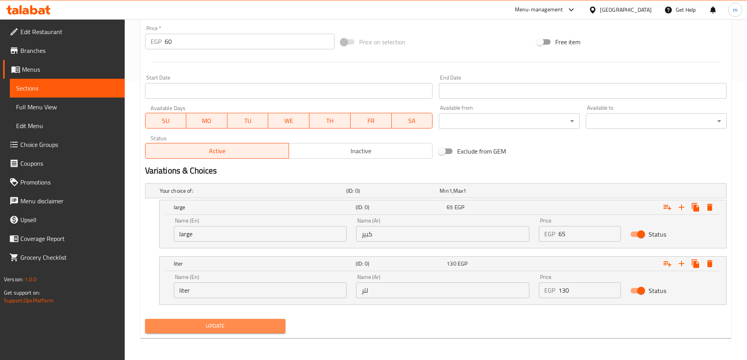
click at [210, 328] on span "Update" at bounding box center [215, 326] width 128 height 10
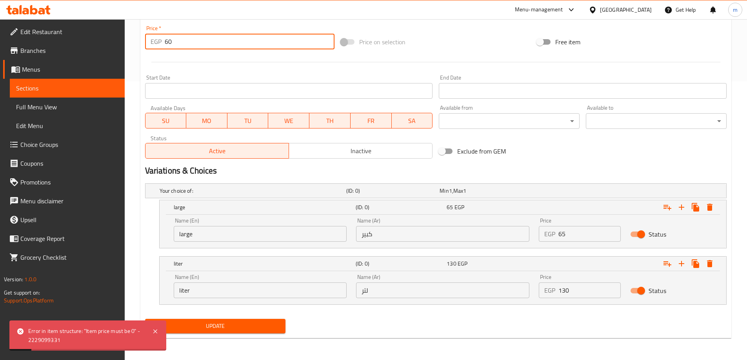
drag, startPoint x: 211, startPoint y: 36, endPoint x: 151, endPoint y: 42, distance: 60.3
click at [151, 42] on div "EGP 60 Price *" at bounding box center [240, 42] width 190 height 16
type input "0"
click at [246, 323] on span "Update" at bounding box center [215, 326] width 128 height 10
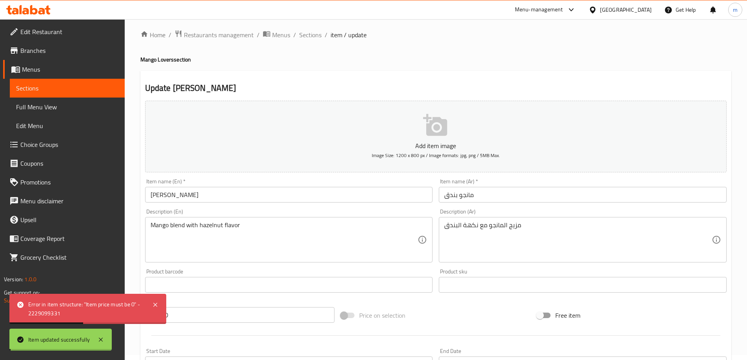
scroll to position [0, 0]
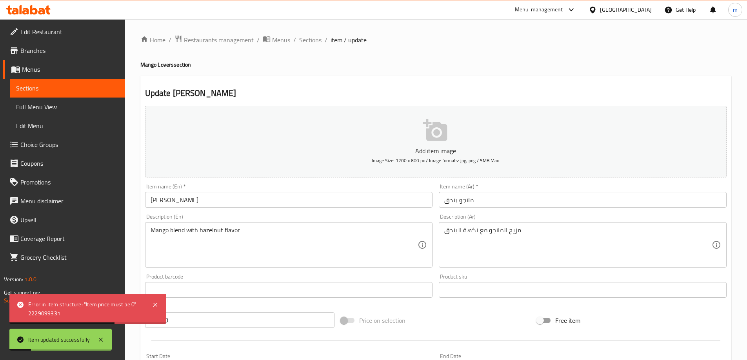
click at [311, 43] on span "Sections" at bounding box center [310, 39] width 22 height 9
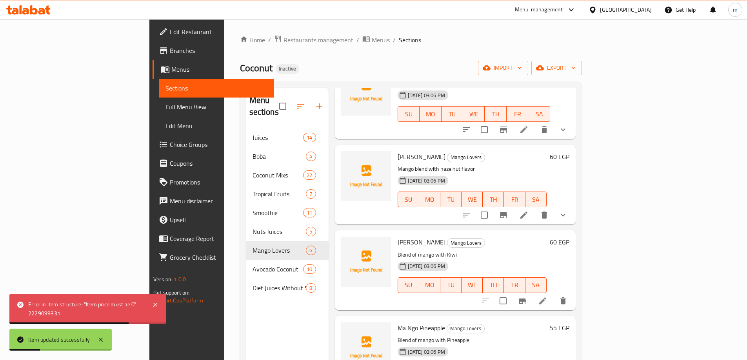
scroll to position [157, 0]
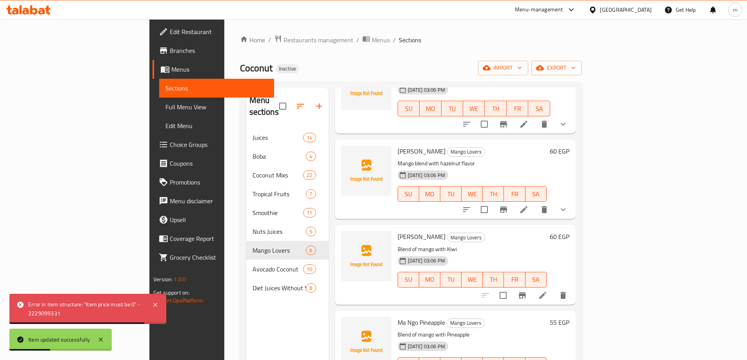
click at [554, 289] on li at bounding box center [543, 296] width 22 height 14
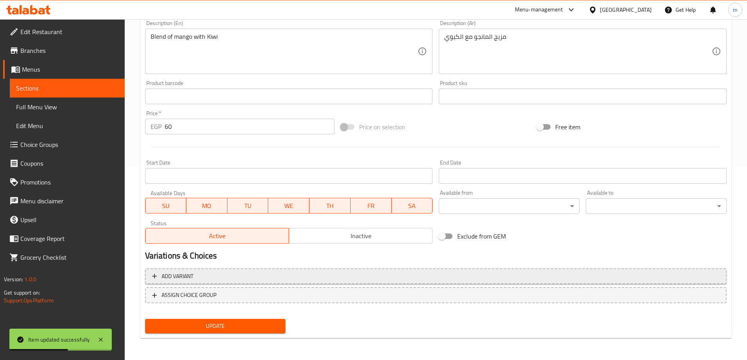
click at [305, 277] on span "Add variant" at bounding box center [435, 277] width 567 height 10
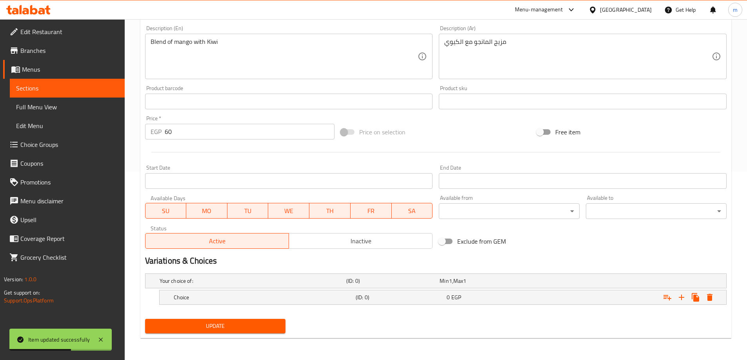
scroll to position [189, 0]
click at [678, 296] on icon "Expand" at bounding box center [681, 297] width 9 height 9
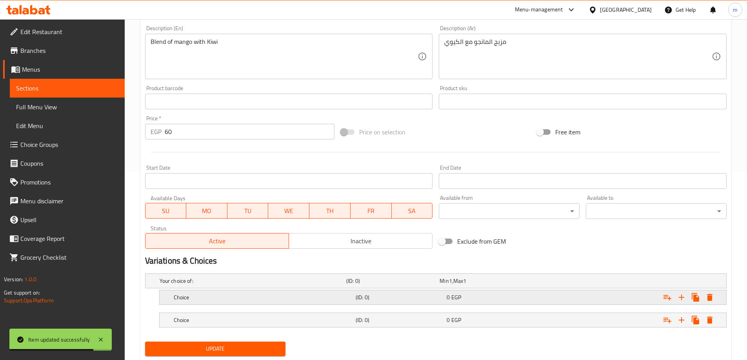
click at [601, 283] on div "Expand" at bounding box center [624, 280] width 187 height 3
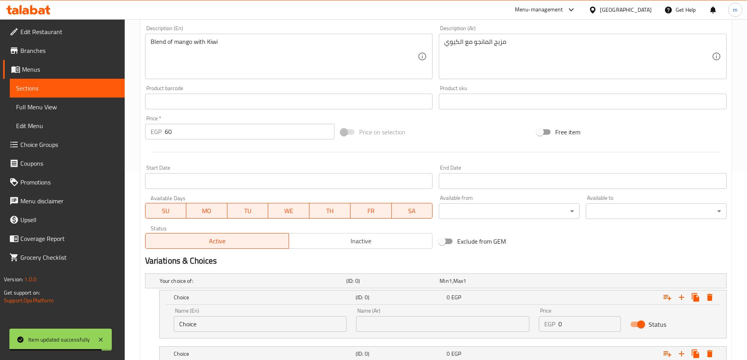
scroll to position [245, 0]
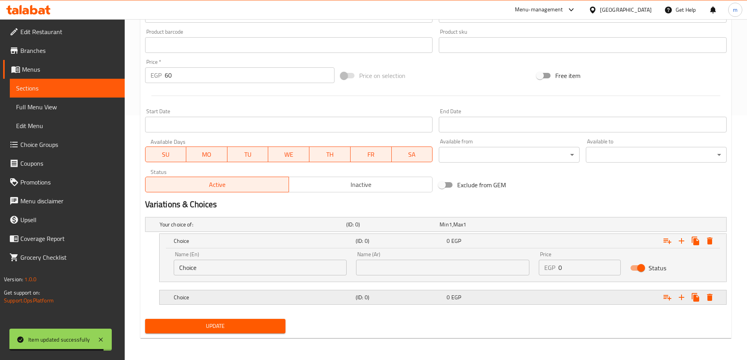
click at [572, 226] on div "Expand" at bounding box center [624, 224] width 187 height 3
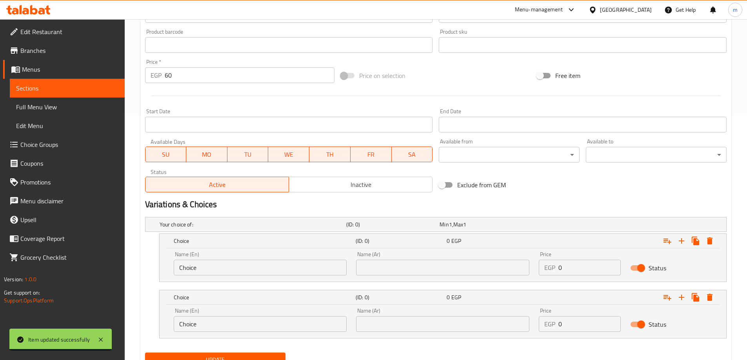
drag, startPoint x: 566, startPoint y: 265, endPoint x: 516, endPoint y: 263, distance: 50.2
click at [517, 263] on div "Name (En) Choice Name (En) Name (Ar) Name (Ar) Price EGP 0 Price Status" at bounding box center [443, 263] width 548 height 33
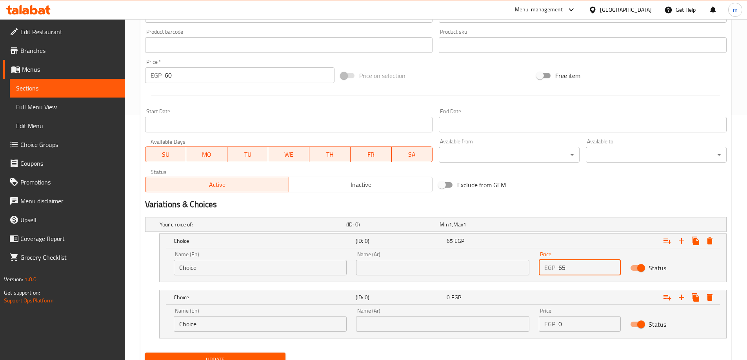
type input "65"
drag, startPoint x: 570, startPoint y: 319, endPoint x: 547, endPoint y: 319, distance: 23.5
click at [547, 319] on div "EGP 0 Price" at bounding box center [580, 324] width 82 height 16
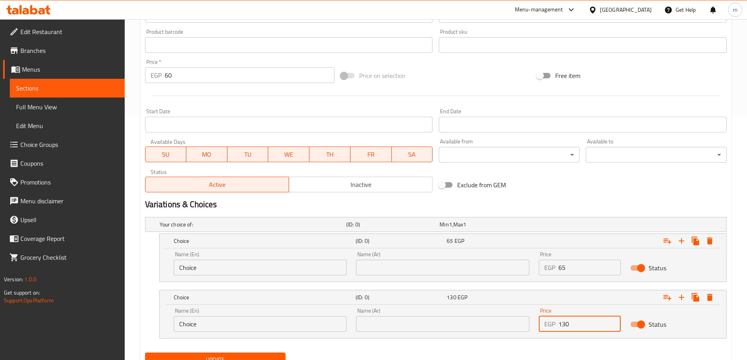
type input "130"
click at [436, 268] on input "text" at bounding box center [442, 268] width 173 height 16
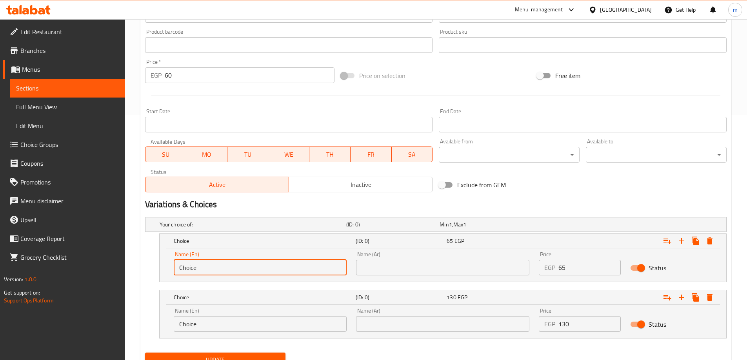
drag, startPoint x: 218, startPoint y: 267, endPoint x: 122, endPoint y: 269, distance: 95.3
click at [122, 269] on div "Edit Restaurant Branches Menus Sections Full Menu View Edit Menu Choice Groups …" at bounding box center [373, 84] width 747 height 620
type input "Large"
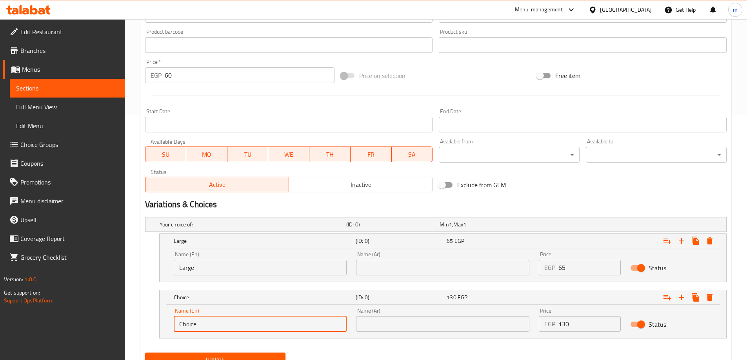
drag, startPoint x: 206, startPoint y: 325, endPoint x: 115, endPoint y: 328, distance: 90.6
click at [115, 328] on div "Edit Restaurant Branches Menus Sections Full Menu View Edit Menu Choice Groups …" at bounding box center [373, 84] width 747 height 620
type input "Liter"
click at [486, 267] on input "text" at bounding box center [442, 268] width 173 height 16
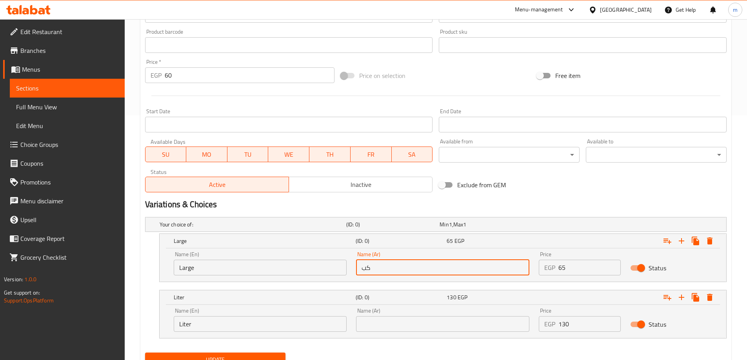
type input "كبير"
click at [436, 328] on input "text" at bounding box center [442, 324] width 173 height 16
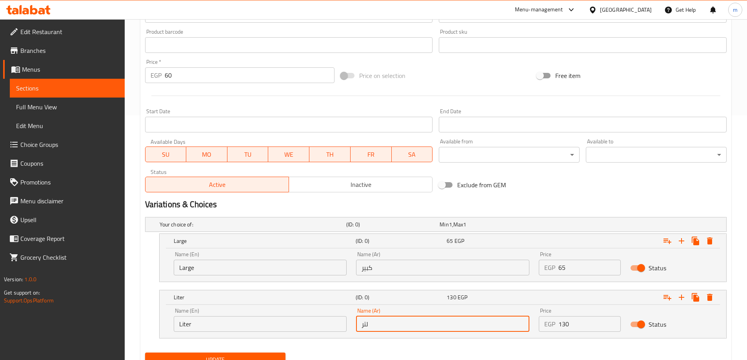
type input "لتر"
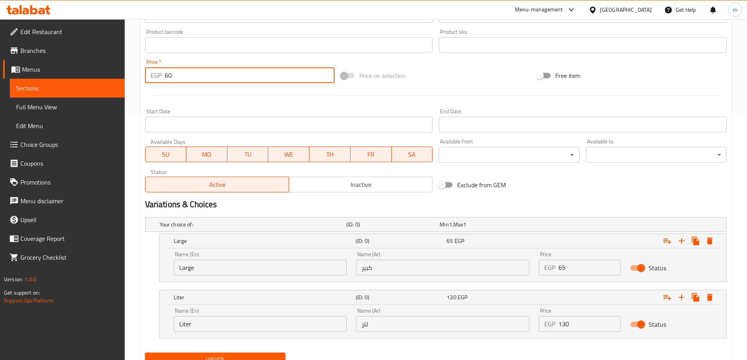
drag, startPoint x: 178, startPoint y: 80, endPoint x: 150, endPoint y: 78, distance: 28.7
click at [150, 78] on div "EGP 60 Price *" at bounding box center [240, 75] width 190 height 16
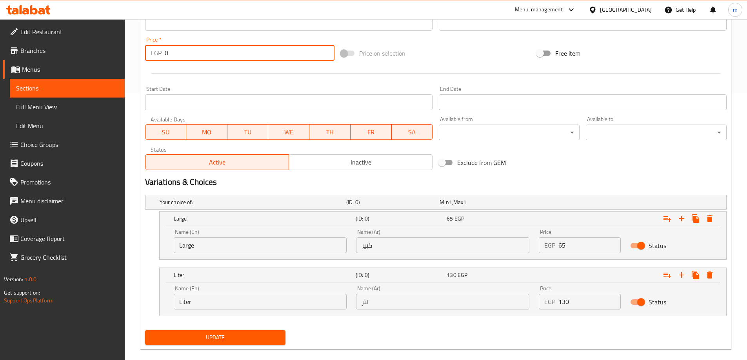
scroll to position [279, 0]
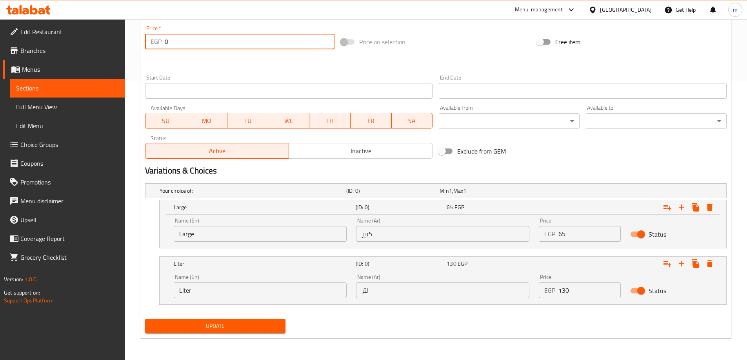
type input "0"
click at [248, 328] on span "Update" at bounding box center [215, 326] width 128 height 10
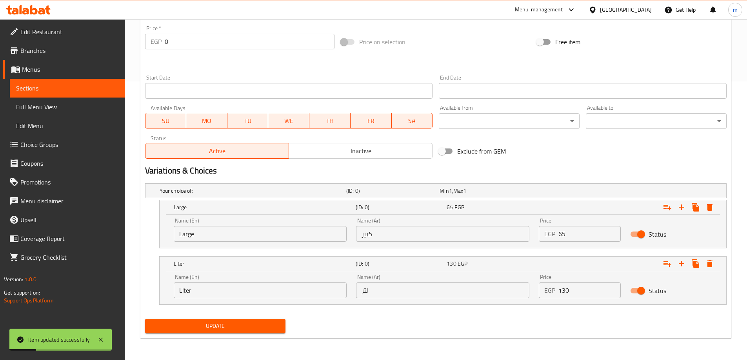
scroll to position [0, 0]
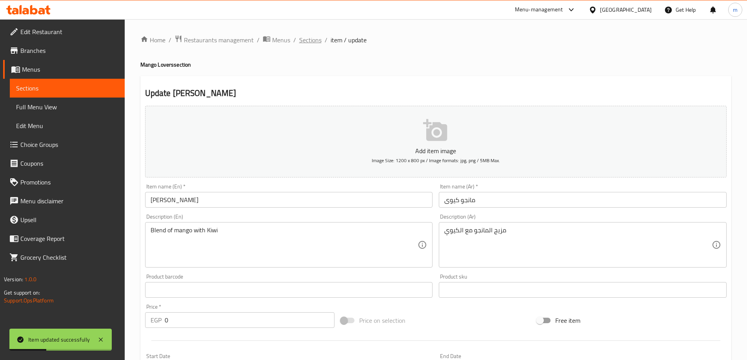
click at [314, 36] on span "Sections" at bounding box center [310, 39] width 22 height 9
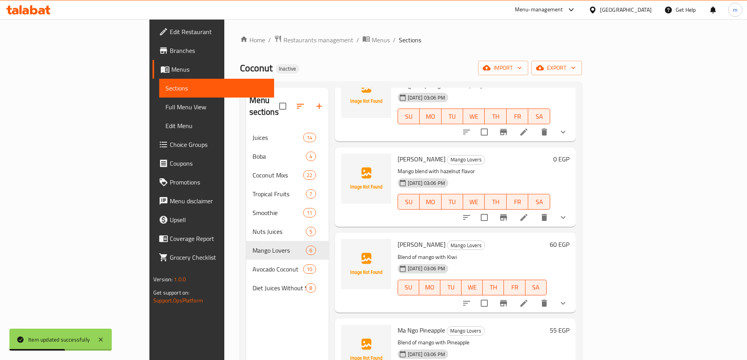
scroll to position [173, 0]
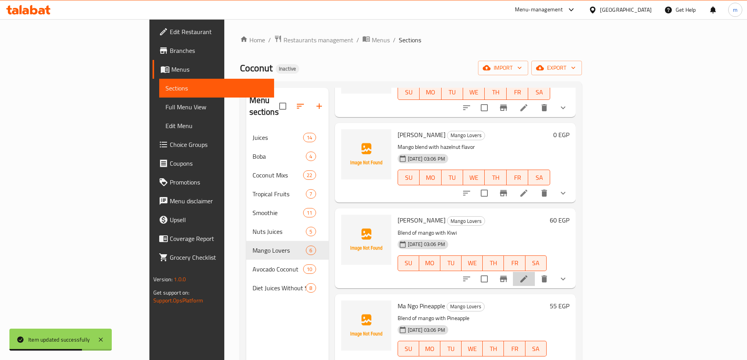
click at [535, 272] on li at bounding box center [524, 279] width 22 height 14
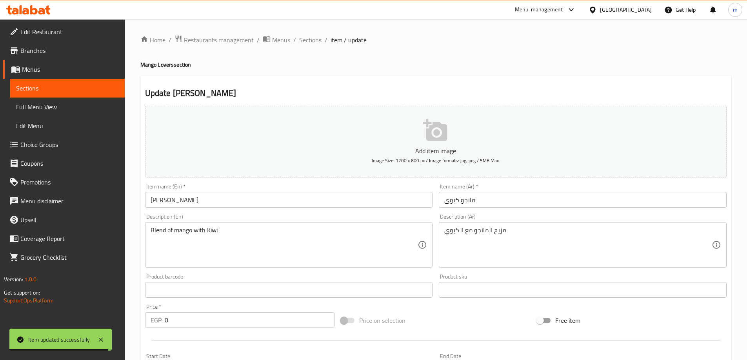
click at [306, 42] on span "Sections" at bounding box center [310, 39] width 22 height 9
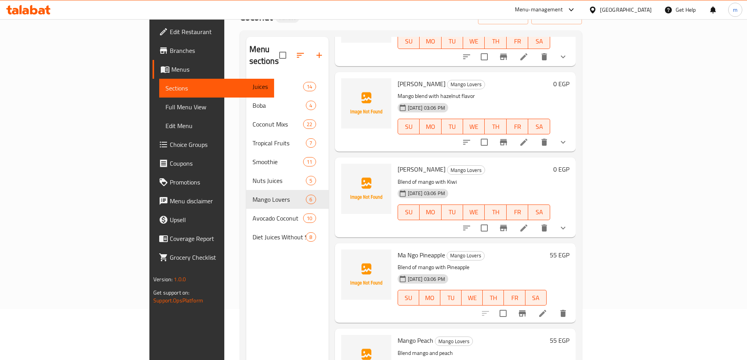
scroll to position [110, 0]
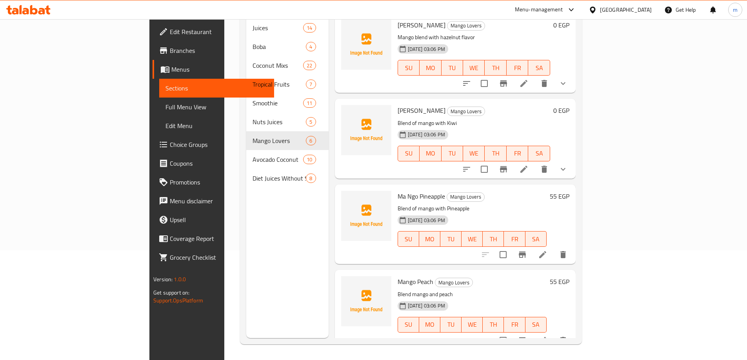
click at [554, 249] on li at bounding box center [543, 255] width 22 height 14
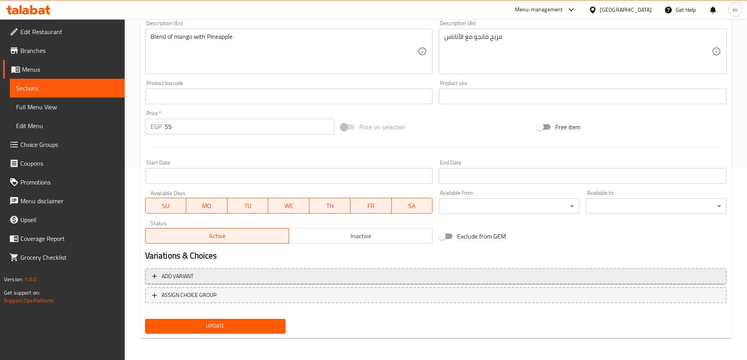
click at [353, 276] on span "Add variant" at bounding box center [435, 277] width 567 height 10
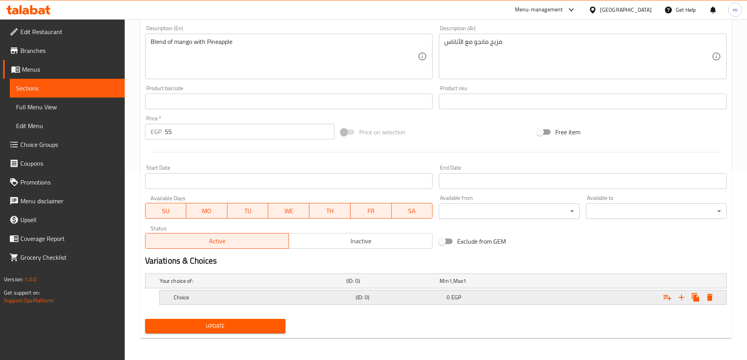
scroll to position [189, 0]
click at [680, 298] on icon "Expand" at bounding box center [681, 297] width 5 height 5
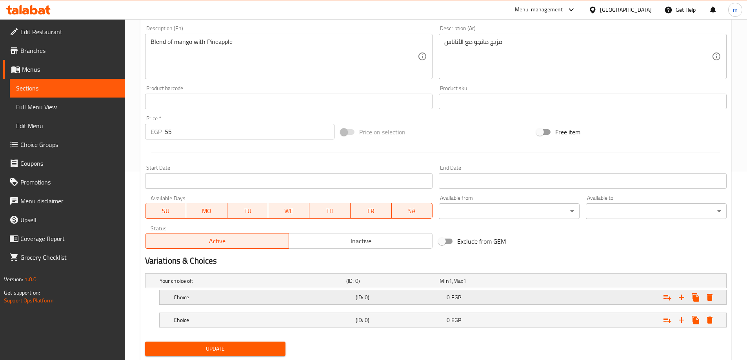
scroll to position [211, 0]
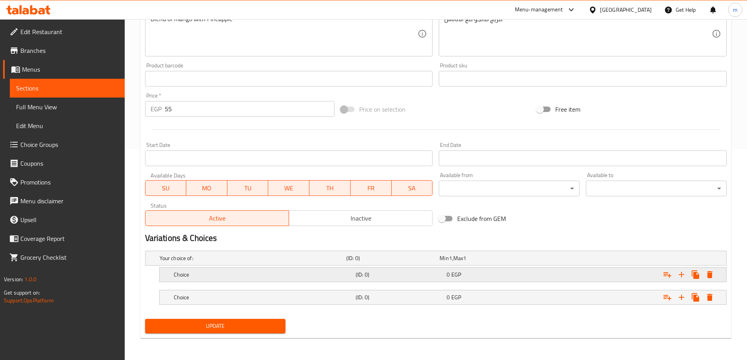
click at [452, 263] on span "EGP" at bounding box center [450, 258] width 3 height 10
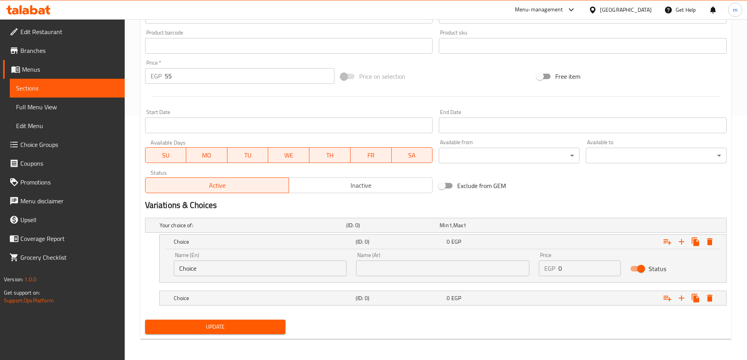
scroll to position [245, 0]
click at [470, 229] on div "0 EGP" at bounding box center [484, 225] width 90 height 8
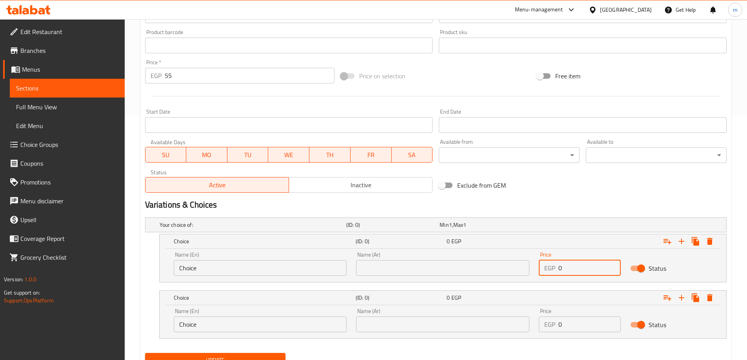
drag, startPoint x: 555, startPoint y: 267, endPoint x: 550, endPoint y: 264, distance: 5.1
click at [550, 264] on div "EGP 0 Price" at bounding box center [580, 268] width 82 height 16
type input "65"
drag, startPoint x: 566, startPoint y: 327, endPoint x: 533, endPoint y: 328, distance: 33.4
click at [533, 328] on div "Name (En) Choice Name (En) Name (Ar) Name (Ar) Price EGP 0 Price Status" at bounding box center [443, 320] width 548 height 33
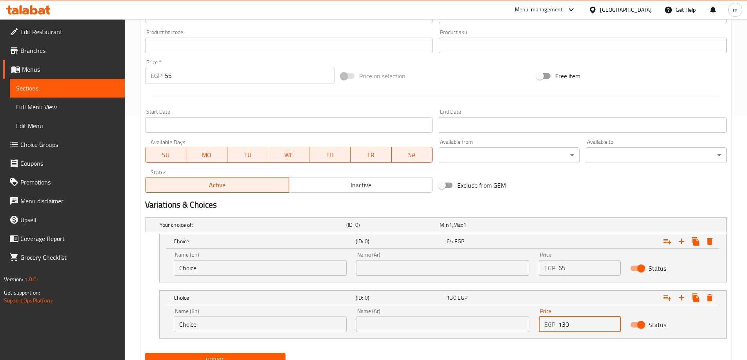
type input "130"
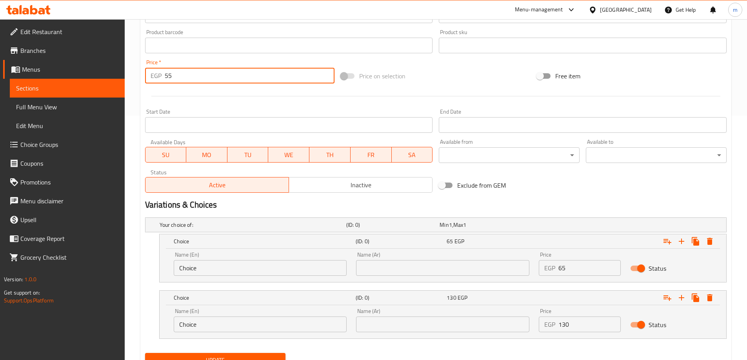
drag, startPoint x: 212, startPoint y: 73, endPoint x: 114, endPoint y: 86, distance: 98.5
click at [114, 86] on div "Edit Restaurant Branches Menus Sections Full Menu View Edit Menu Choice Groups …" at bounding box center [373, 85] width 747 height 620
type input "0"
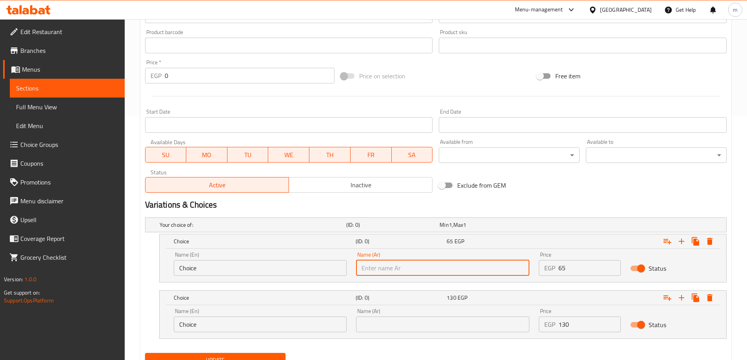
click at [392, 265] on input "text" at bounding box center [442, 268] width 173 height 16
type input "كبير"
click at [391, 327] on input "text" at bounding box center [442, 325] width 173 height 16
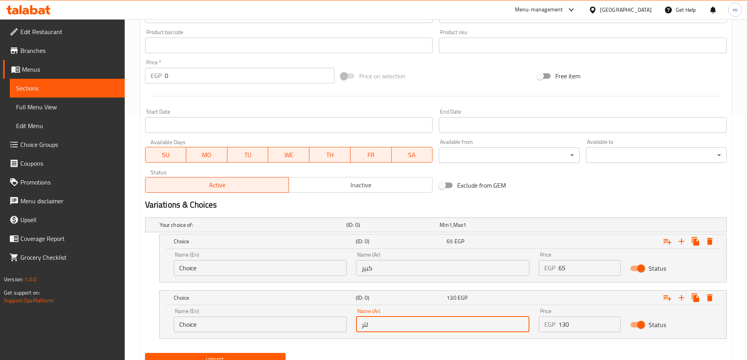
type input "لتر"
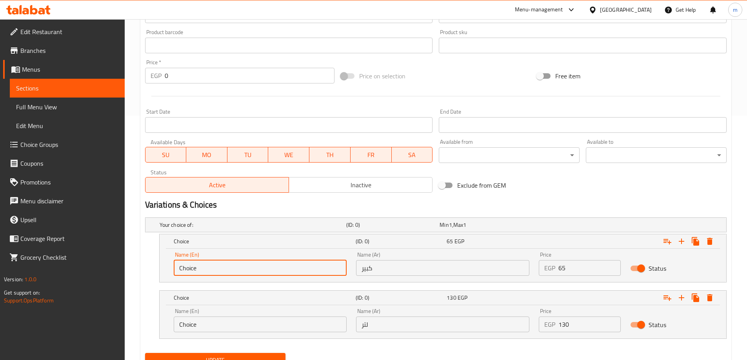
drag, startPoint x: 187, startPoint y: 273, endPoint x: 117, endPoint y: 273, distance: 69.8
click at [117, 273] on div "Edit Restaurant Branches Menus Sections Full Menu View Edit Menu Choice Groups …" at bounding box center [373, 85] width 747 height 620
type input "large"
click at [203, 327] on input "Choice" at bounding box center [260, 325] width 173 height 16
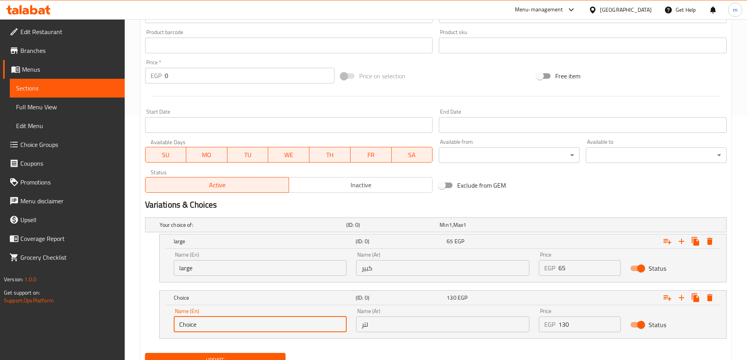
click at [203, 327] on input "Choice" at bounding box center [260, 325] width 173 height 16
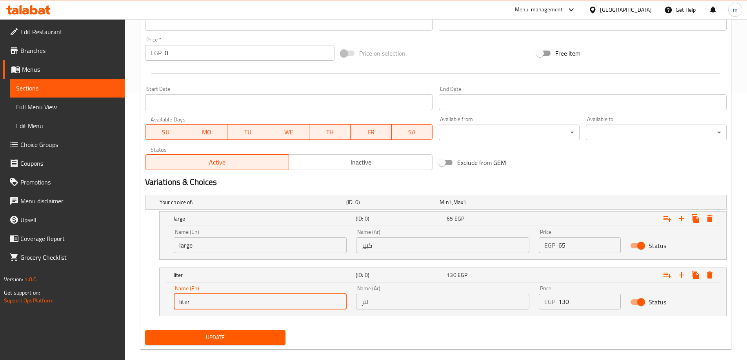
scroll to position [279, 0]
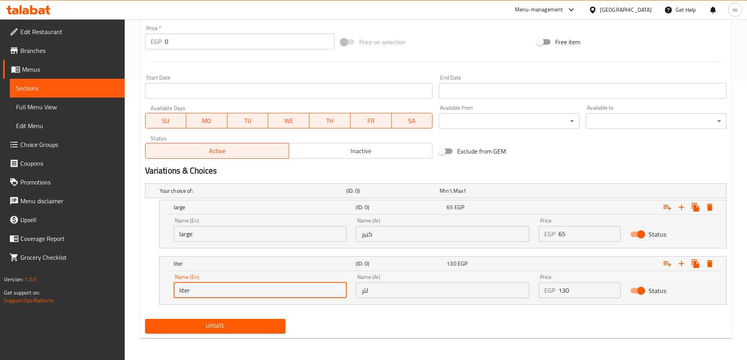
type input "liter"
click at [203, 327] on span "Update" at bounding box center [215, 326] width 128 height 10
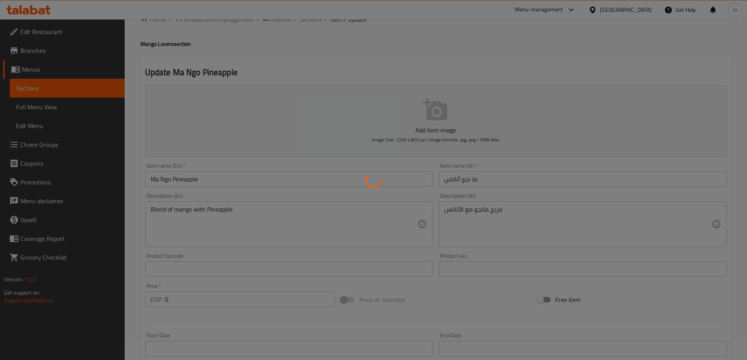
scroll to position [0, 0]
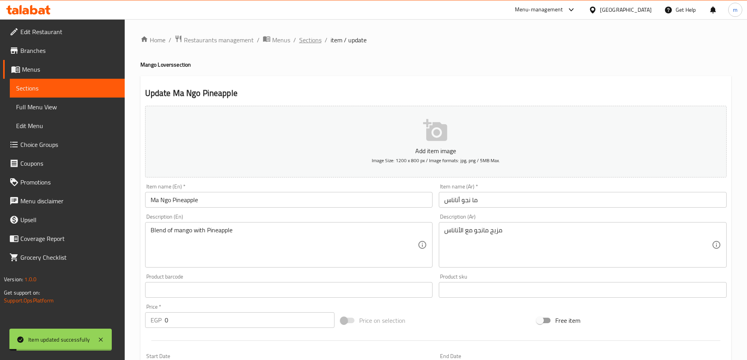
click at [315, 36] on span "Sections" at bounding box center [310, 39] width 22 height 9
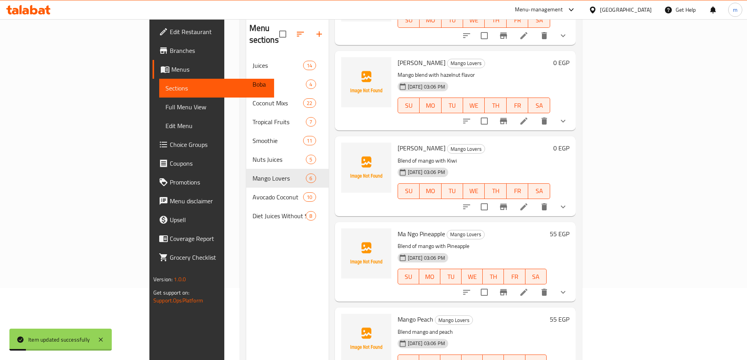
scroll to position [110, 0]
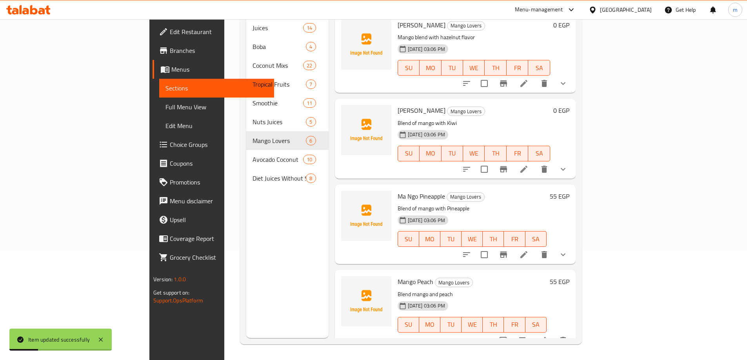
click at [546, 337] on icon at bounding box center [542, 340] width 7 height 7
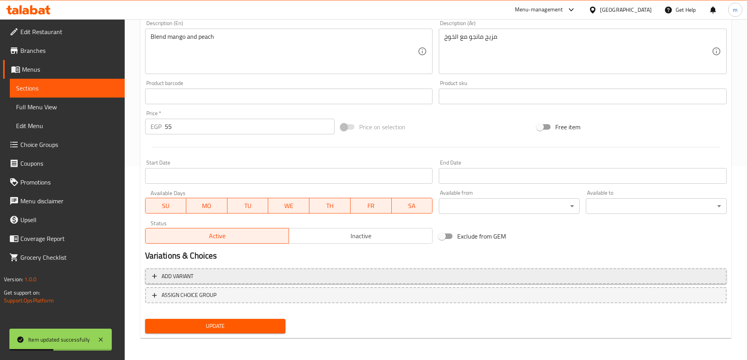
click at [427, 281] on span "Add variant" at bounding box center [435, 277] width 567 height 10
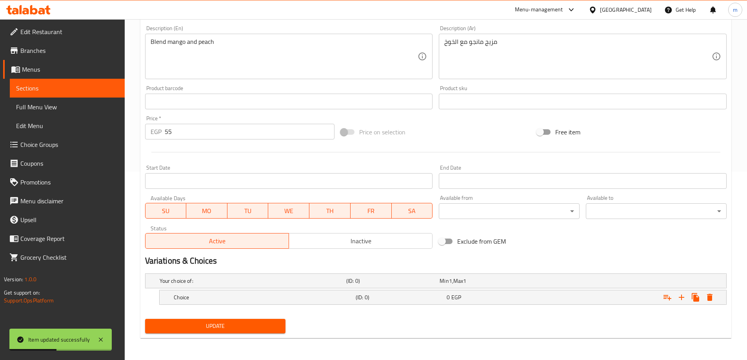
scroll to position [189, 0]
click at [681, 301] on icon "Expand" at bounding box center [681, 297] width 9 height 9
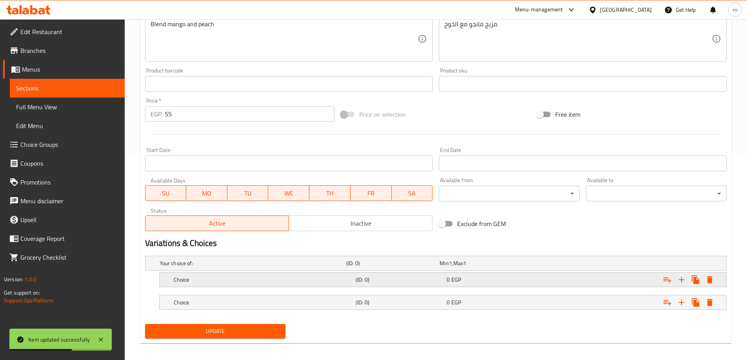
scroll to position [211, 0]
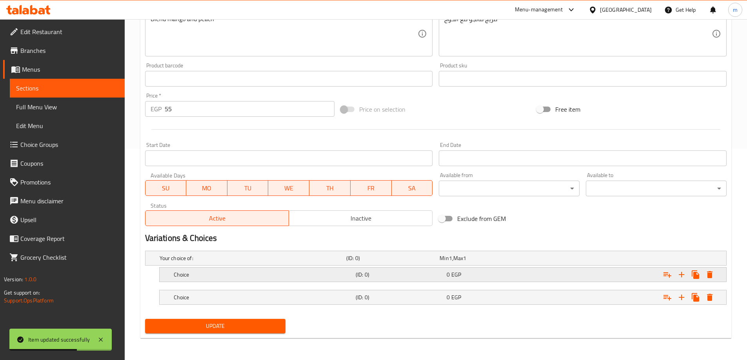
click at [547, 260] on div "Expand" at bounding box center [624, 258] width 187 height 3
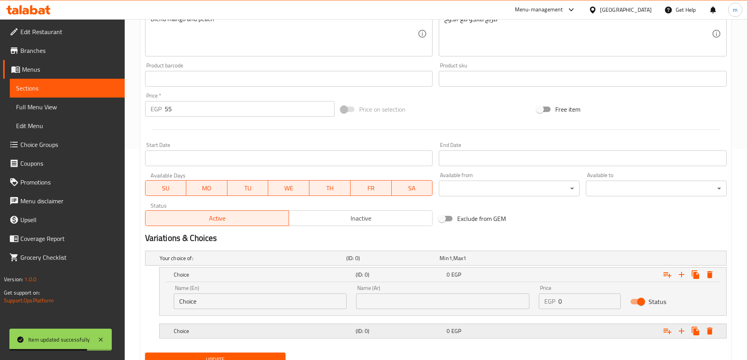
click at [546, 260] on div "Expand" at bounding box center [624, 258] width 187 height 3
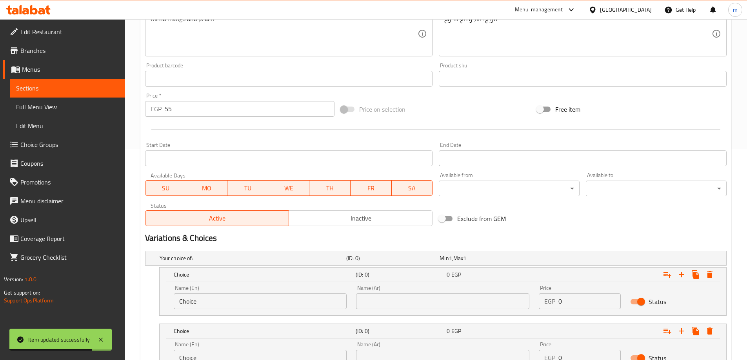
drag, startPoint x: 582, startPoint y: 297, endPoint x: 568, endPoint y: 298, distance: 13.8
click at [569, 298] on input "0" at bounding box center [589, 302] width 62 height 16
click at [560, 298] on input "0" at bounding box center [589, 302] width 62 height 16
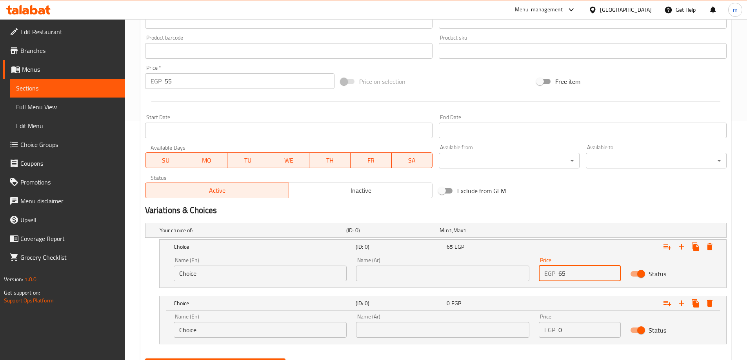
scroll to position [279, 0]
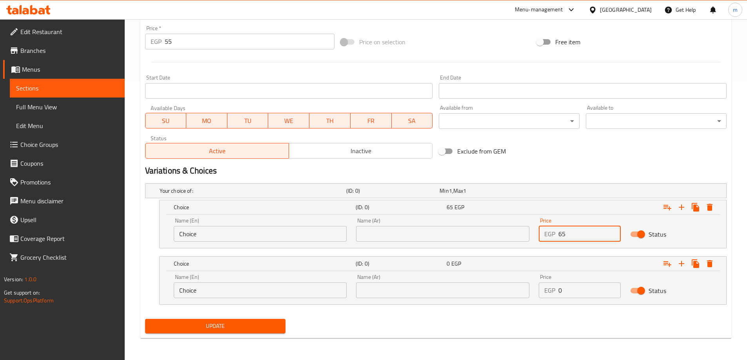
type input "65"
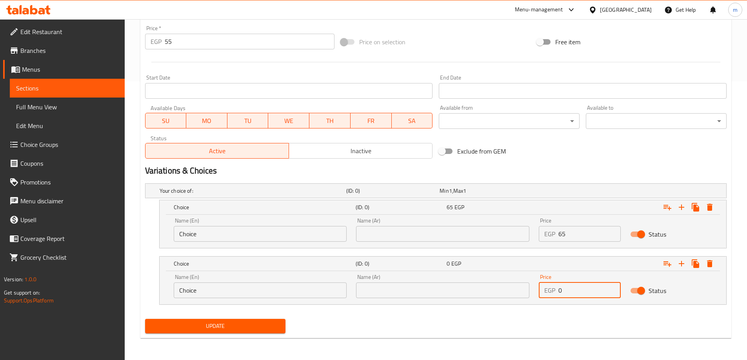
drag, startPoint x: 553, startPoint y: 296, endPoint x: 544, endPoint y: 296, distance: 9.1
click at [544, 296] on div "EGP 0 Price" at bounding box center [580, 291] width 82 height 16
type input "130"
drag, startPoint x: 238, startPoint y: 243, endPoint x: 230, endPoint y: 241, distance: 8.2
click at [238, 243] on div "Name (En) Choice Name (En)" at bounding box center [260, 229] width 183 height 33
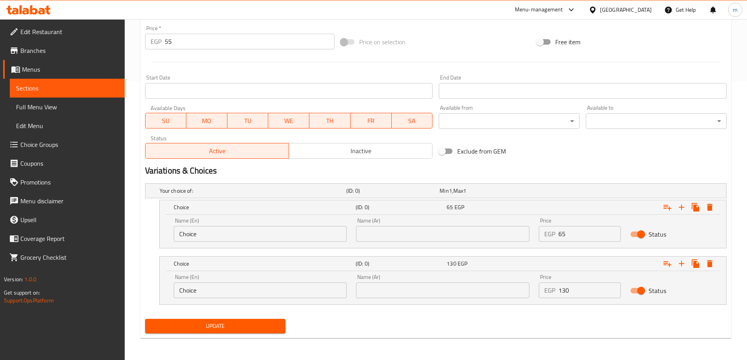
click at [230, 241] on input "Choice" at bounding box center [260, 234] width 173 height 16
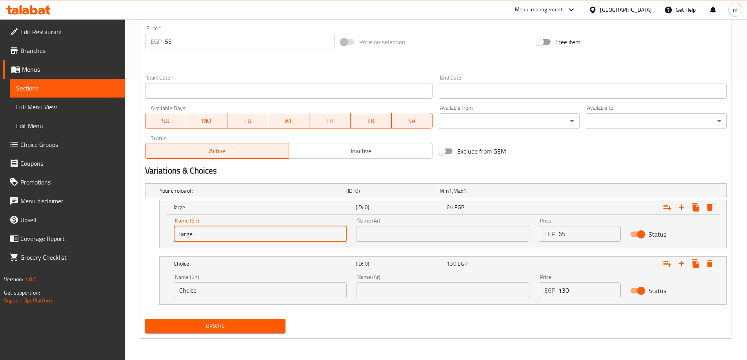
type input "large"
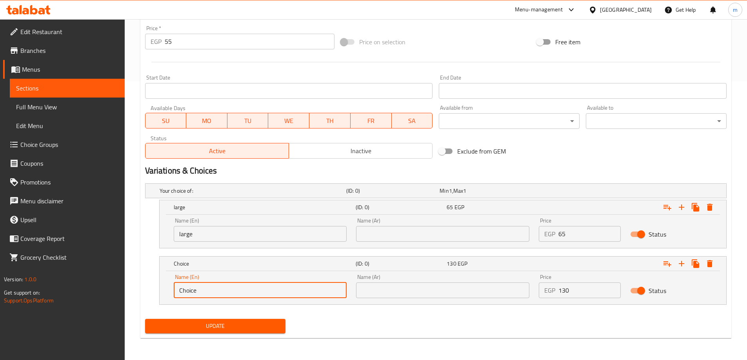
click at [199, 295] on input "Choice" at bounding box center [260, 291] width 173 height 16
type input "liter"
click at [441, 238] on input "text" at bounding box center [442, 234] width 173 height 16
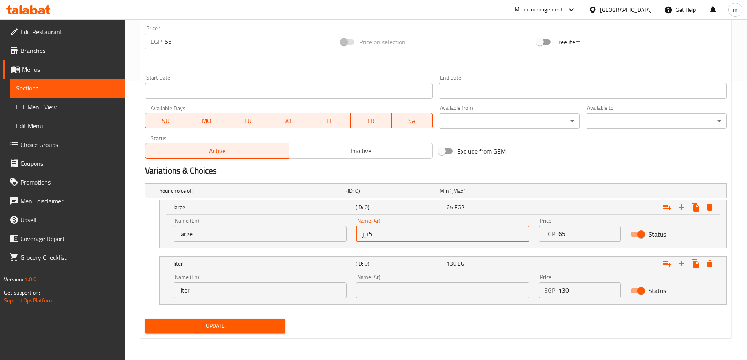
type input "كبير"
click at [503, 289] on input "text" at bounding box center [442, 291] width 173 height 16
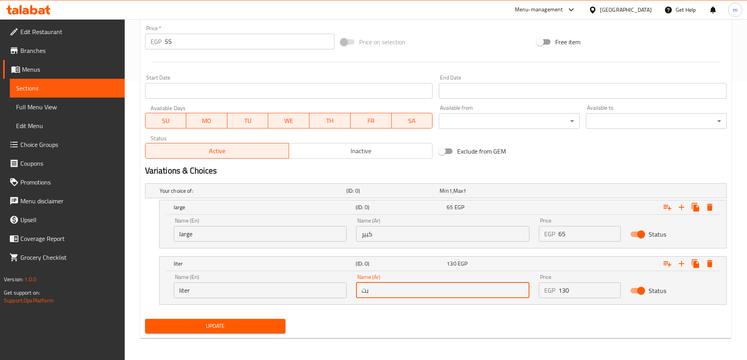
type input "ب"
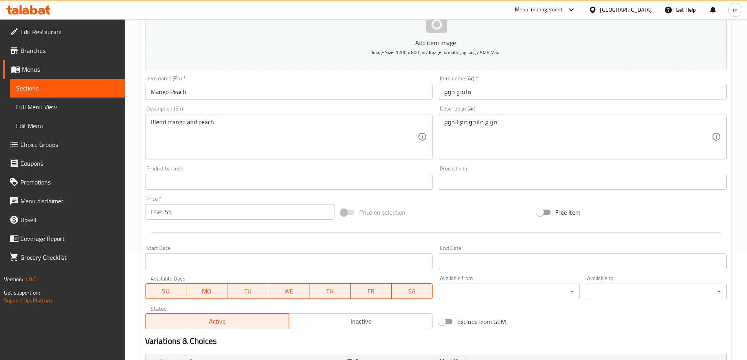
scroll to position [44, 0]
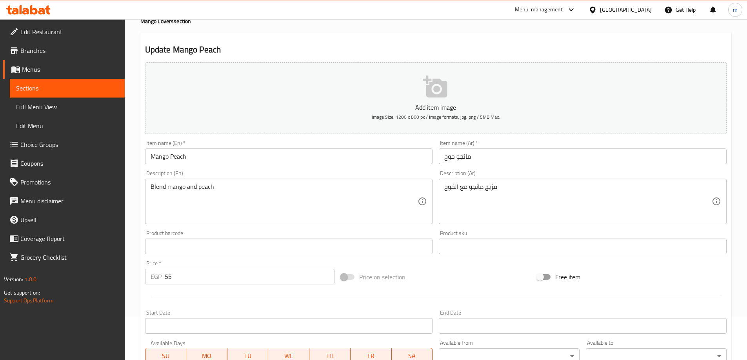
type input "لتر"
click at [149, 279] on div "EGP 55 Price *" at bounding box center [240, 277] width 190 height 16
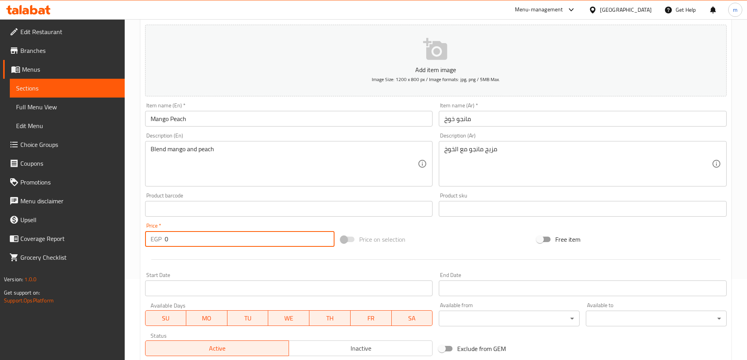
scroll to position [279, 0]
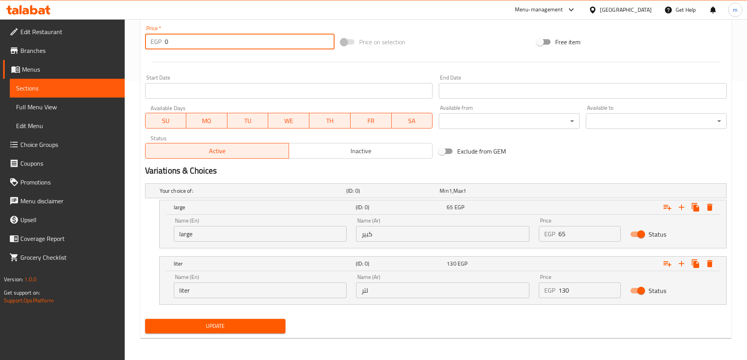
type input "0"
click at [195, 332] on button "Update" at bounding box center [215, 326] width 141 height 15
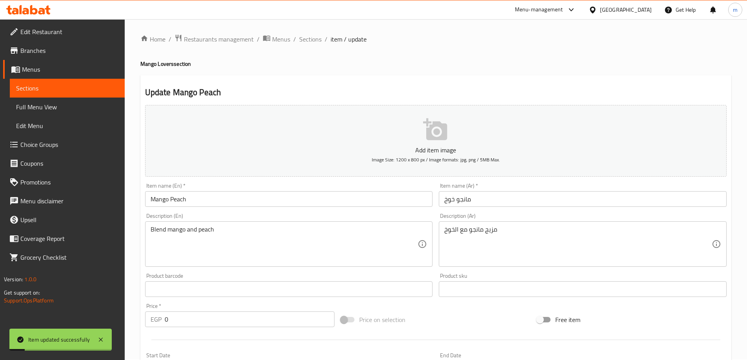
scroll to position [0, 0]
click at [309, 41] on span "Sections" at bounding box center [310, 39] width 22 height 9
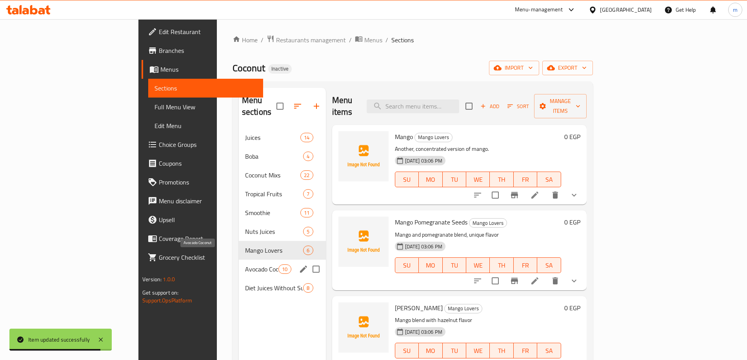
click at [245, 265] on span "Avocado Coconut" at bounding box center [261, 269] width 33 height 9
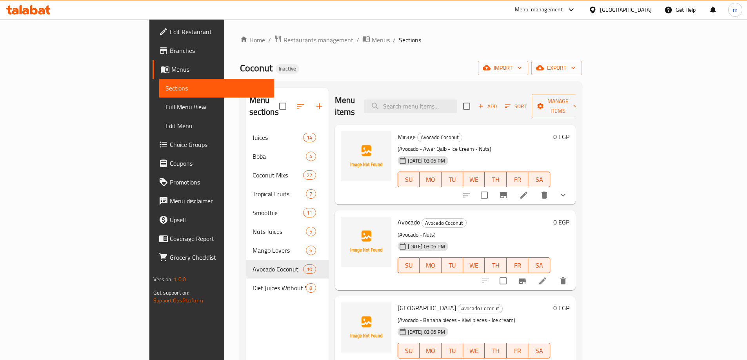
click at [546, 278] on icon at bounding box center [542, 281] width 7 height 7
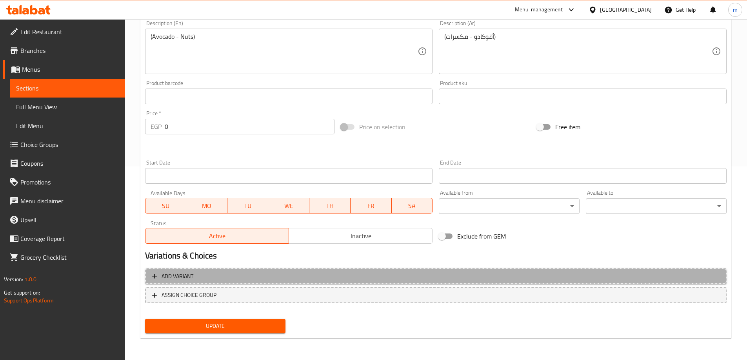
click at [373, 277] on span "Add variant" at bounding box center [435, 277] width 567 height 10
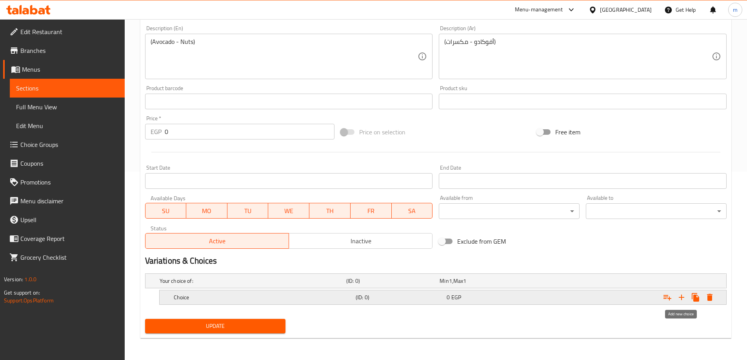
click at [681, 301] on icon "Expand" at bounding box center [681, 297] width 9 height 9
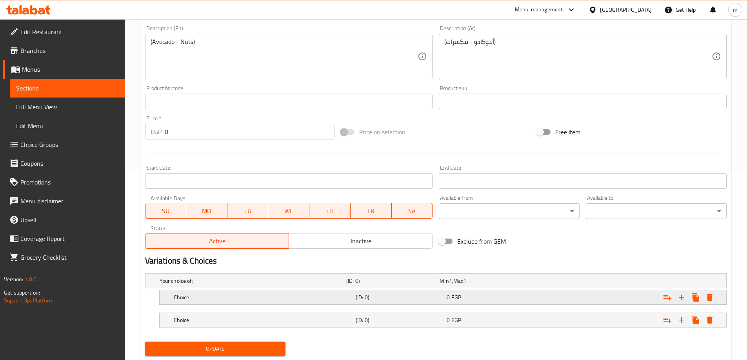
click at [343, 285] on h5 "Choice" at bounding box center [251, 281] width 183 height 8
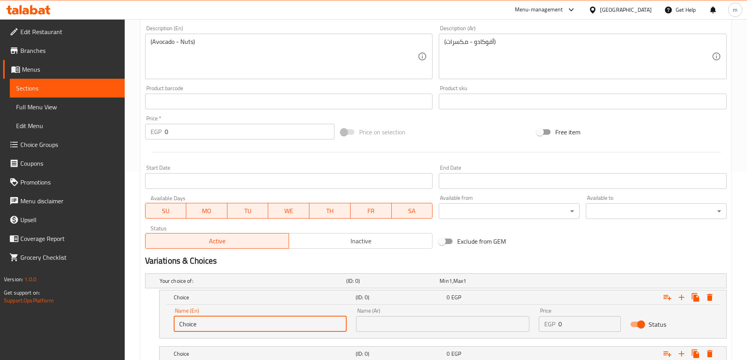
drag, startPoint x: 213, startPoint y: 323, endPoint x: 137, endPoint y: 325, distance: 76.1
click at [137, 325] on div "Home / Restaurants management / Menus / Sections / item / update Avocado Coconu…" at bounding box center [436, 124] width 622 height 586
drag, startPoint x: 477, startPoint y: 323, endPoint x: 524, endPoint y: 329, distance: 47.1
click at [477, 323] on input "text" at bounding box center [442, 324] width 173 height 16
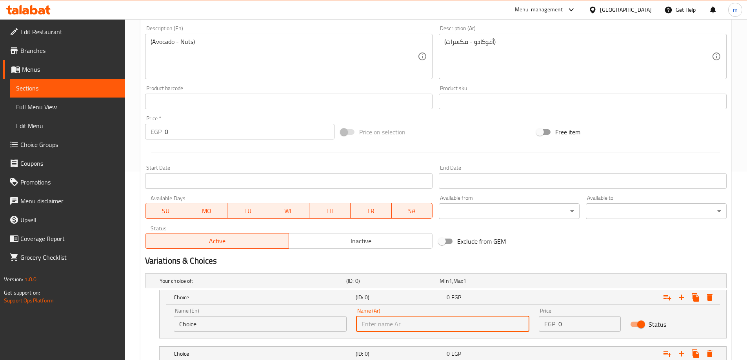
scroll to position [245, 0]
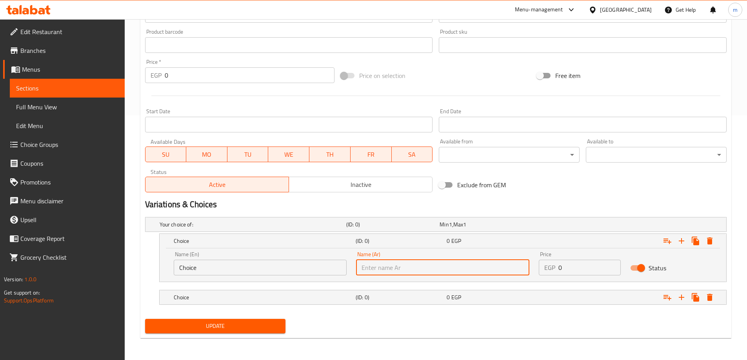
click at [579, 269] on input "0" at bounding box center [589, 268] width 62 height 16
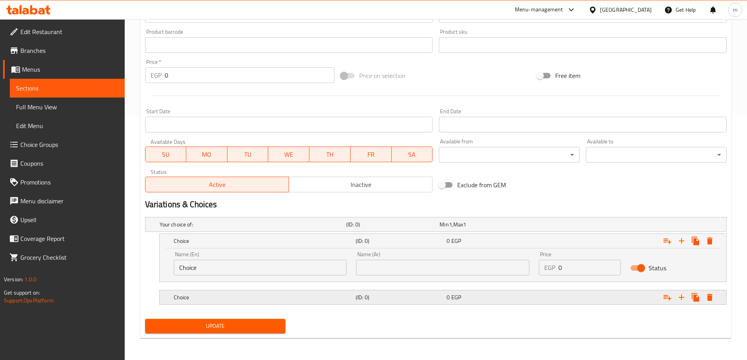
click at [555, 226] on div "Expand" at bounding box center [624, 224] width 187 height 3
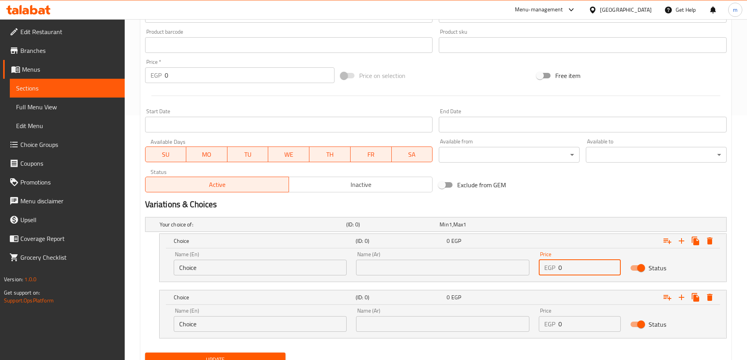
drag, startPoint x: 570, startPoint y: 267, endPoint x: 556, endPoint y: 269, distance: 14.6
click at [556, 269] on div "EGP 0 Price" at bounding box center [580, 268] width 82 height 16
type input "70"
drag, startPoint x: 565, startPoint y: 327, endPoint x: 538, endPoint y: 330, distance: 27.2
click at [538, 330] on div "Price EGP 0 Price" at bounding box center [579, 319] width 91 height 33
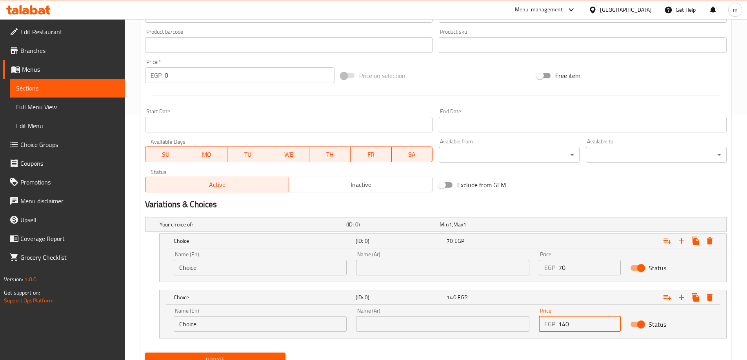
type input "140"
click at [419, 272] on input "text" at bounding box center [442, 268] width 173 height 16
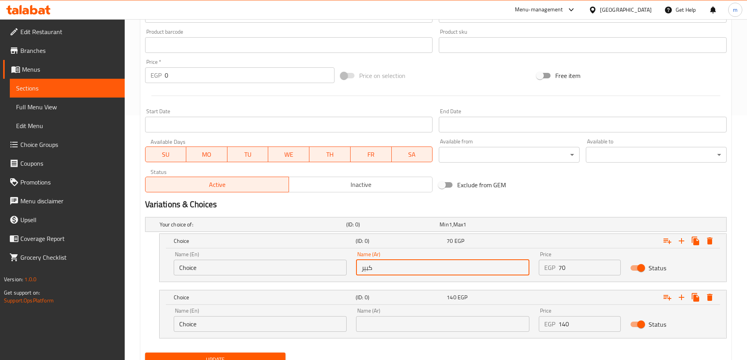
type input "كبير"
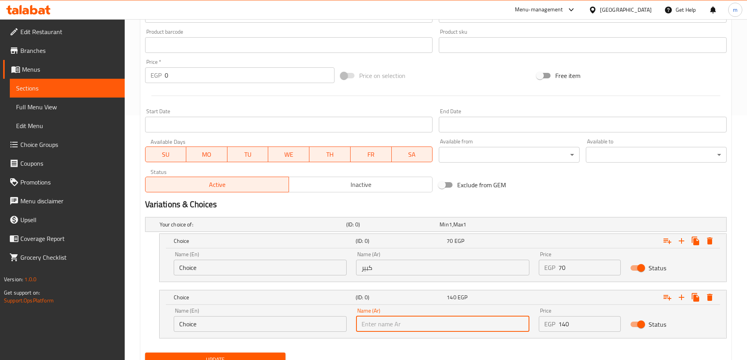
click at [411, 319] on input "text" at bounding box center [442, 324] width 173 height 16
type input "لتر"
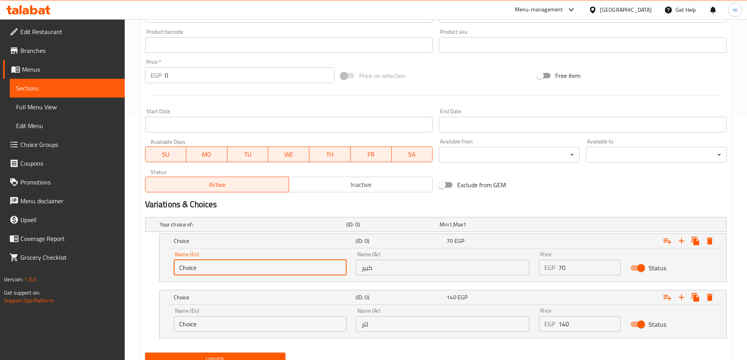
click at [282, 264] on input "Choice" at bounding box center [260, 268] width 173 height 16
type input "large"
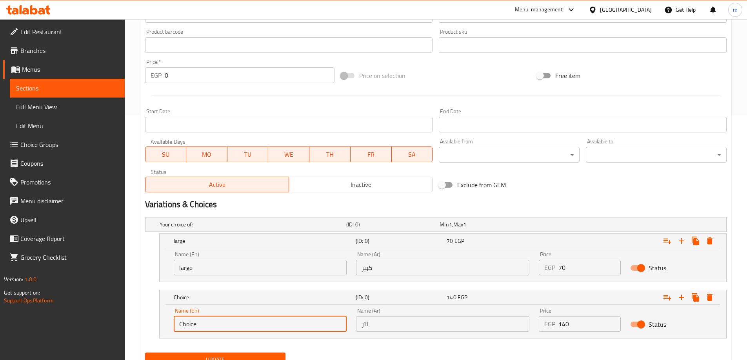
click at [240, 325] on input "Choice" at bounding box center [260, 324] width 173 height 16
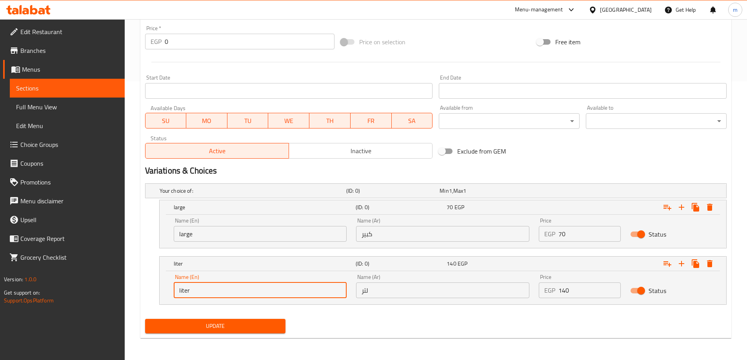
type input "liter"
click at [256, 327] on span "Update" at bounding box center [215, 326] width 128 height 10
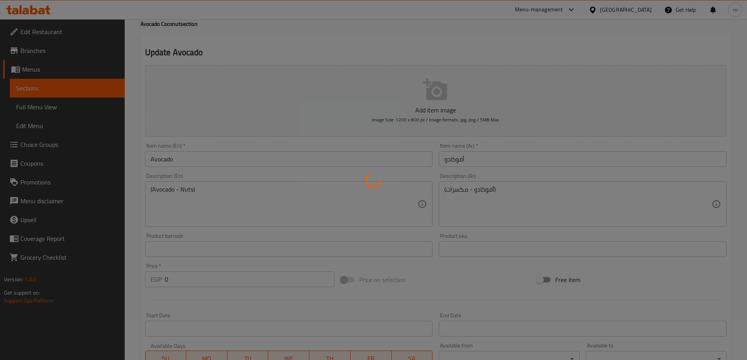
scroll to position [0, 0]
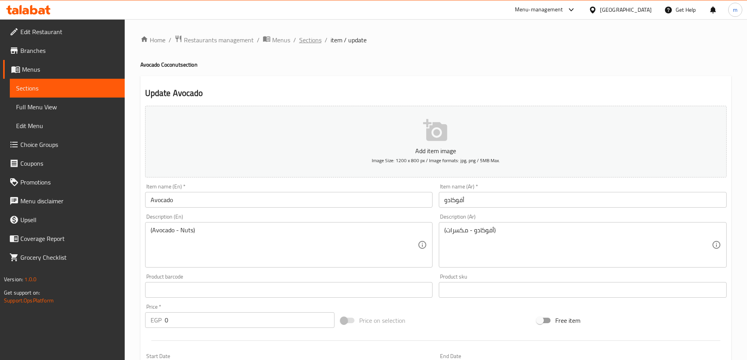
click at [316, 37] on span "Sections" at bounding box center [310, 39] width 22 height 9
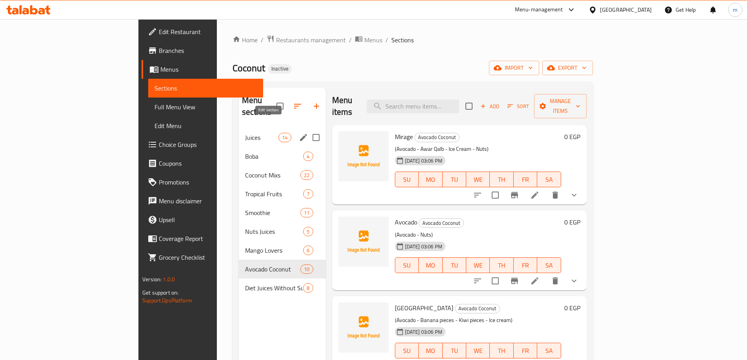
click at [299, 133] on icon "edit" at bounding box center [303, 137] width 9 height 9
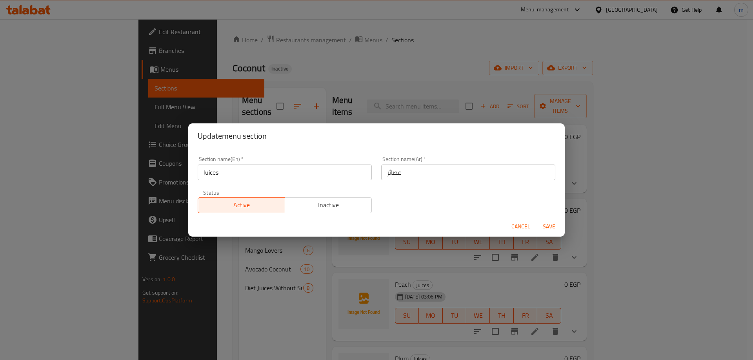
click at [261, 172] on input "Juices" at bounding box center [285, 173] width 174 height 16
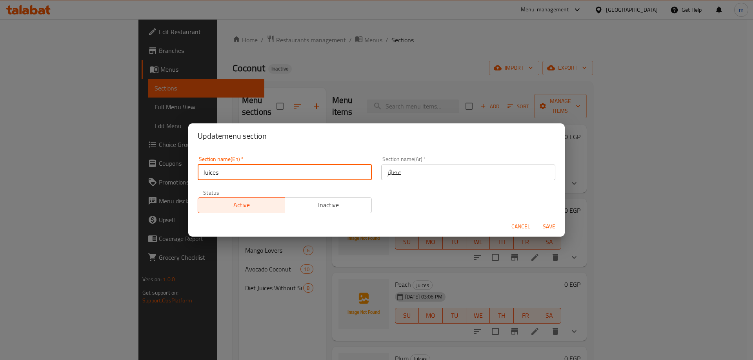
click at [261, 172] on input "Juices" at bounding box center [285, 173] width 174 height 16
click at [423, 51] on div "Update menu section Section name(En)   * Juices Section name(En) * Section name…" at bounding box center [376, 180] width 753 height 360
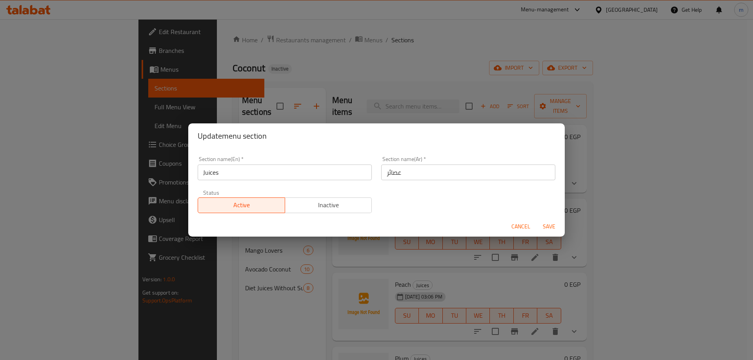
click at [523, 229] on span "Cancel" at bounding box center [520, 227] width 19 height 10
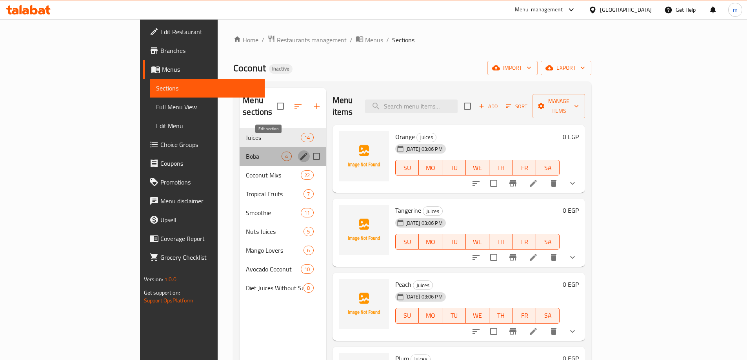
click at [300, 153] on icon "edit" at bounding box center [303, 156] width 7 height 7
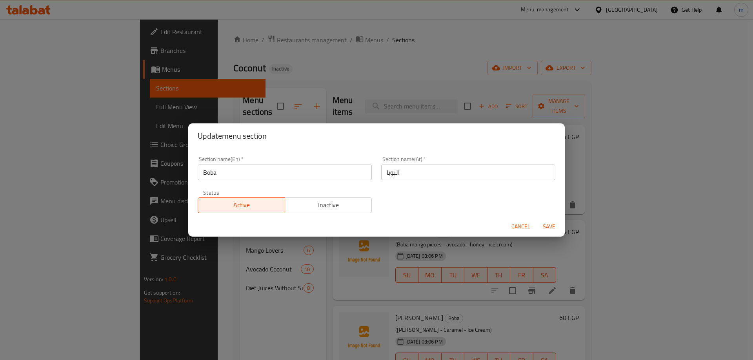
click at [263, 172] on input "Boba" at bounding box center [285, 173] width 174 height 16
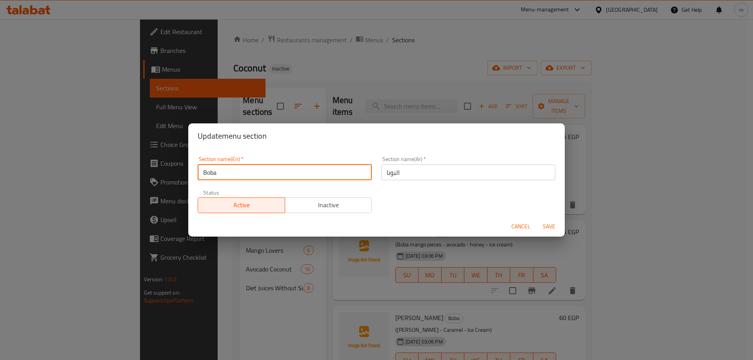
click at [263, 172] on input "Boba" at bounding box center [285, 173] width 174 height 16
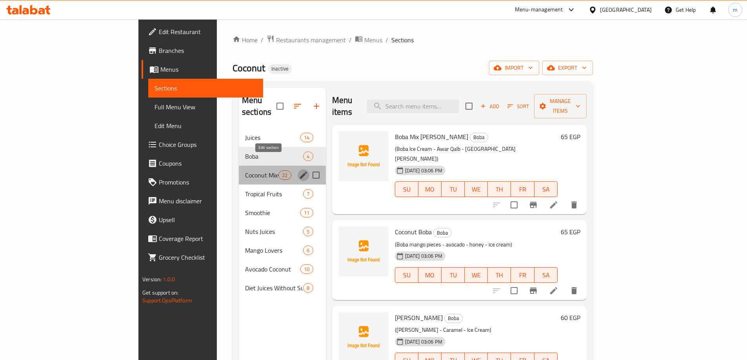
click at [299, 171] on icon "edit" at bounding box center [303, 175] width 9 height 9
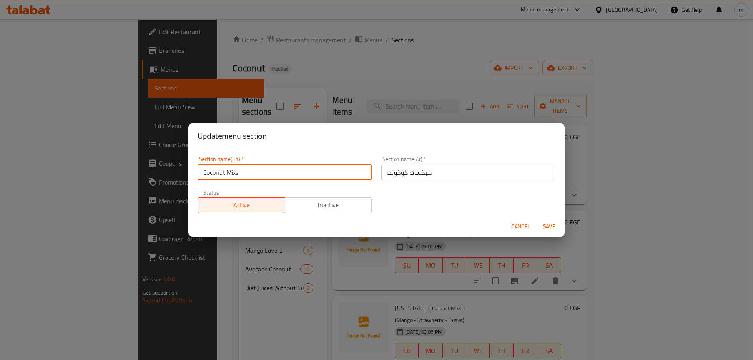
click at [299, 178] on input "Coconut Mixs" at bounding box center [285, 173] width 174 height 16
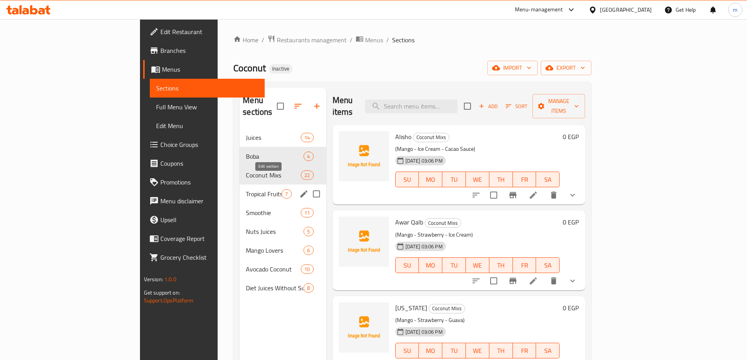
click at [300, 191] on icon "edit" at bounding box center [303, 194] width 7 height 7
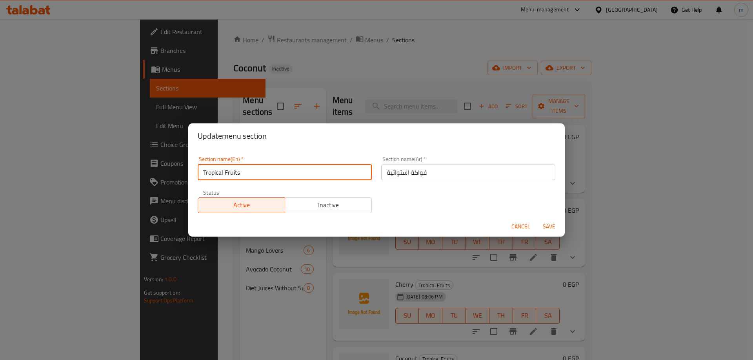
click at [299, 176] on input "Tropical Fruits" at bounding box center [285, 173] width 174 height 16
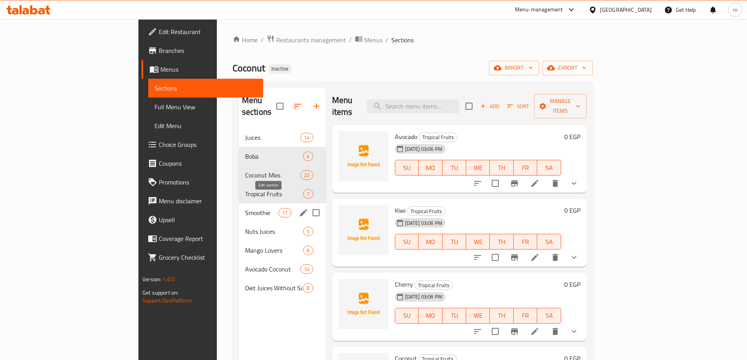
click at [299, 208] on icon "edit" at bounding box center [303, 212] width 9 height 9
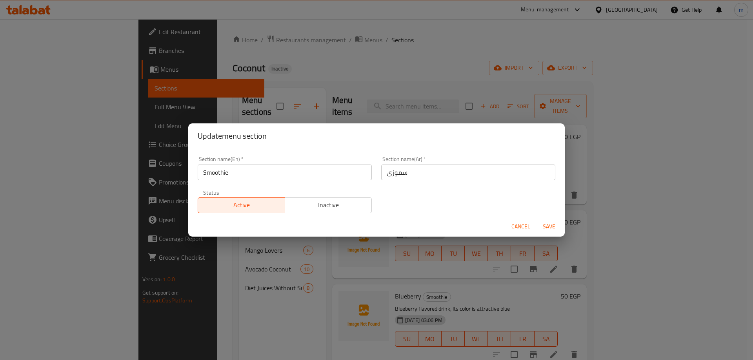
click at [299, 179] on input "Smoothie" at bounding box center [285, 173] width 174 height 16
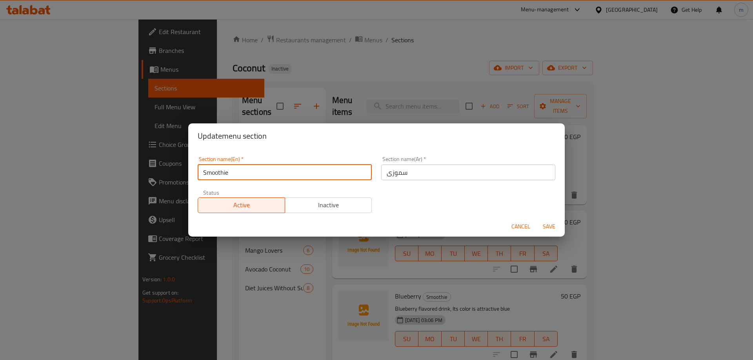
click at [299, 179] on input "Smoothie" at bounding box center [285, 173] width 174 height 16
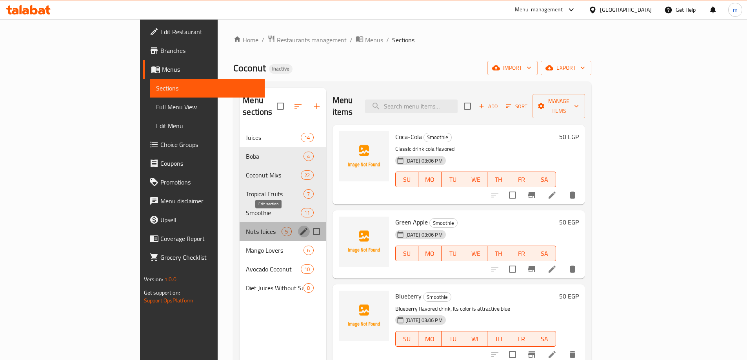
click at [299, 227] on icon "edit" at bounding box center [303, 231] width 9 height 9
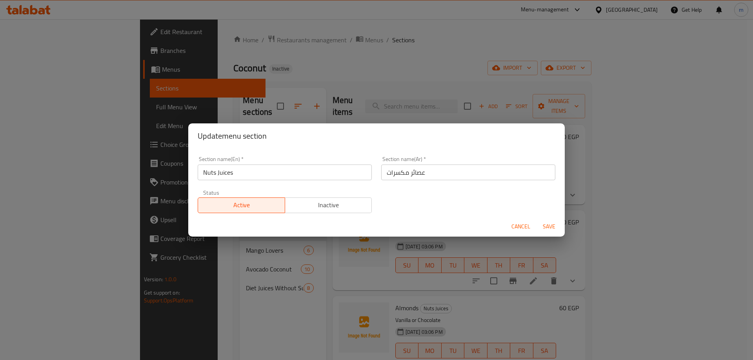
click at [284, 170] on input "Nuts Juices" at bounding box center [285, 173] width 174 height 16
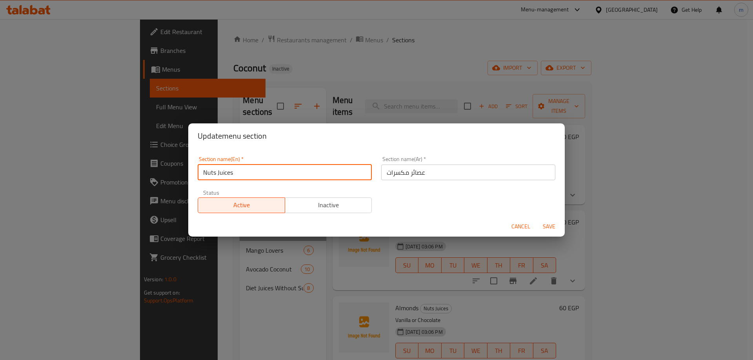
click at [284, 170] on input "Nuts Juices" at bounding box center [285, 173] width 174 height 16
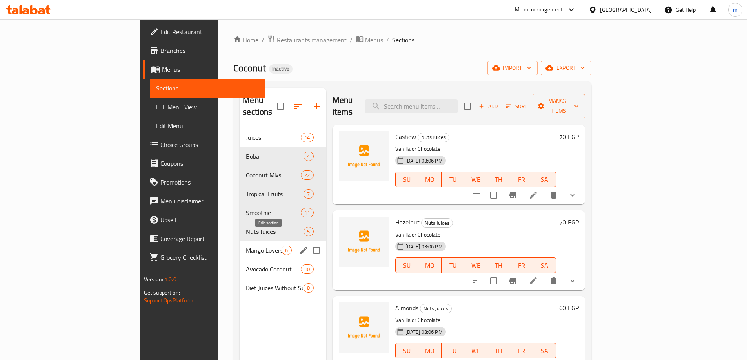
click at [300, 247] on icon "edit" at bounding box center [303, 250] width 7 height 7
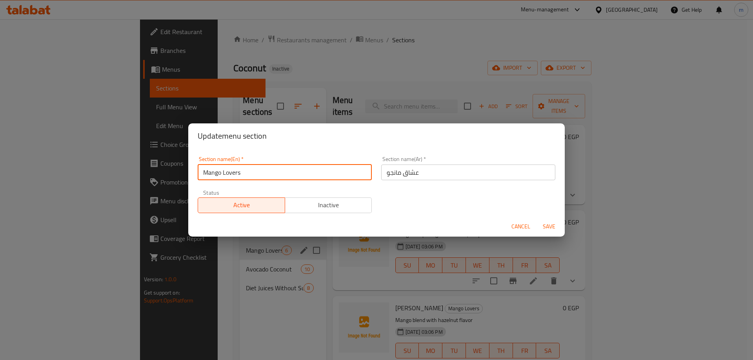
click at [265, 171] on input "Mango Lovers" at bounding box center [285, 173] width 174 height 16
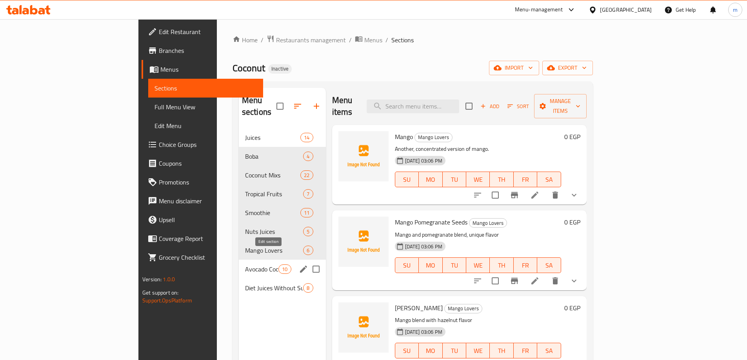
click at [299, 265] on icon "edit" at bounding box center [303, 269] width 9 height 9
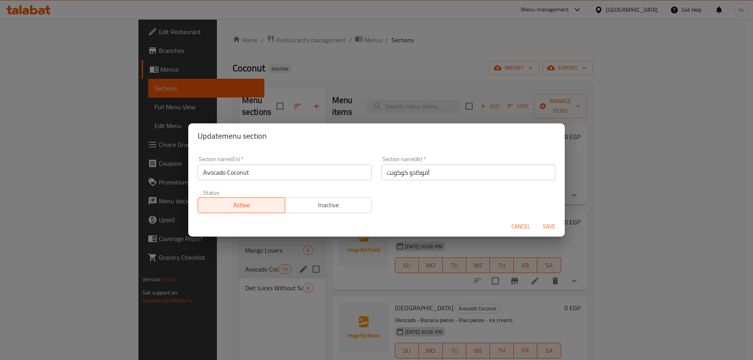
click at [247, 175] on input "Avocado Coconut" at bounding box center [285, 173] width 174 height 16
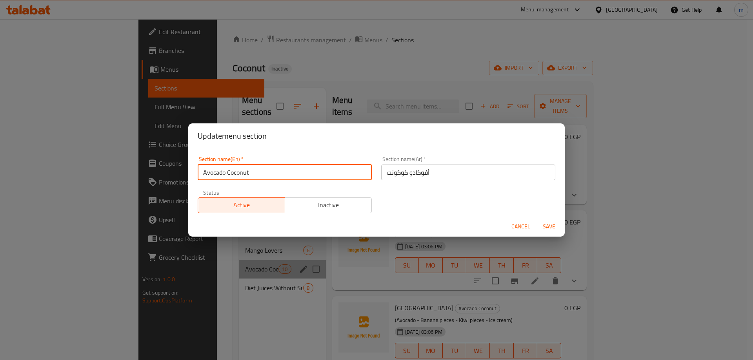
click at [247, 175] on input "Avocado Coconut" at bounding box center [285, 173] width 174 height 16
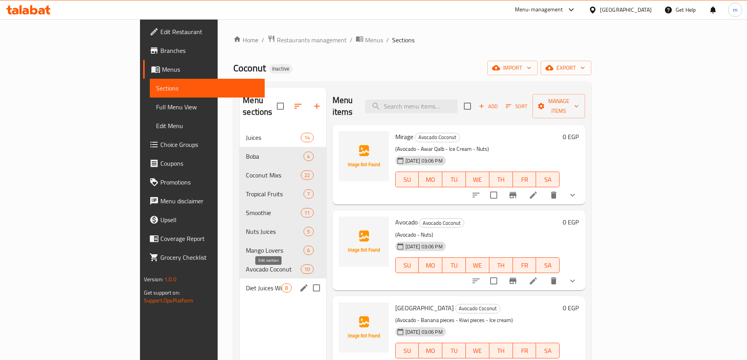
click at [299, 283] on icon "edit" at bounding box center [303, 287] width 9 height 9
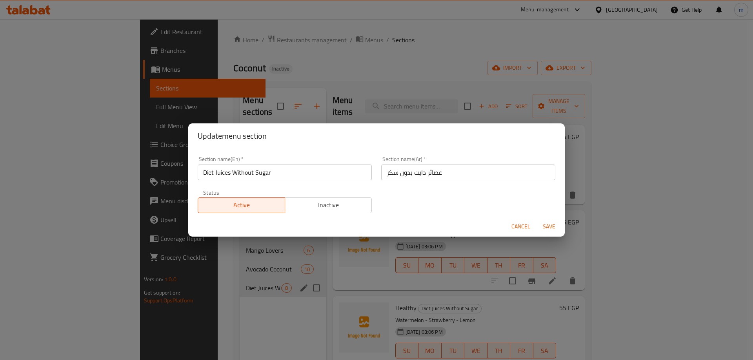
click at [258, 176] on input "Diet Juices Without Sugar" at bounding box center [285, 173] width 174 height 16
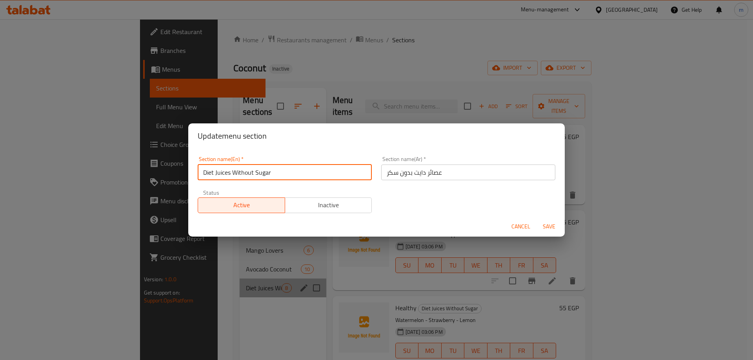
click at [258, 176] on input "Diet Juices Without Sugar" at bounding box center [285, 173] width 174 height 16
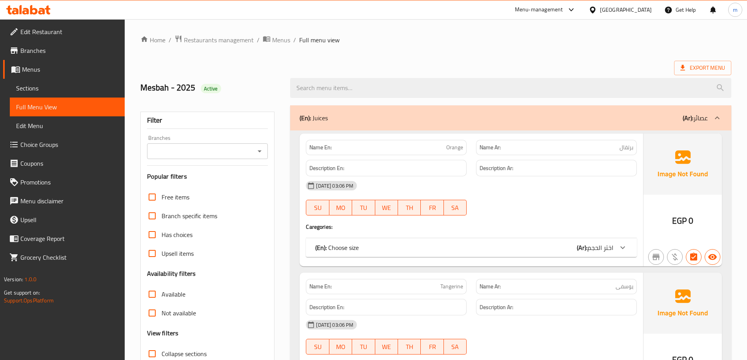
scroll to position [253, 0]
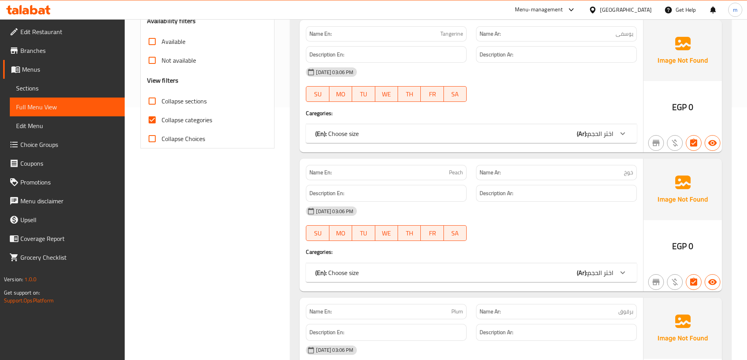
click at [157, 121] on input "Collapse categories" at bounding box center [152, 120] width 19 height 19
checkbox input "false"
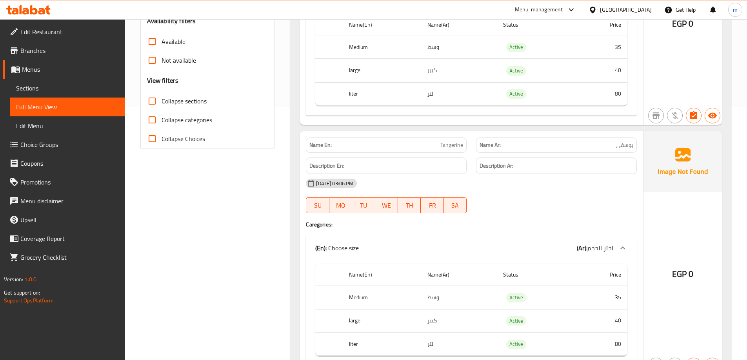
click at [157, 102] on input "Collapse sections" at bounding box center [152, 101] width 19 height 19
checkbox input "true"
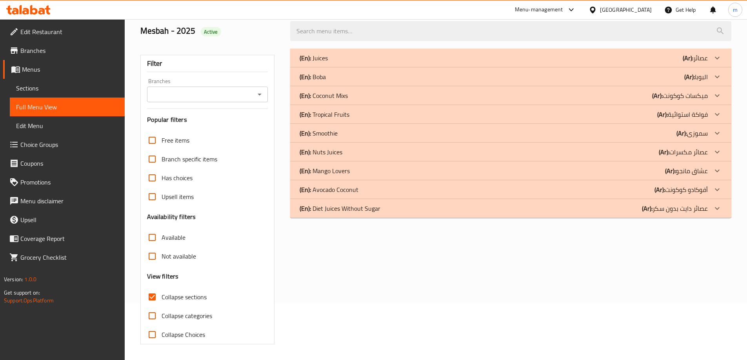
scroll to position [57, 0]
click at [707, 63] on p "(Ar): عصائر مكسرات" at bounding box center [694, 57] width 25 height 9
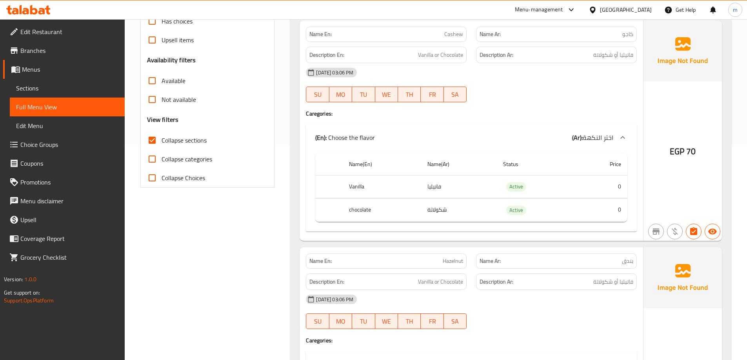
scroll to position [18, 0]
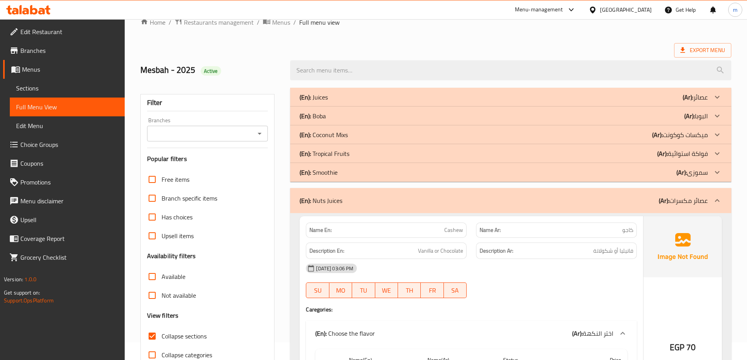
drag, startPoint x: 691, startPoint y: 198, endPoint x: 557, endPoint y: 230, distance: 138.0
click at [691, 198] on p "(Ar): عصائر مكسرات" at bounding box center [683, 200] width 49 height 9
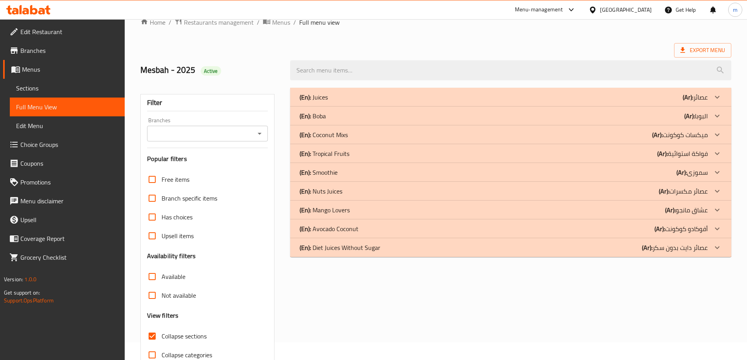
click at [711, 107] on div at bounding box center [717, 97] width 19 height 19
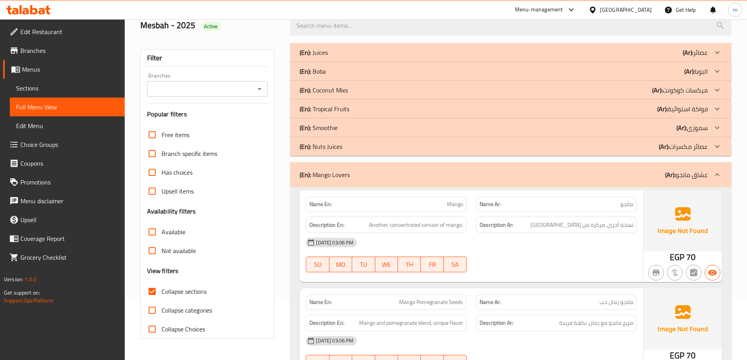
scroll to position [57, 0]
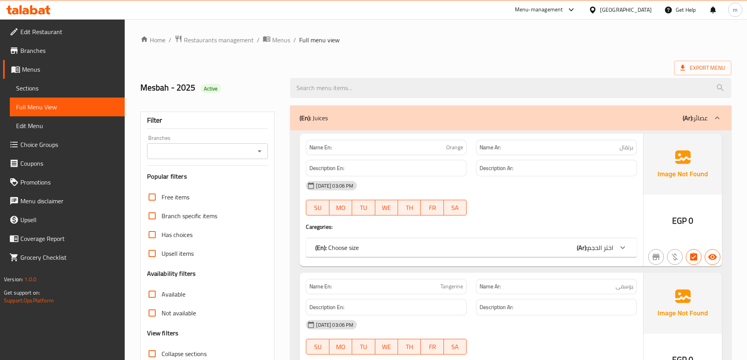
scroll to position [196, 0]
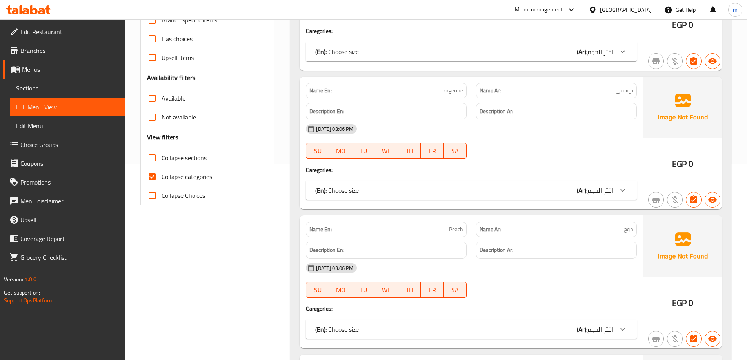
click at [186, 180] on span "Collapse categories" at bounding box center [187, 176] width 51 height 9
click at [162, 180] on input "Collapse categories" at bounding box center [152, 176] width 19 height 19
checkbox input "false"
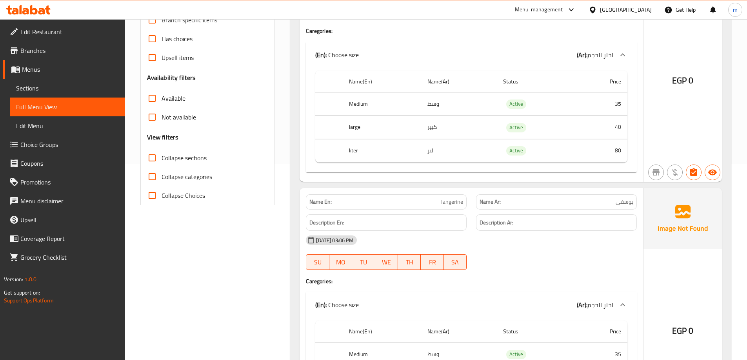
click at [171, 155] on span "Collapse sections" at bounding box center [184, 157] width 45 height 9
click at [162, 155] on input "Collapse sections" at bounding box center [152, 158] width 19 height 19
checkbox input "true"
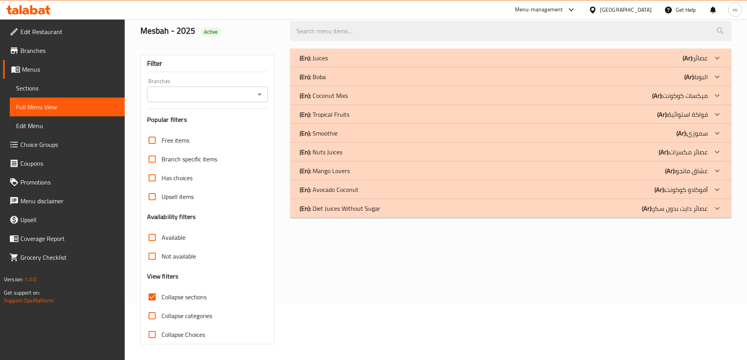
scroll to position [57, 0]
click at [713, 63] on icon at bounding box center [716, 57] width 9 height 9
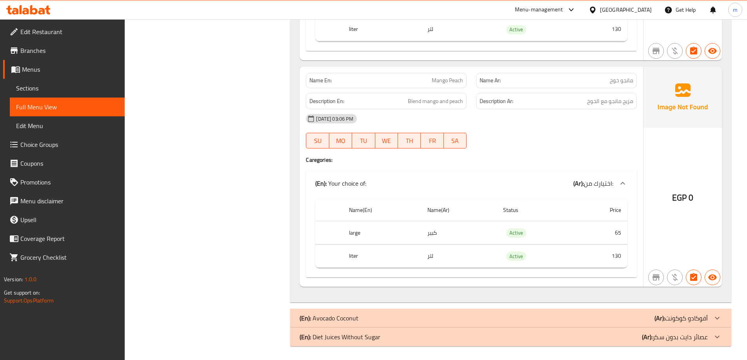
scroll to position [1323, 0]
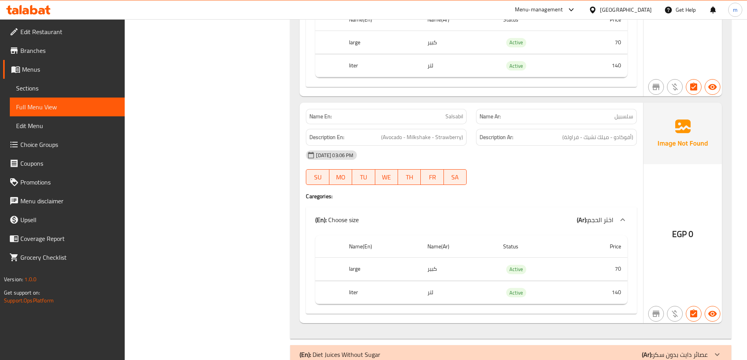
scroll to position [3488, 0]
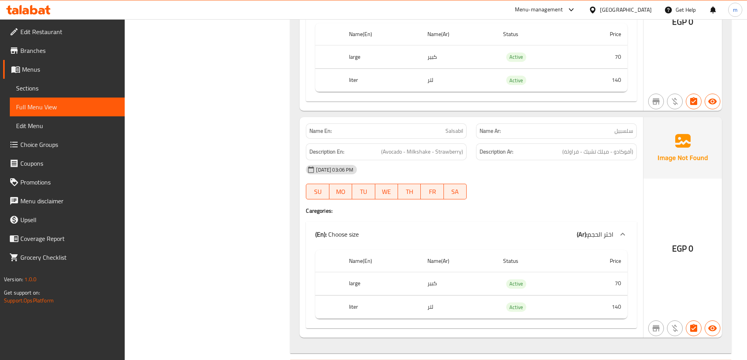
scroll to position [3468, 0]
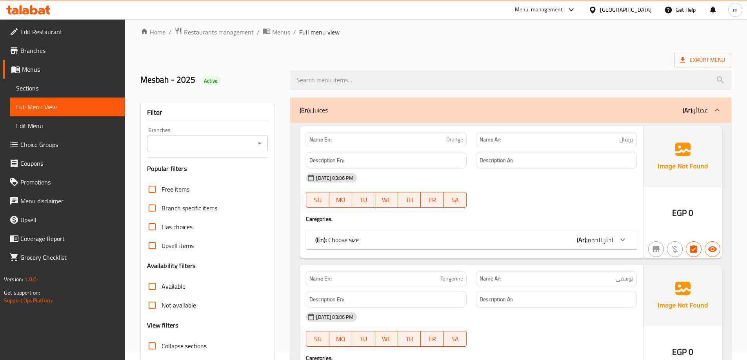
scroll to position [118, 0]
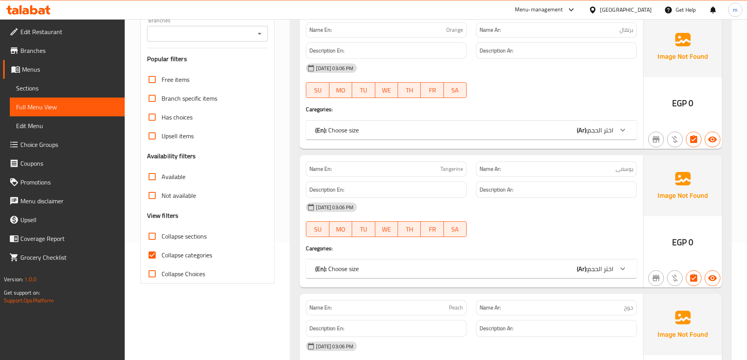
click at [162, 251] on span "Collapse categories" at bounding box center [187, 254] width 51 height 9
click at [162, 251] on input "Collapse categories" at bounding box center [152, 255] width 19 height 19
checkbox input "false"
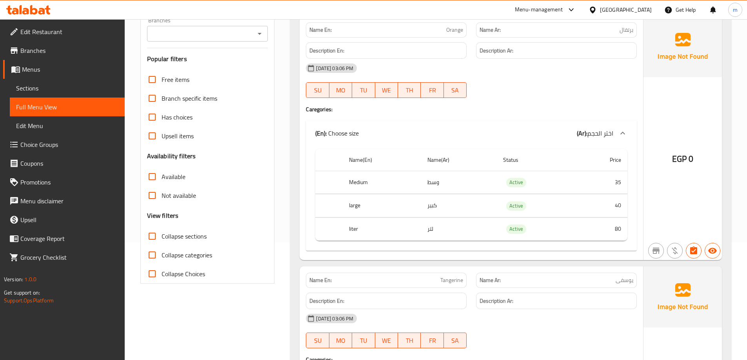
click at [154, 236] on input "Collapse sections" at bounding box center [152, 236] width 19 height 19
checkbox input "true"
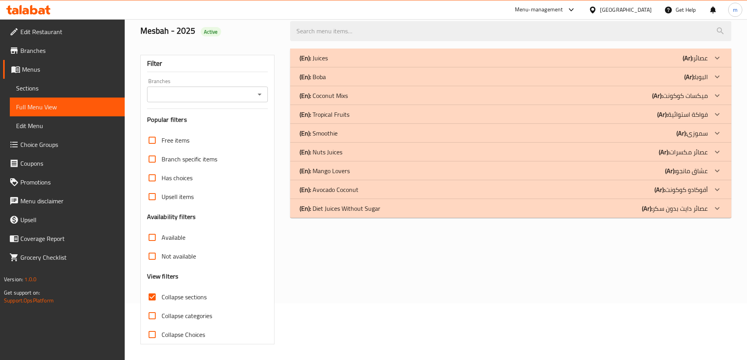
scroll to position [57, 0]
click at [708, 67] on div at bounding box center [717, 58] width 19 height 19
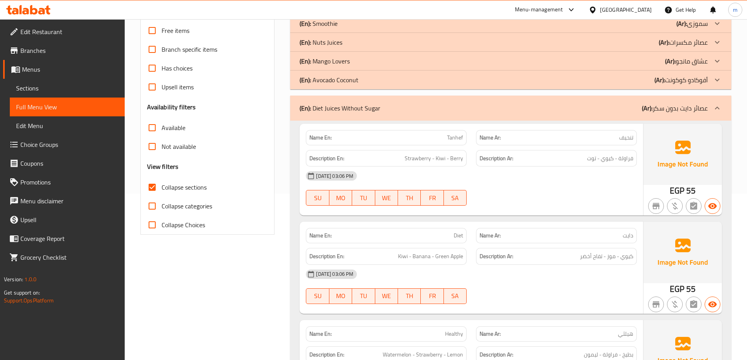
scroll to position [152, 0]
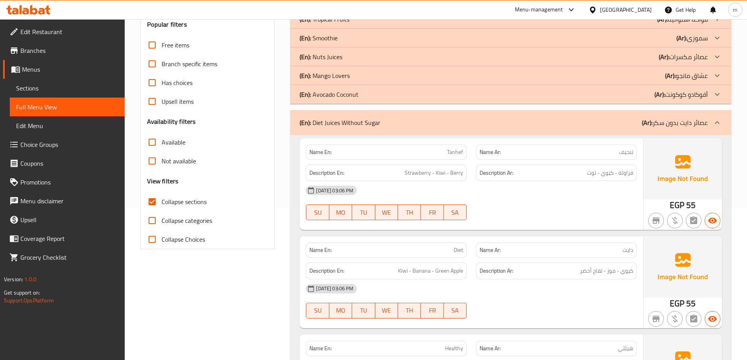
click at [696, 129] on div "(En): Diet Juices Without Sugar (Ar): عصائر دايت بدون سكر" at bounding box center [510, 122] width 441 height 25
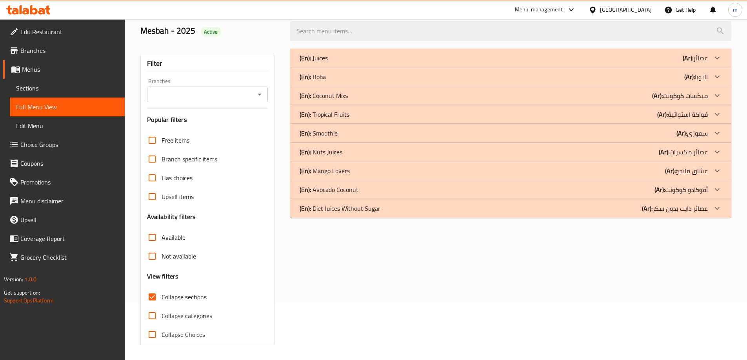
scroll to position [57, 0]
click at [691, 63] on p "(Ar): أفوكادو كوكونت" at bounding box center [694, 57] width 25 height 9
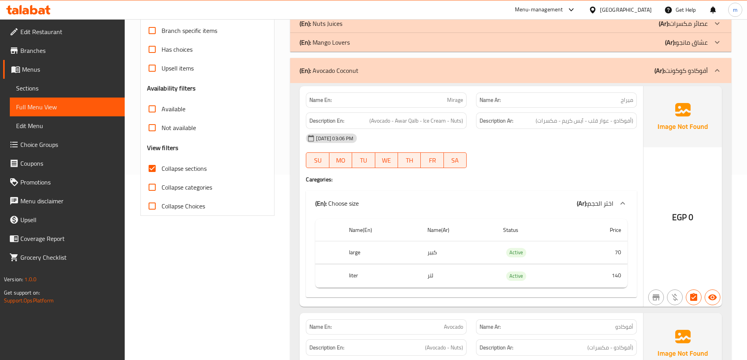
scroll to position [74, 0]
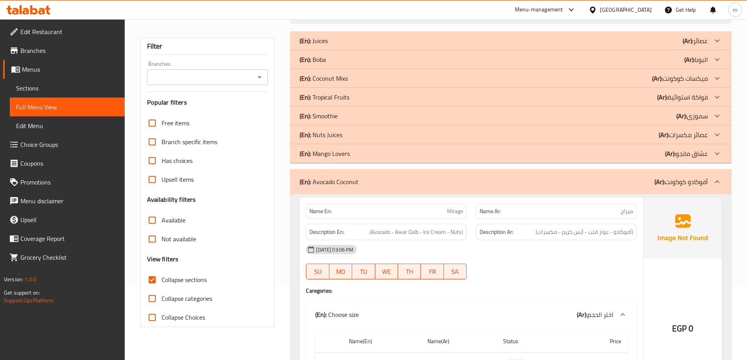
click at [687, 45] on p "(Ar): عشاق مانجو" at bounding box center [694, 40] width 25 height 9
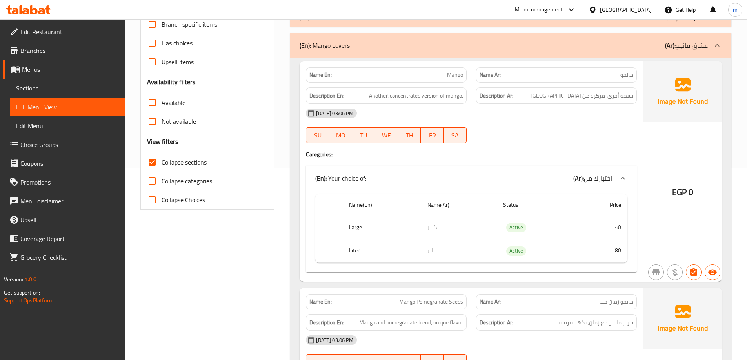
scroll to position [35, 0]
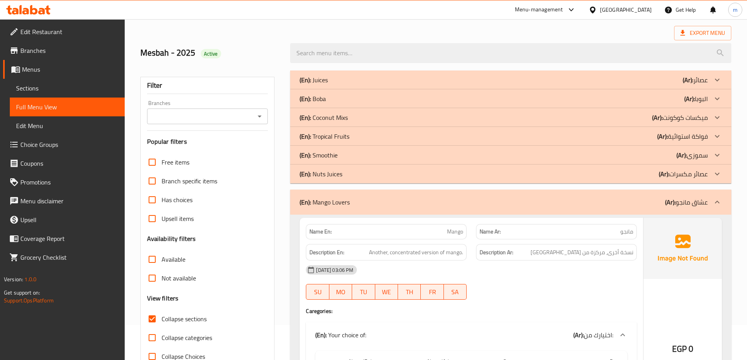
click at [710, 89] on div at bounding box center [717, 80] width 19 height 19
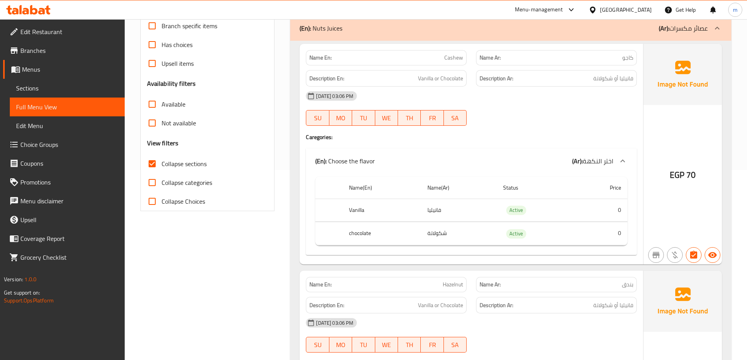
scroll to position [152, 0]
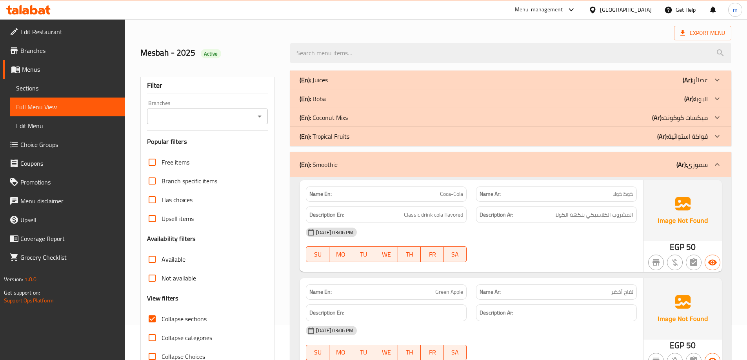
scroll to position [0, 0]
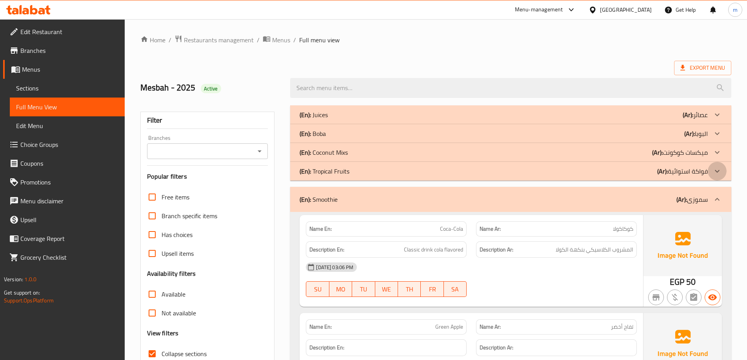
click at [718, 120] on icon at bounding box center [716, 114] width 9 height 9
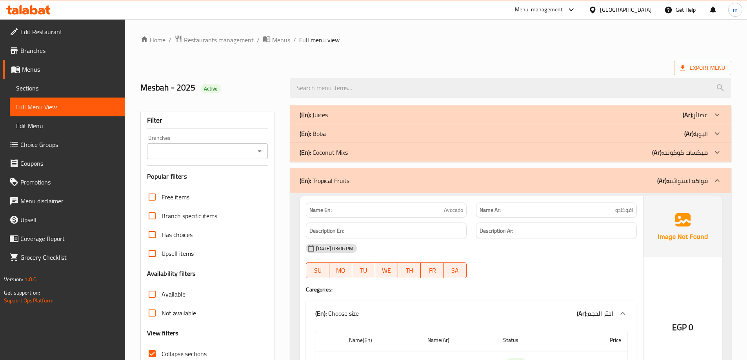
click at [703, 120] on p "(Ar): ميكسات كوكونت" at bounding box center [694, 114] width 25 height 9
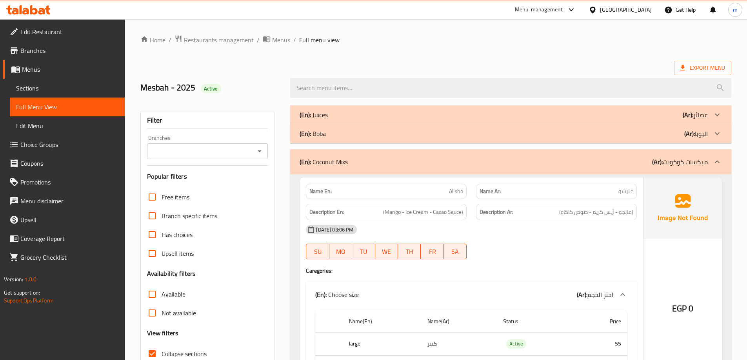
drag, startPoint x: 689, startPoint y: 138, endPoint x: 670, endPoint y: 149, distance: 22.3
click at [689, 121] on b "(Ar):" at bounding box center [687, 115] width 11 height 12
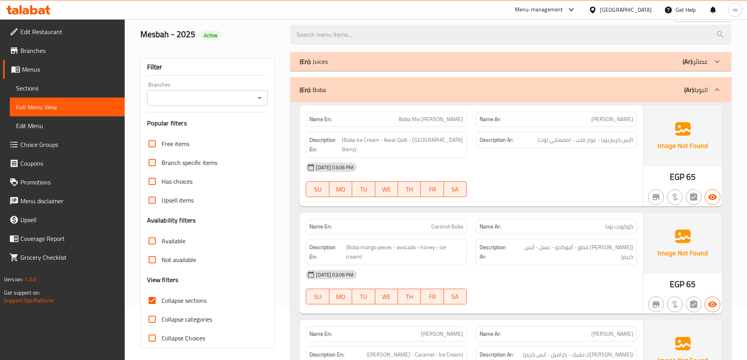
scroll to position [39, 0]
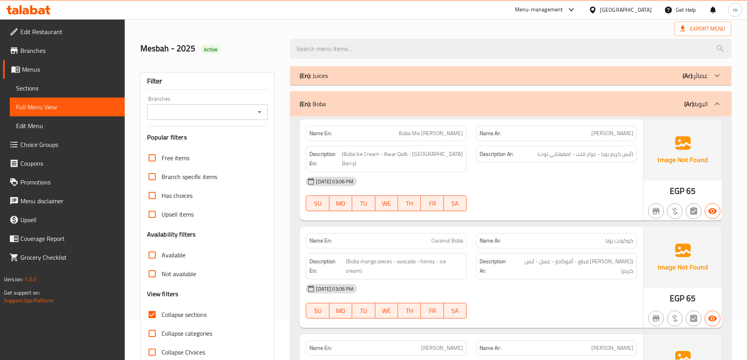
click at [684, 79] on b "(Ar):" at bounding box center [687, 76] width 11 height 12
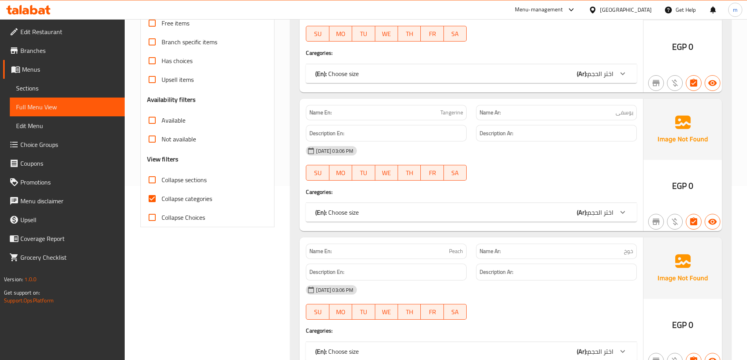
scroll to position [174, 0]
click at [150, 201] on input "Collapse categories" at bounding box center [152, 198] width 19 height 19
checkbox input "false"
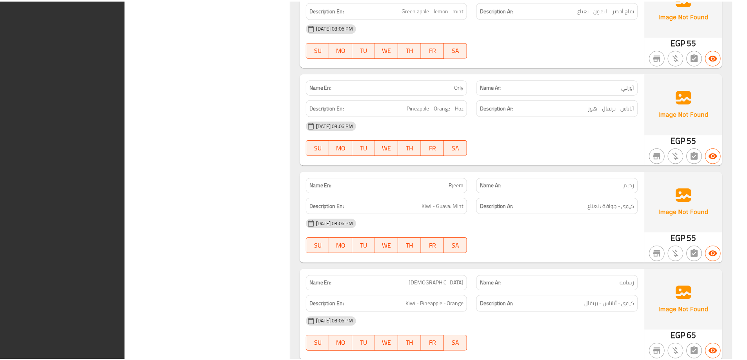
scroll to position [17272, 0]
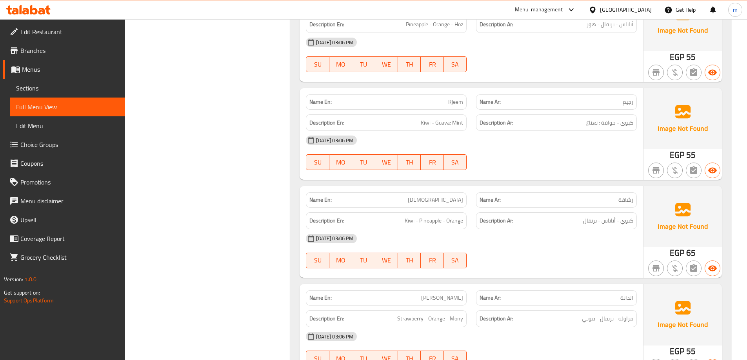
click at [56, 31] on span "Edit Restaurant" at bounding box center [69, 31] width 98 height 9
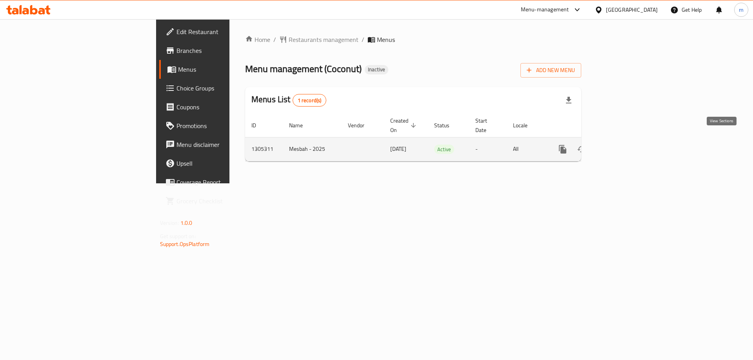
click at [628, 147] on link "enhanced table" at bounding box center [619, 149] width 19 height 19
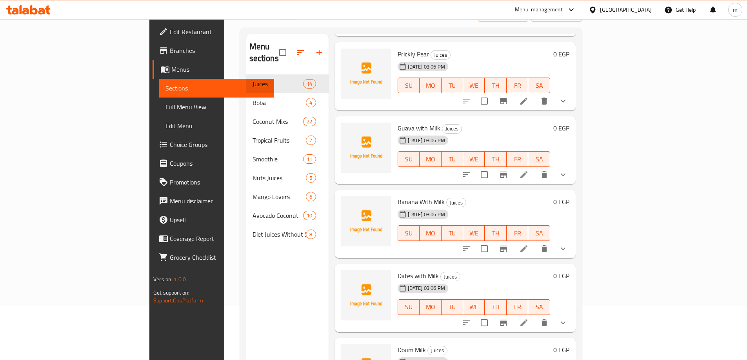
scroll to position [110, 0]
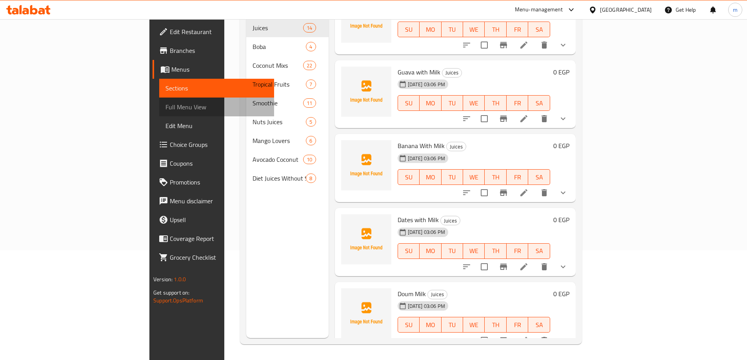
click at [165, 112] on span "Full Menu View" at bounding box center [216, 106] width 102 height 9
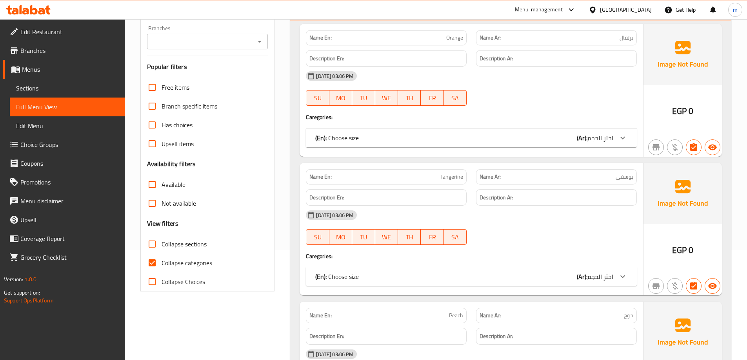
click at [172, 262] on span "Collapse categories" at bounding box center [187, 262] width 51 height 9
click at [162, 262] on input "Collapse categories" at bounding box center [152, 263] width 19 height 19
checkbox input "false"
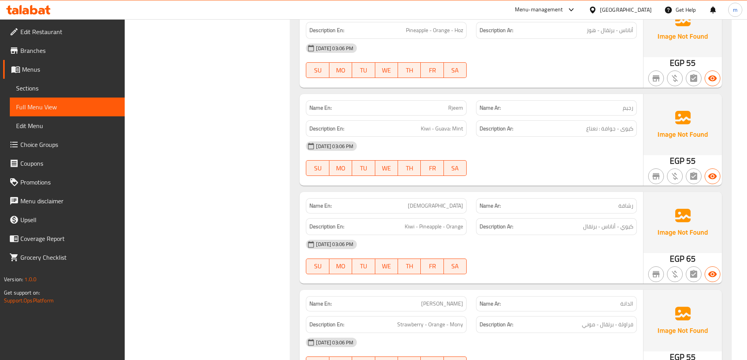
scroll to position [17272, 0]
